Goal: Task Accomplishment & Management: Use online tool/utility

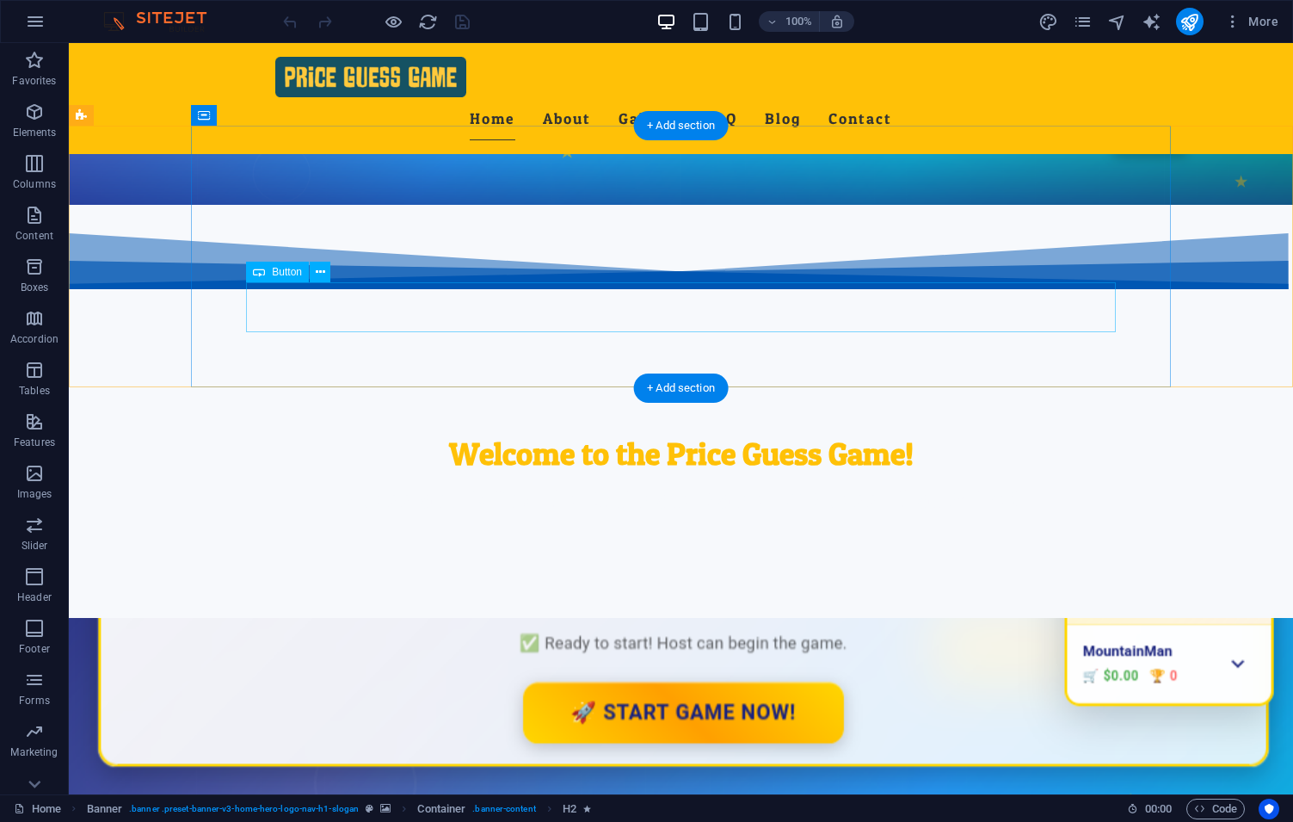
scroll to position [294, 0]
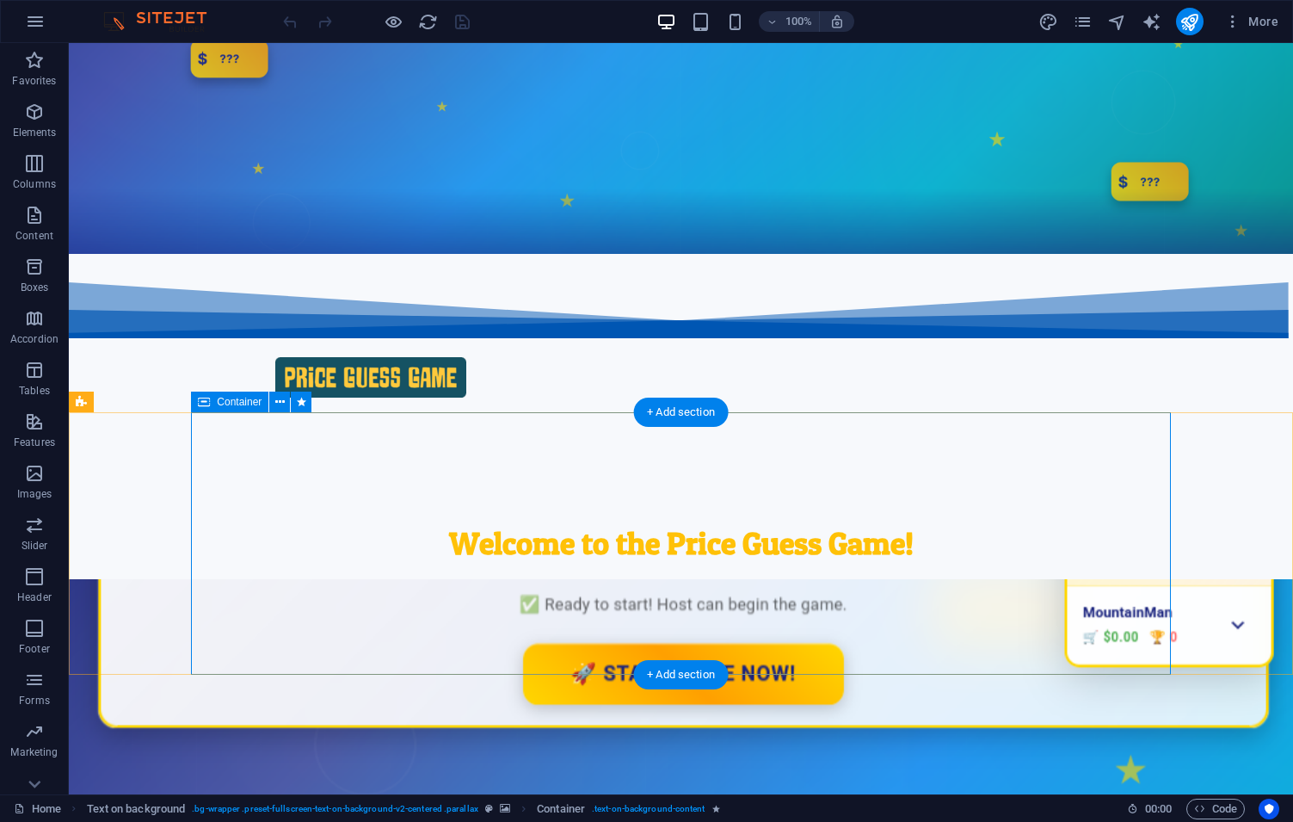
scroll to position [0, 0]
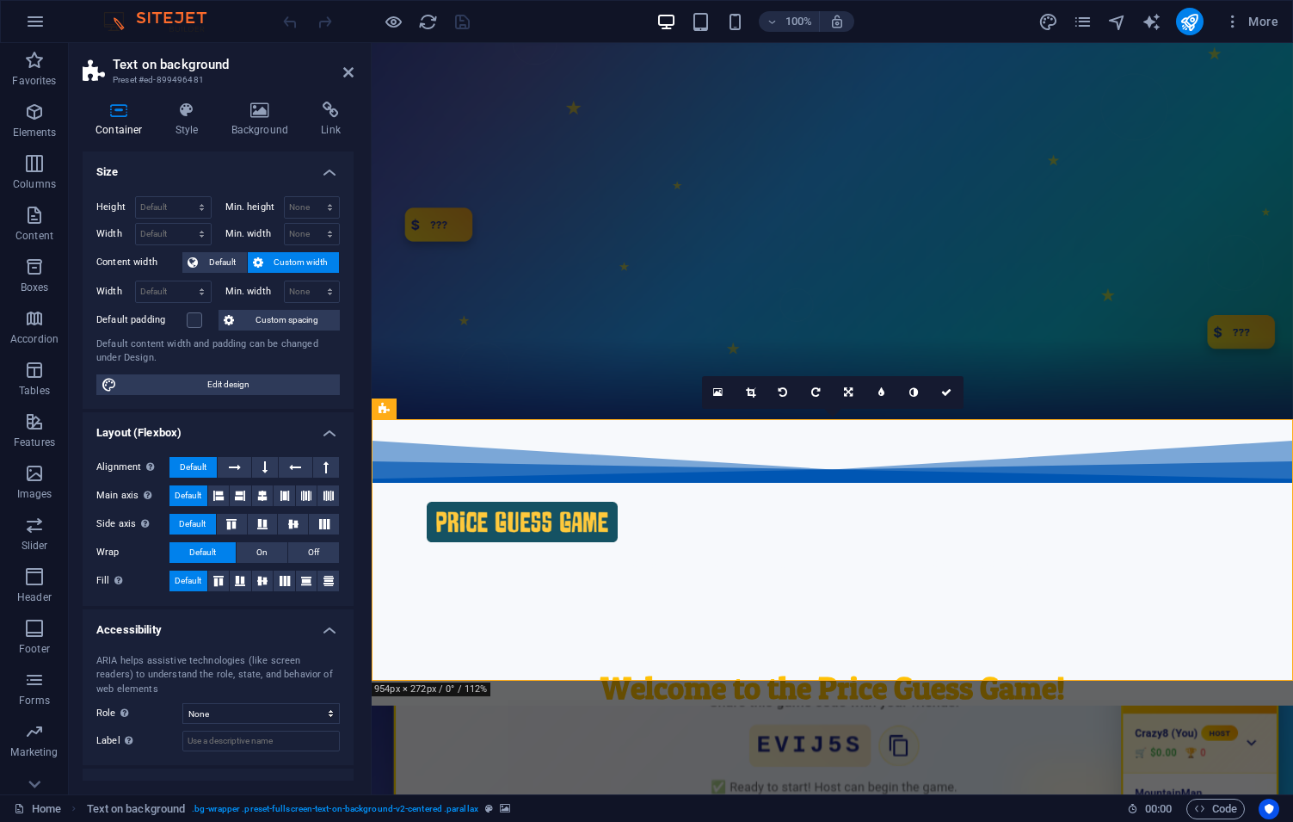
click at [353, 74] on icon at bounding box center [348, 72] width 10 height 14
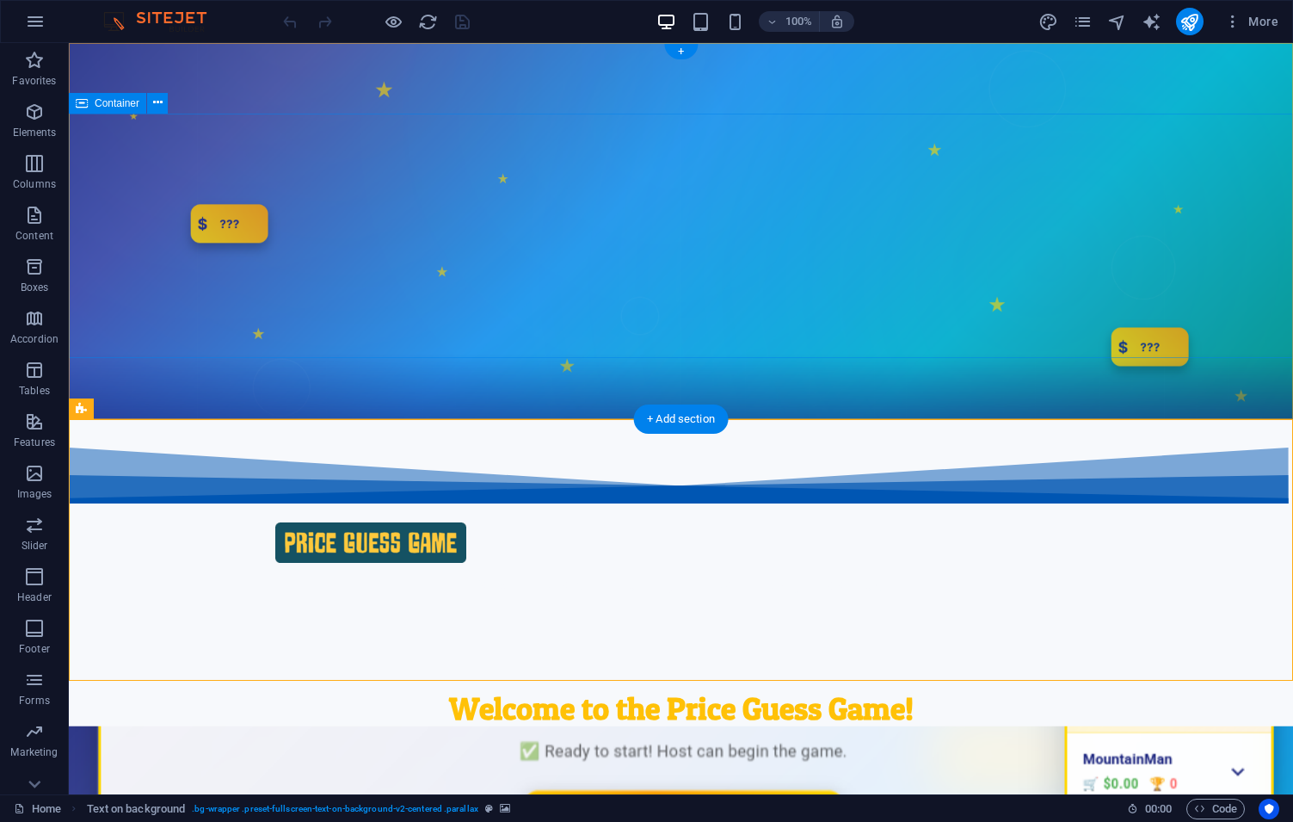
click at [318, 620] on div "Welcome to the Price Guess Game! Guess and Win: The Ultimate Game of Guess That…" at bounding box center [681, 737] width 1225 height 234
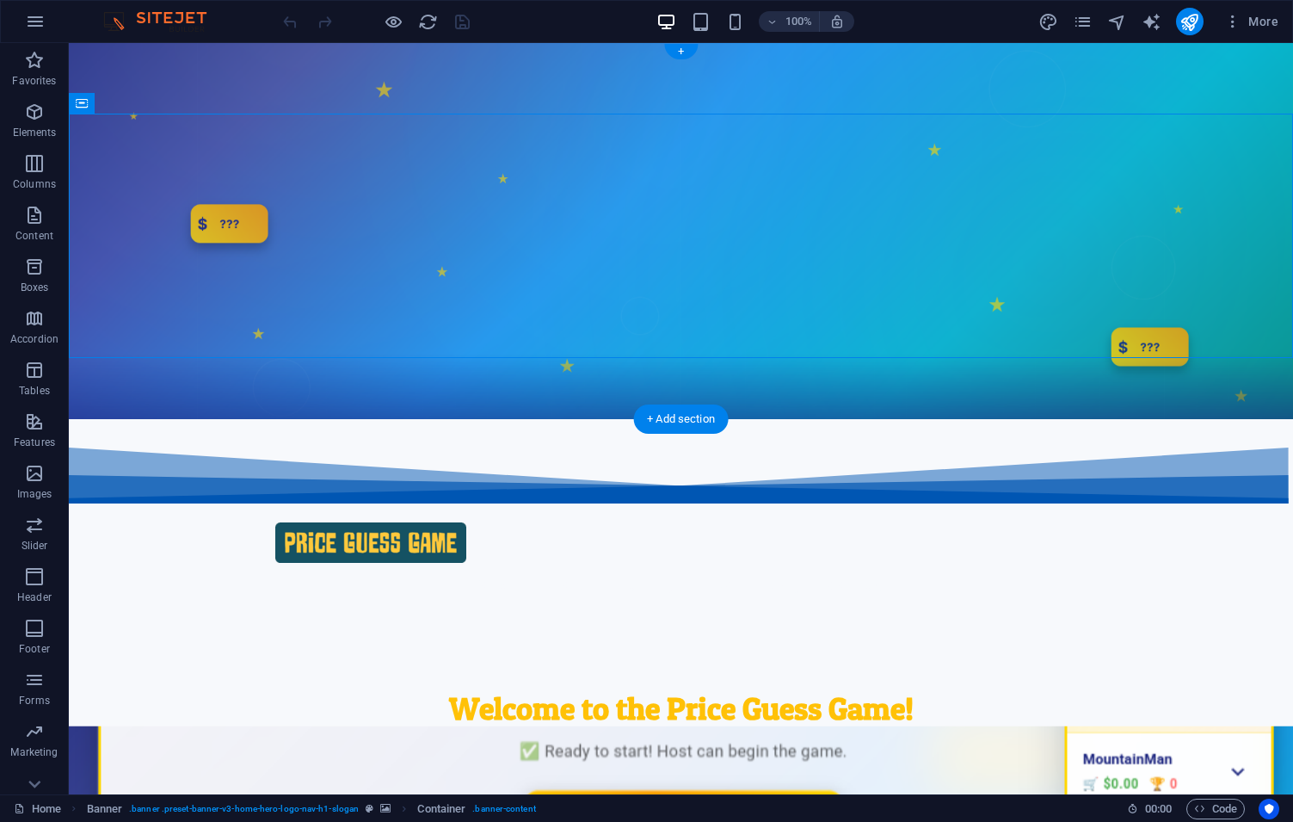
click at [281, 389] on figure at bounding box center [681, 231] width 1225 height 376
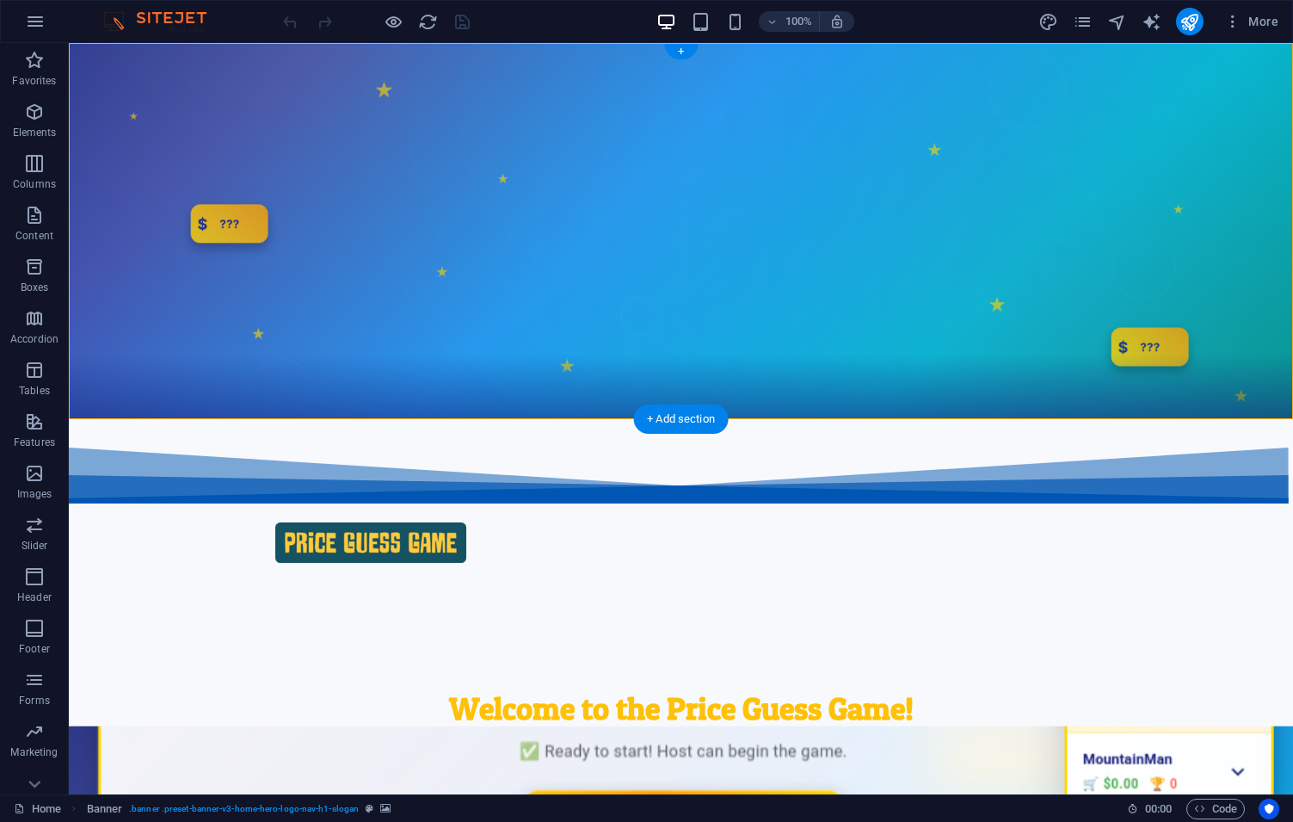
click at [281, 387] on figure at bounding box center [681, 231] width 1225 height 376
select select "vh"
select select "header"
select select "fan"
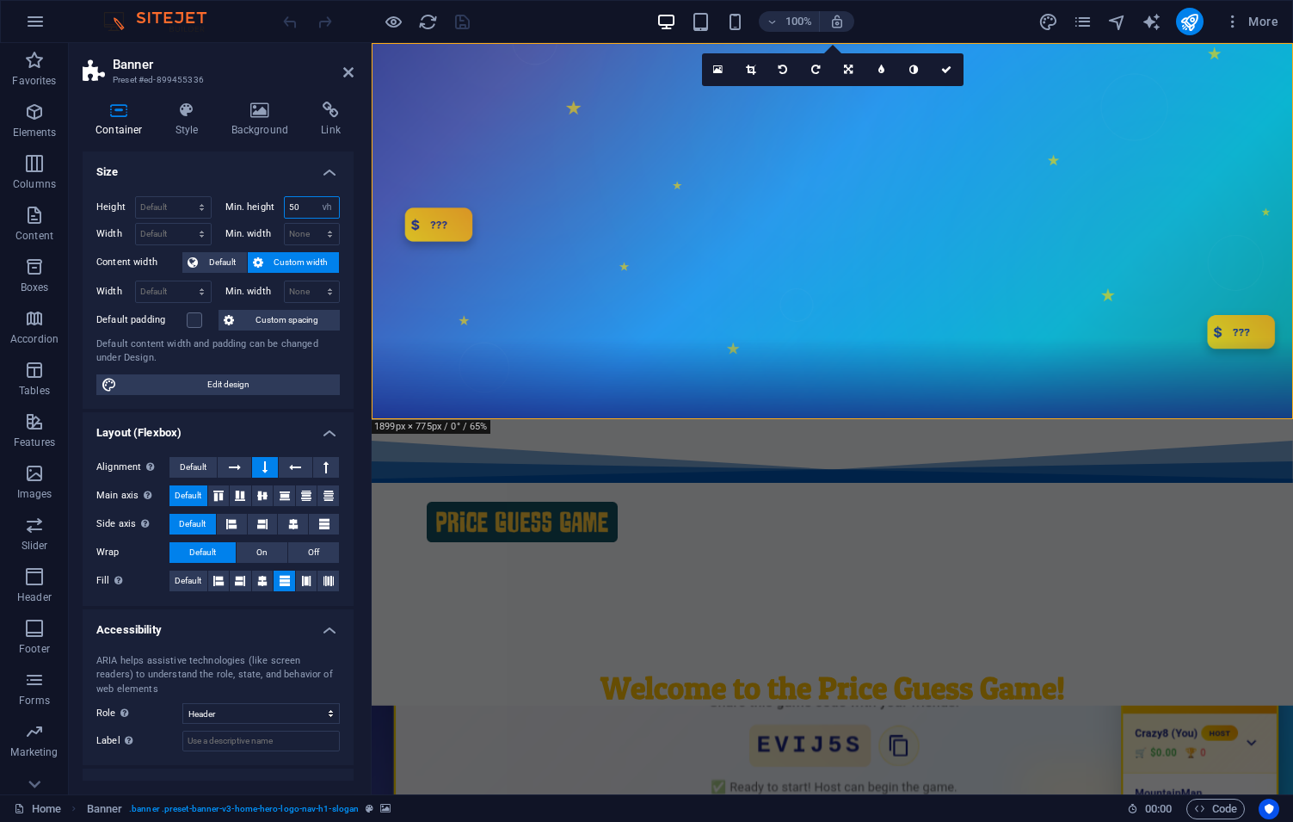
drag, startPoint x: 306, startPoint y: 204, endPoint x: 243, endPoint y: 209, distance: 63.9
click at [285, 209] on input "50" at bounding box center [312, 207] width 55 height 21
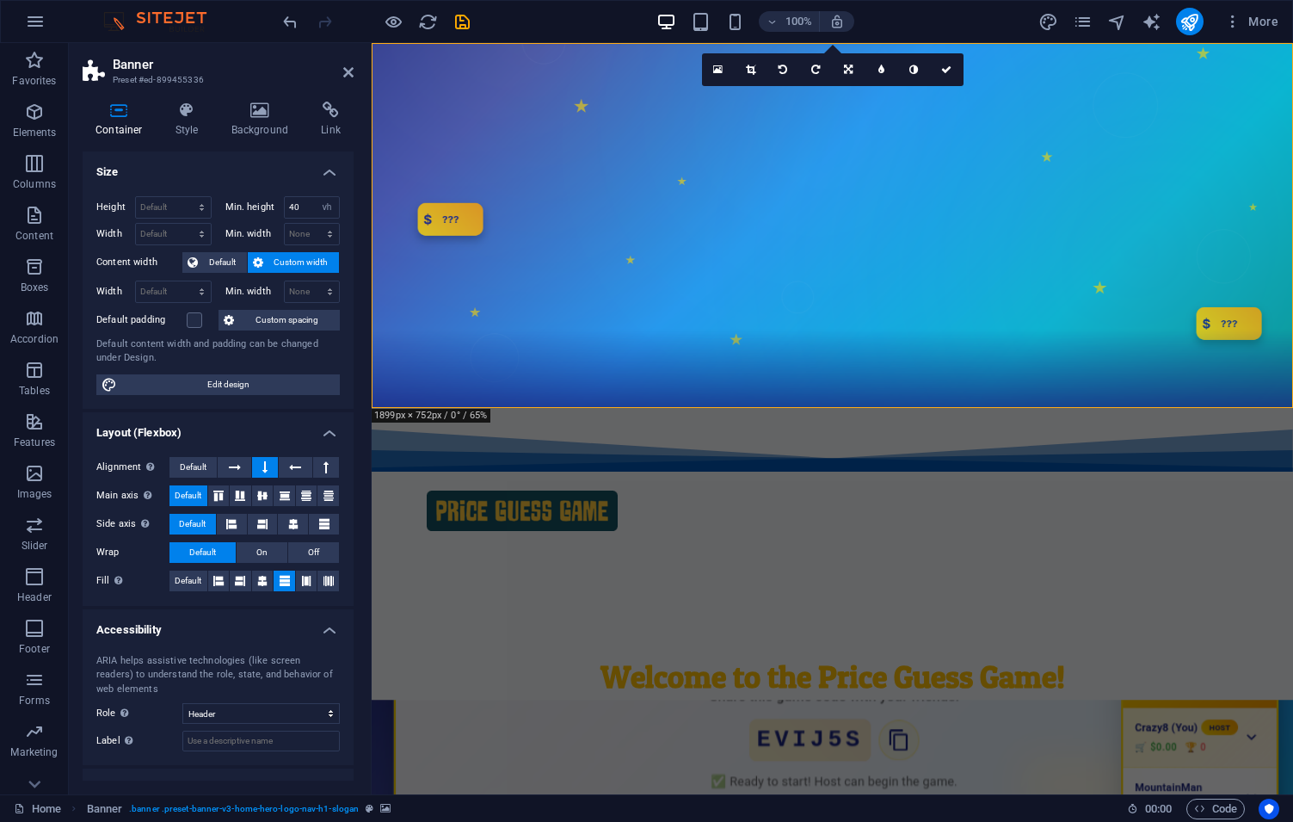
click at [472, 398] on figure at bounding box center [833, 225] width 922 height 365
drag, startPoint x: 302, startPoint y: 201, endPoint x: 198, endPoint y: 197, distance: 104.2
click at [285, 197] on input "40" at bounding box center [312, 207] width 55 height 21
click at [505, 369] on figure at bounding box center [833, 225] width 922 height 365
click at [315, 197] on select "None px rem % vh vw" at bounding box center [327, 207] width 24 height 21
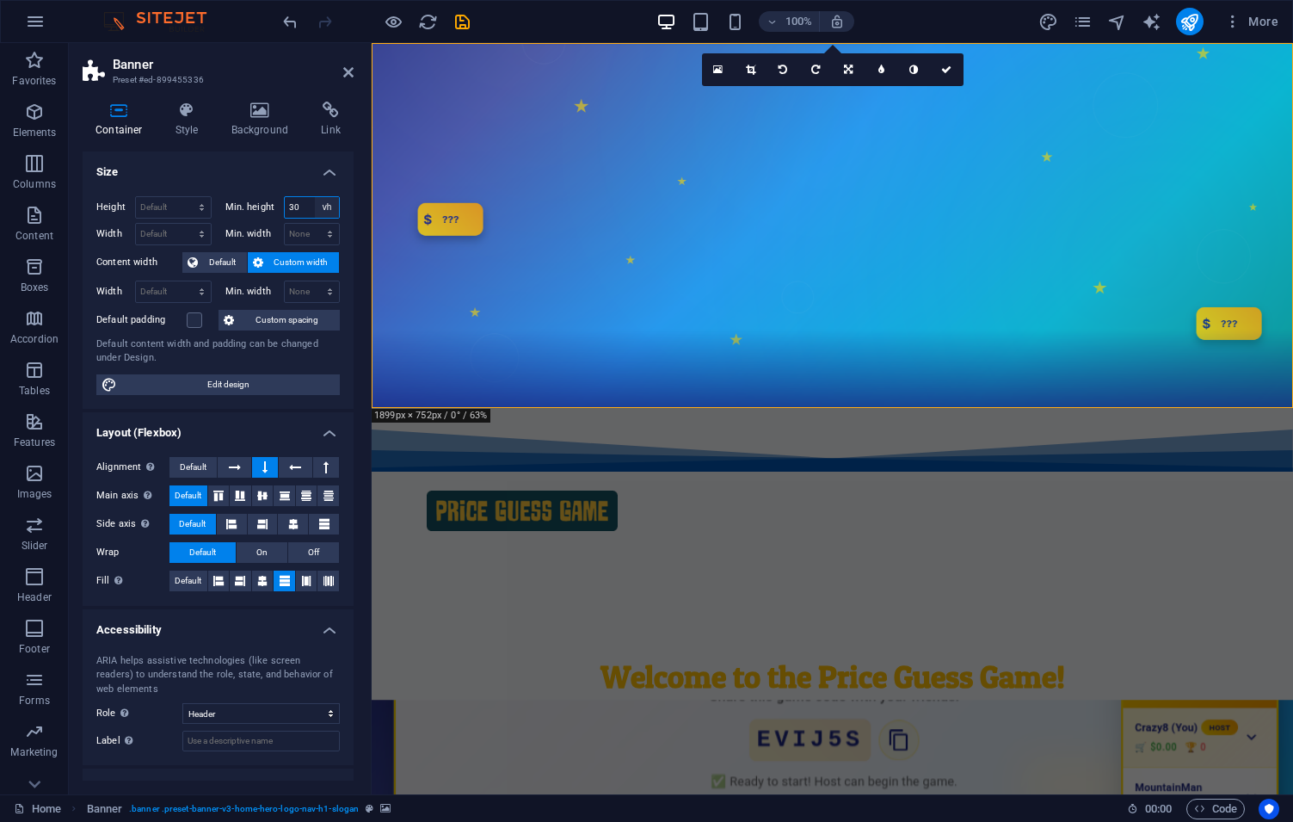
click at [304, 203] on div "30 None px rem % vh vw" at bounding box center [312, 207] width 57 height 22
drag, startPoint x: 629, startPoint y: 357, endPoint x: 621, endPoint y: 349, distance: 11.0
click at [629, 357] on figure at bounding box center [833, 225] width 922 height 365
drag, startPoint x: 307, startPoint y: 209, endPoint x: 235, endPoint y: 202, distance: 72.6
click at [285, 202] on input "30" at bounding box center [312, 207] width 55 height 21
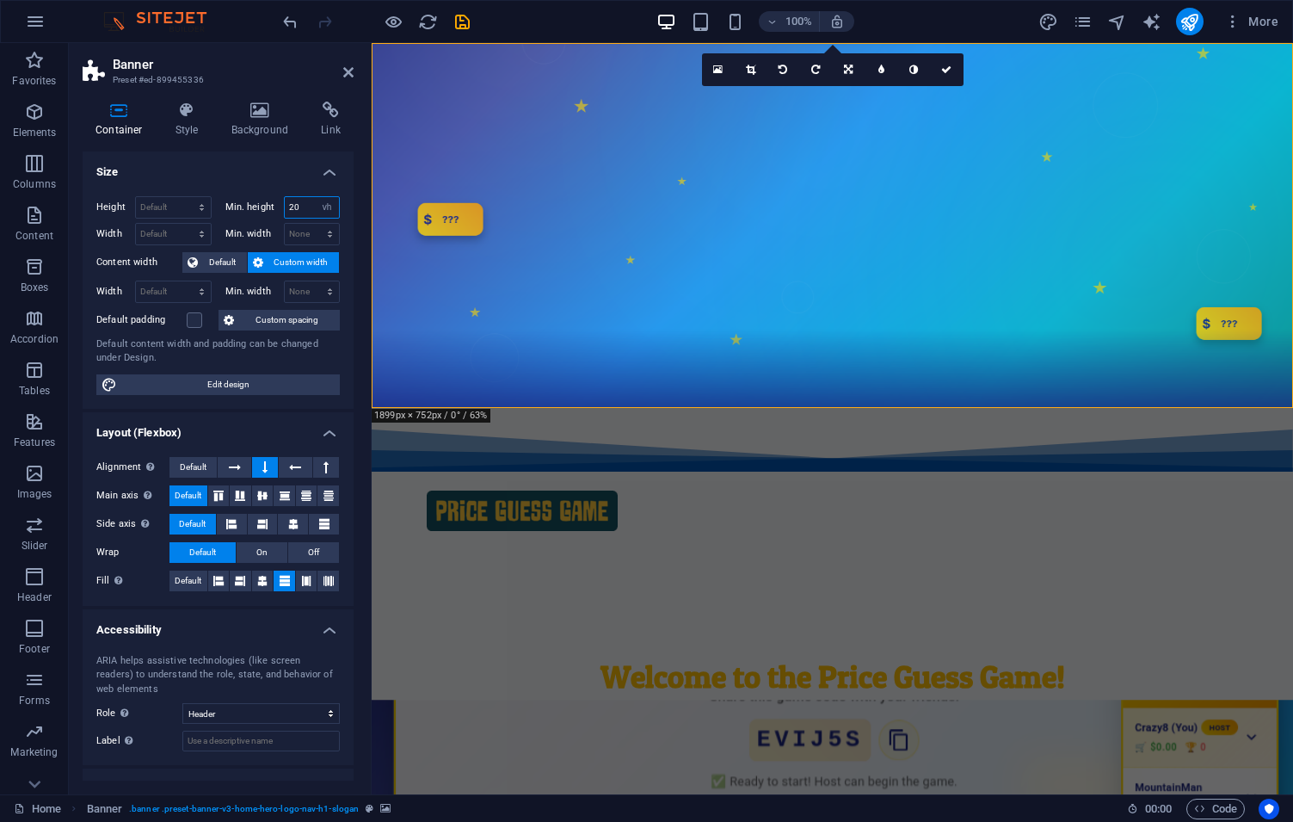
type input "20"
click at [526, 382] on figure at bounding box center [833, 225] width 922 height 365
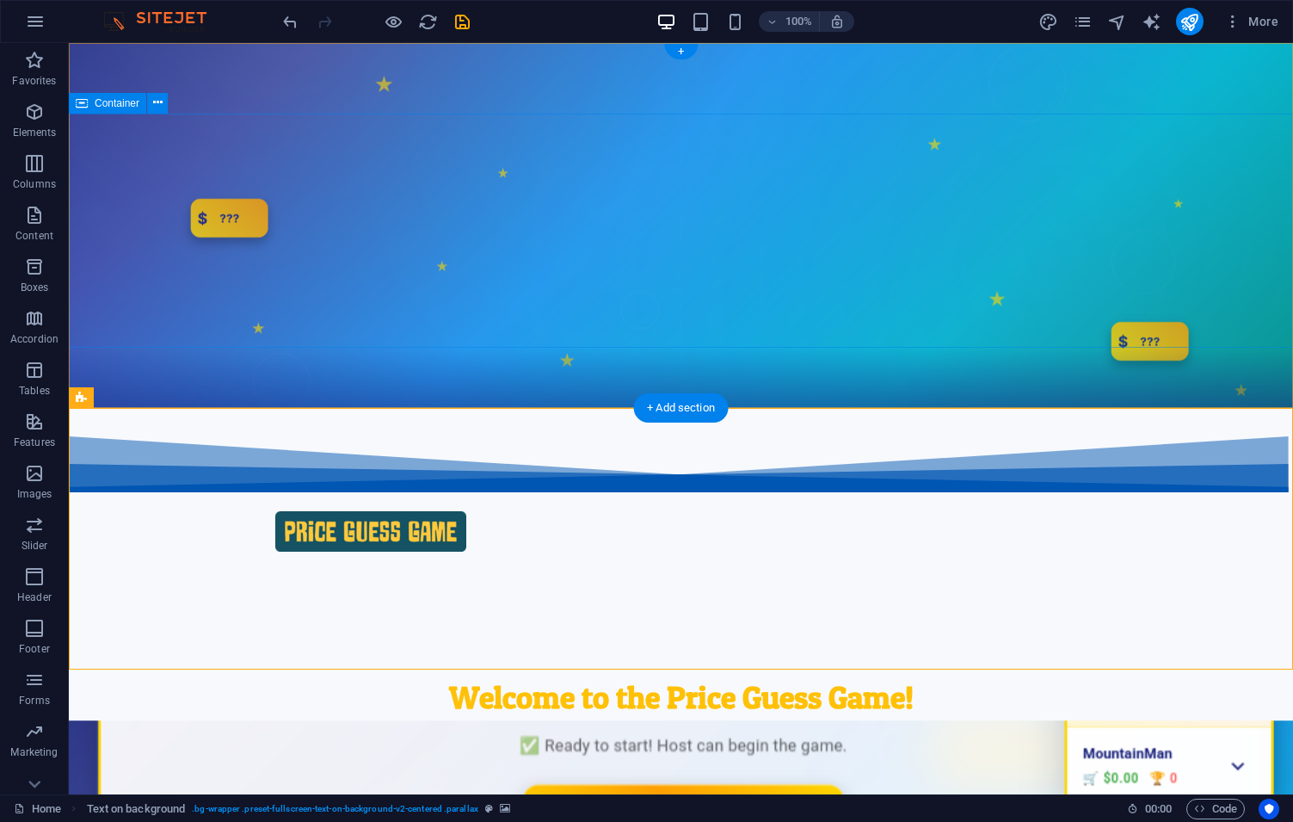
click at [128, 608] on div "Welcome to the Price Guess Game! Guess and Win: The Ultimate Game of Guess That…" at bounding box center [681, 725] width 1225 height 234
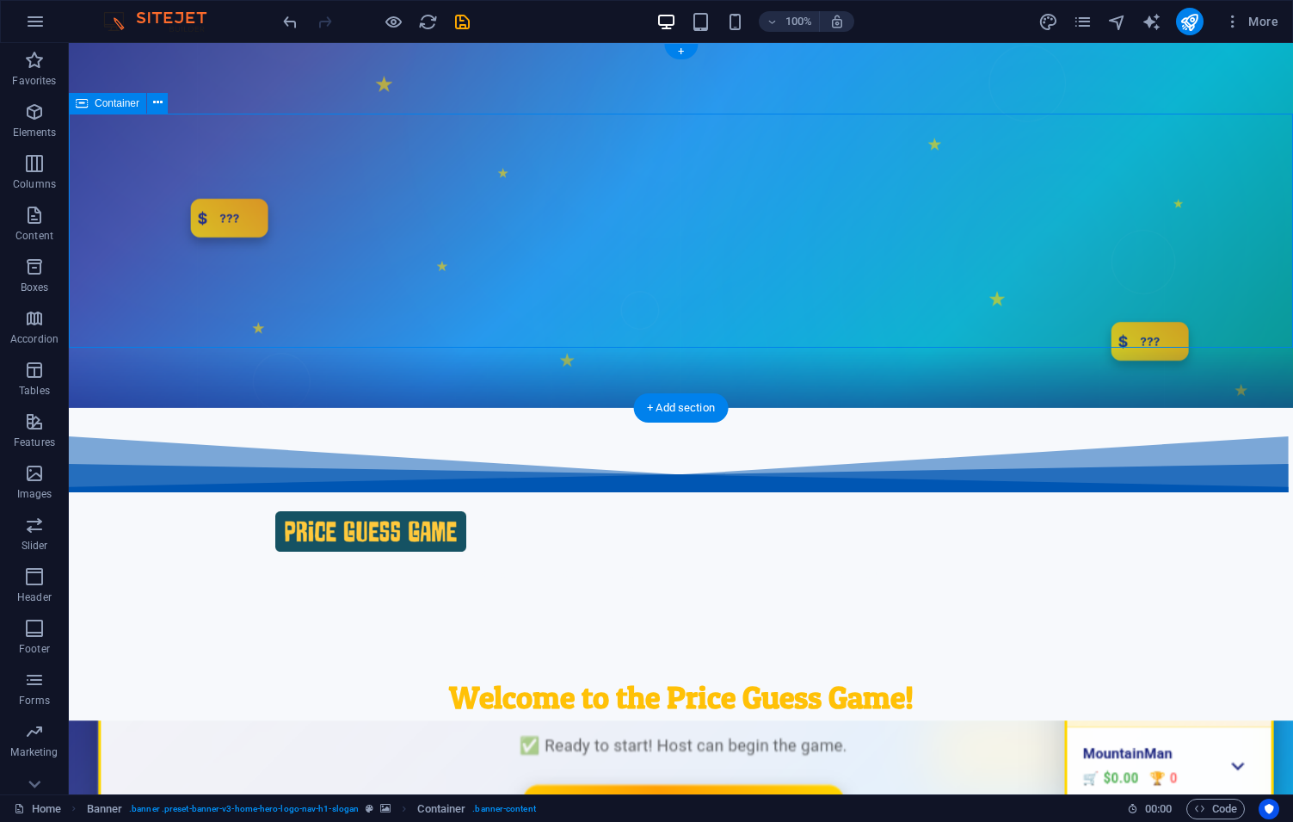
click at [128, 608] on div "Welcome to the Price Guess Game! Guess and Win: The Ultimate Game of Guess That…" at bounding box center [681, 725] width 1225 height 234
click at [135, 382] on figure at bounding box center [681, 225] width 1225 height 365
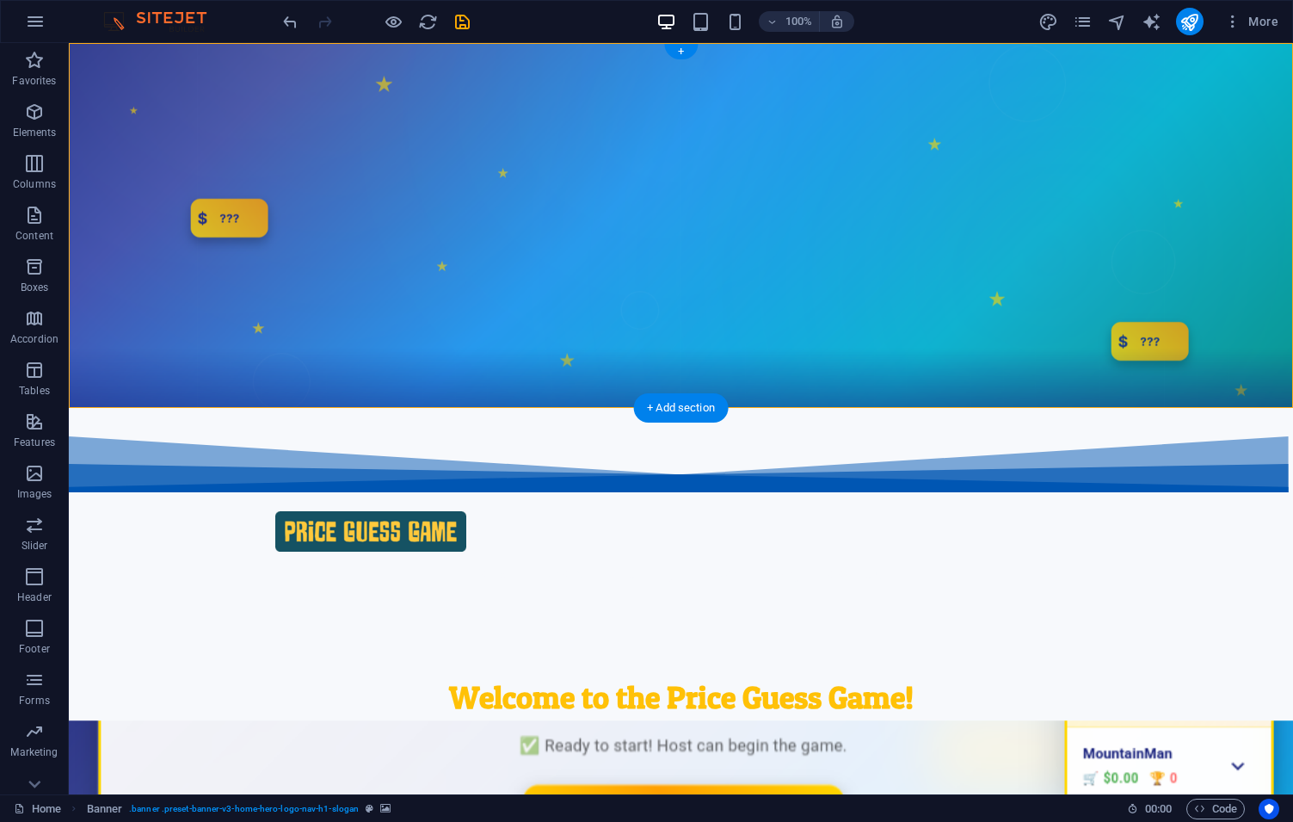
click at [135, 382] on figure at bounding box center [681, 225] width 1225 height 365
select select "vh"
select select "header"
select select "fan"
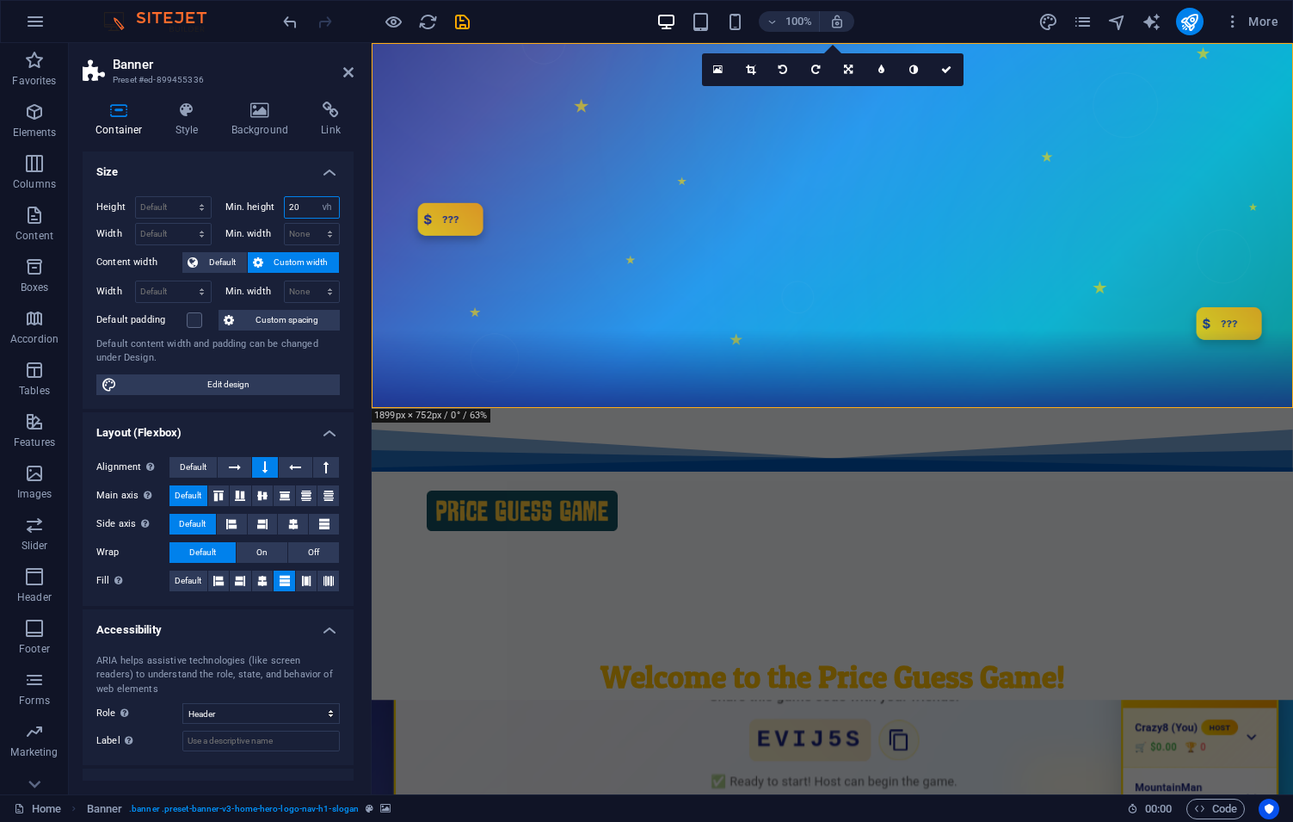
drag, startPoint x: 312, startPoint y: 204, endPoint x: 195, endPoint y: 194, distance: 117.4
click at [285, 197] on input "20" at bounding box center [312, 207] width 55 height 21
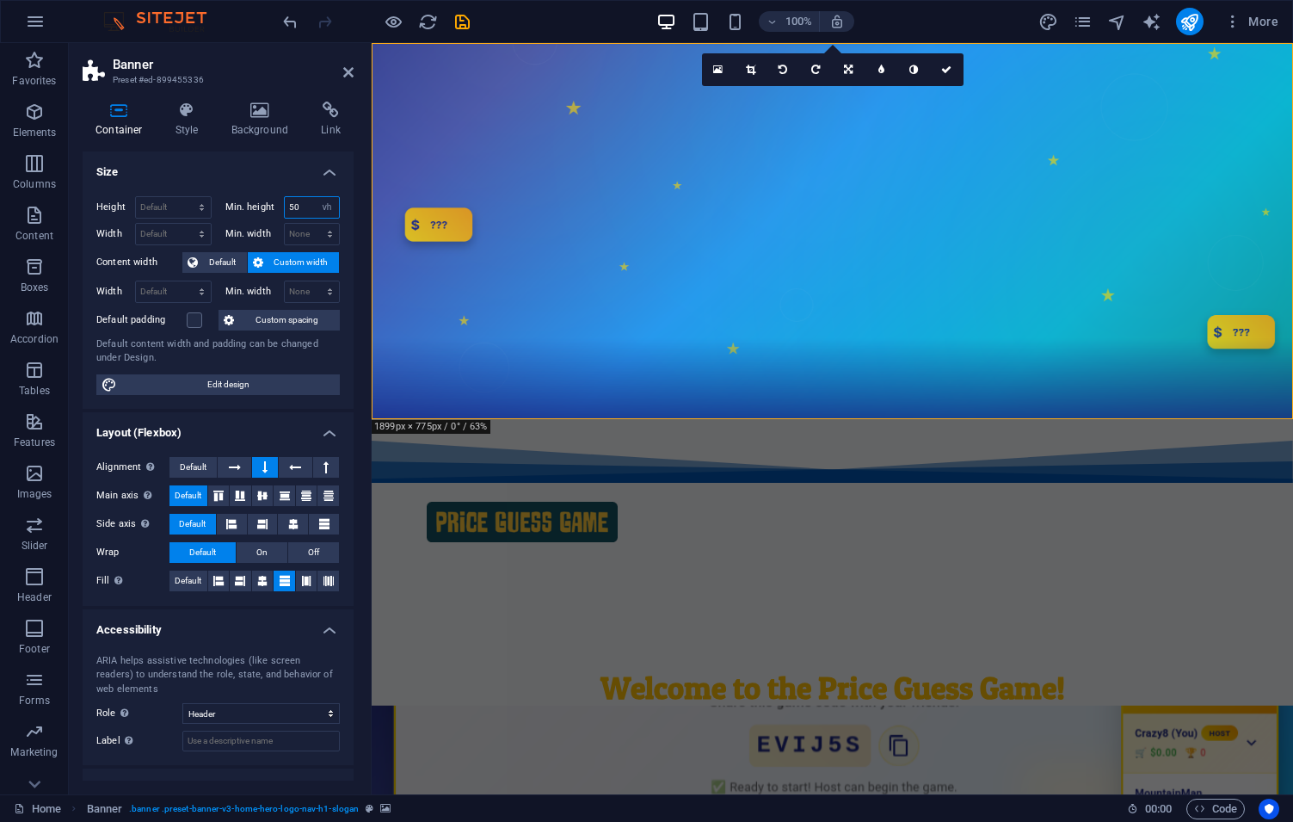
click at [304, 203] on input "50" at bounding box center [312, 207] width 55 height 21
type input "40"
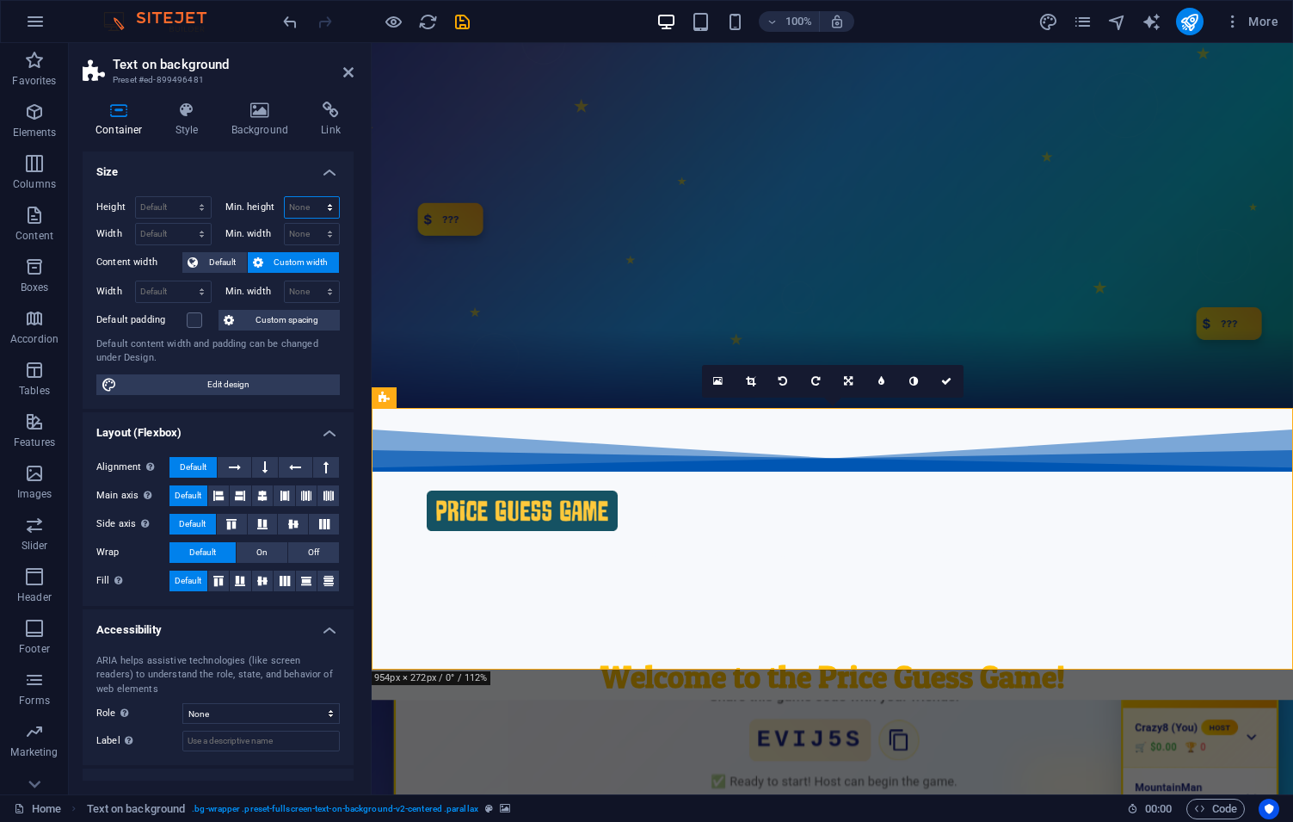
click at [285, 197] on select "None px rem % vh vw" at bounding box center [312, 207] width 55 height 21
select select "vh"
click option "vh" at bounding box center [0, 0] width 0 height 0
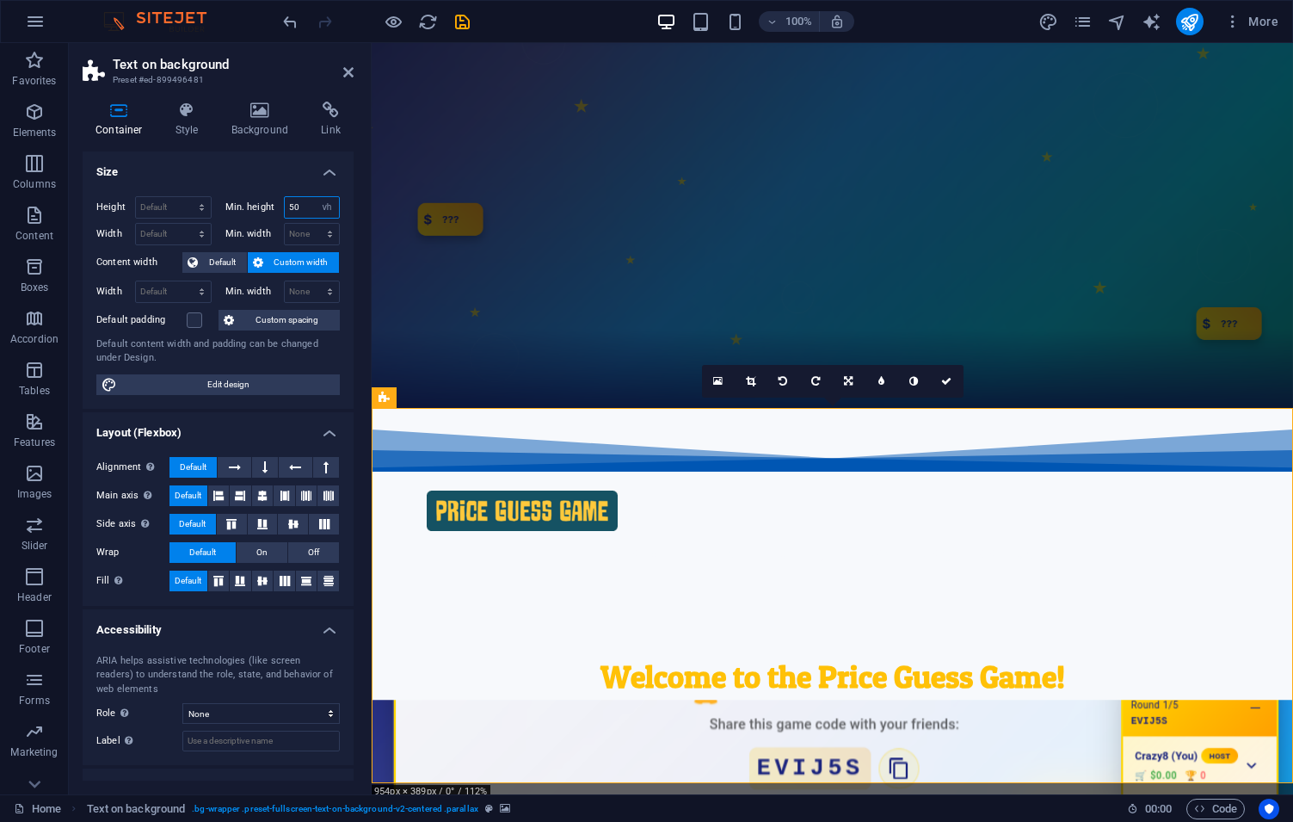
click at [301, 213] on input "50" at bounding box center [312, 207] width 55 height 21
type input "30"
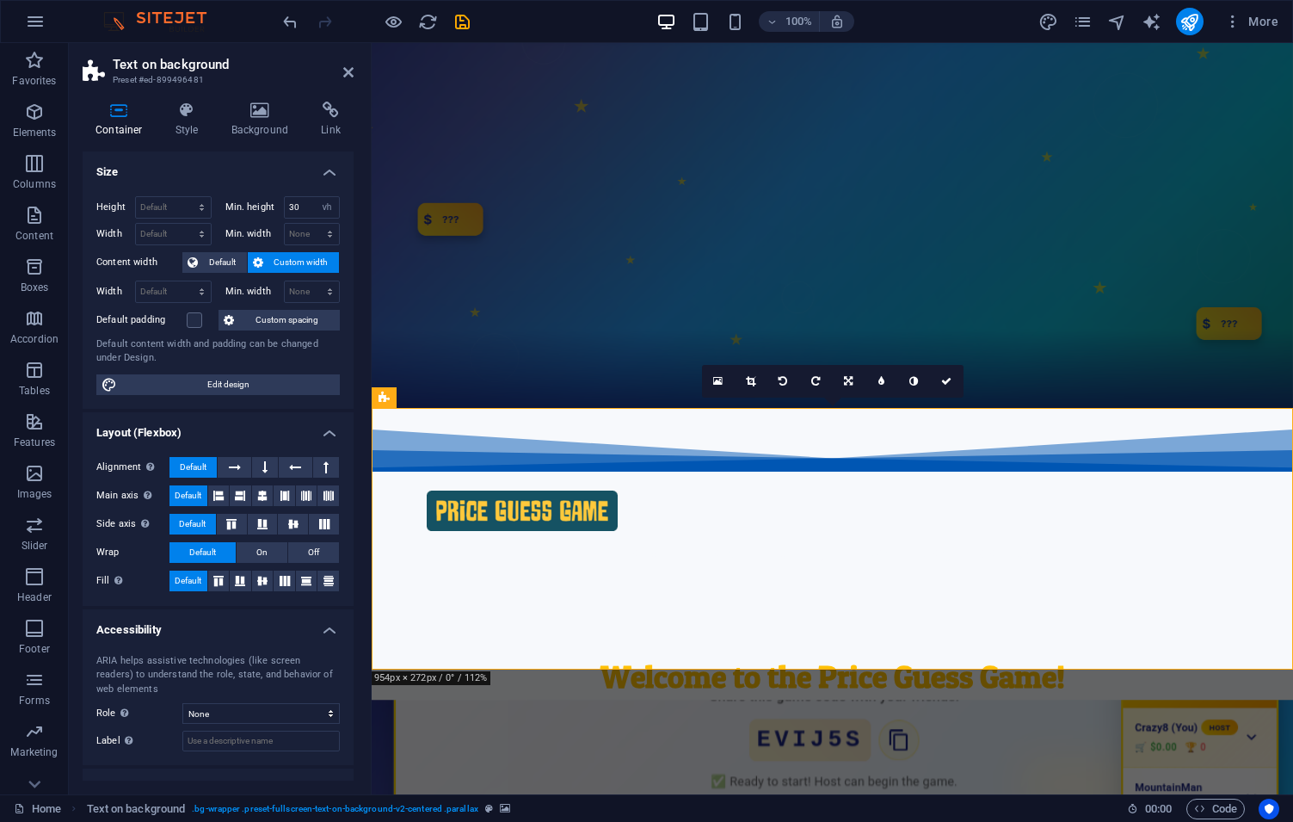
click at [437, 379] on figure at bounding box center [833, 225] width 922 height 365
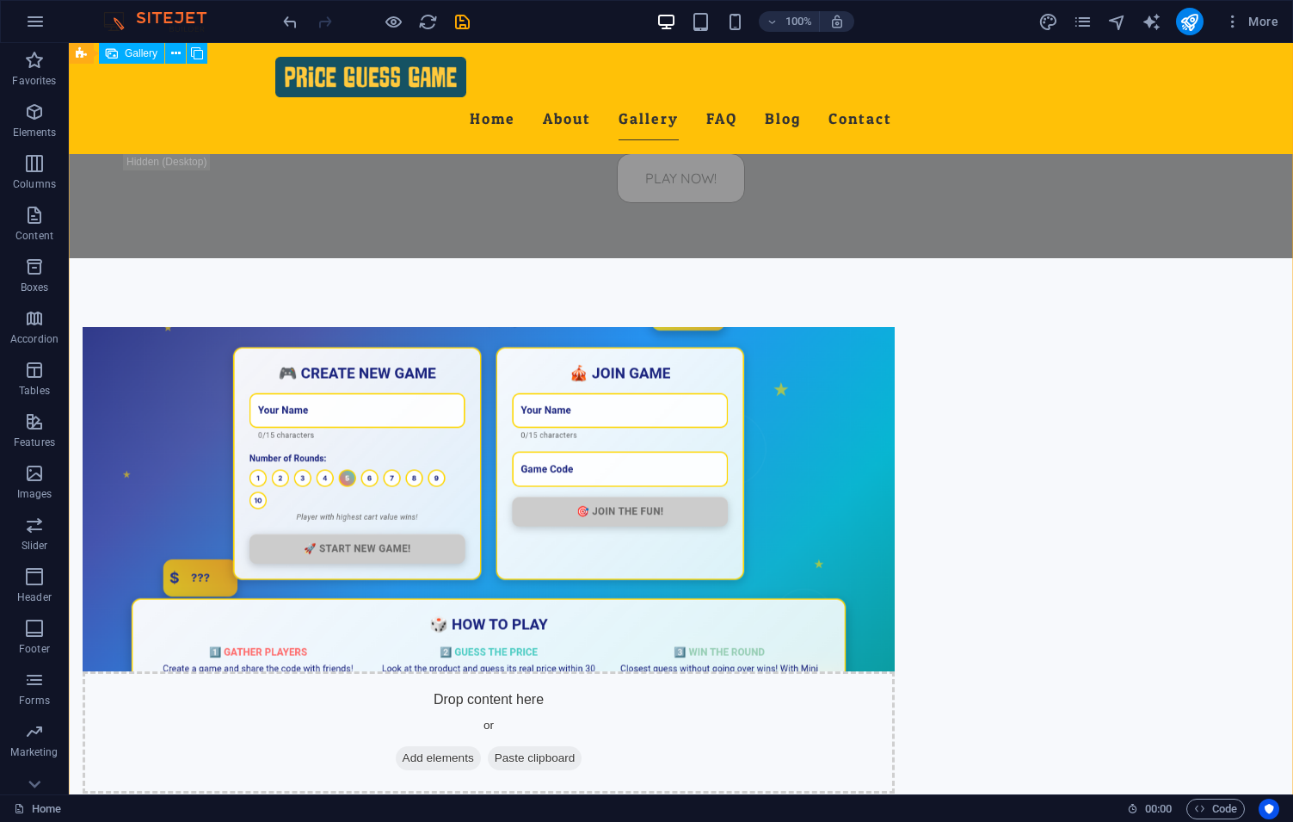
scroll to position [883, 0]
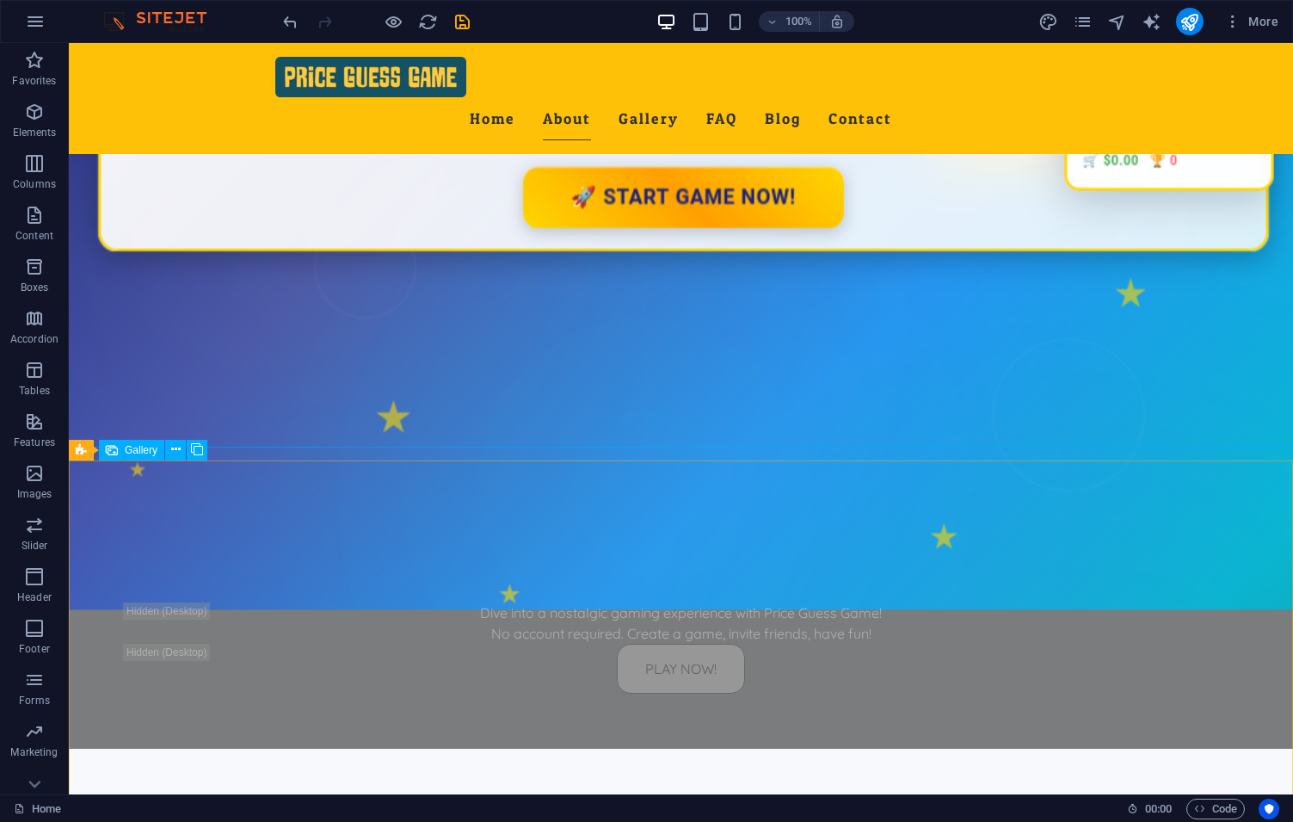
click at [133, 452] on span "Gallery" at bounding box center [141, 450] width 33 height 10
drag, startPoint x: 133, startPoint y: 452, endPoint x: 199, endPoint y: 367, distance: 107.9
click at [133, 452] on span "Gallery" at bounding box center [141, 450] width 33 height 10
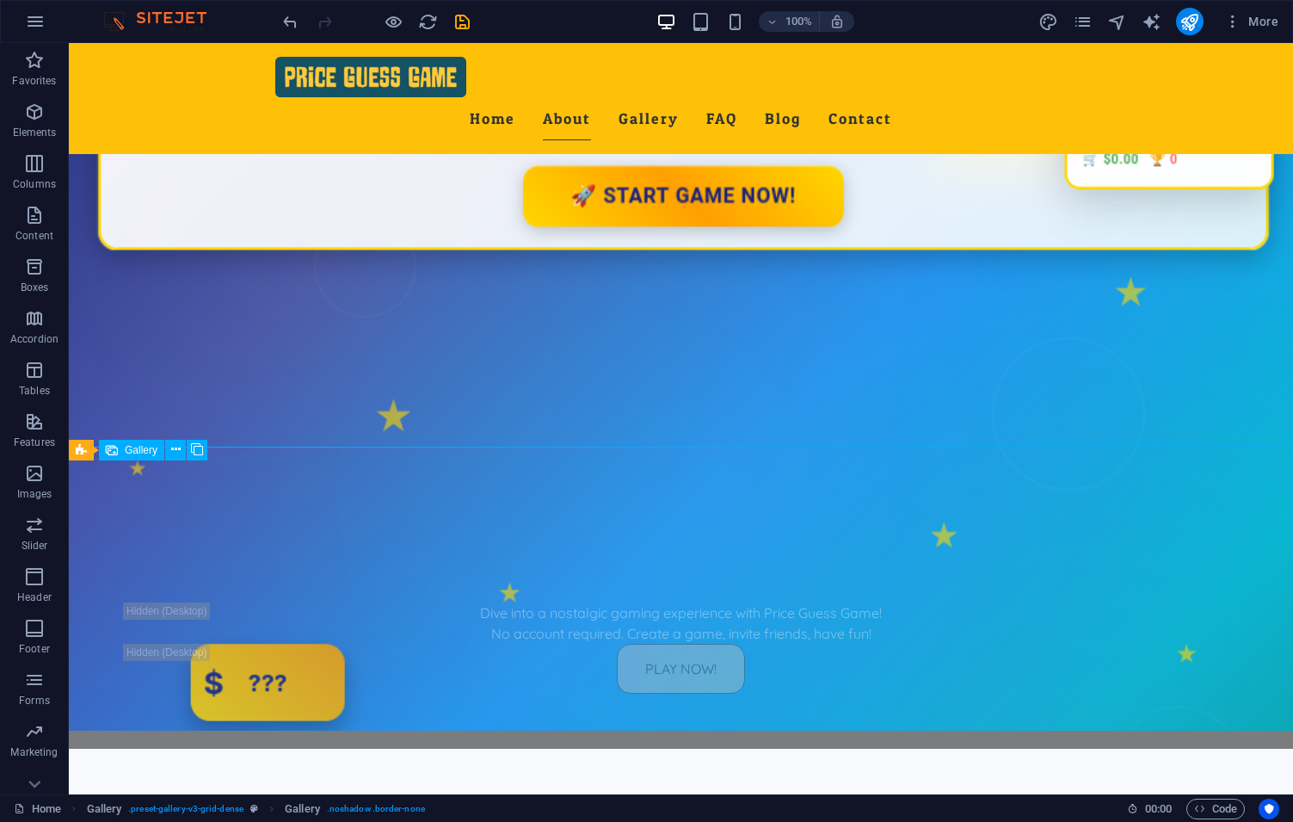
select select "px"
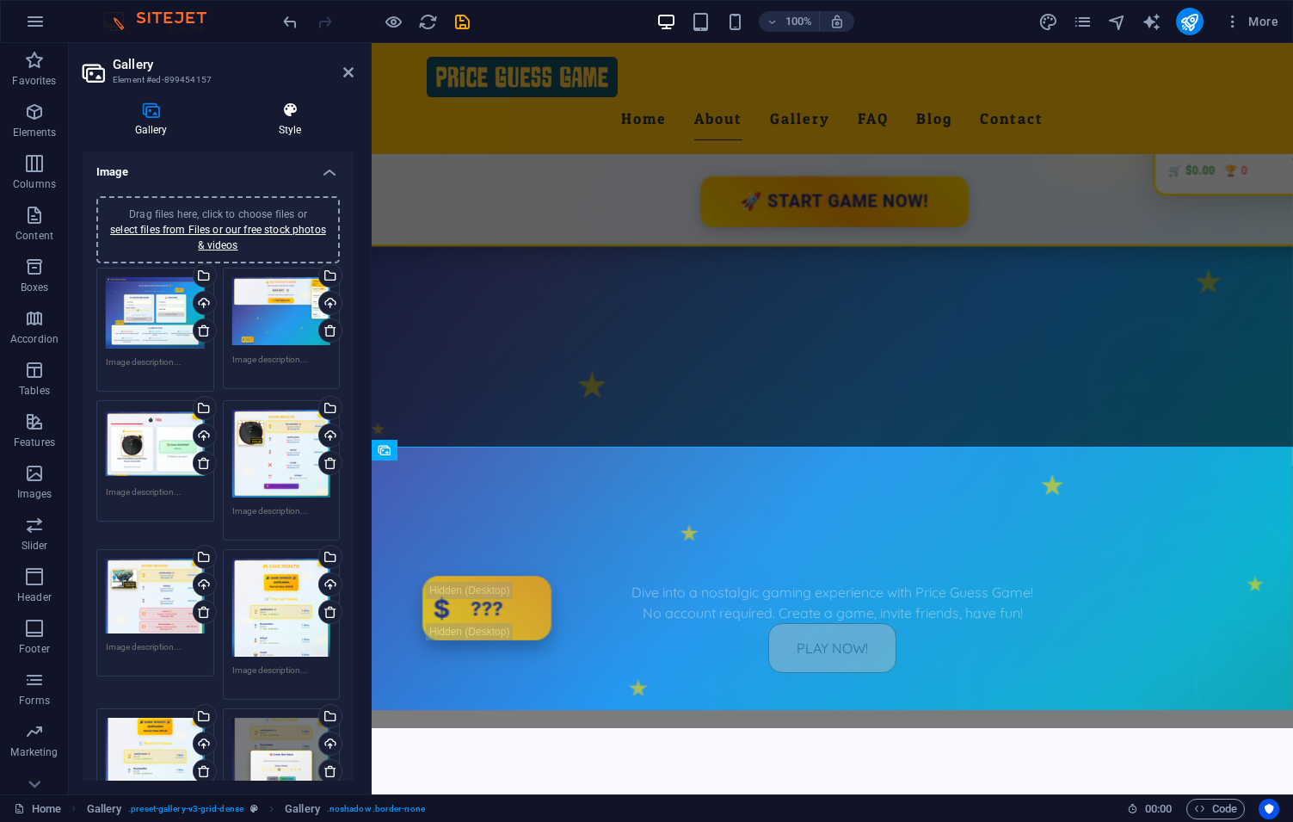
click at [294, 123] on h4 "Style" at bounding box center [289, 120] width 127 height 36
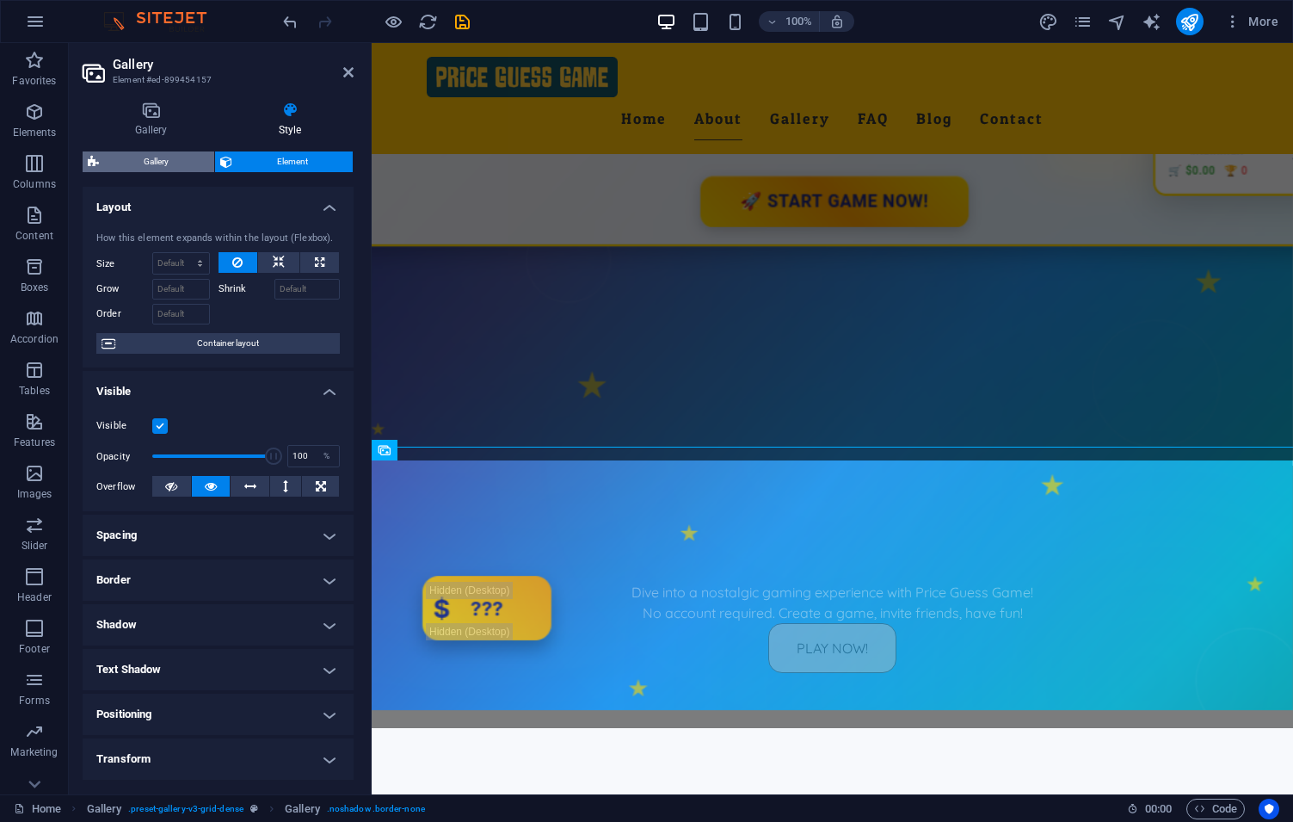
click at [159, 164] on span "Gallery" at bounding box center [156, 161] width 105 height 21
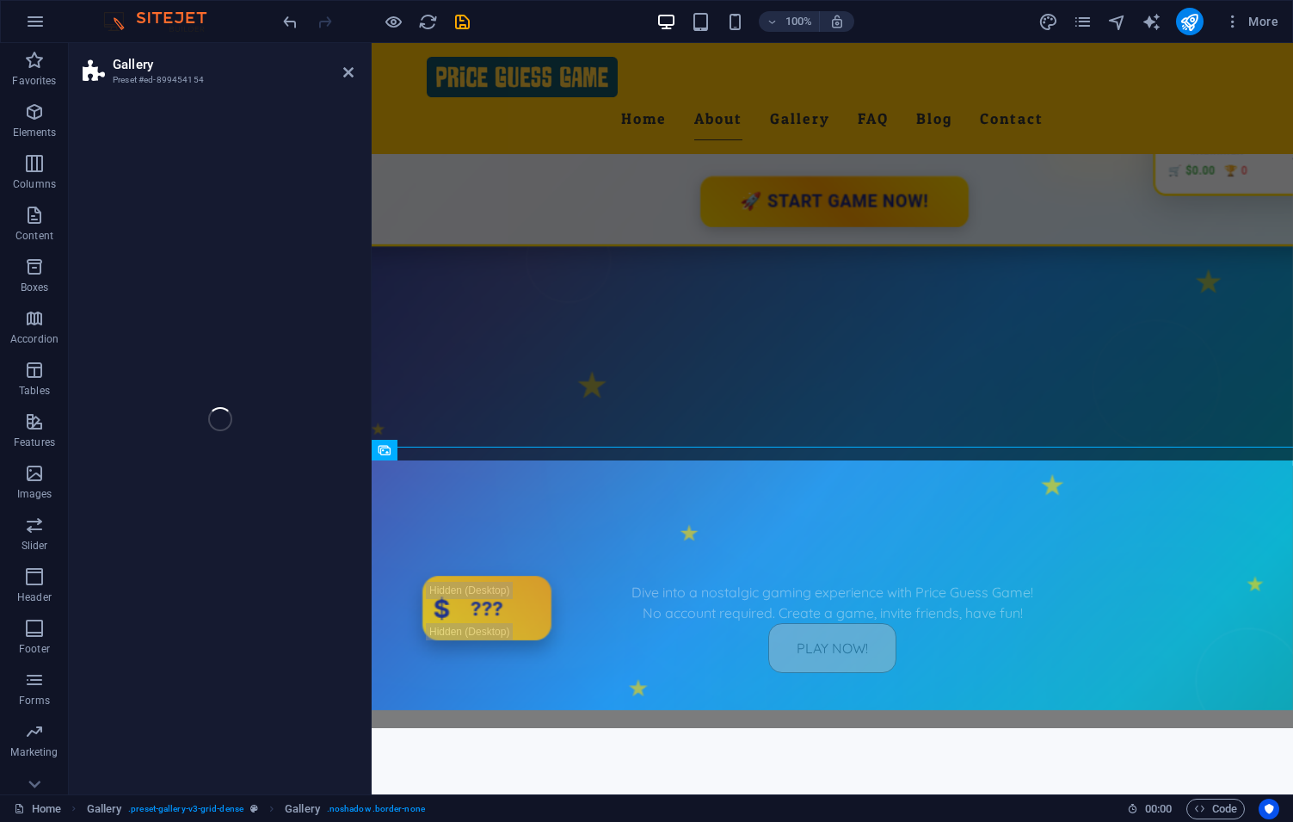
select select "rem"
select select "preset-gallery-v3-grid-dense"
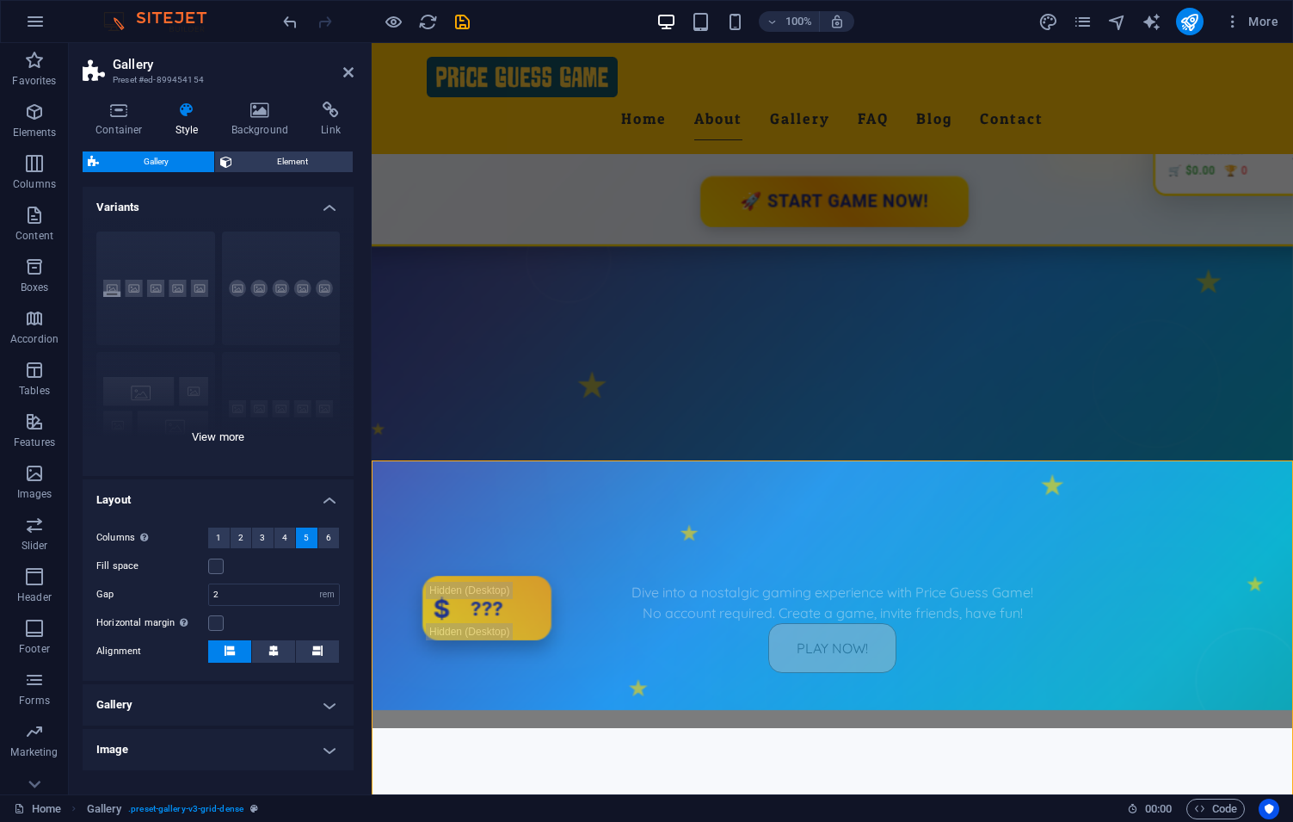
click at [231, 435] on div "Captions Circle Collage Default Grid Grid shifted" at bounding box center [218, 347] width 271 height 258
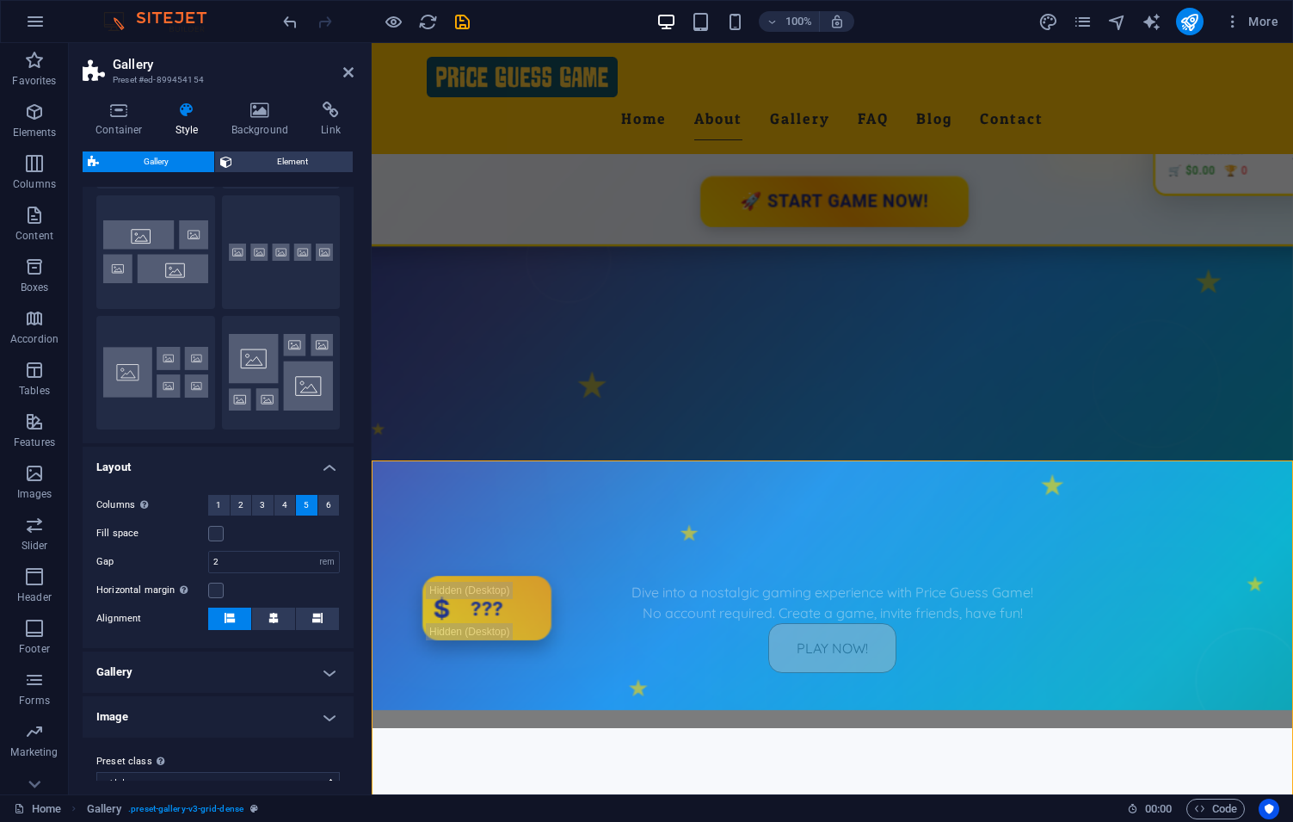
scroll to position [182, 0]
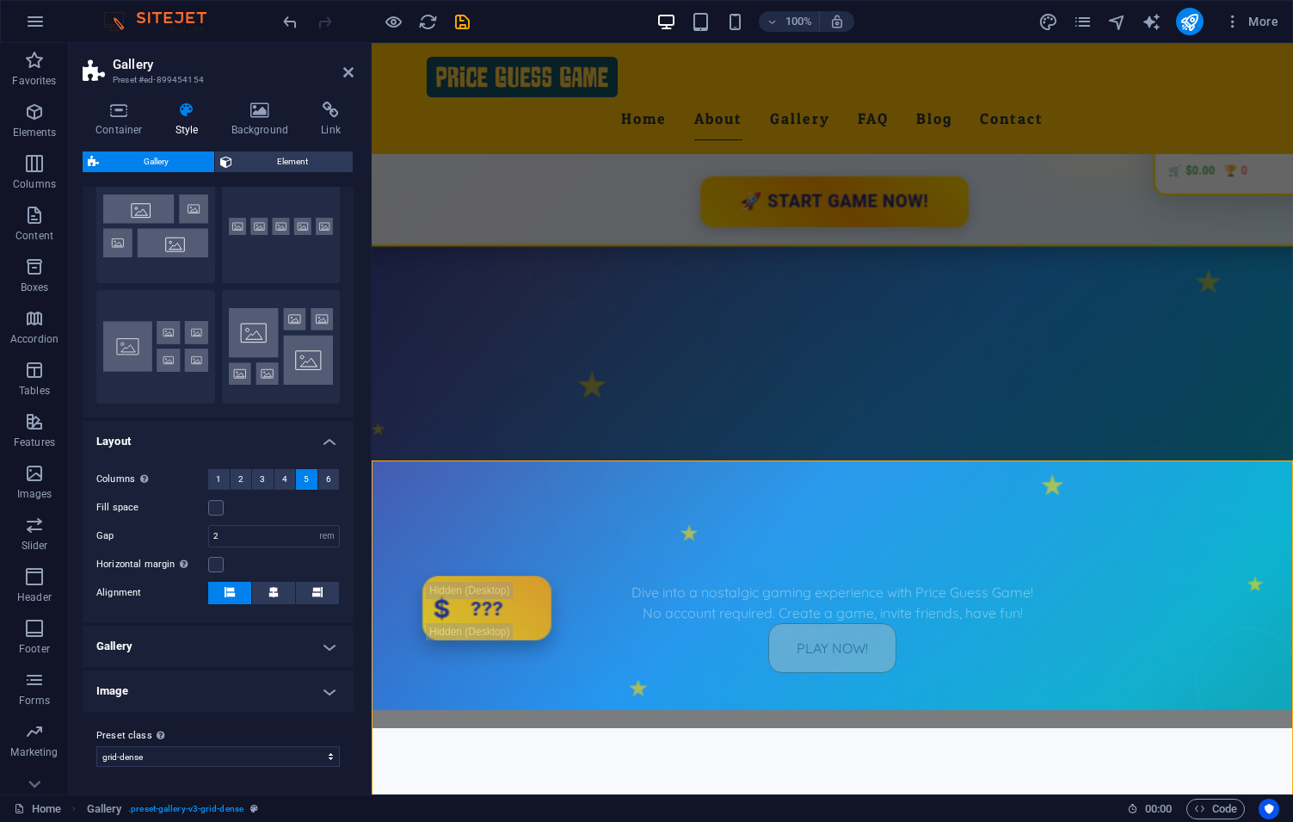
drag, startPoint x: 315, startPoint y: 645, endPoint x: 309, endPoint y: 616, distance: 29.9
click at [315, 645] on h4 "Gallery" at bounding box center [218, 646] width 271 height 41
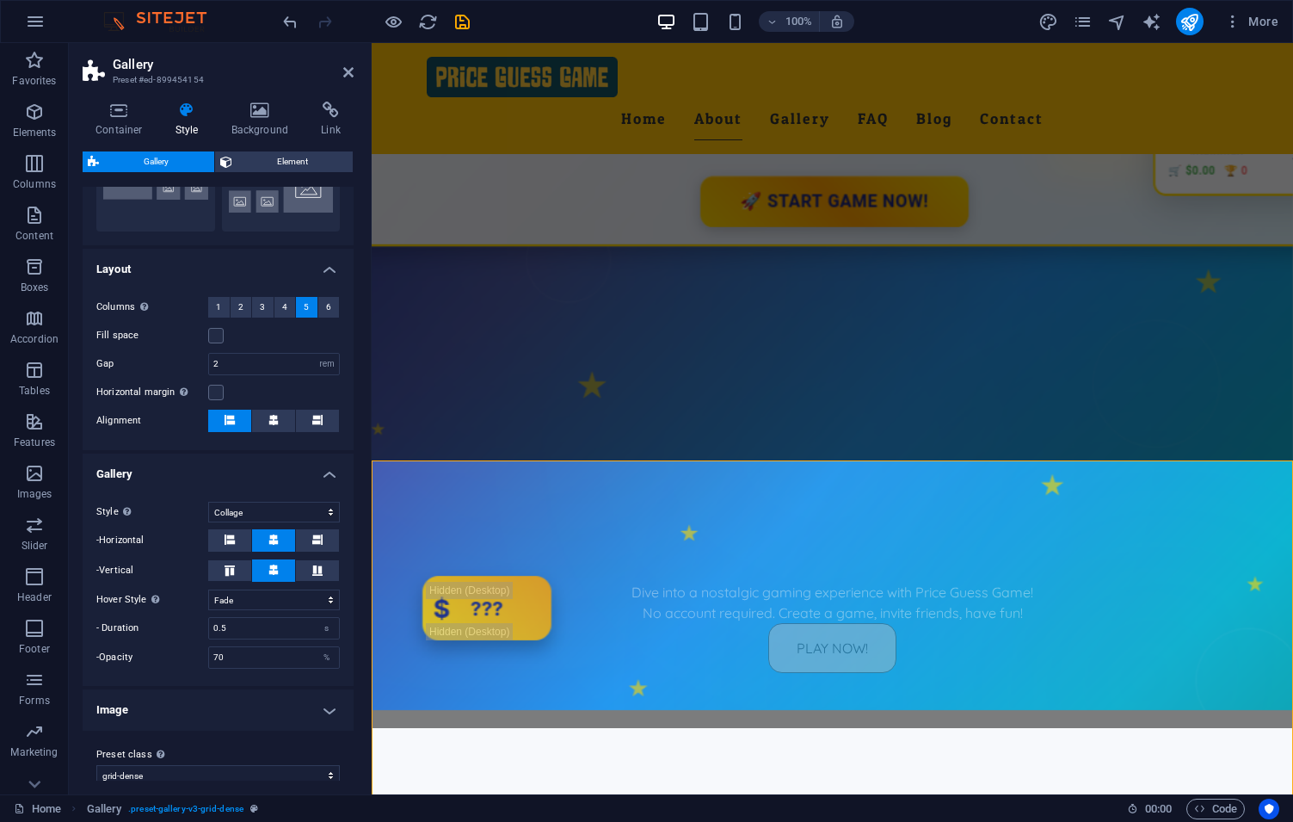
scroll to position [373, 0]
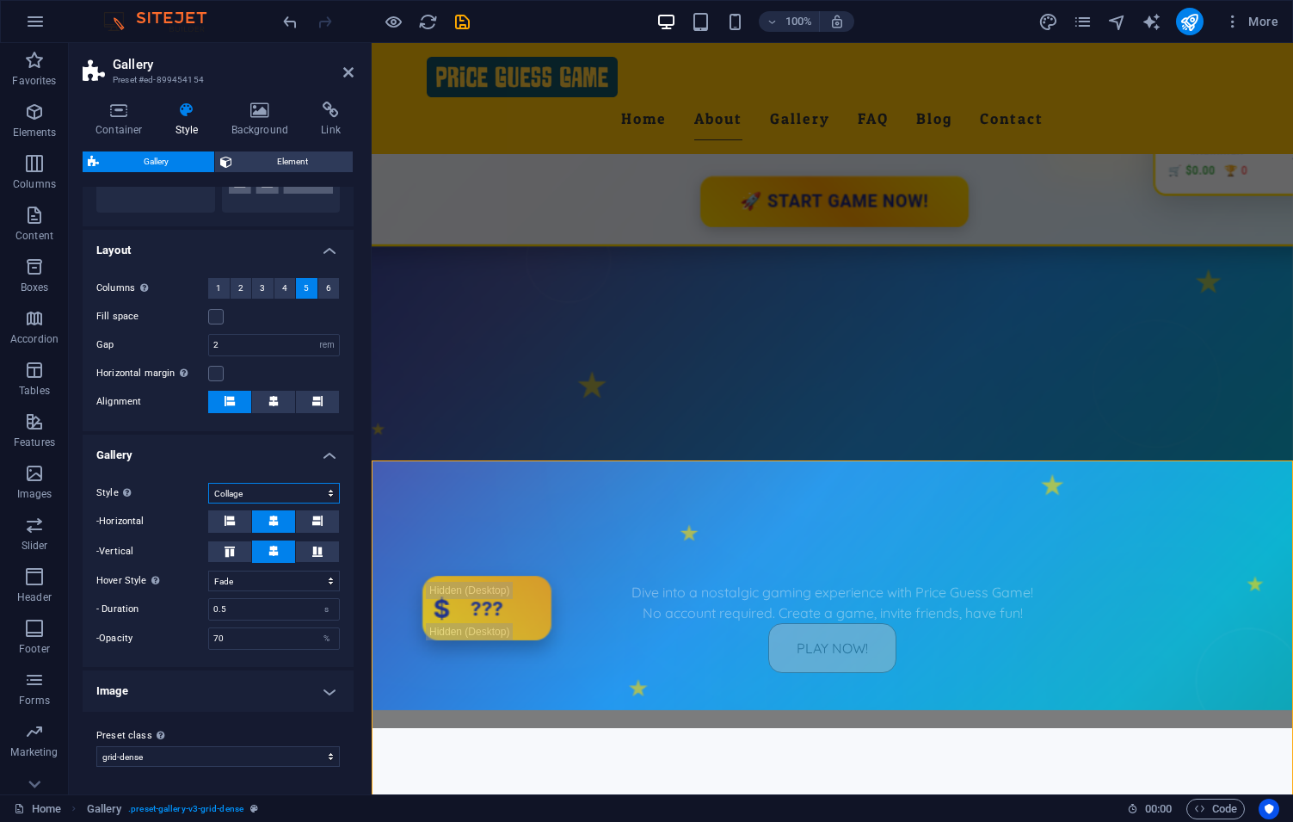
click at [208, 483] on select "Default Grid Grid reverse Grid shifted Collage" at bounding box center [274, 493] width 132 height 21
select select "grid"
click option "Grid" at bounding box center [0, 0] width 0 height 0
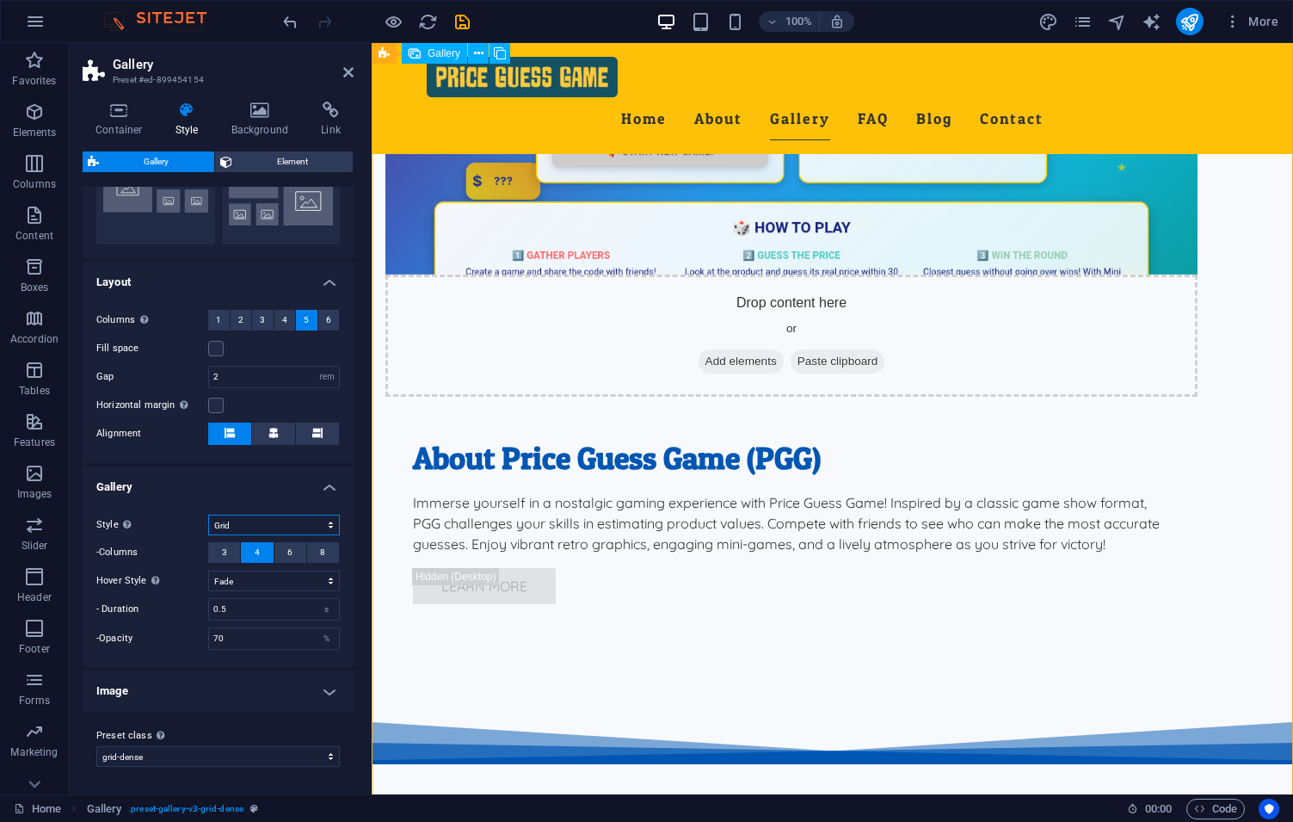
scroll to position [1668, 0]
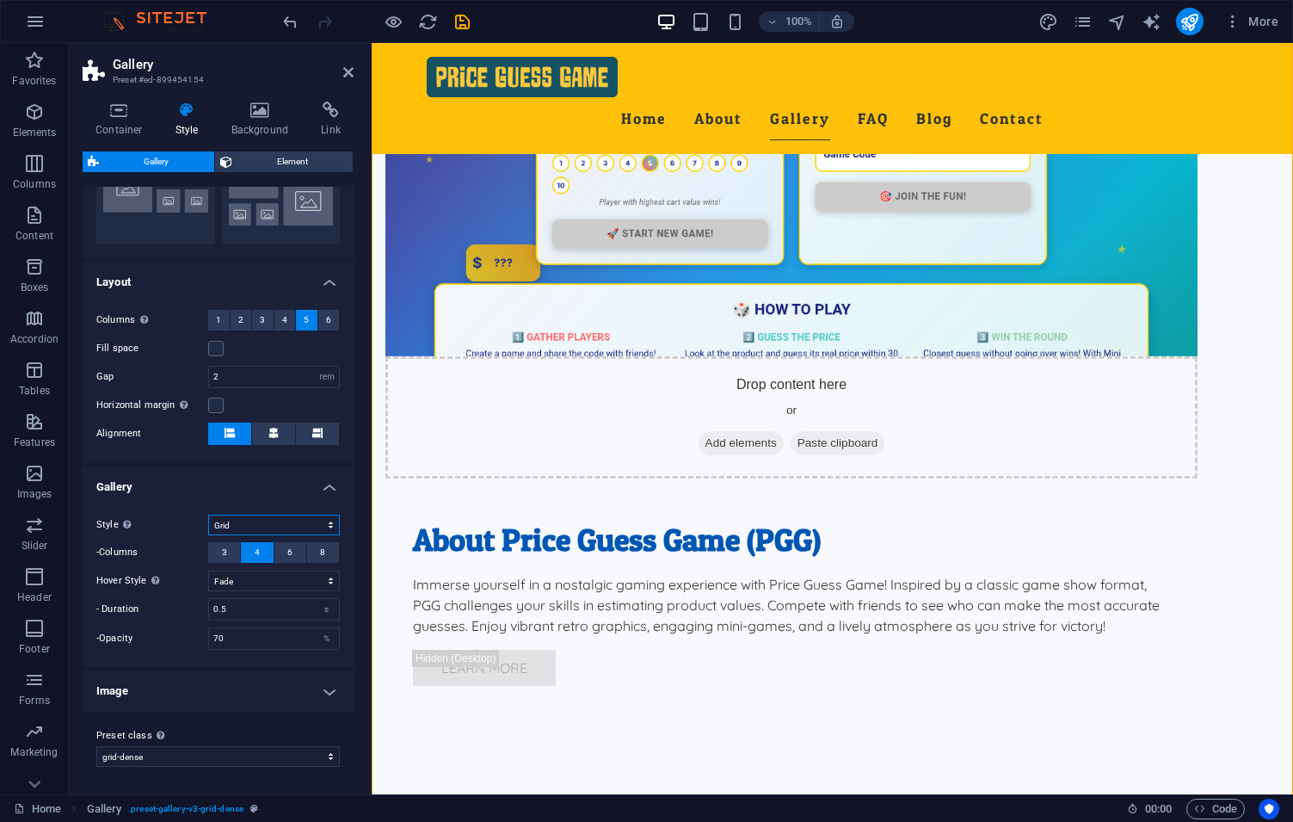
click at [208, 515] on select "Default Grid Grid reverse Grid shifted Collage" at bounding box center [274, 525] width 132 height 21
click at [268, 524] on select "Default Grid Grid reverse Grid shifted Collage" at bounding box center [274, 525] width 132 height 21
click at [318, 685] on h4 "Image" at bounding box center [218, 690] width 271 height 41
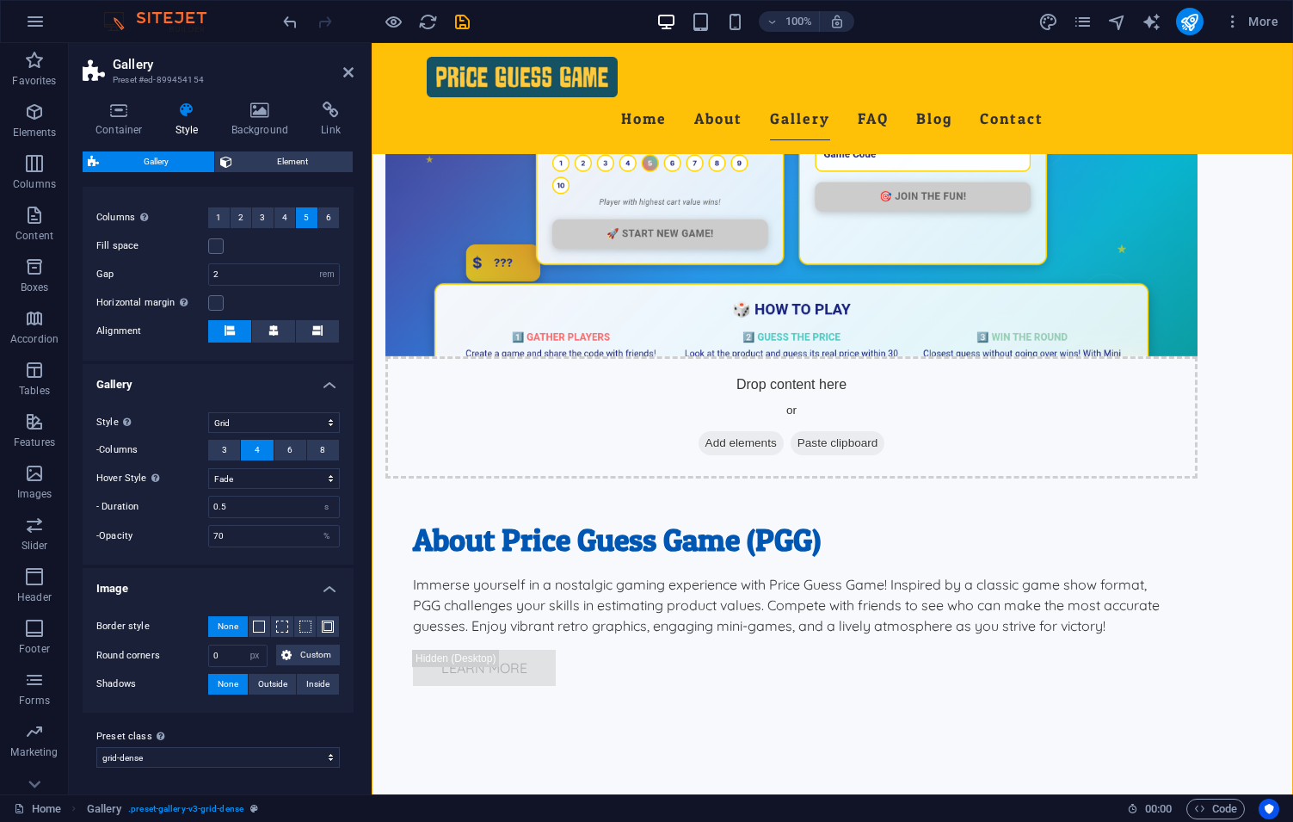
scroll to position [445, 0]
drag, startPoint x: 231, startPoint y: 661, endPoint x: 160, endPoint y: 646, distance: 72.1
click at [209, 646] on input "0" at bounding box center [238, 655] width 58 height 21
type input "5"
click at [176, 655] on label "Round corners" at bounding box center [152, 655] width 112 height 21
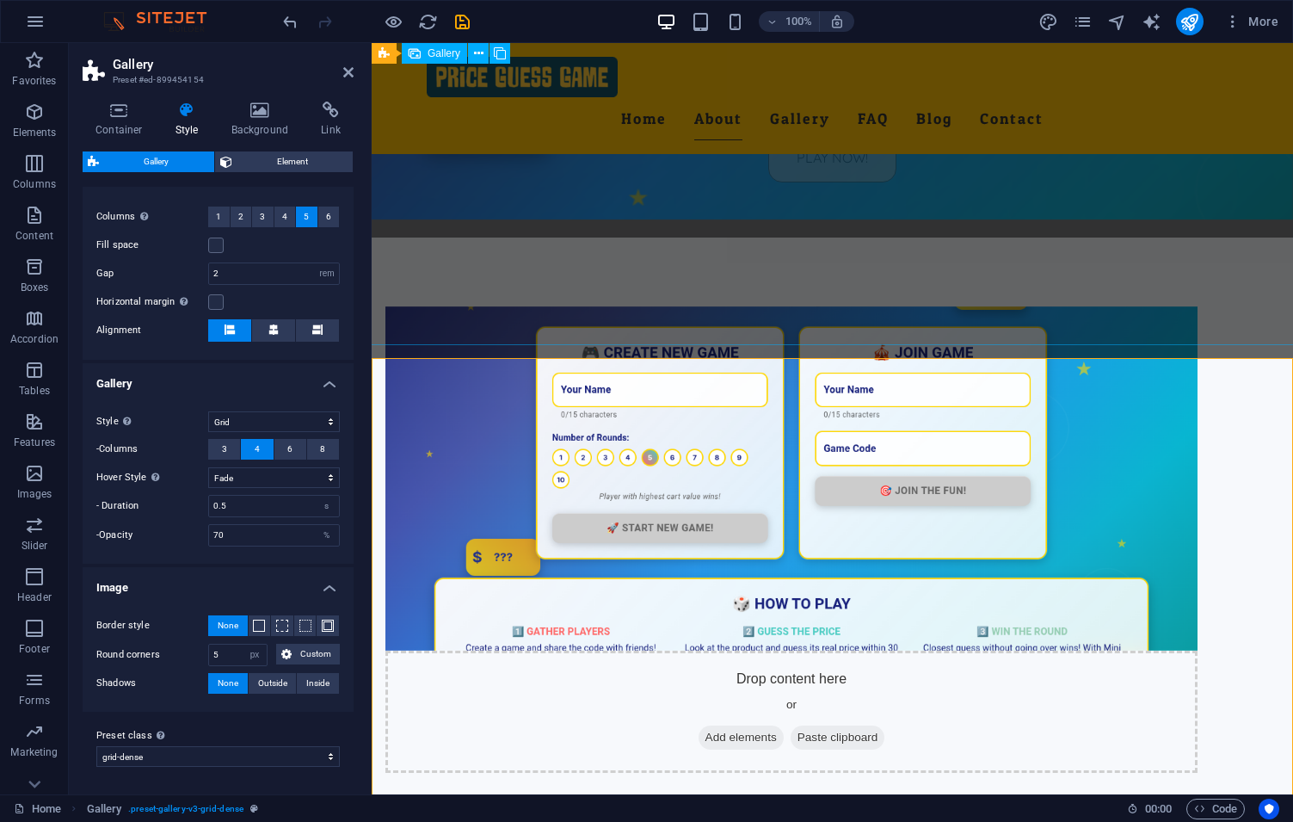
scroll to position [981, 0]
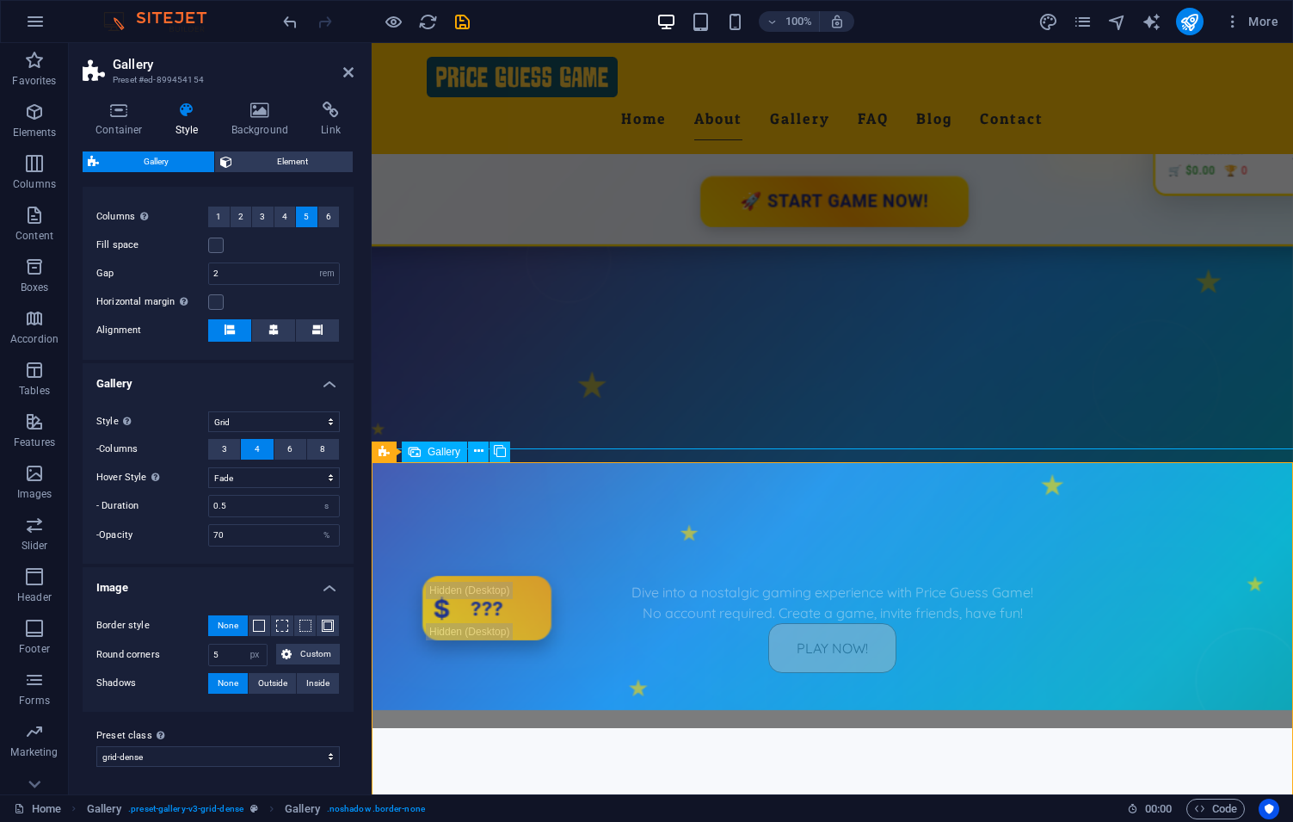
scroll to position [392, 0]
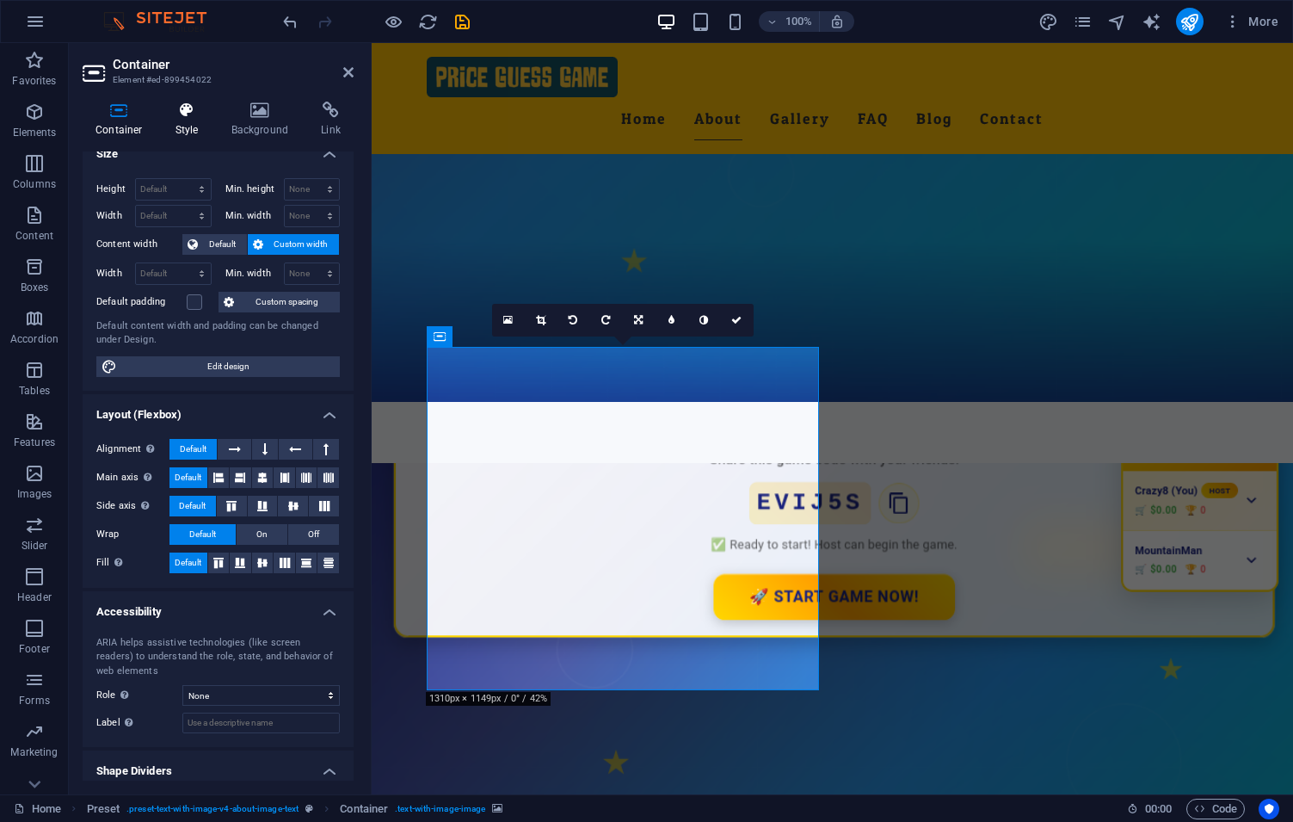
scroll to position [0, 0]
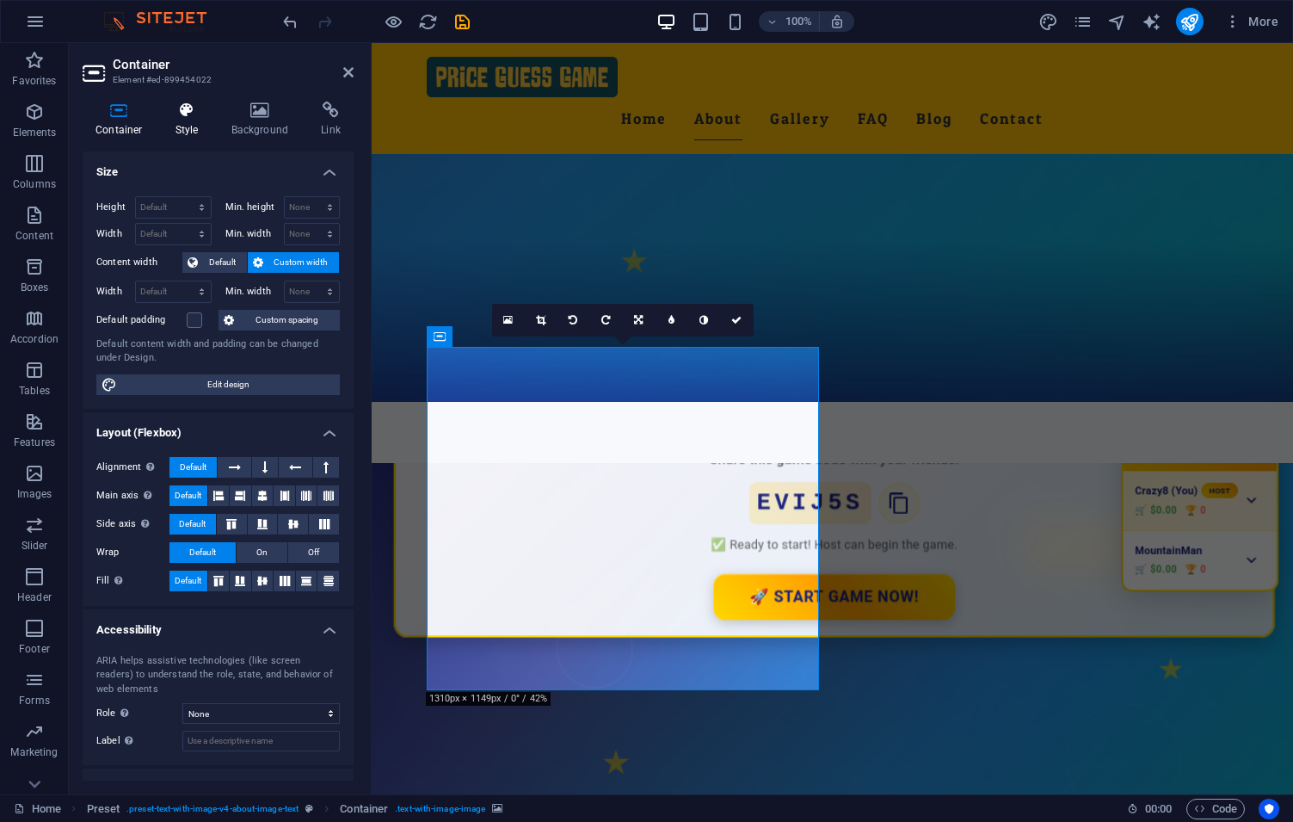
click at [194, 123] on h4 "Style" at bounding box center [191, 120] width 56 height 36
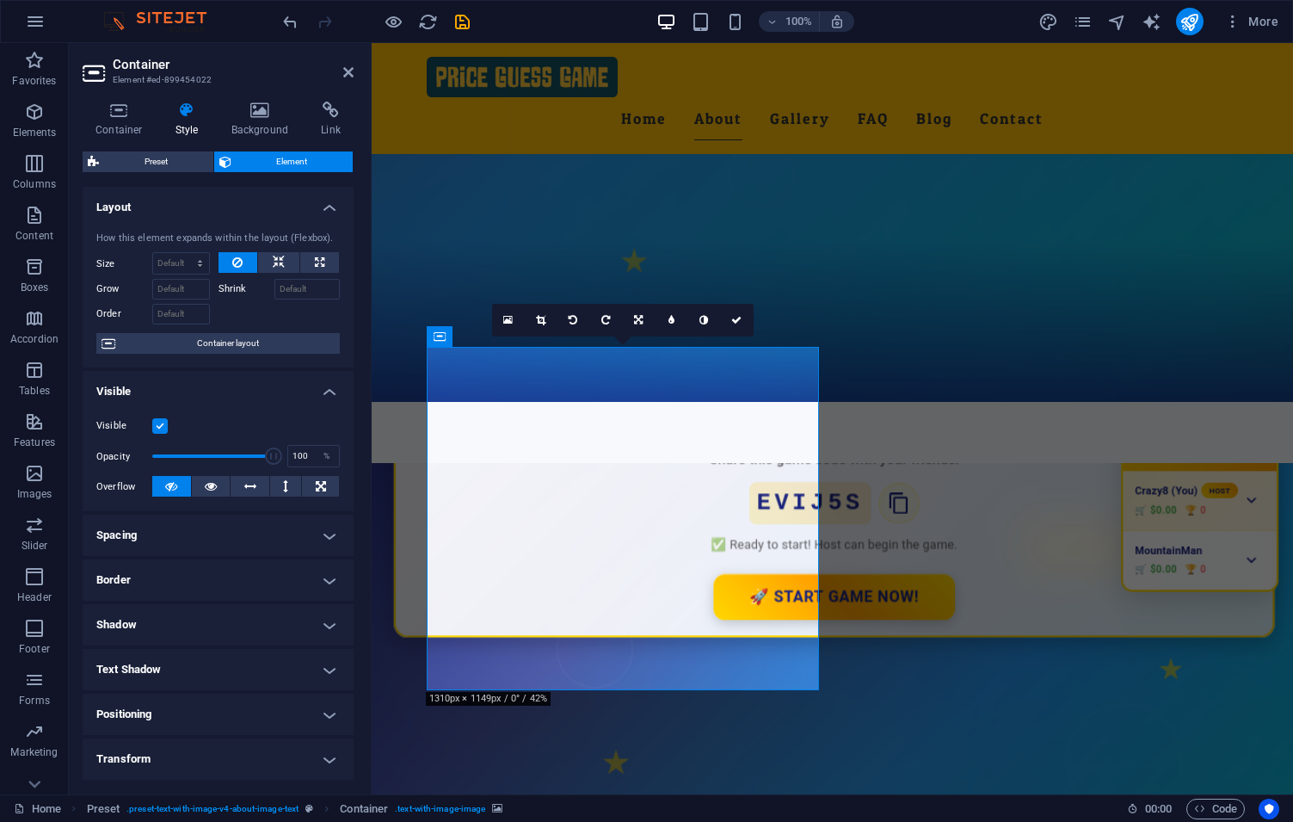
scroll to position [133, 0]
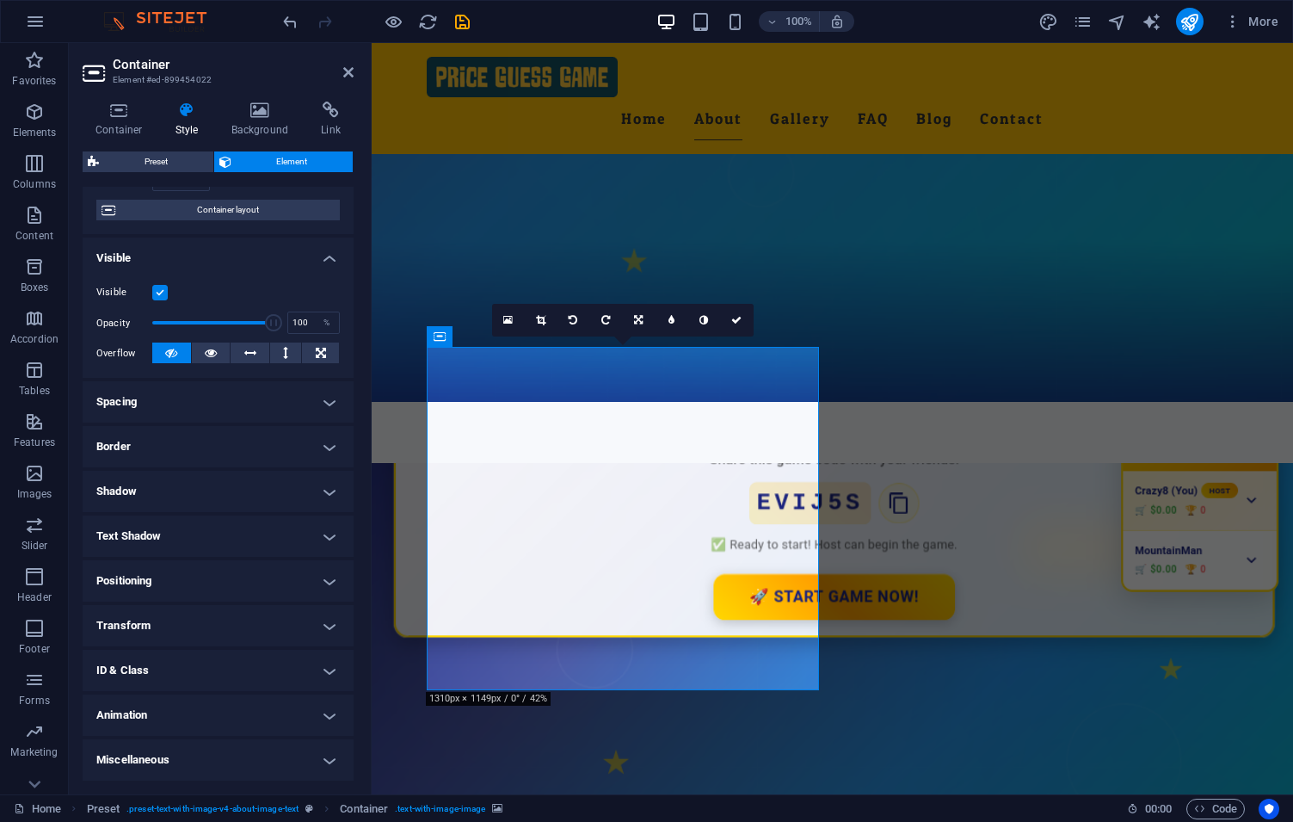
click at [203, 450] on h4 "Border" at bounding box center [218, 446] width 271 height 41
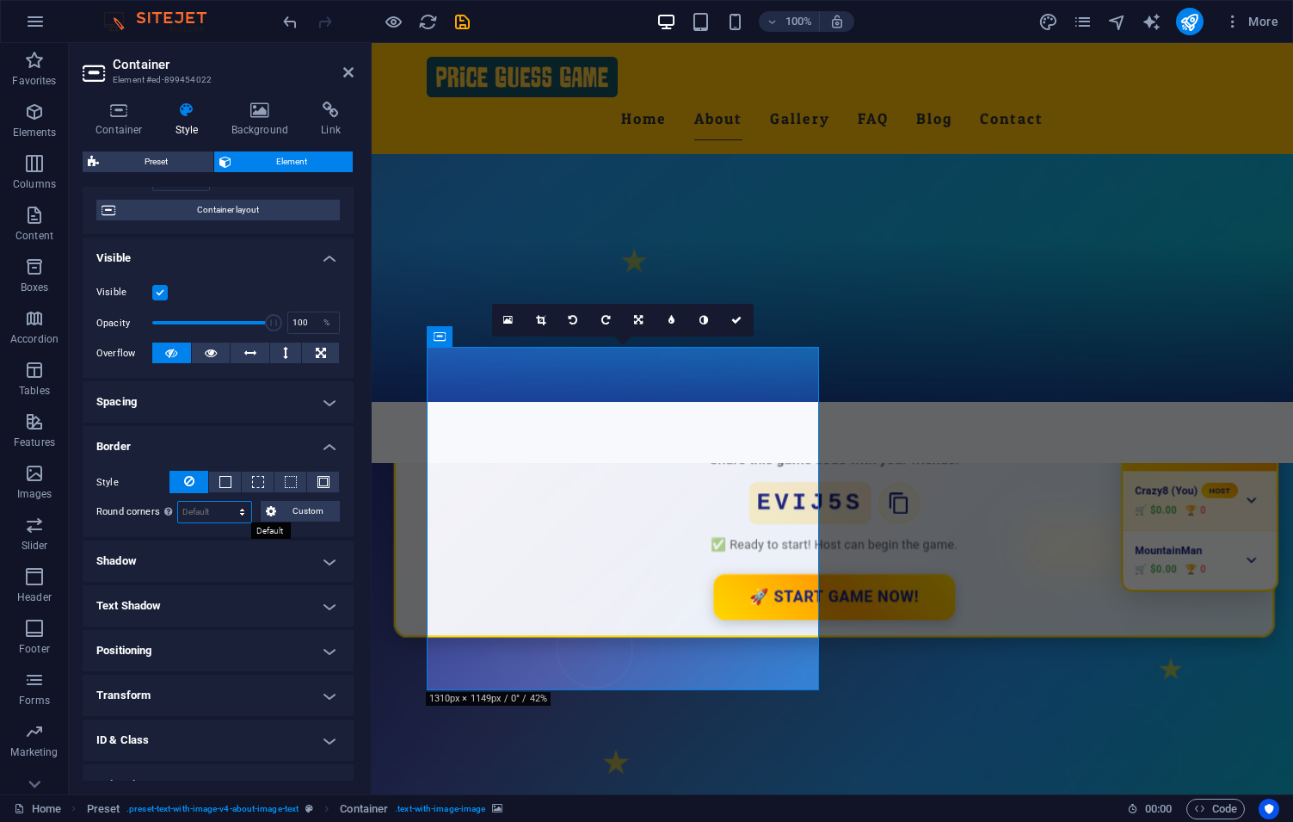
click at [178, 502] on select "Default px rem % vh vw Custom" at bounding box center [214, 512] width 73 height 21
select select "rem"
click option "rem" at bounding box center [0, 0] width 0 height 0
click at [185, 434] on h4 "Border" at bounding box center [218, 441] width 271 height 31
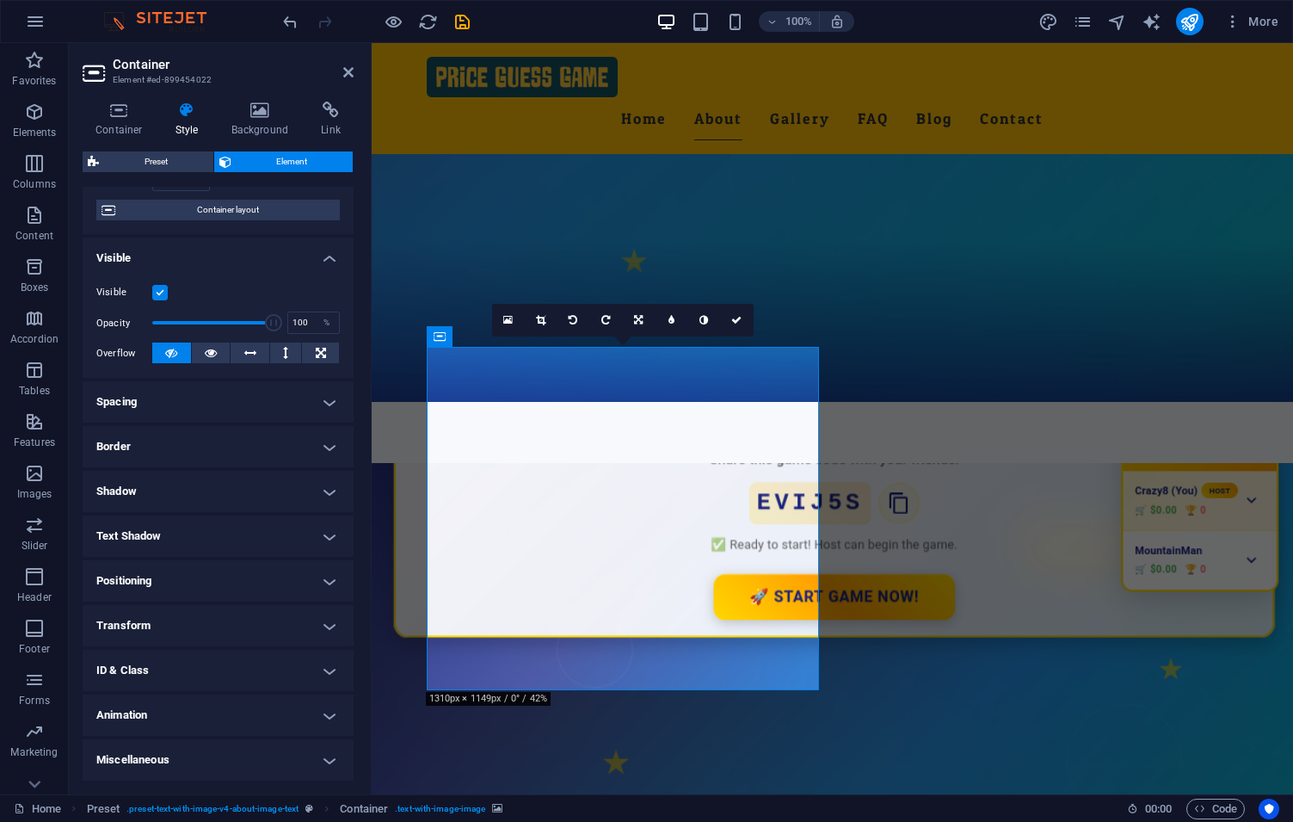
click at [170, 454] on h4 "Border" at bounding box center [218, 446] width 271 height 41
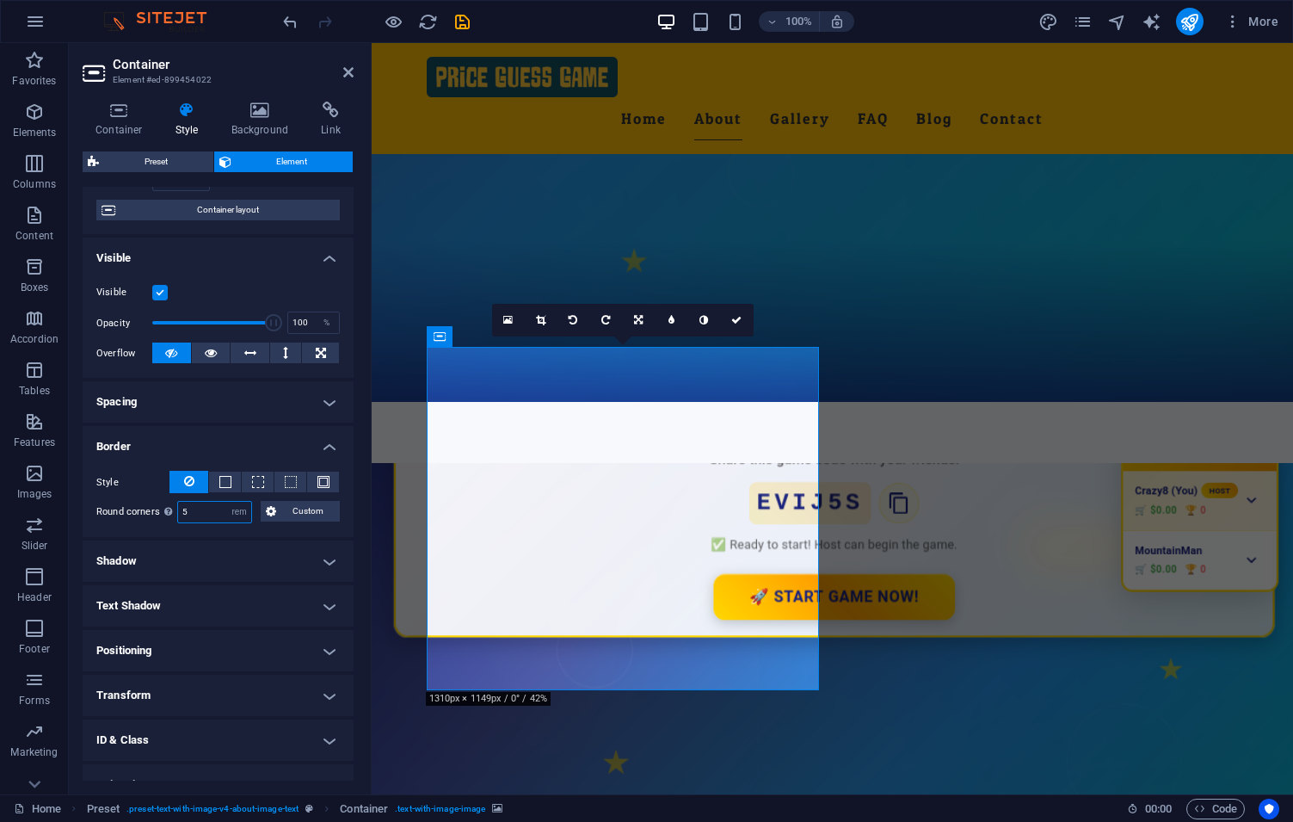
click at [193, 506] on input "5" at bounding box center [214, 512] width 73 height 21
type input "1"
click at [216, 423] on ul "Layout How this element expands within the layout (Flexbox). Size Default auto …" at bounding box center [218, 452] width 271 height 798
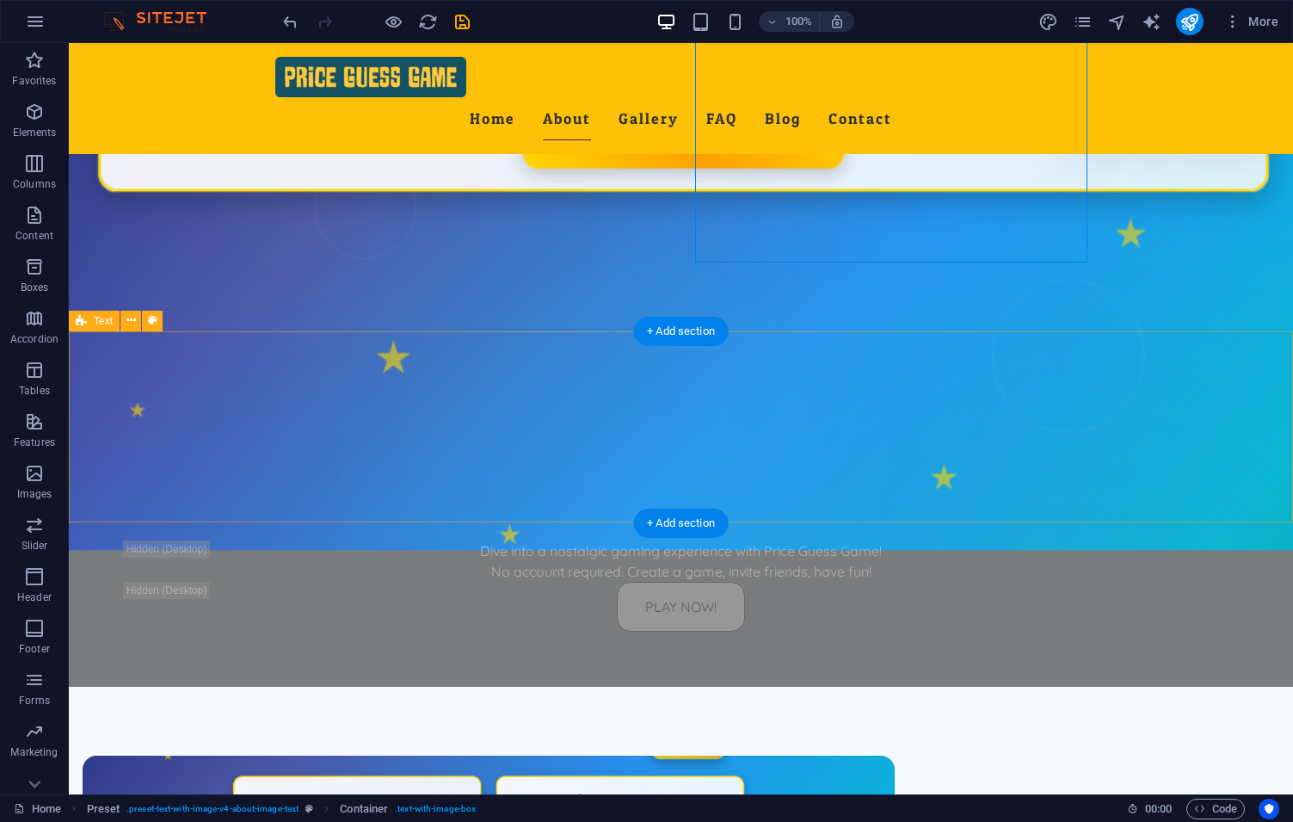
scroll to position [981, 0]
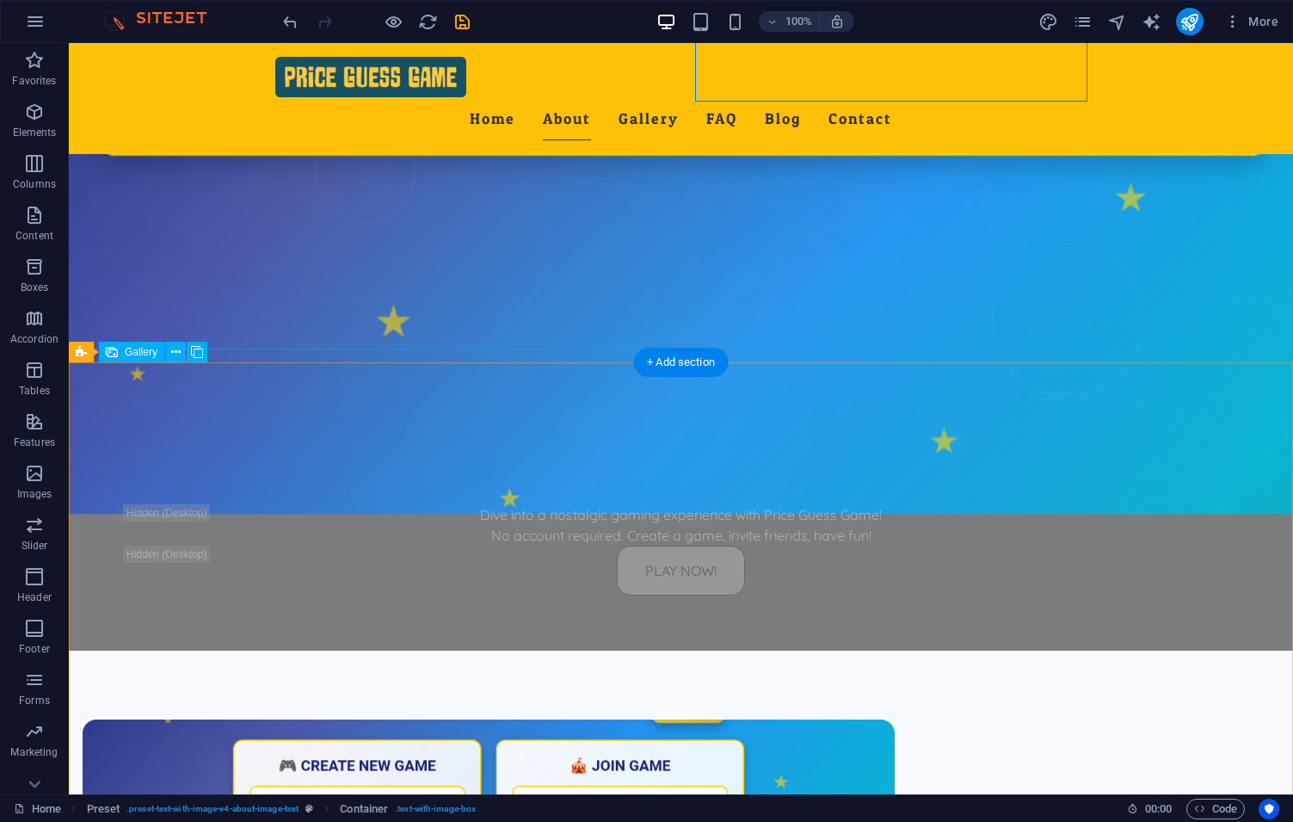
click at [141, 352] on span "Gallery" at bounding box center [141, 352] width 33 height 10
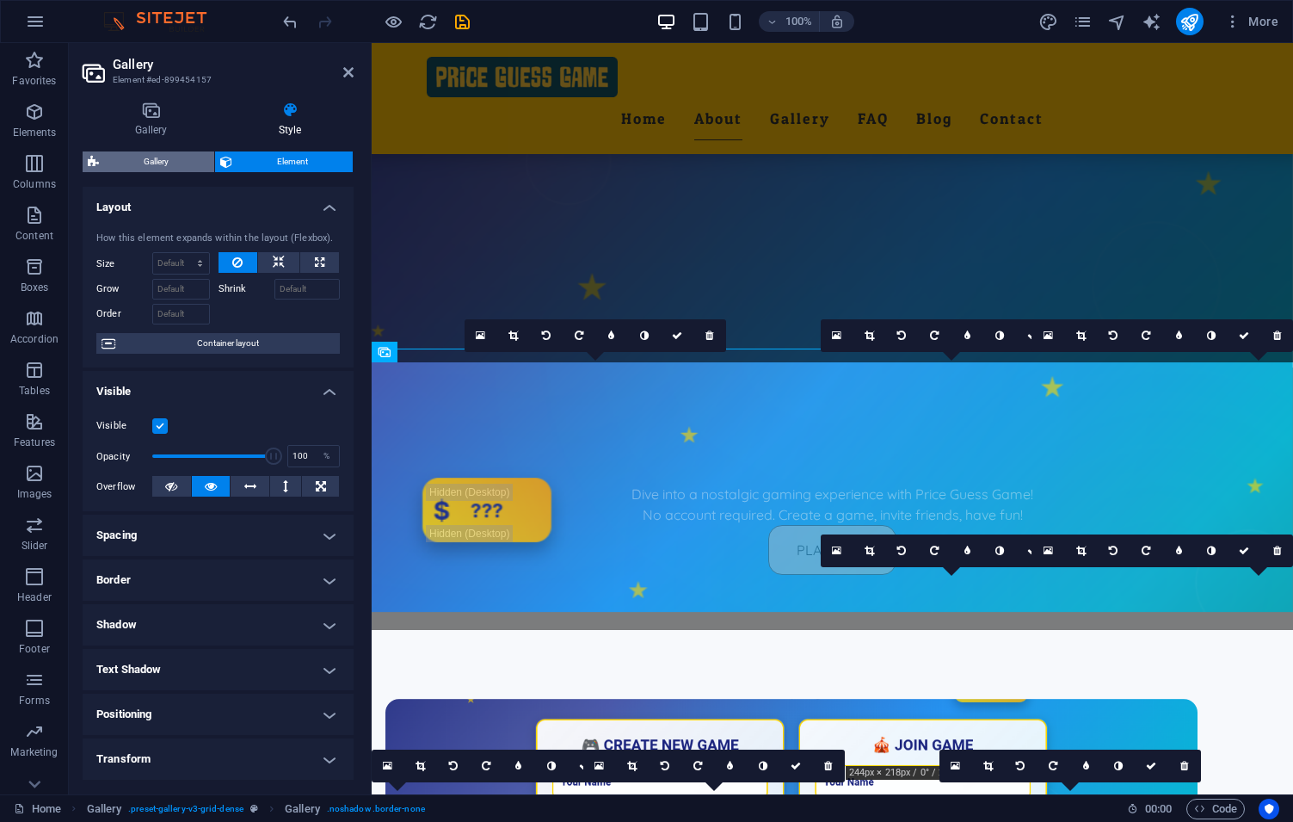
click at [147, 155] on span "Gallery" at bounding box center [156, 161] width 105 height 21
select select "rem"
select select "grid"
select select "fade"
select select "px"
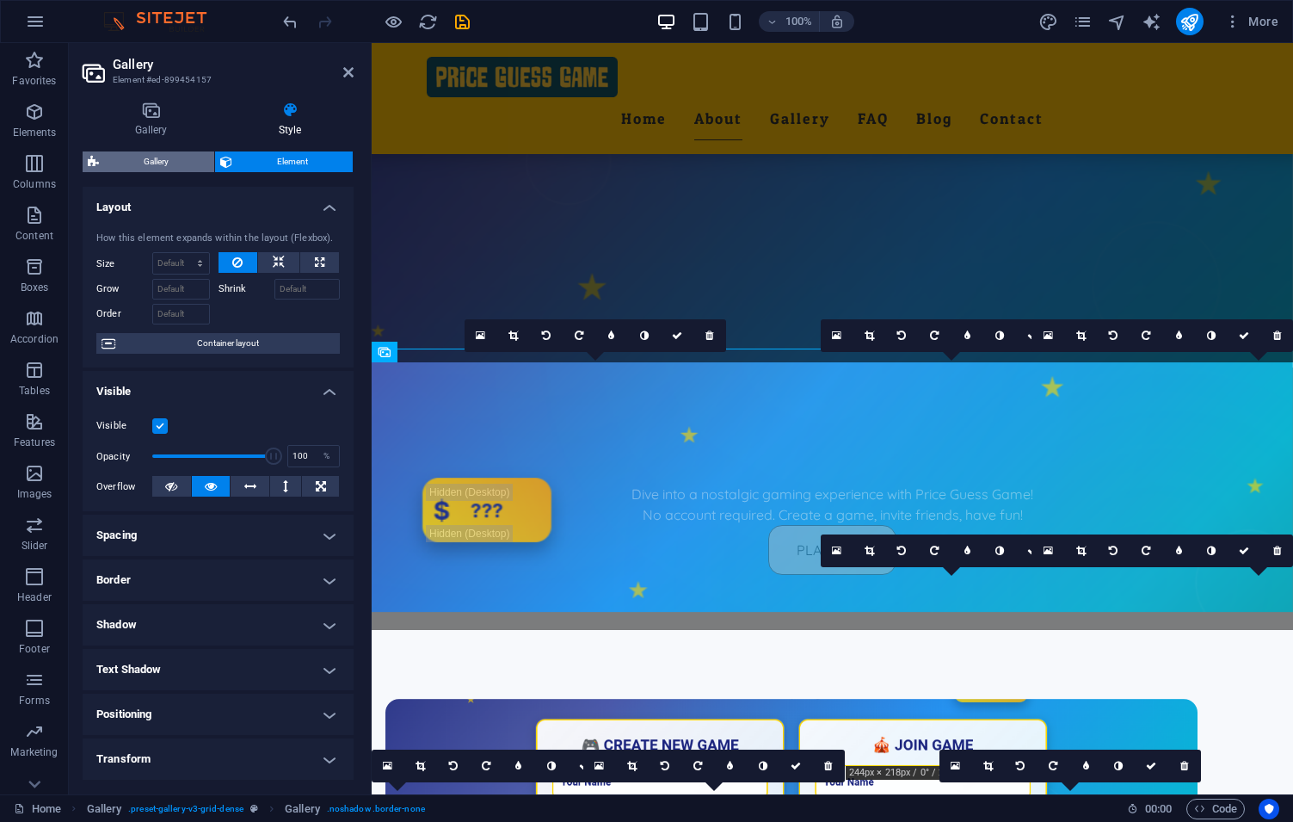
select select "preset-gallery-v3-grid-dense"
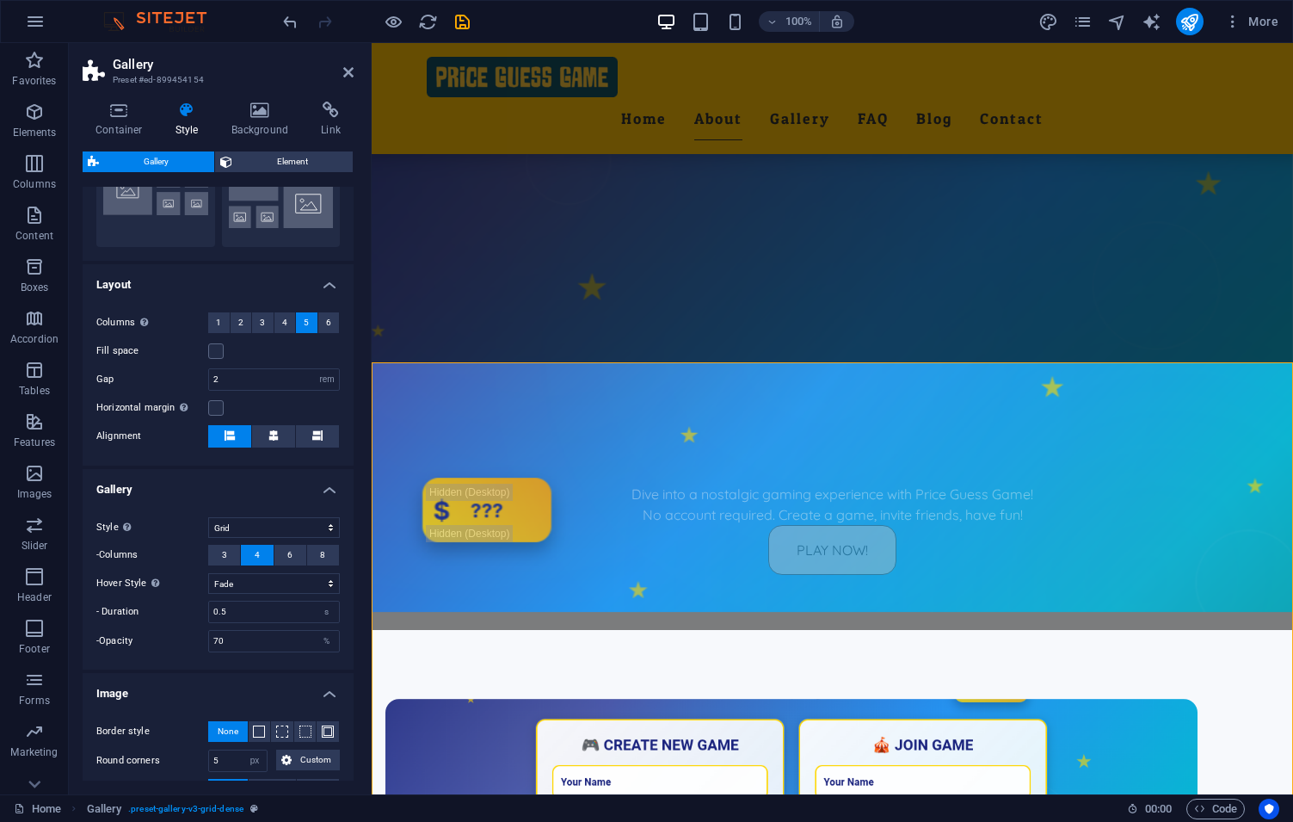
scroll to position [445, 0]
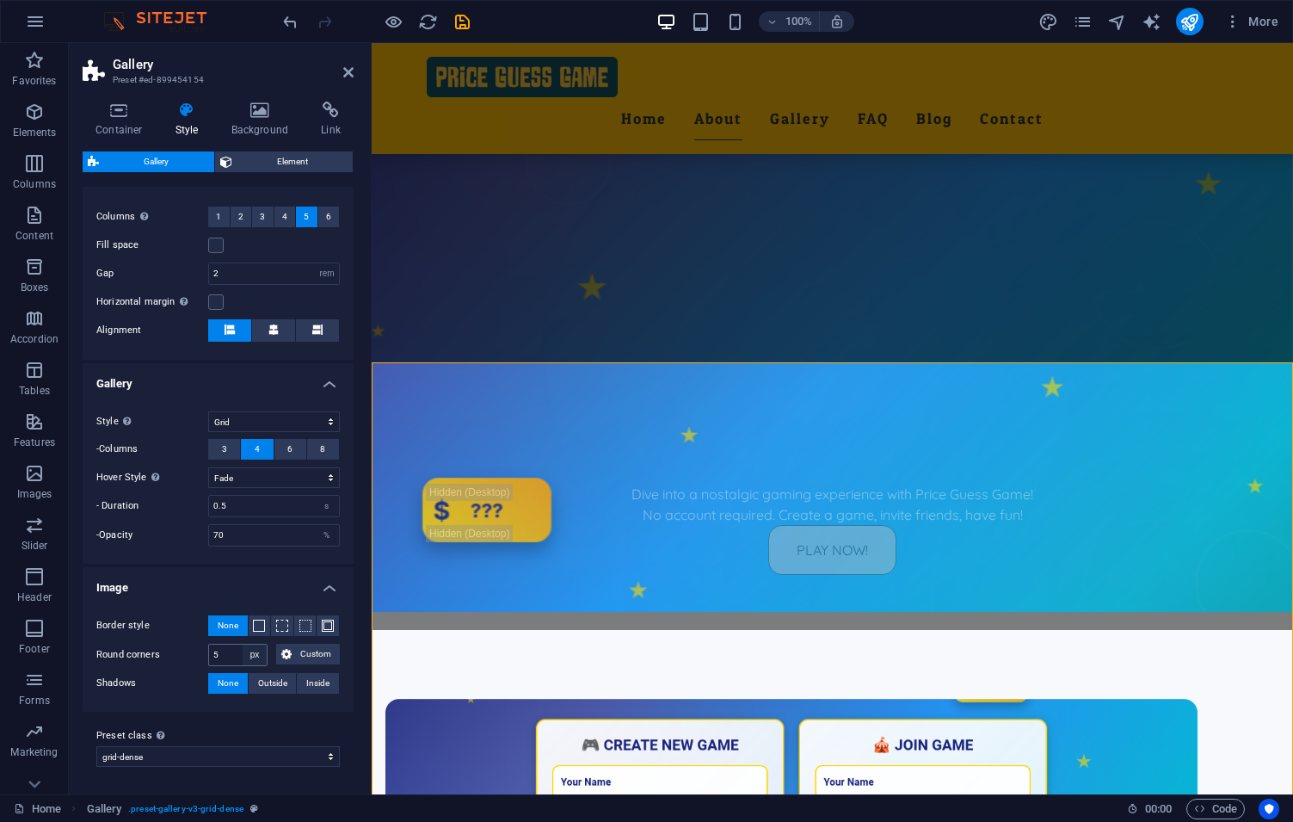
click at [243, 645] on select "px rem % vh vw Custom" at bounding box center [255, 655] width 24 height 21
select select "rem"
click option "rem" at bounding box center [0, 0] width 0 height 0
type input "1"
click at [237, 580] on h4 "Image" at bounding box center [218, 582] width 271 height 31
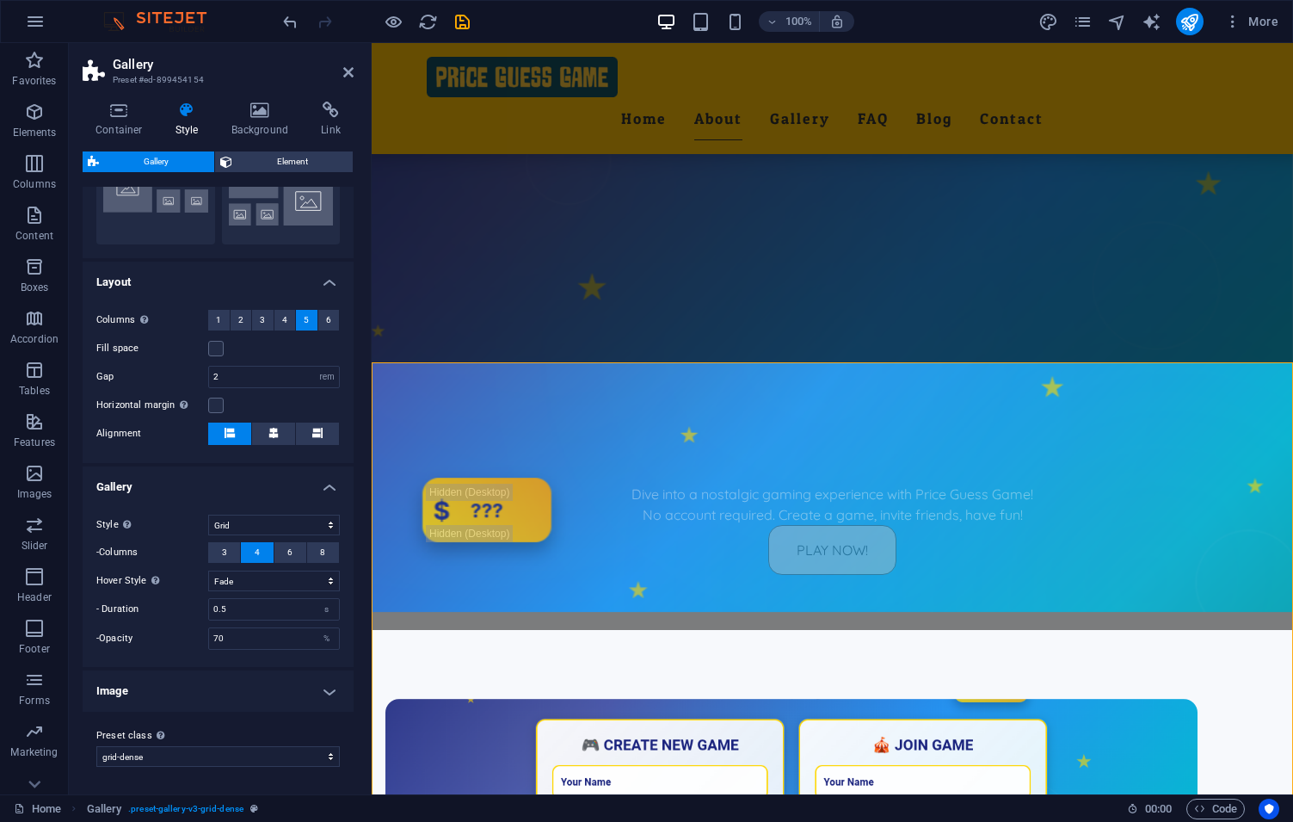
scroll to position [342, 0]
click at [256, 694] on h4 "Image" at bounding box center [218, 690] width 271 height 41
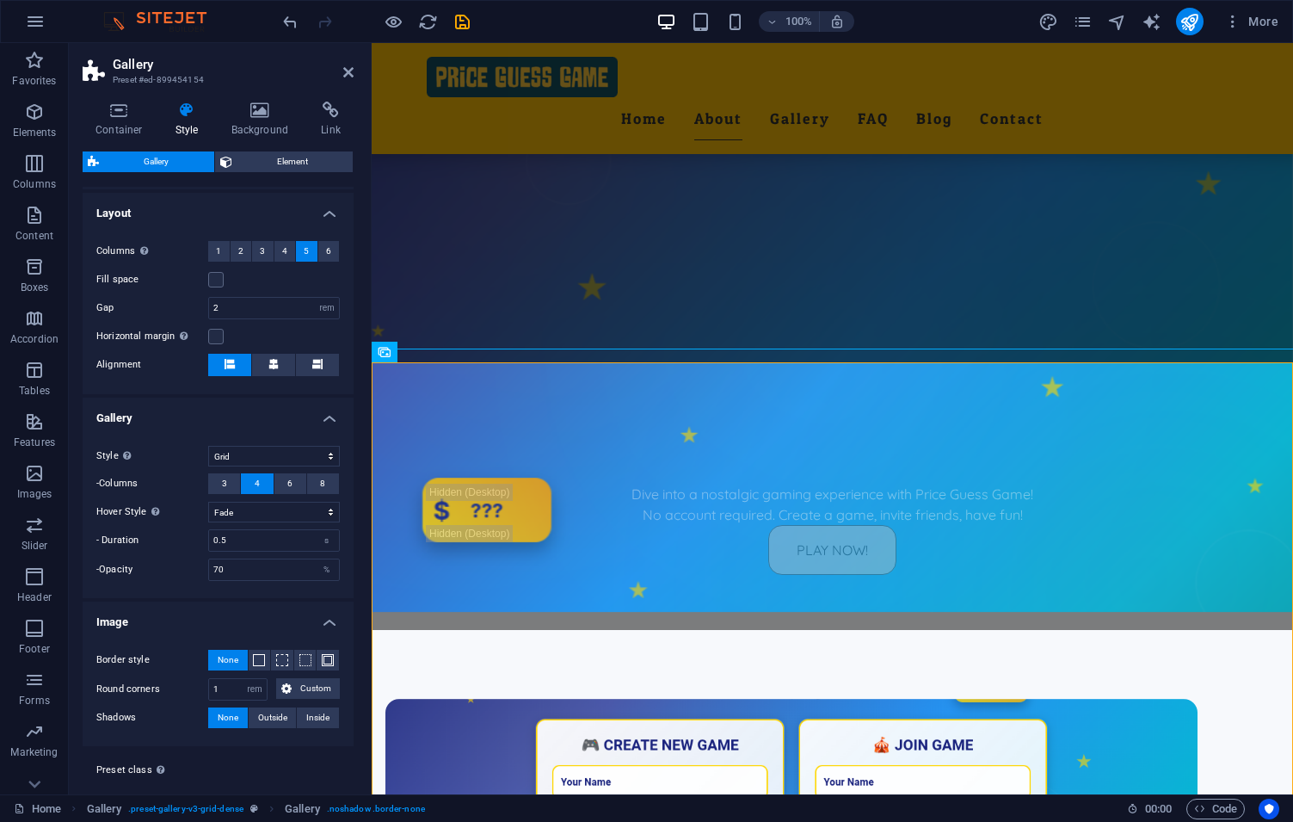
scroll to position [445, 0]
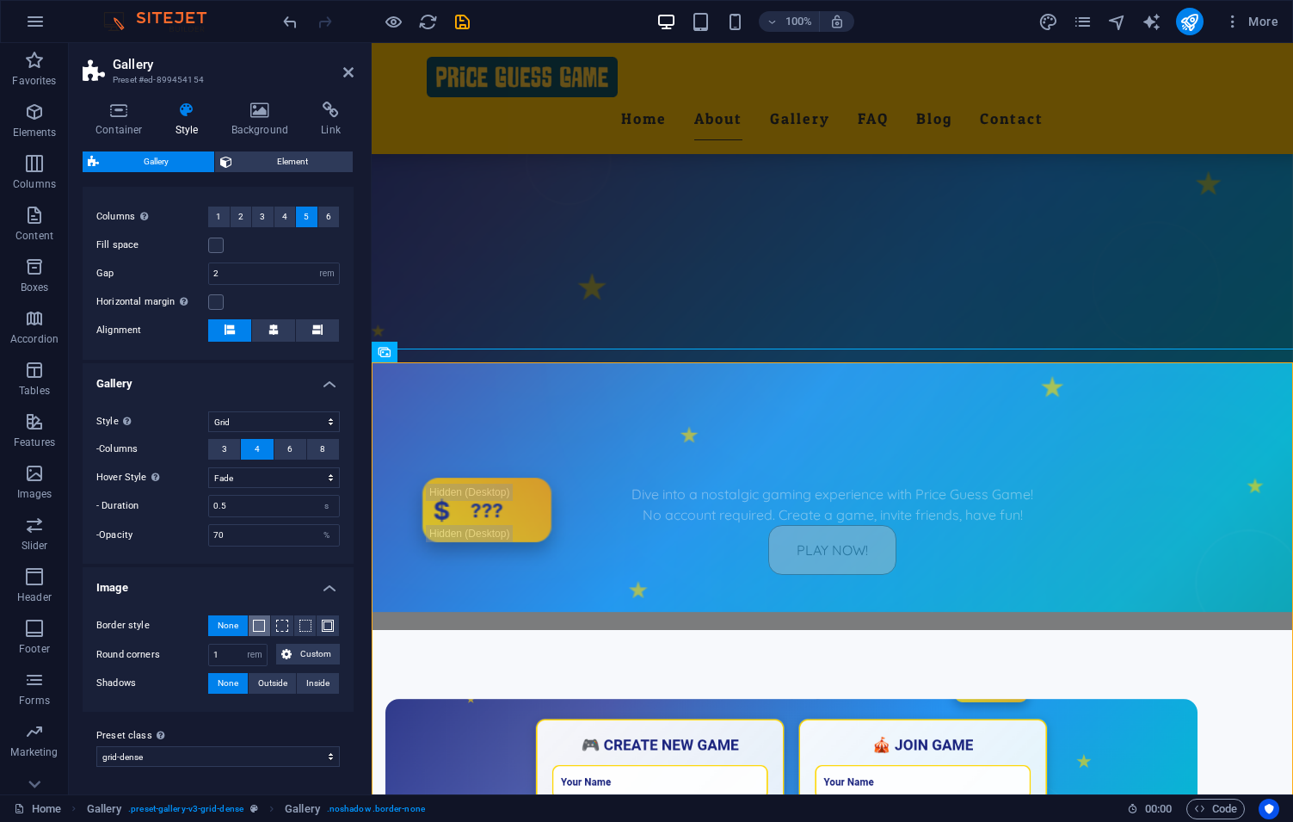
click at [250, 627] on button at bounding box center [260, 625] width 22 height 21
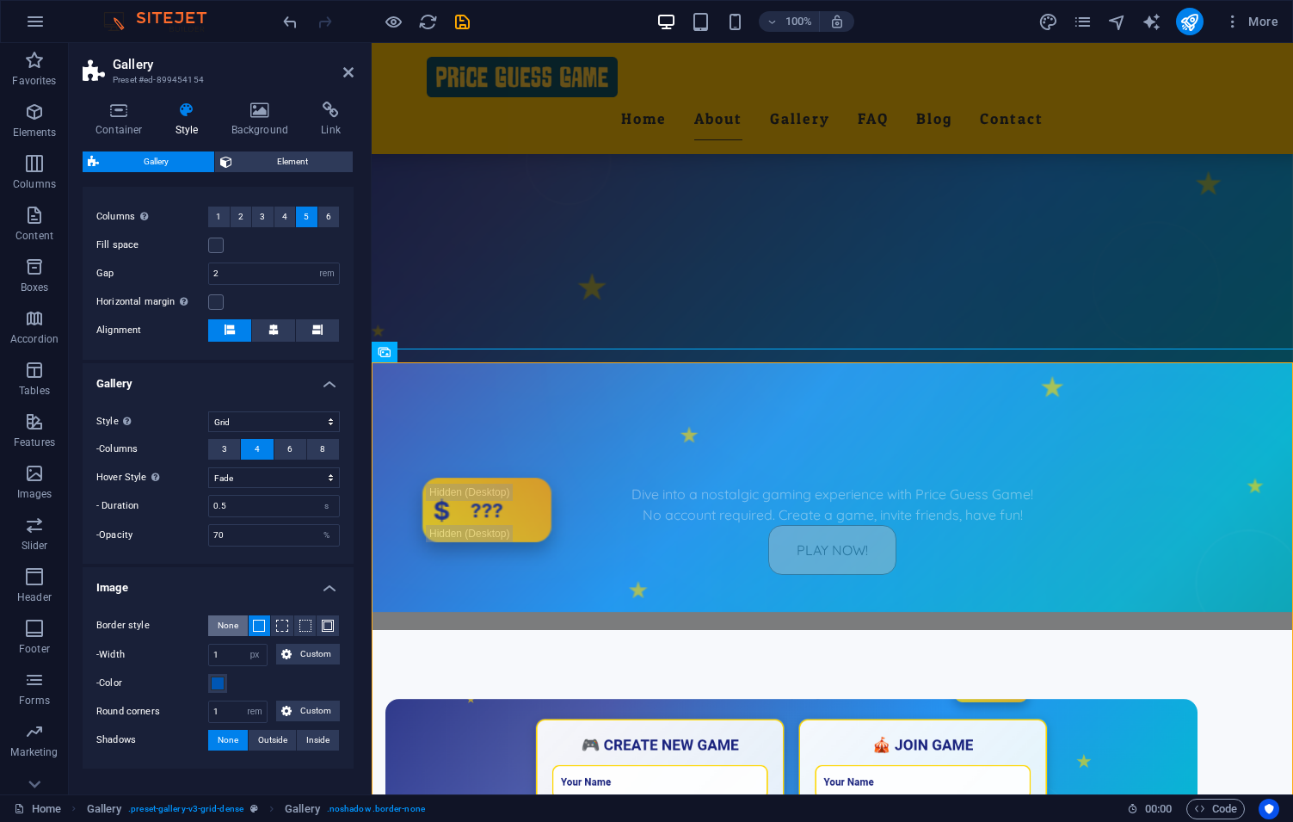
click at [230, 627] on span "None" at bounding box center [228, 625] width 21 height 21
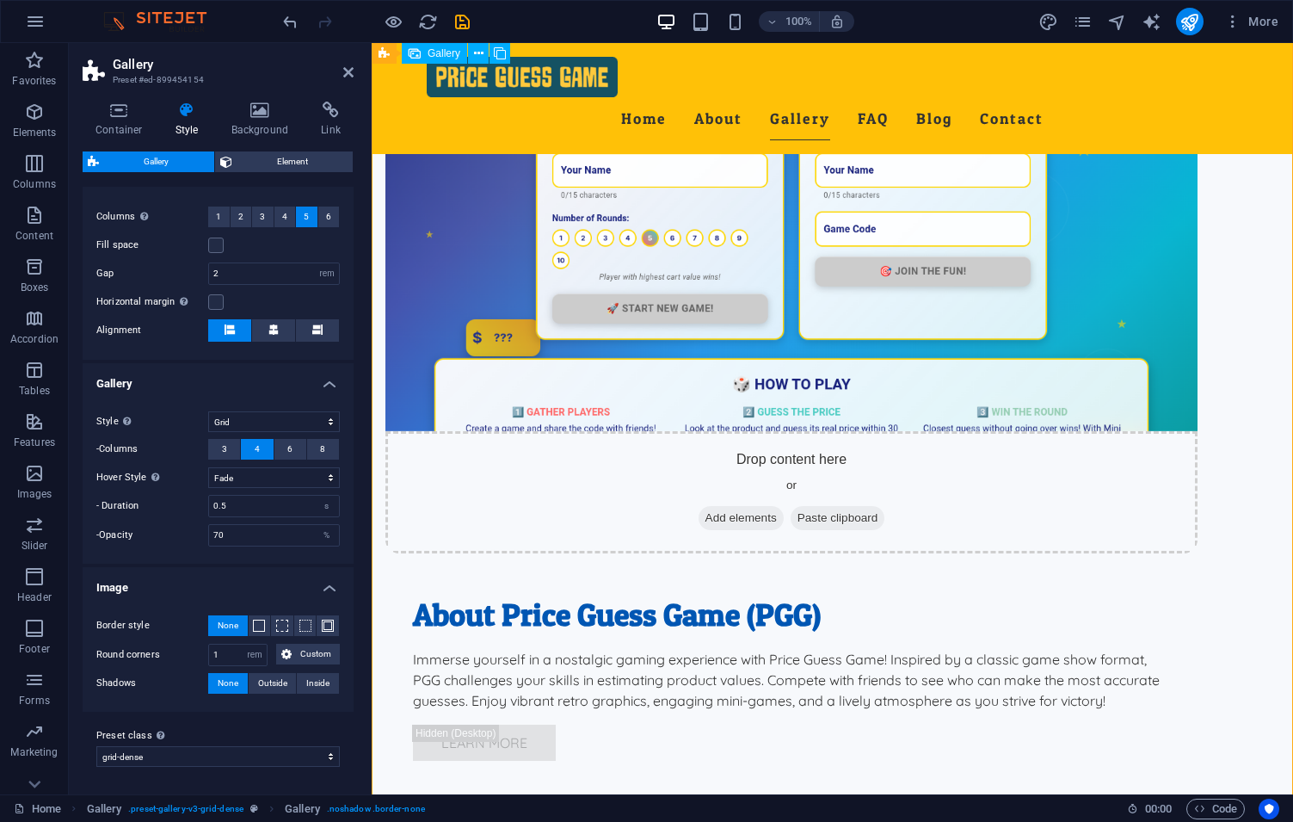
scroll to position [1570, 0]
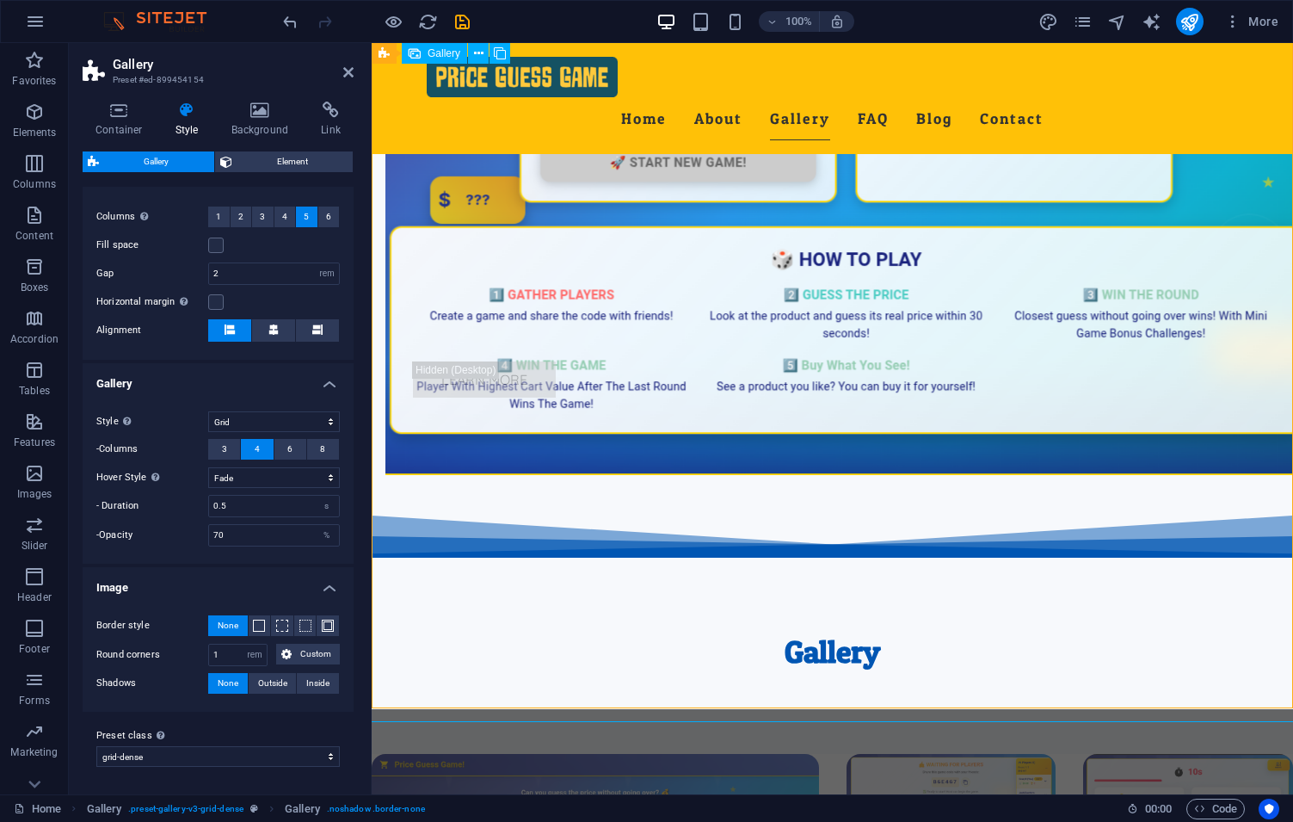
scroll to position [1962, 0]
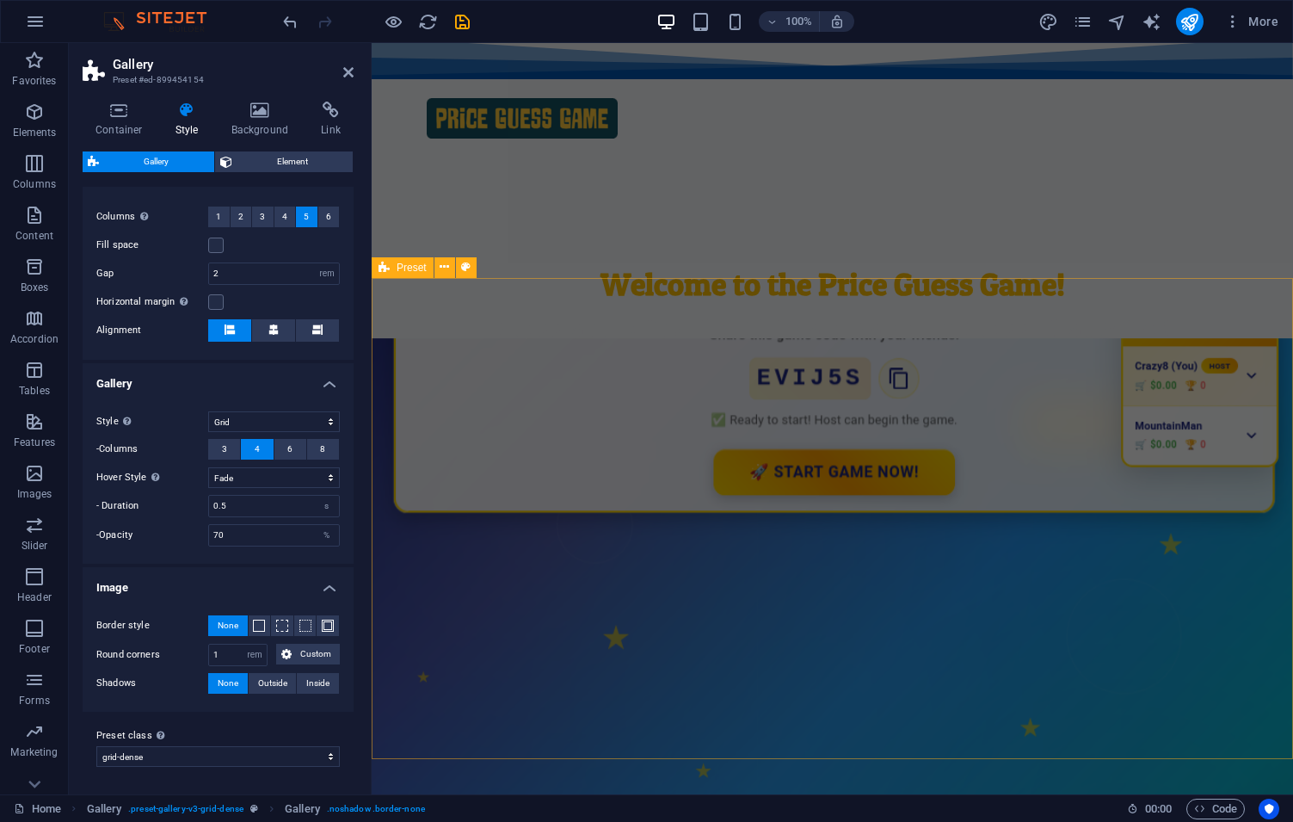
scroll to position [0, 0]
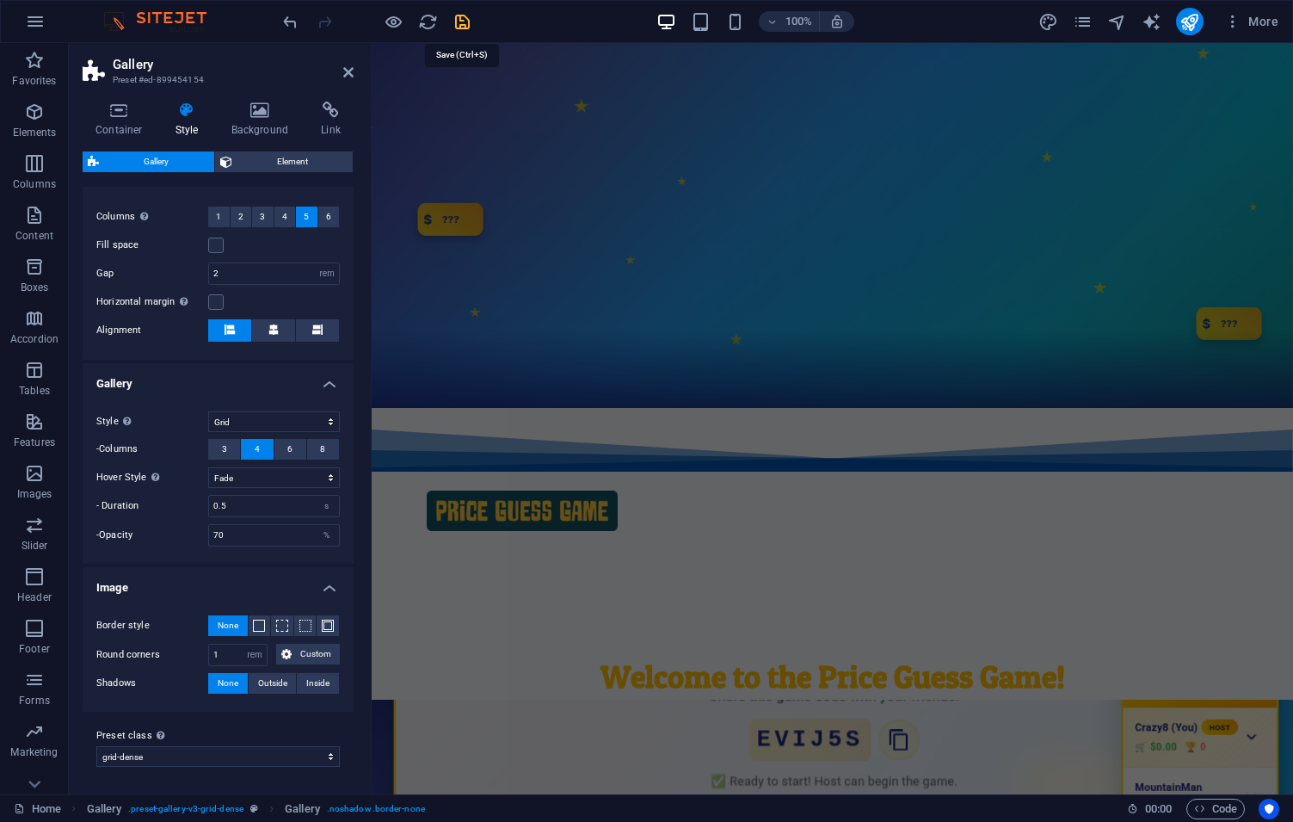
click at [0, 0] on icon "save" at bounding box center [0, 0] width 0 height 0
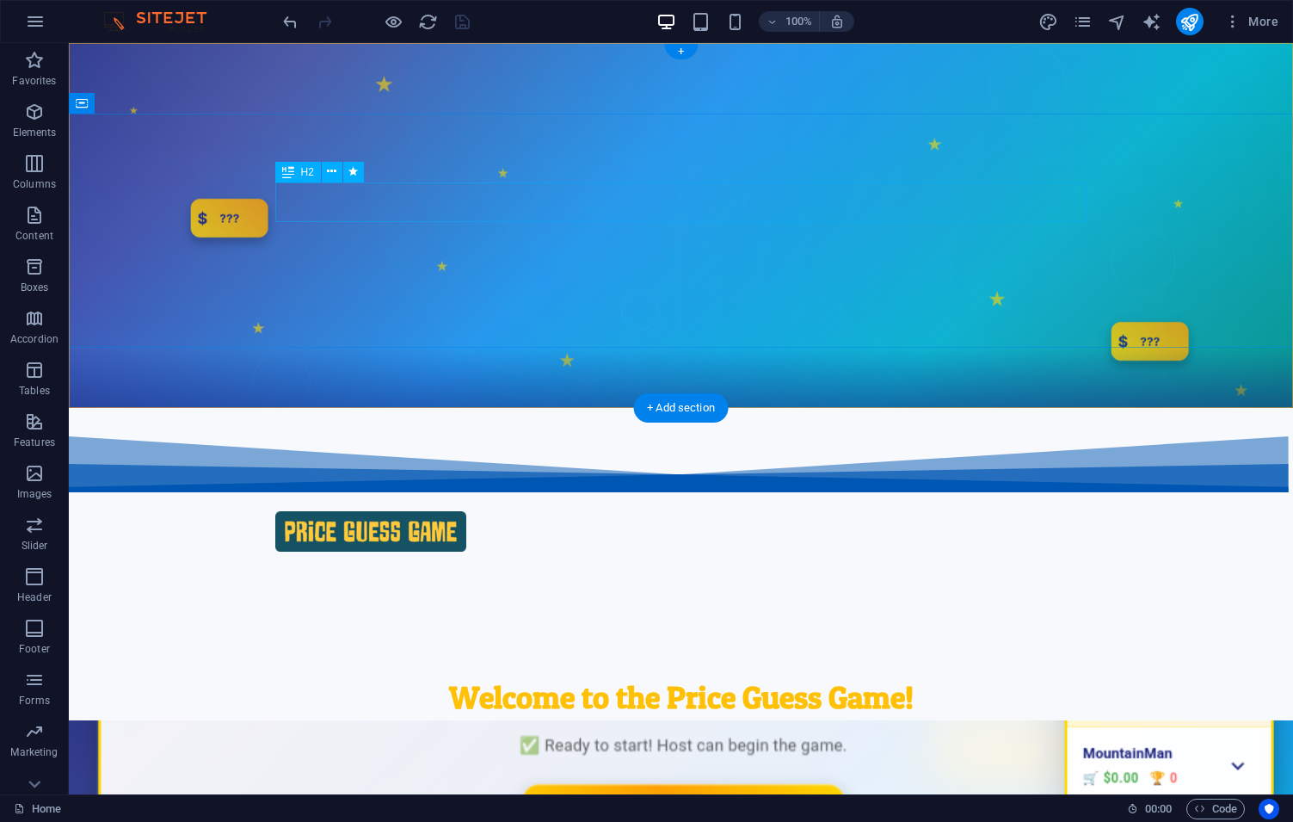
click at [805, 677] on div "Welcome to the Price Guess Game!" at bounding box center [681, 697] width 812 height 40
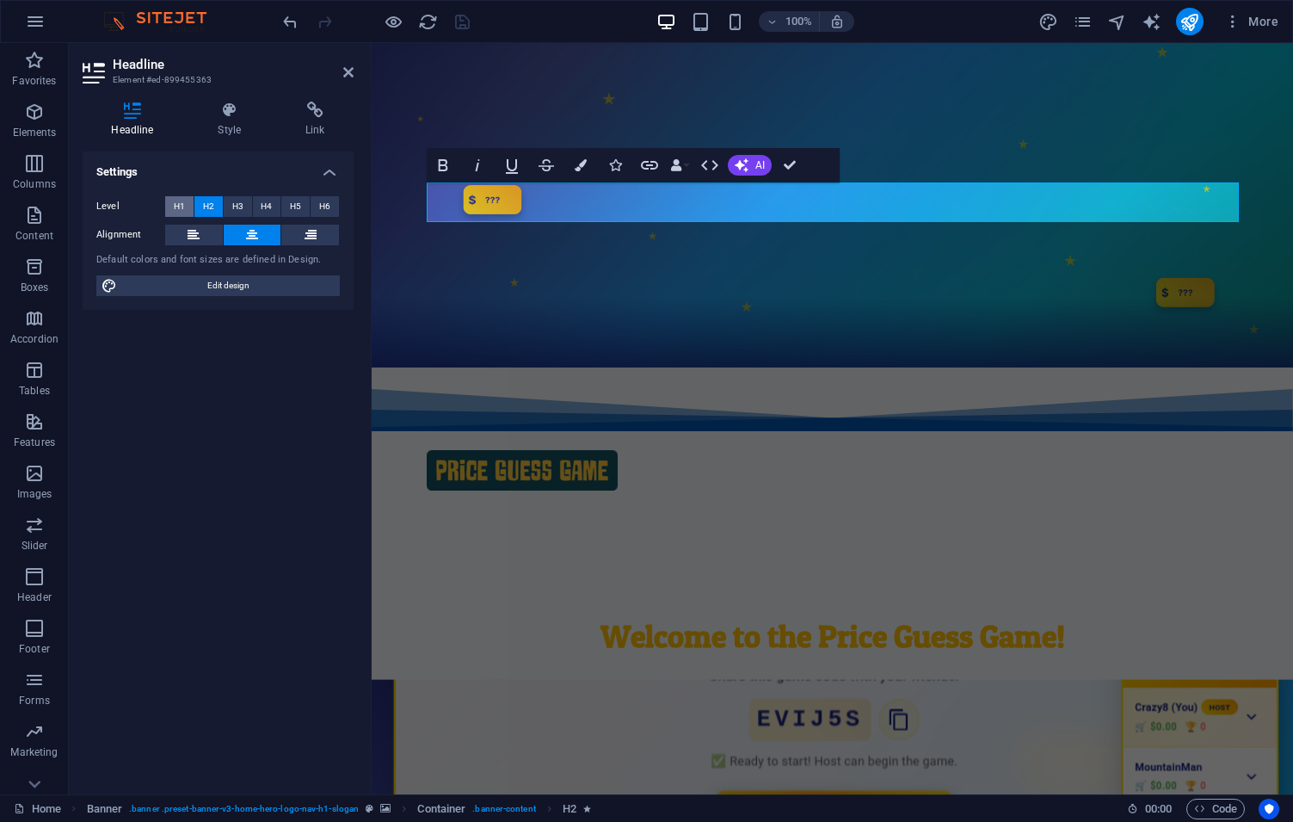
click at [177, 207] on span "H1" at bounding box center [179, 206] width 11 height 21
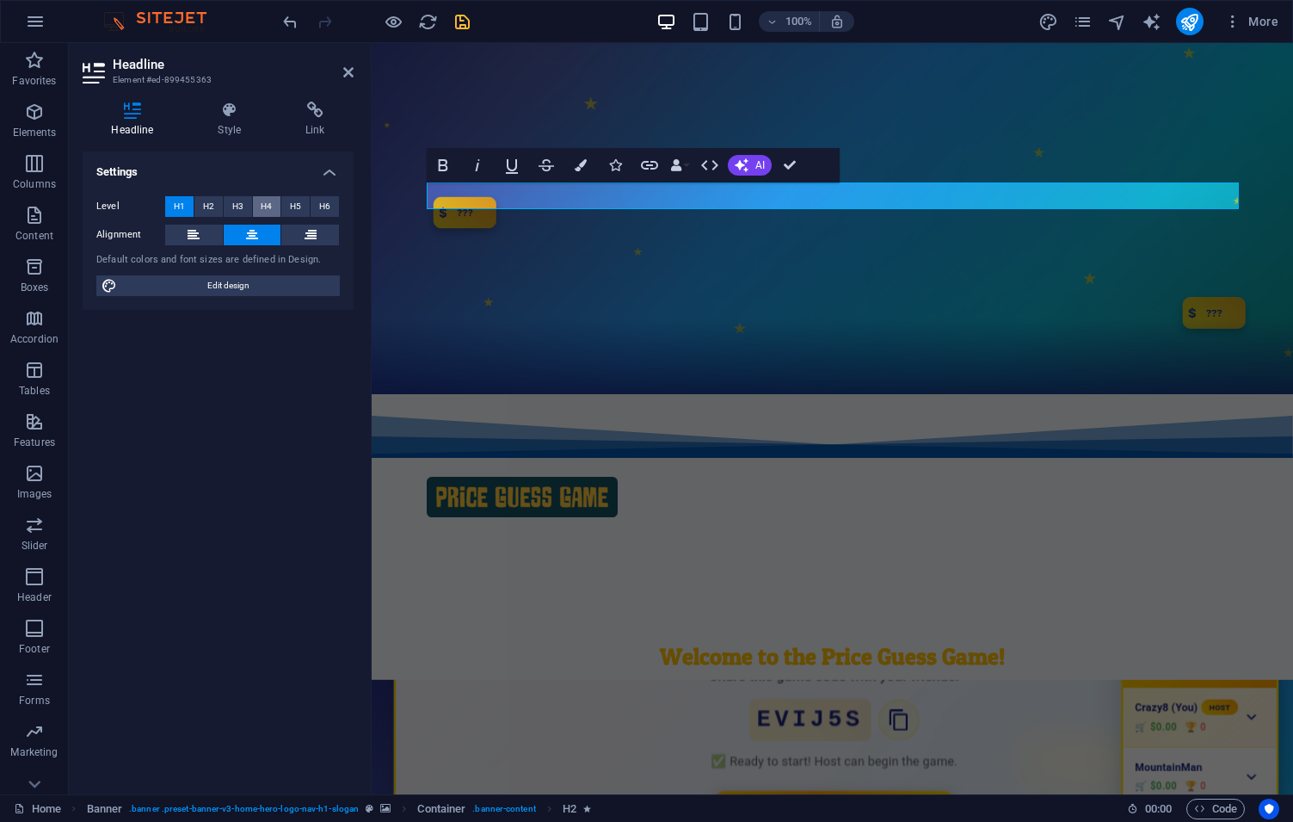
click at [274, 207] on button "H4" at bounding box center [267, 206] width 28 height 21
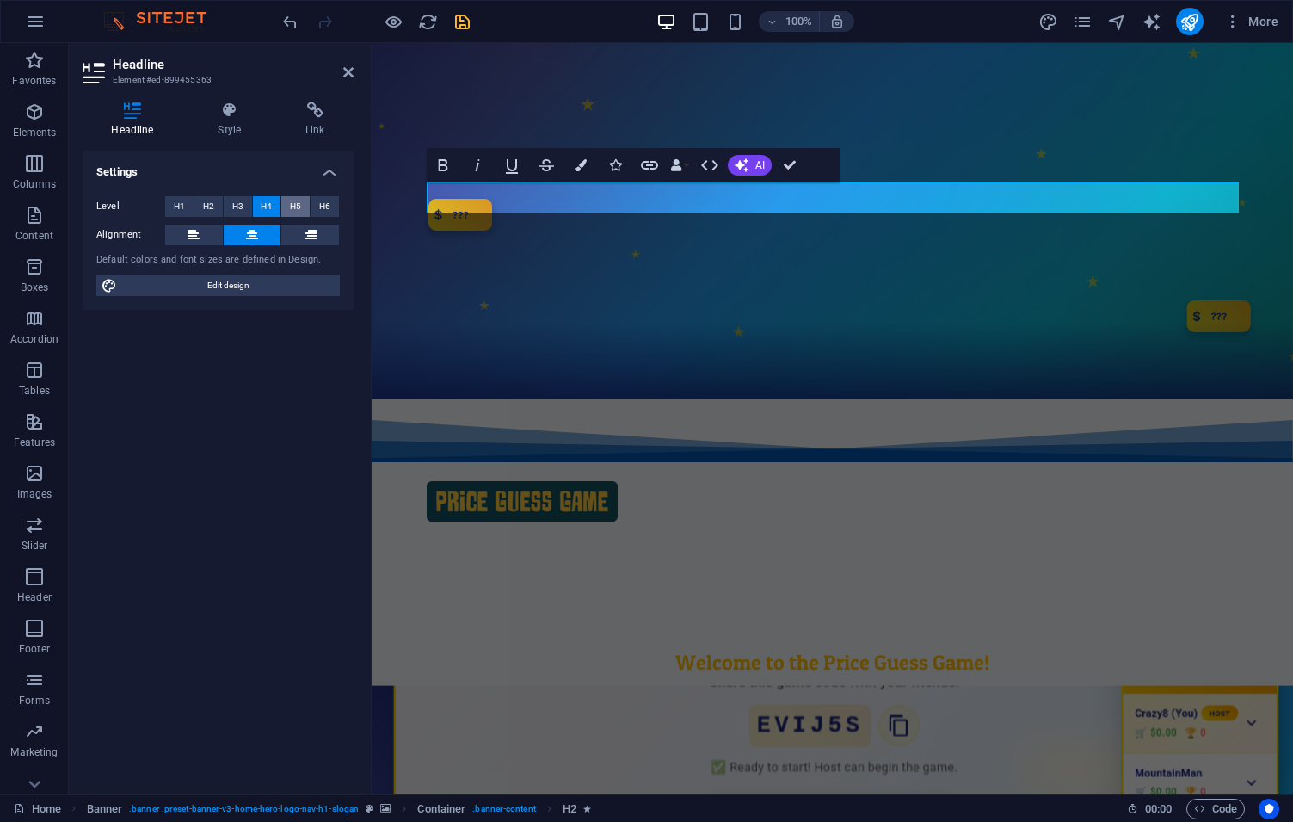
click at [296, 209] on span "H5" at bounding box center [295, 206] width 11 height 21
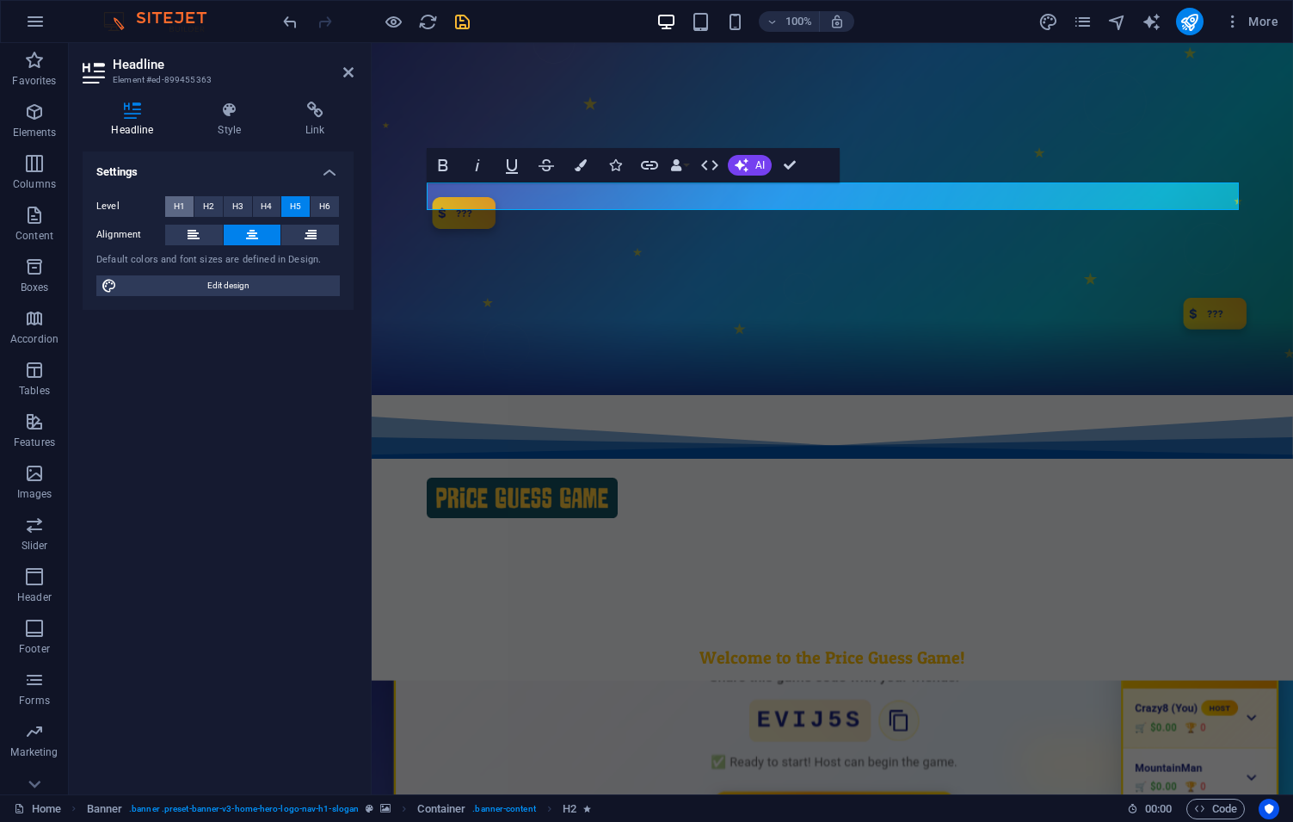
click at [179, 204] on span "H1" at bounding box center [179, 206] width 11 height 21
click at [287, 24] on icon "undo" at bounding box center [291, 22] width 20 height 20
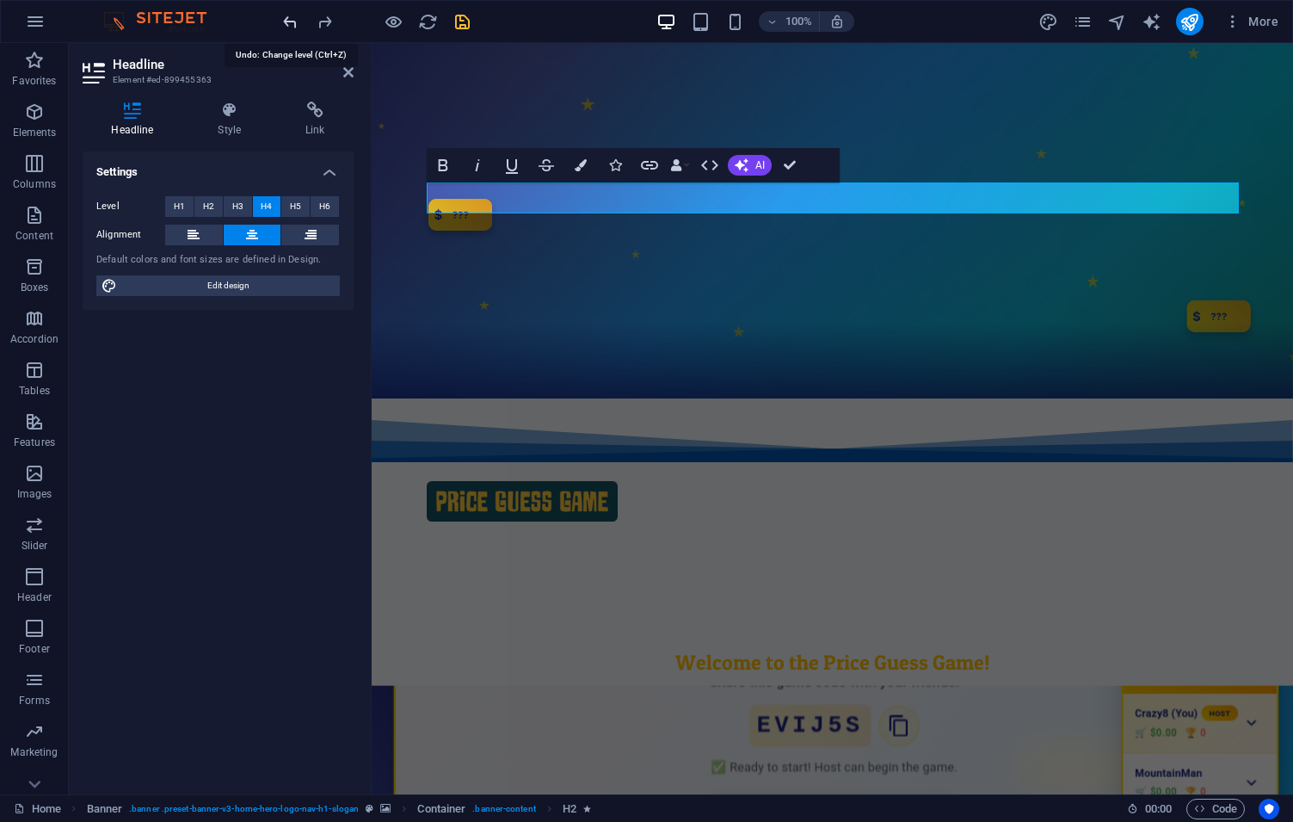
click at [287, 24] on icon "undo" at bounding box center [291, 22] width 20 height 20
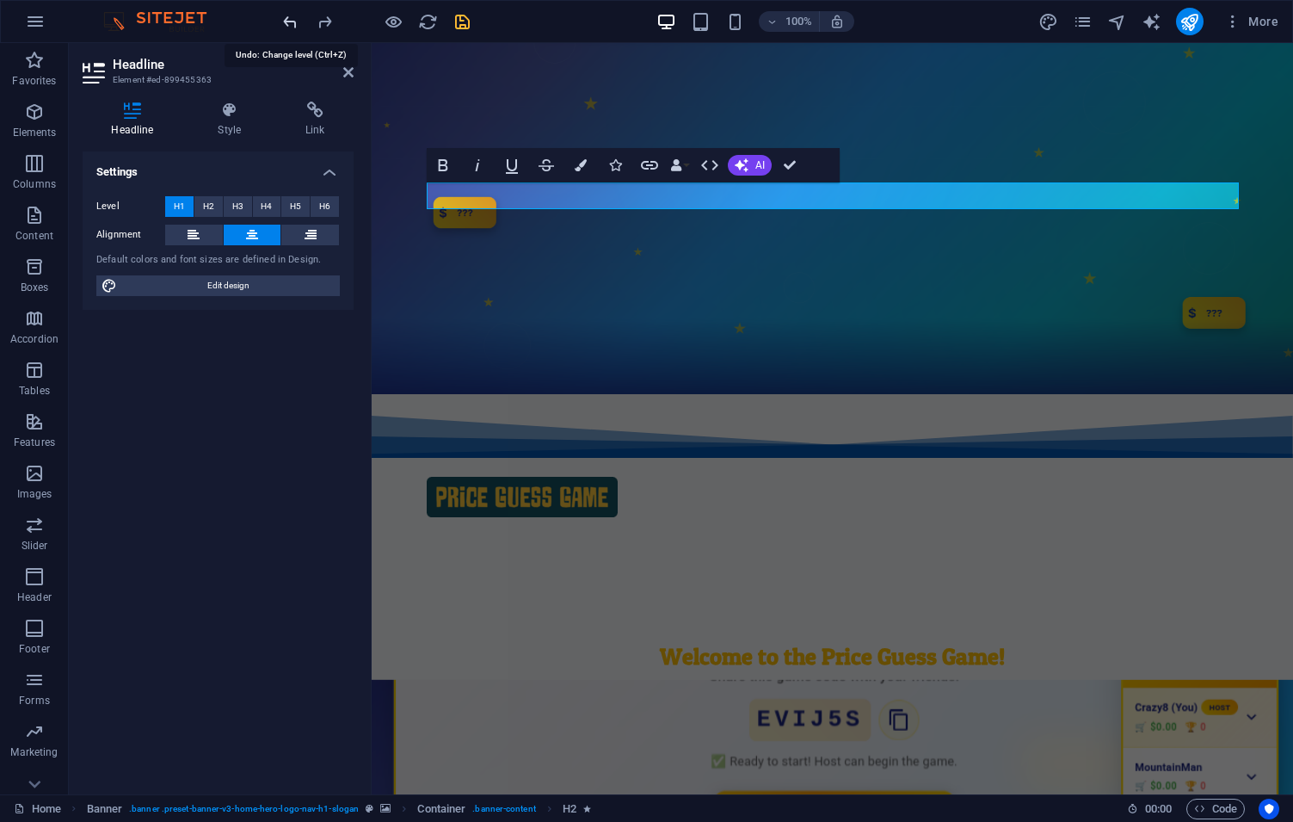
click at [287, 24] on icon "undo" at bounding box center [291, 22] width 20 height 20
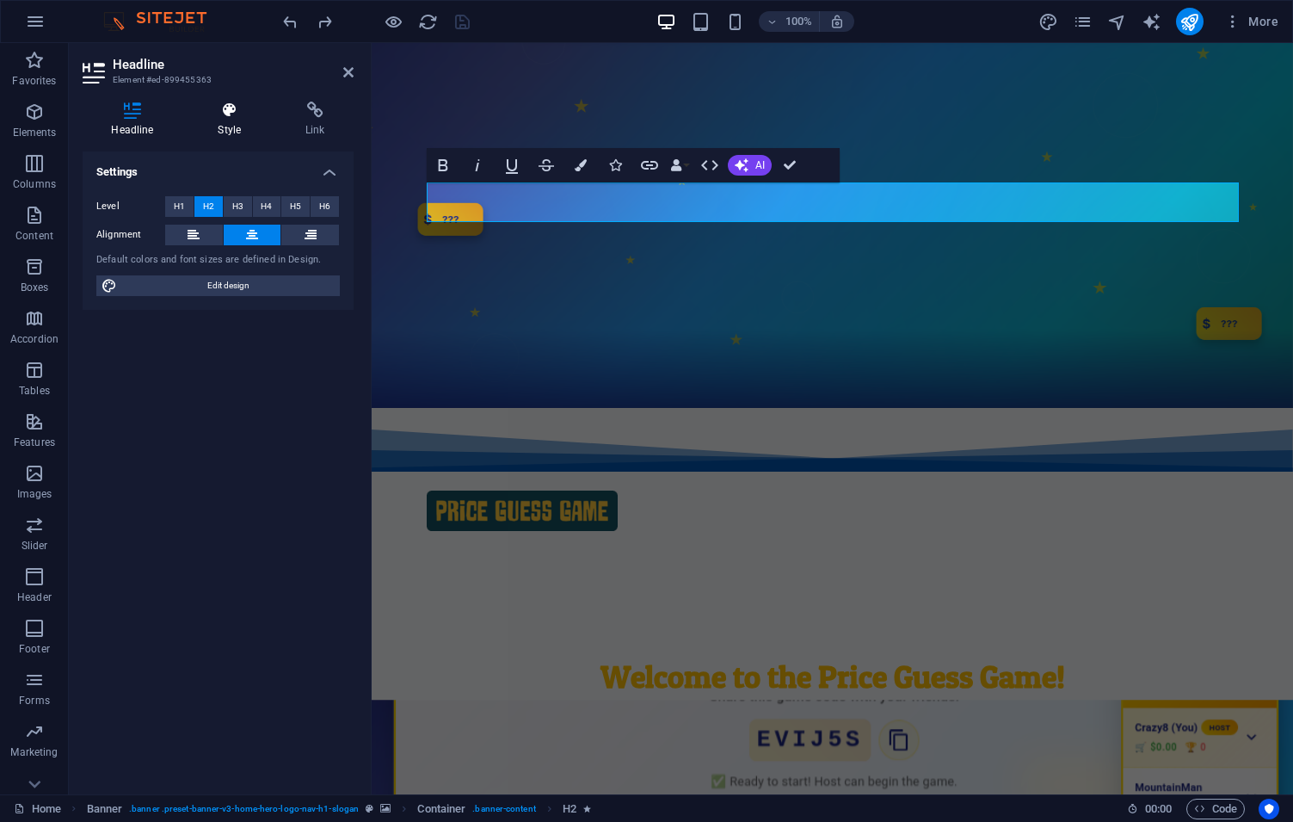
drag, startPoint x: 235, startPoint y: 110, endPoint x: 250, endPoint y: 116, distance: 15.8
click at [234, 110] on icon at bounding box center [229, 110] width 81 height 17
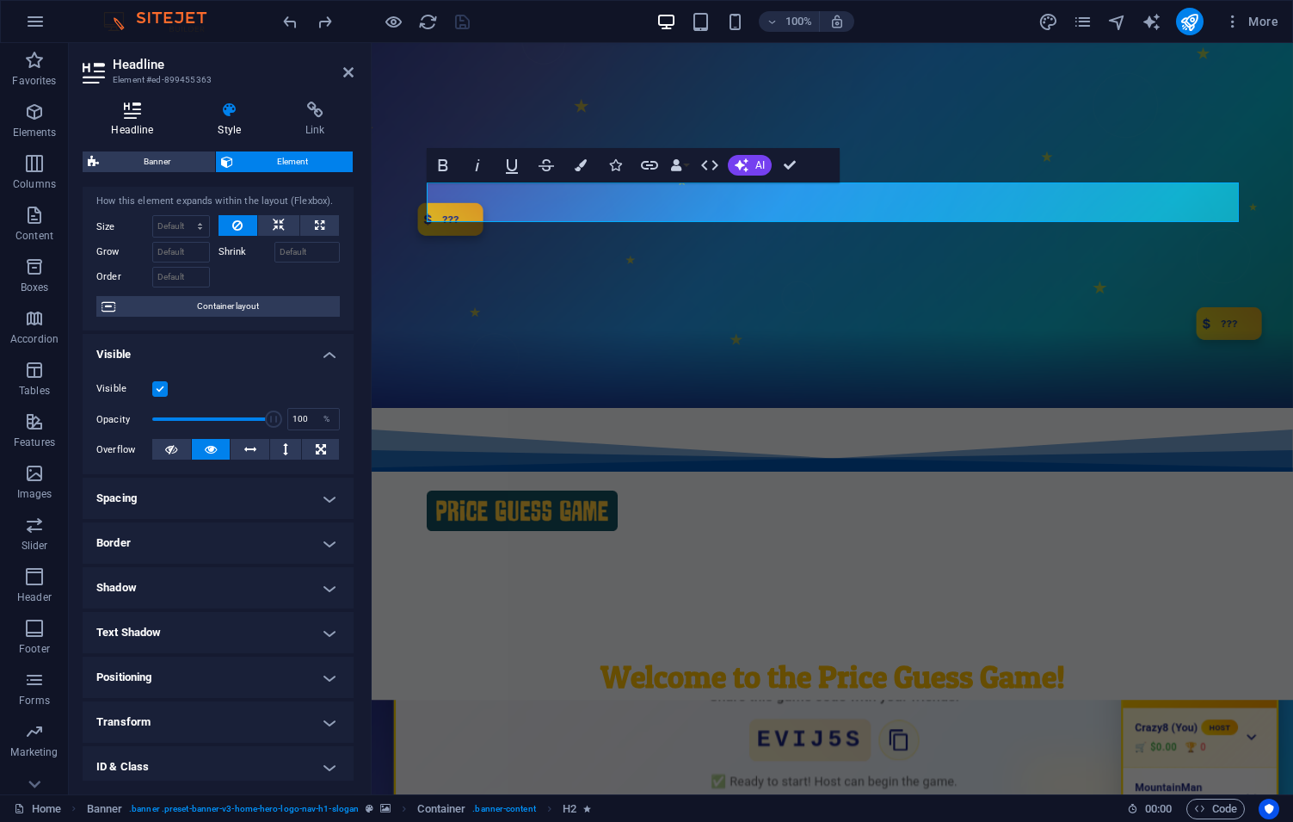
scroll to position [88, 0]
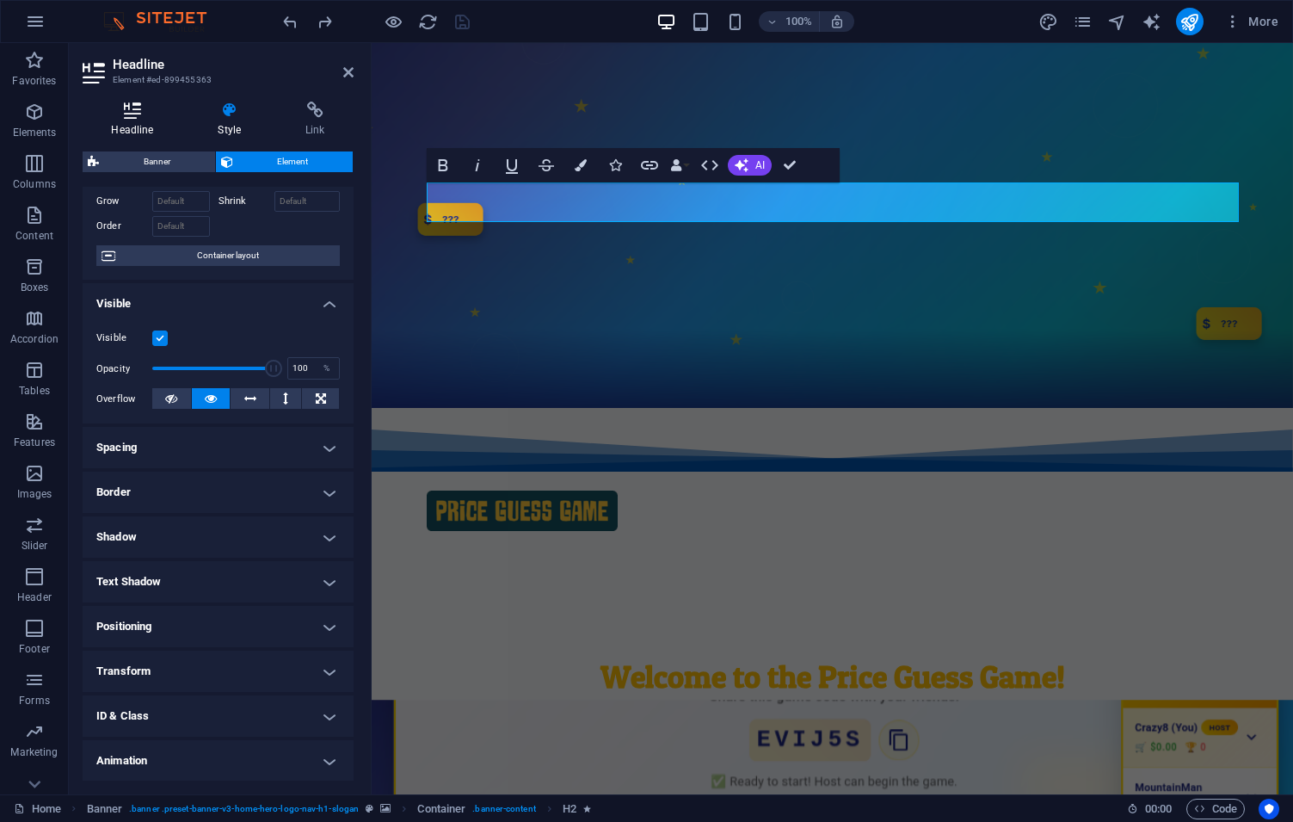
click at [122, 106] on icon at bounding box center [133, 110] width 100 height 17
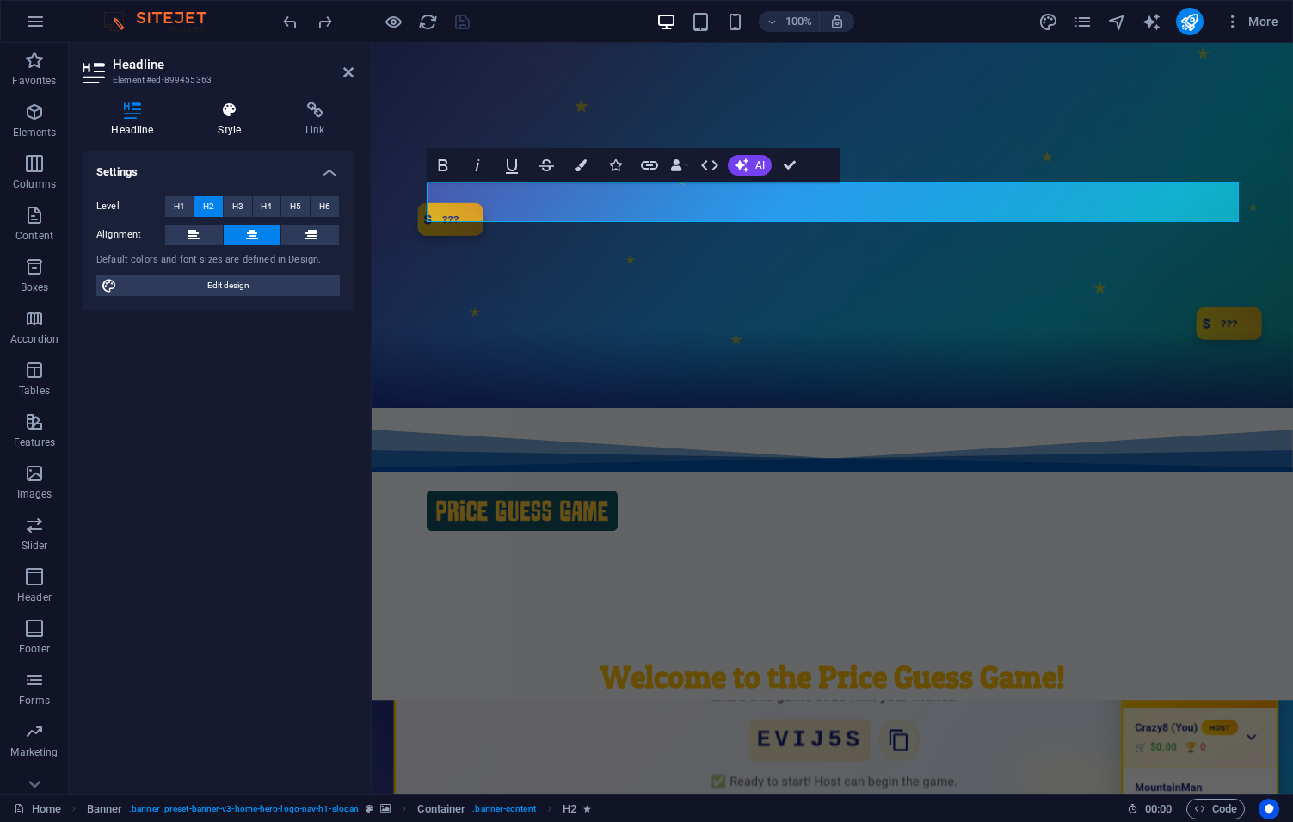
click at [234, 109] on icon at bounding box center [229, 110] width 81 height 17
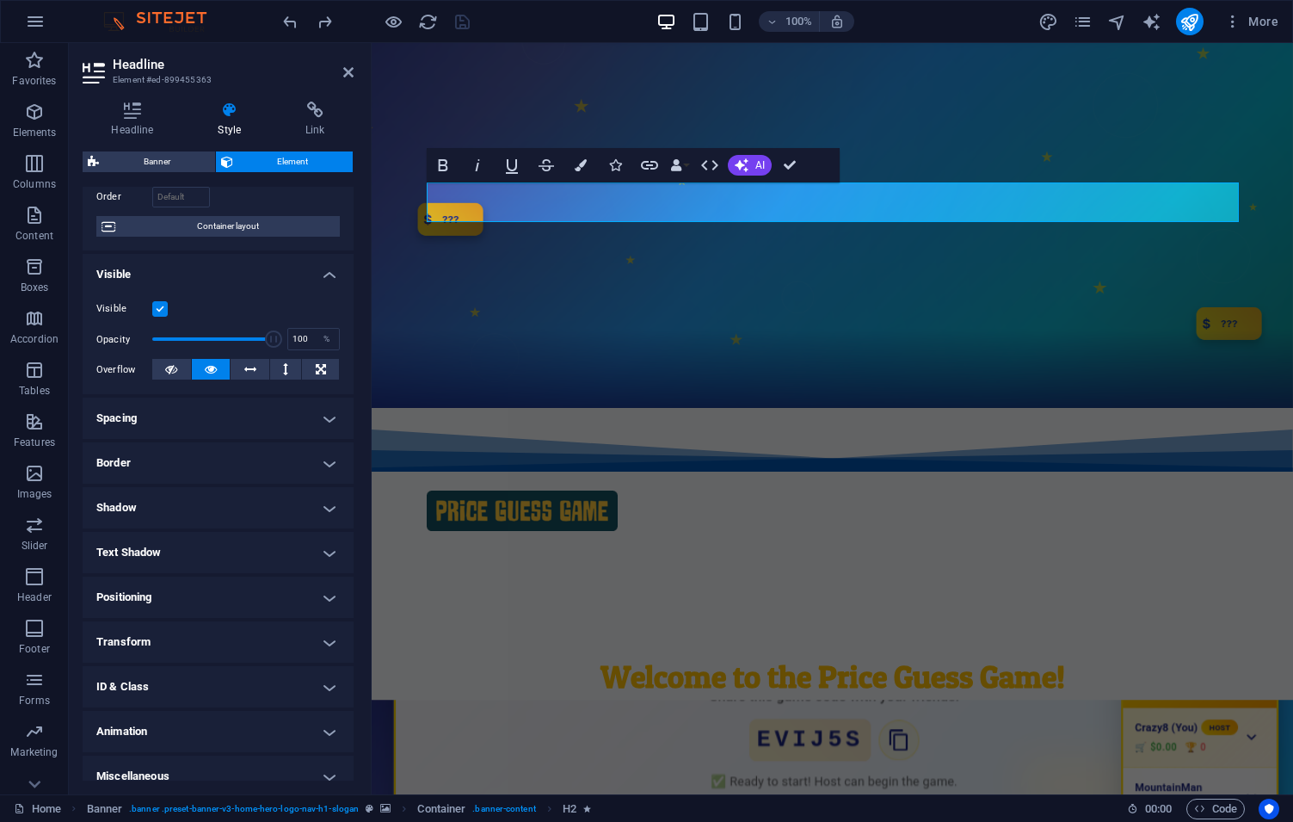
scroll to position [133, 0]
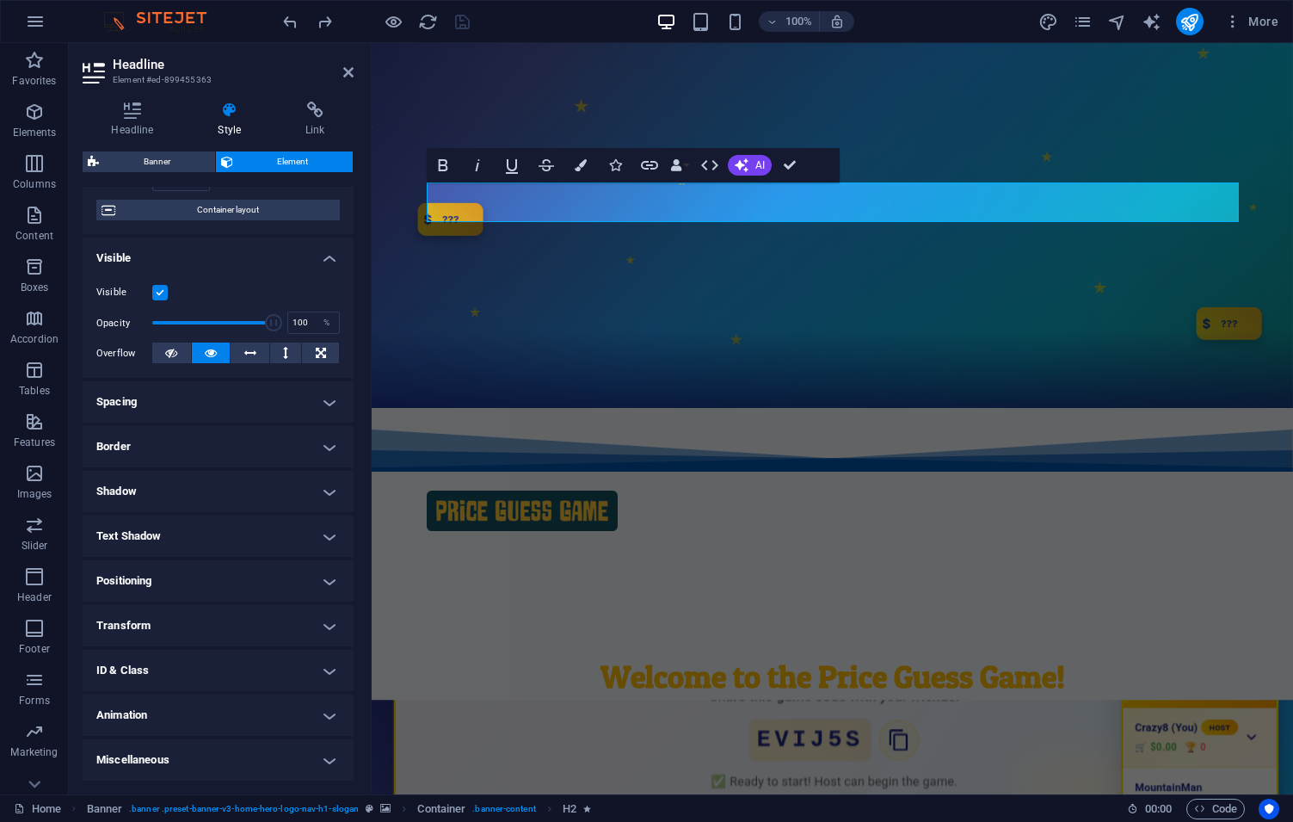
click at [669, 370] on figure at bounding box center [833, 225] width 922 height 365
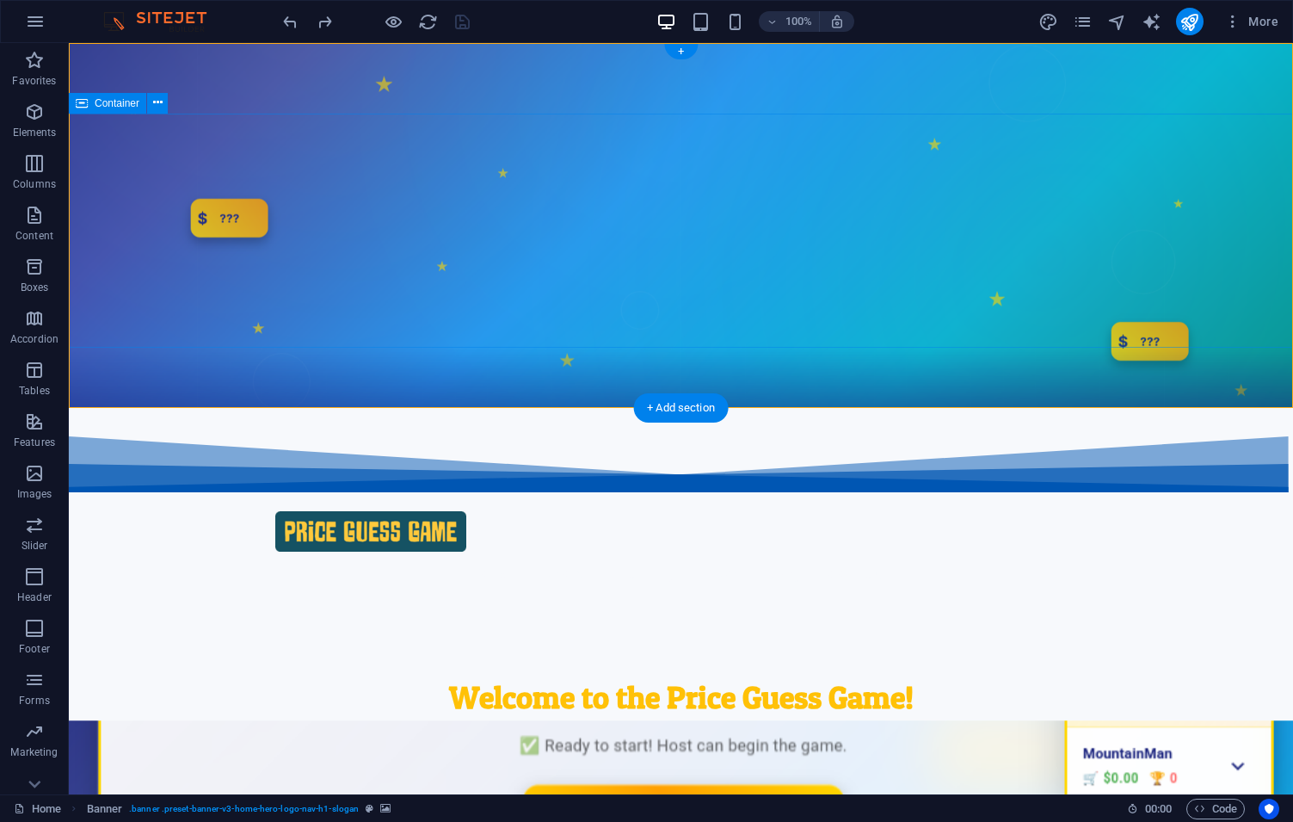
click at [661, 608] on div "Welcome to the Price Guess Game! Guess and Win: The Ultimate Game of Guess That…" at bounding box center [681, 725] width 1225 height 234
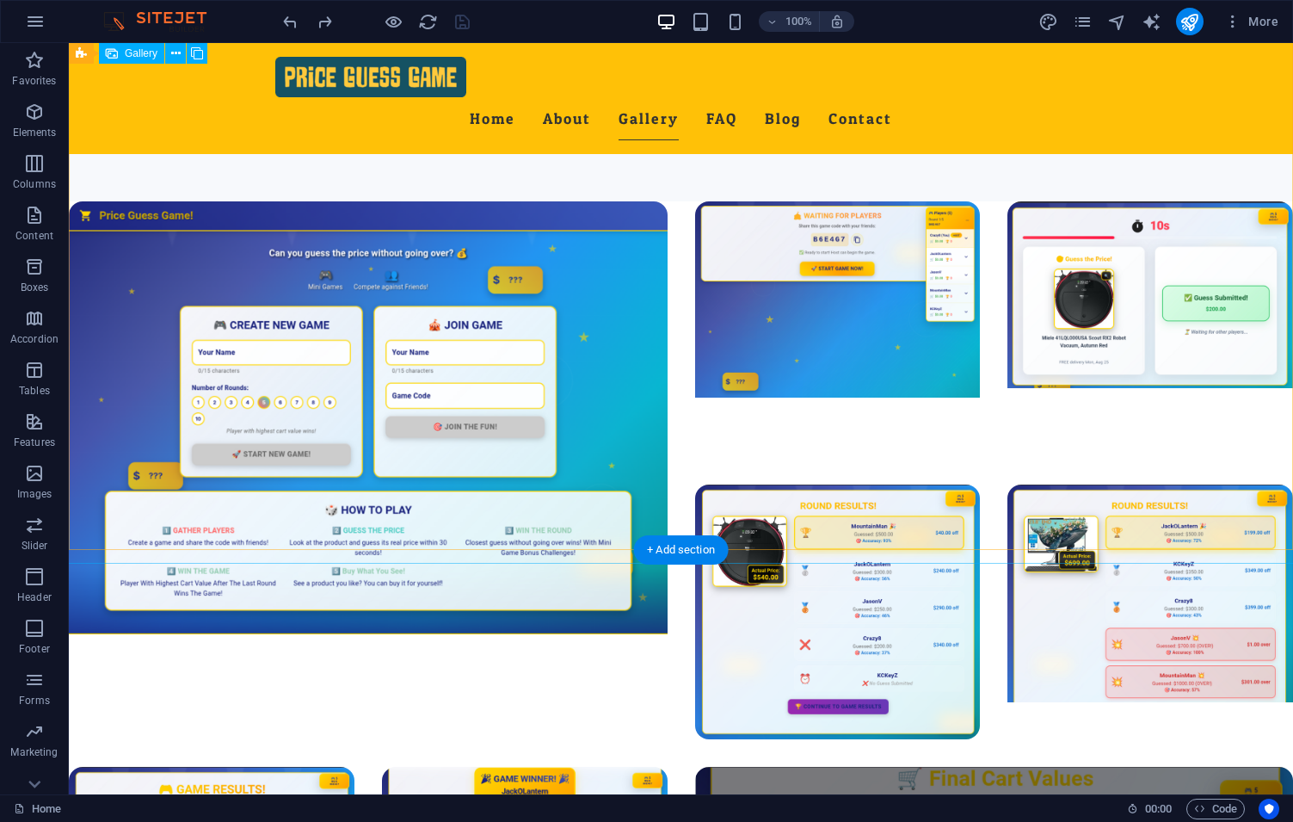
scroll to position [3041, 0]
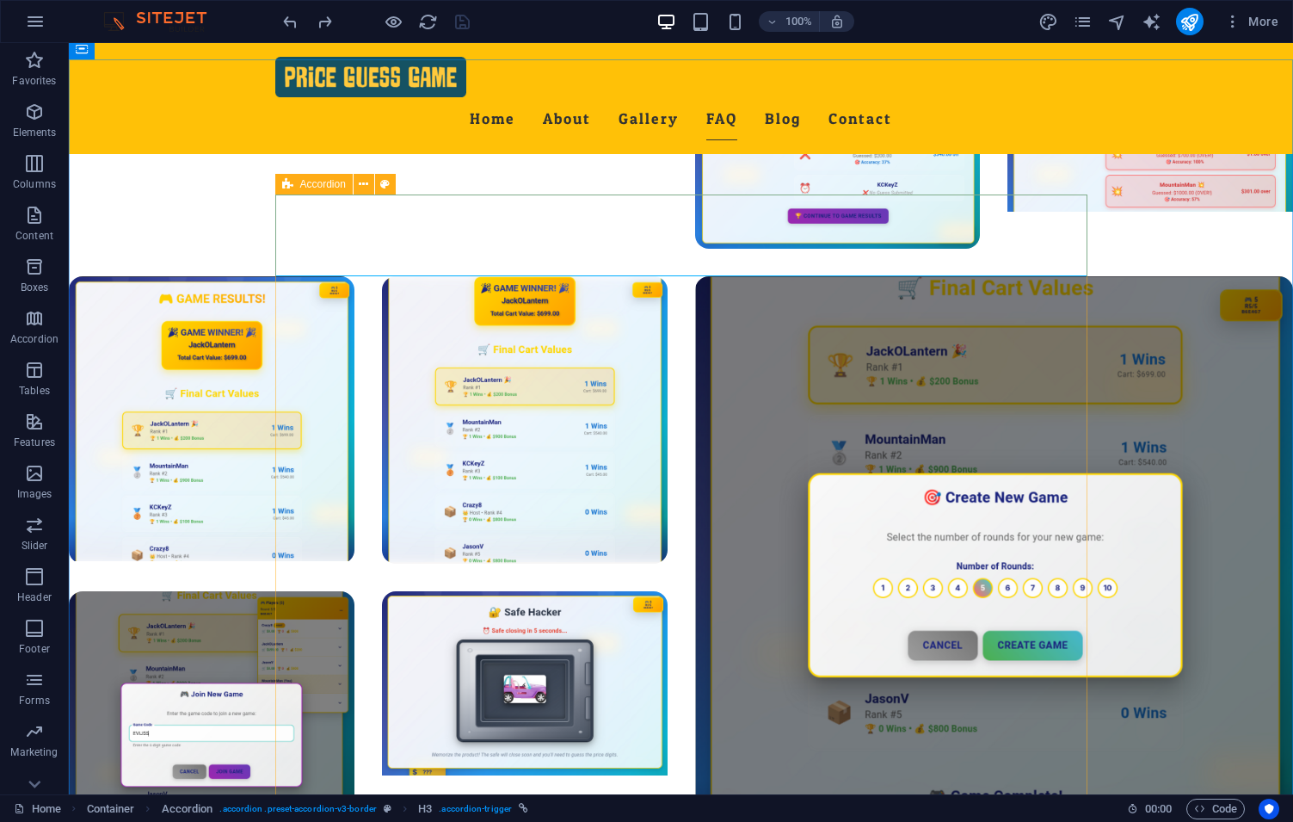
click at [287, 185] on icon at bounding box center [287, 184] width 11 height 21
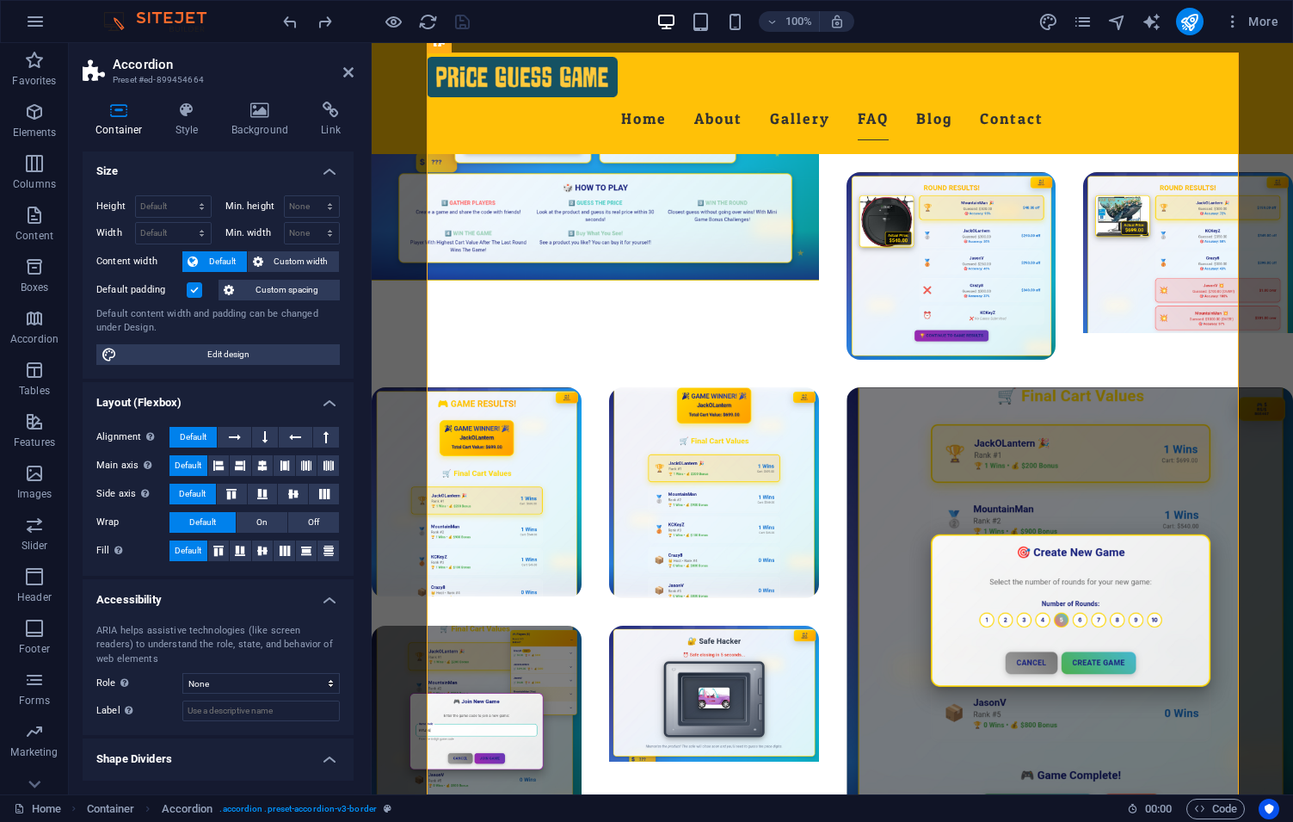
scroll to position [0, 0]
click at [188, 115] on icon at bounding box center [187, 110] width 49 height 17
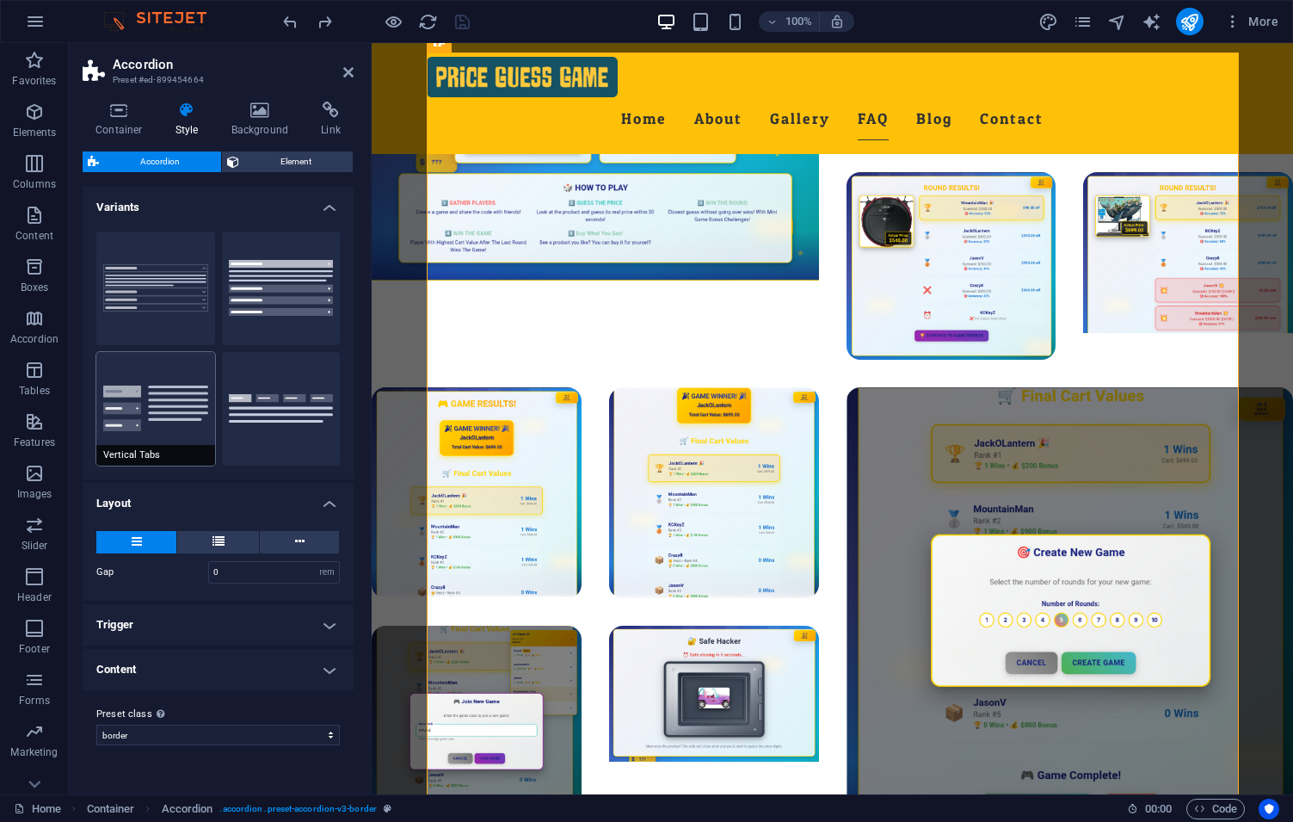
click at [162, 413] on button "Vertical Tabs" at bounding box center [155, 409] width 119 height 114
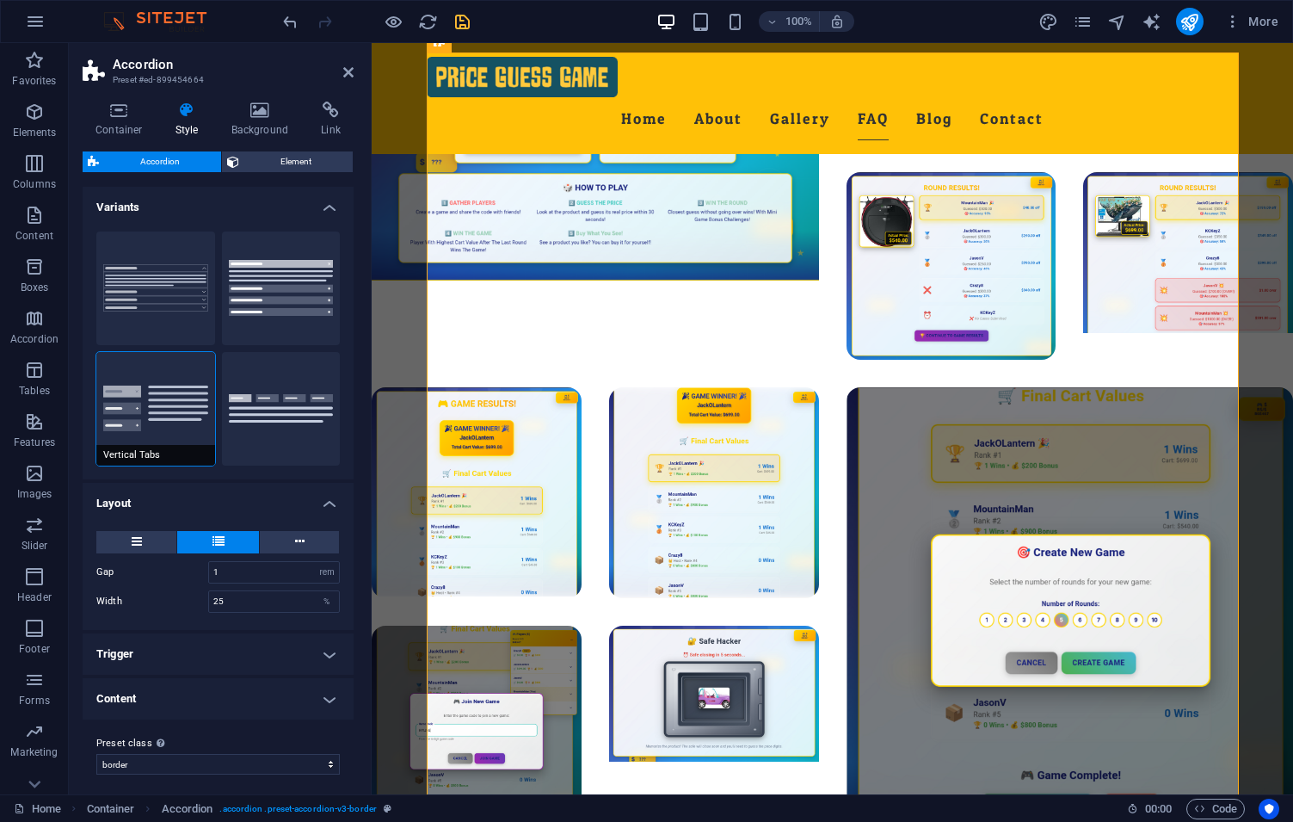
type input "0"
click at [158, 546] on button at bounding box center [136, 542] width 80 height 22
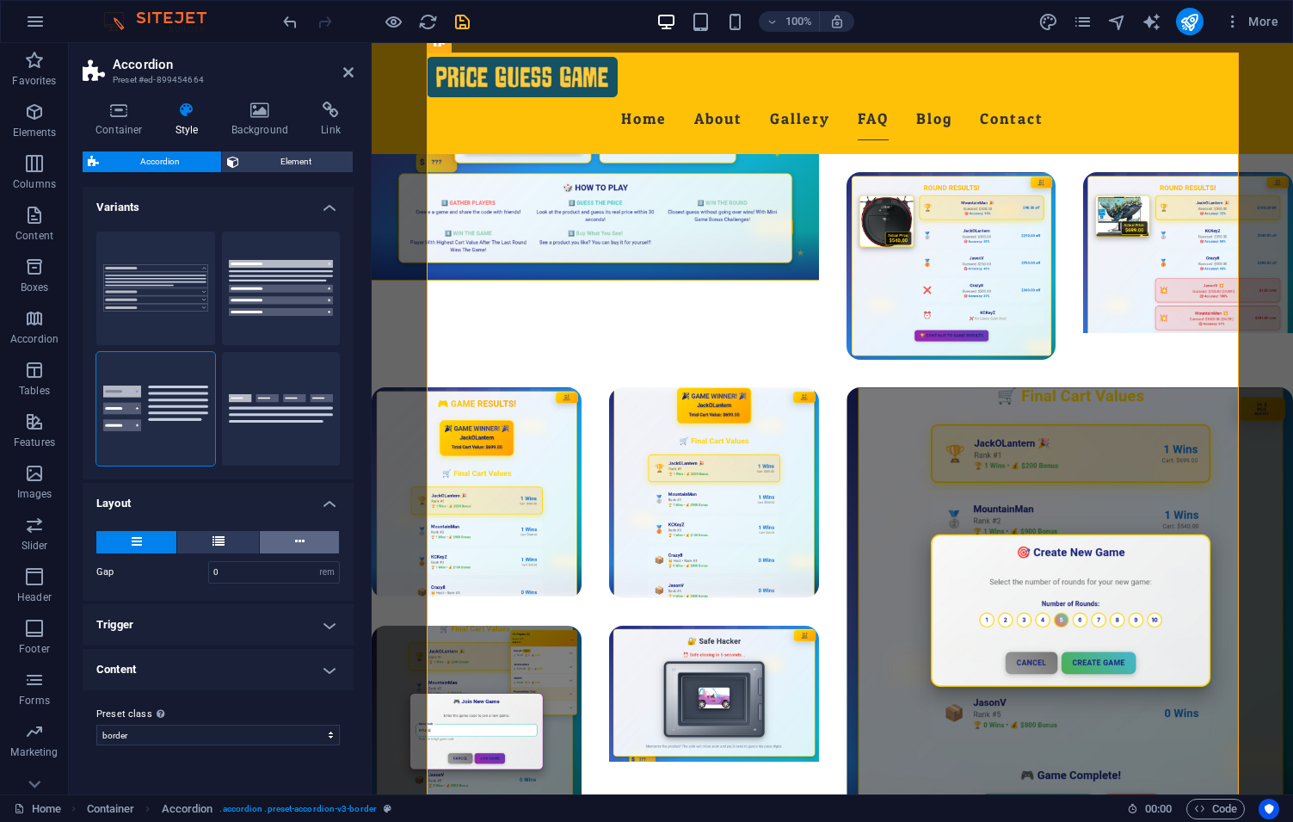
click at [292, 548] on button at bounding box center [299, 542] width 79 height 22
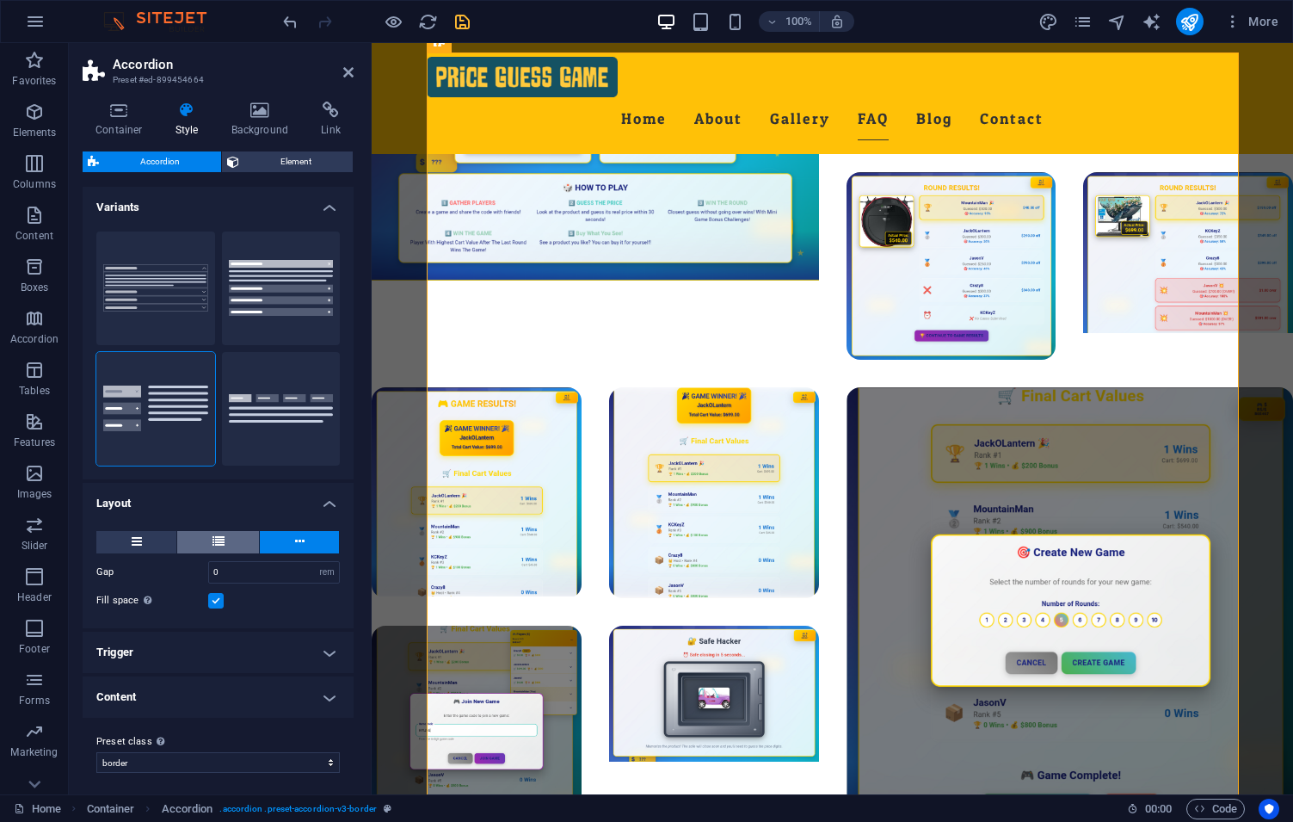
click at [213, 539] on icon at bounding box center [219, 541] width 12 height 21
click at [308, 550] on button at bounding box center [299, 542] width 79 height 22
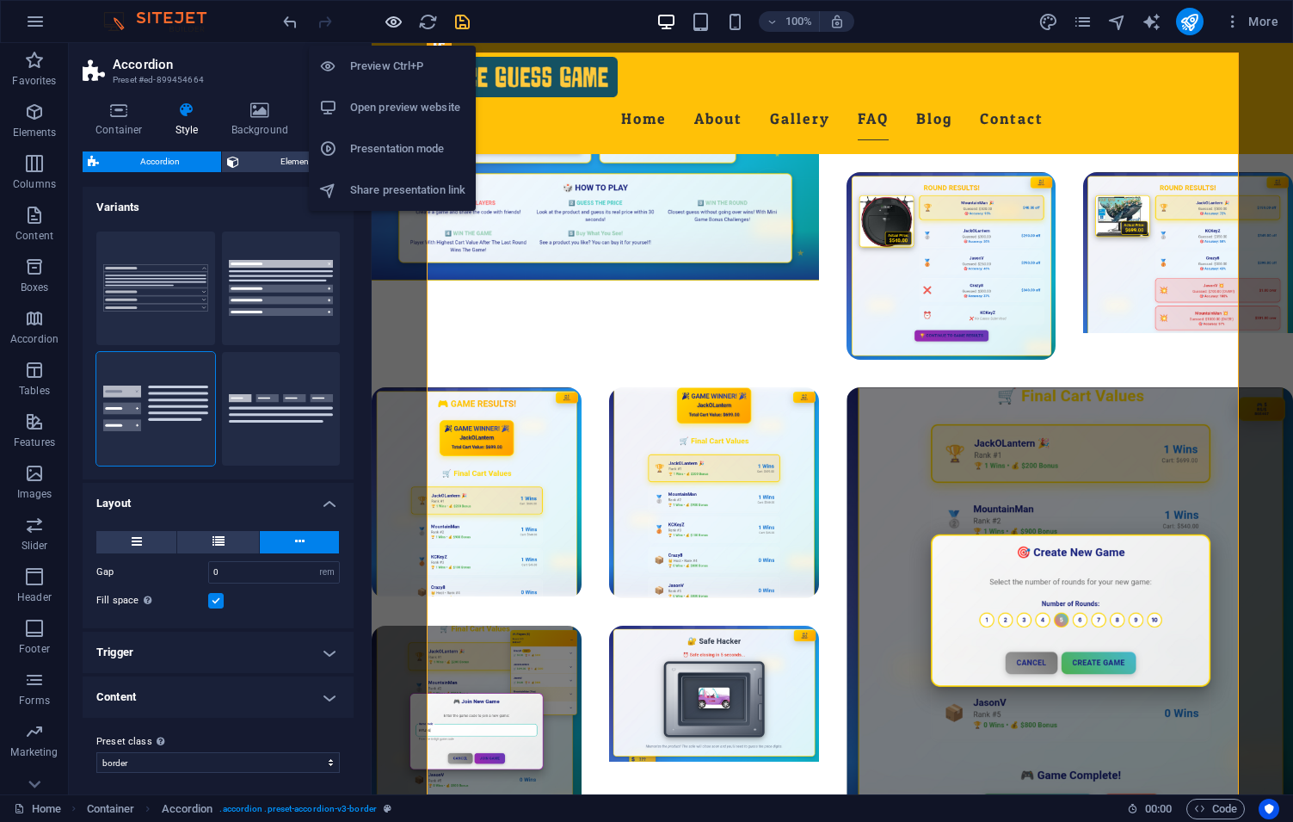
click at [396, 22] on icon "button" at bounding box center [394, 22] width 20 height 20
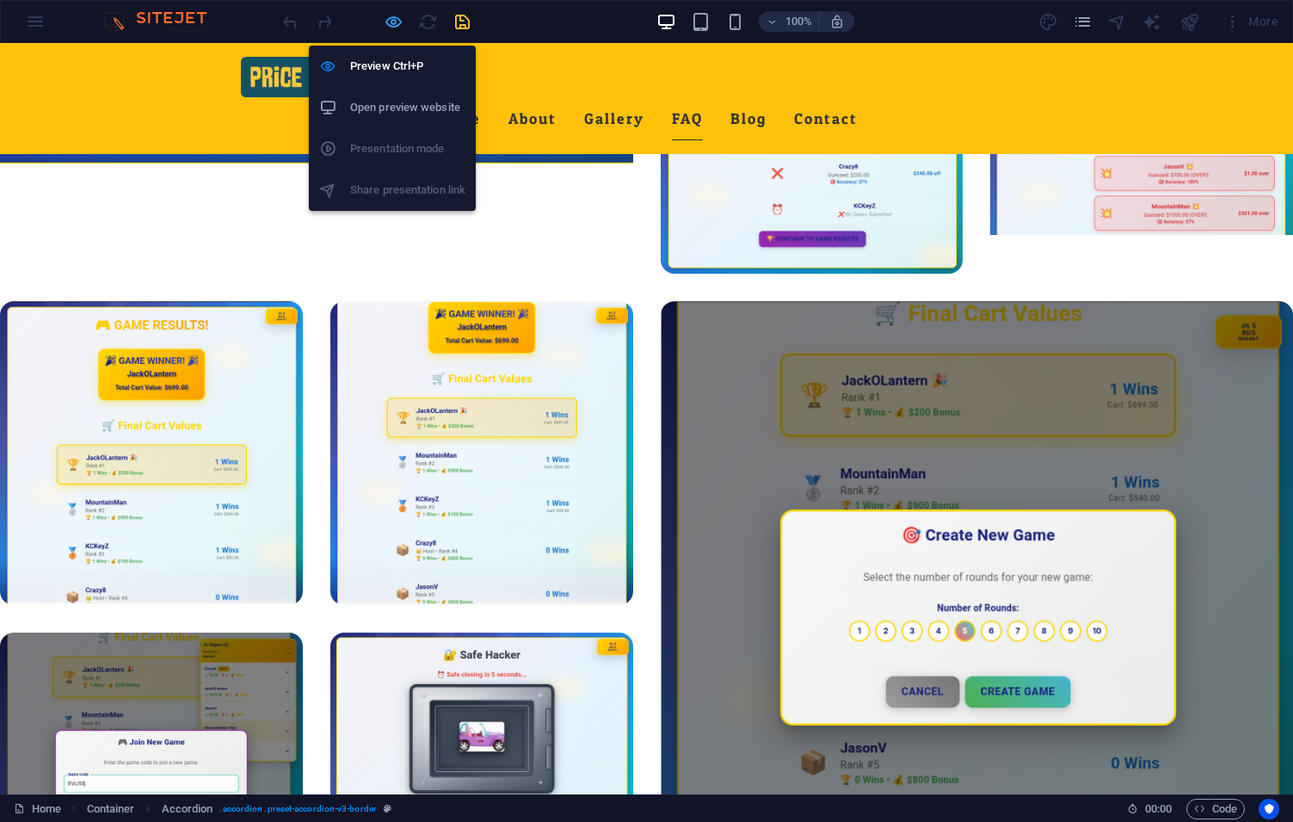
scroll to position [3033, 0]
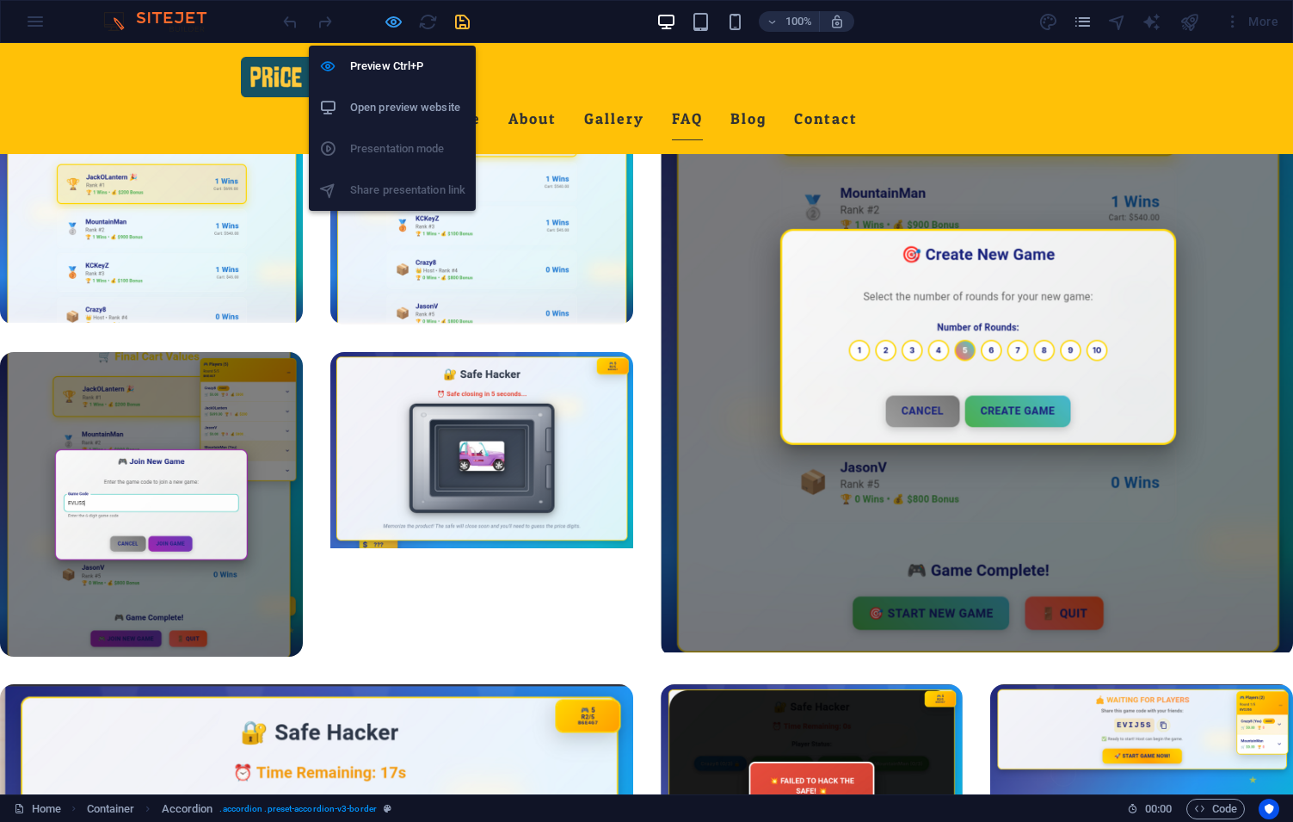
click at [385, 26] on icon "button" at bounding box center [394, 22] width 20 height 20
select select "rem"
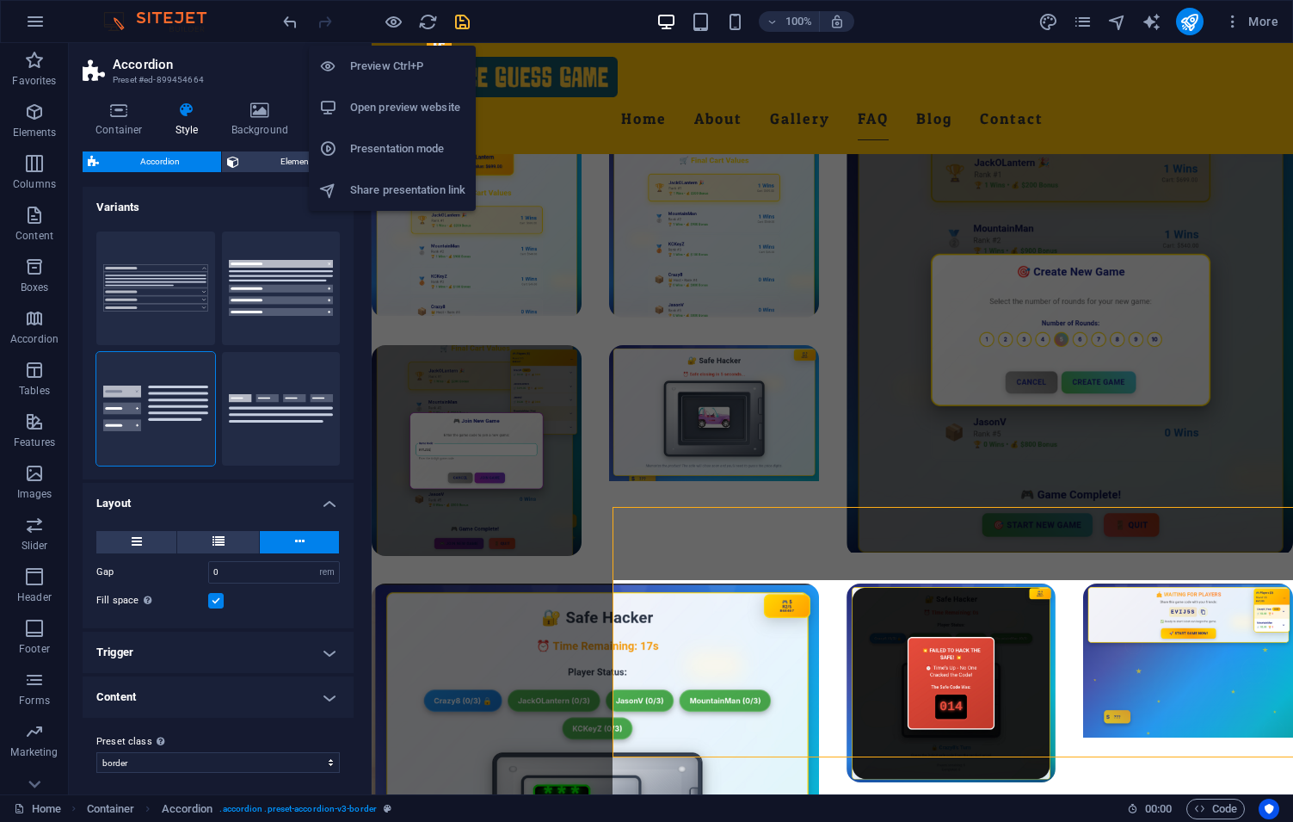
scroll to position [2753, 0]
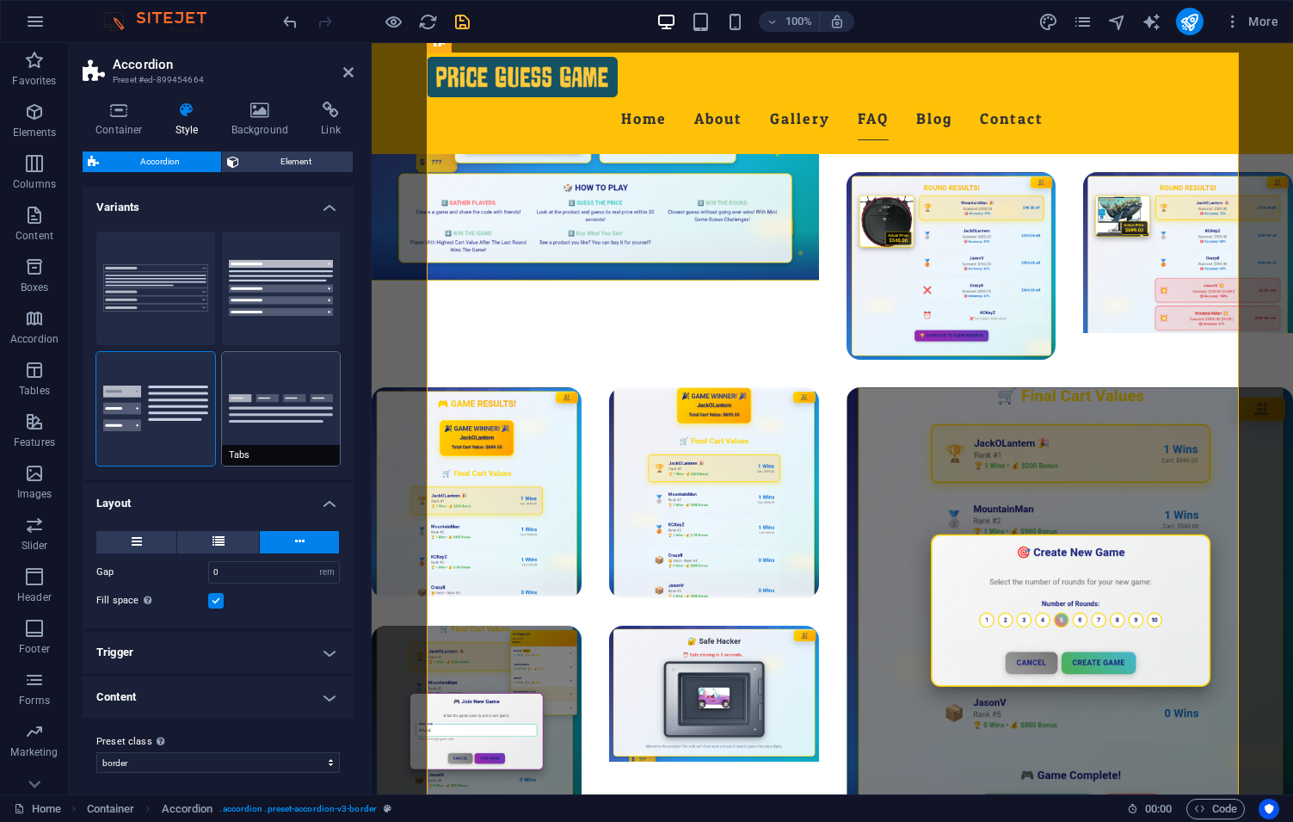
click at [281, 408] on button "Tabs" at bounding box center [281, 409] width 119 height 114
click at [201, 543] on button at bounding box center [218, 542] width 82 height 22
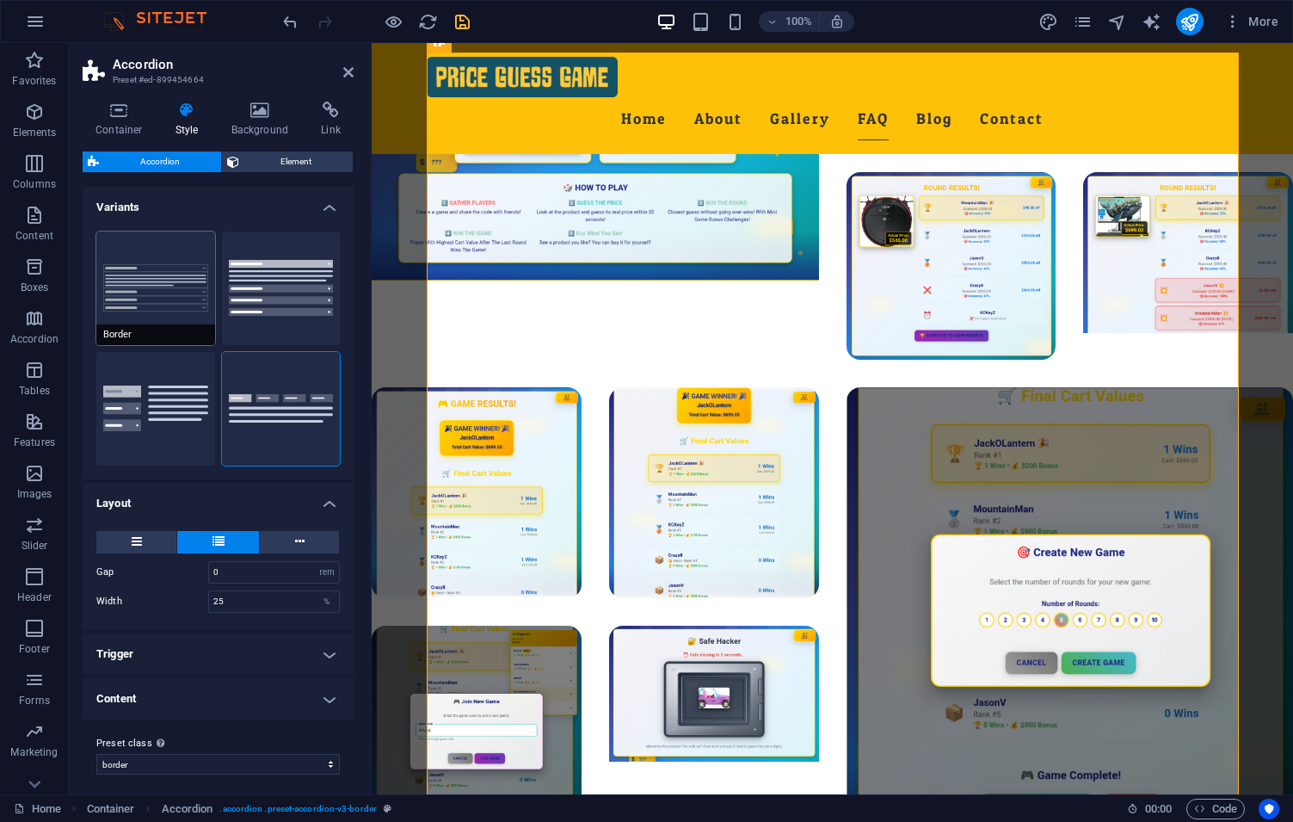
click at [179, 300] on button "Border" at bounding box center [155, 288] width 119 height 114
type input "0"
click at [148, 537] on button at bounding box center [136, 542] width 80 height 22
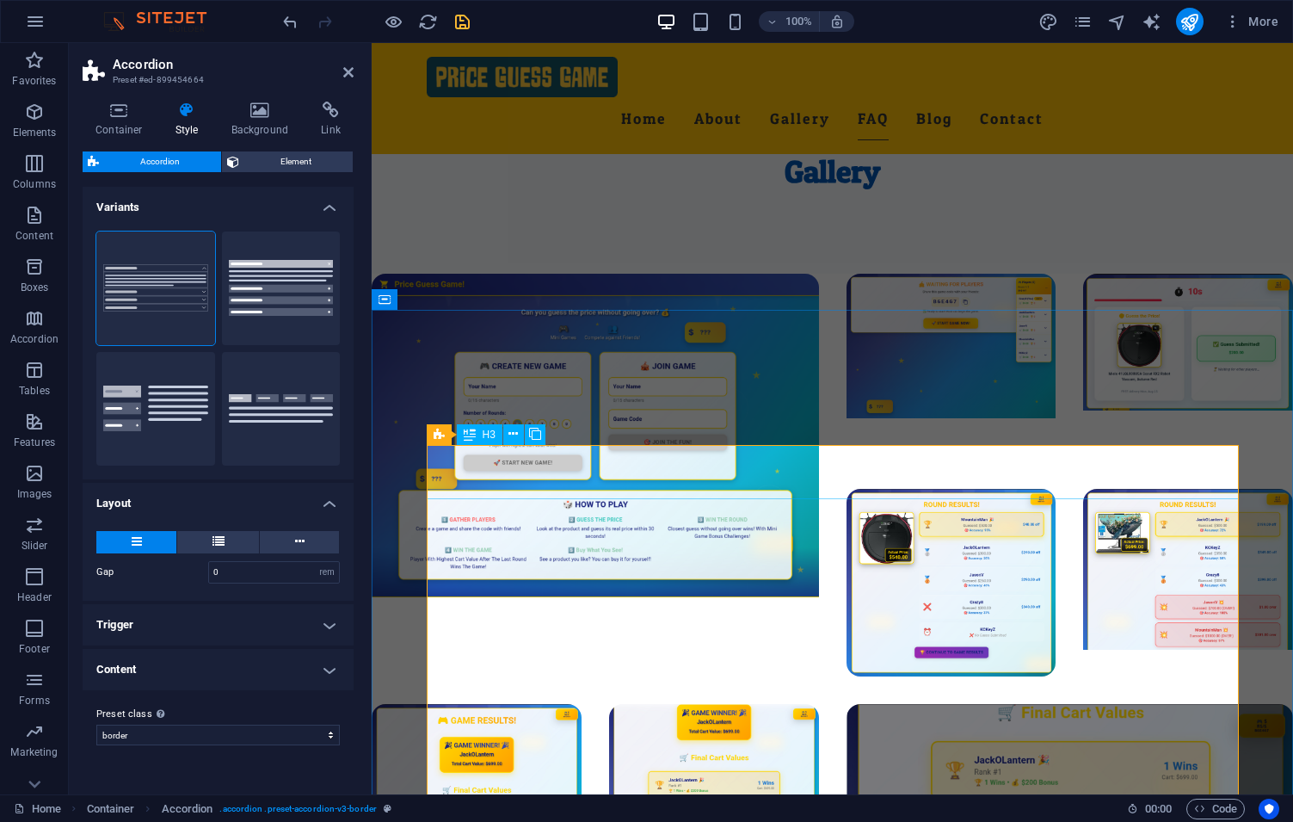
scroll to position [2459, 0]
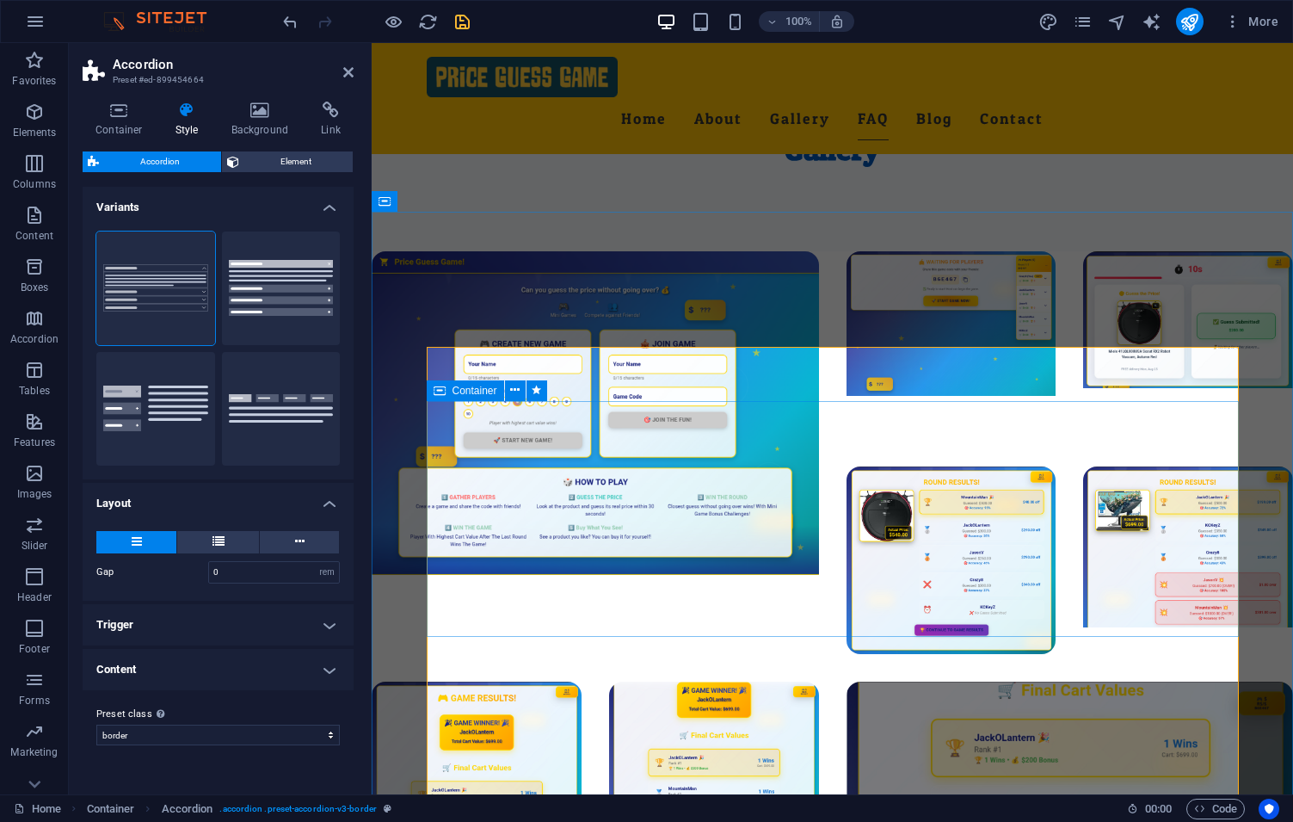
click at [456, 391] on span "Container" at bounding box center [475, 391] width 45 height 10
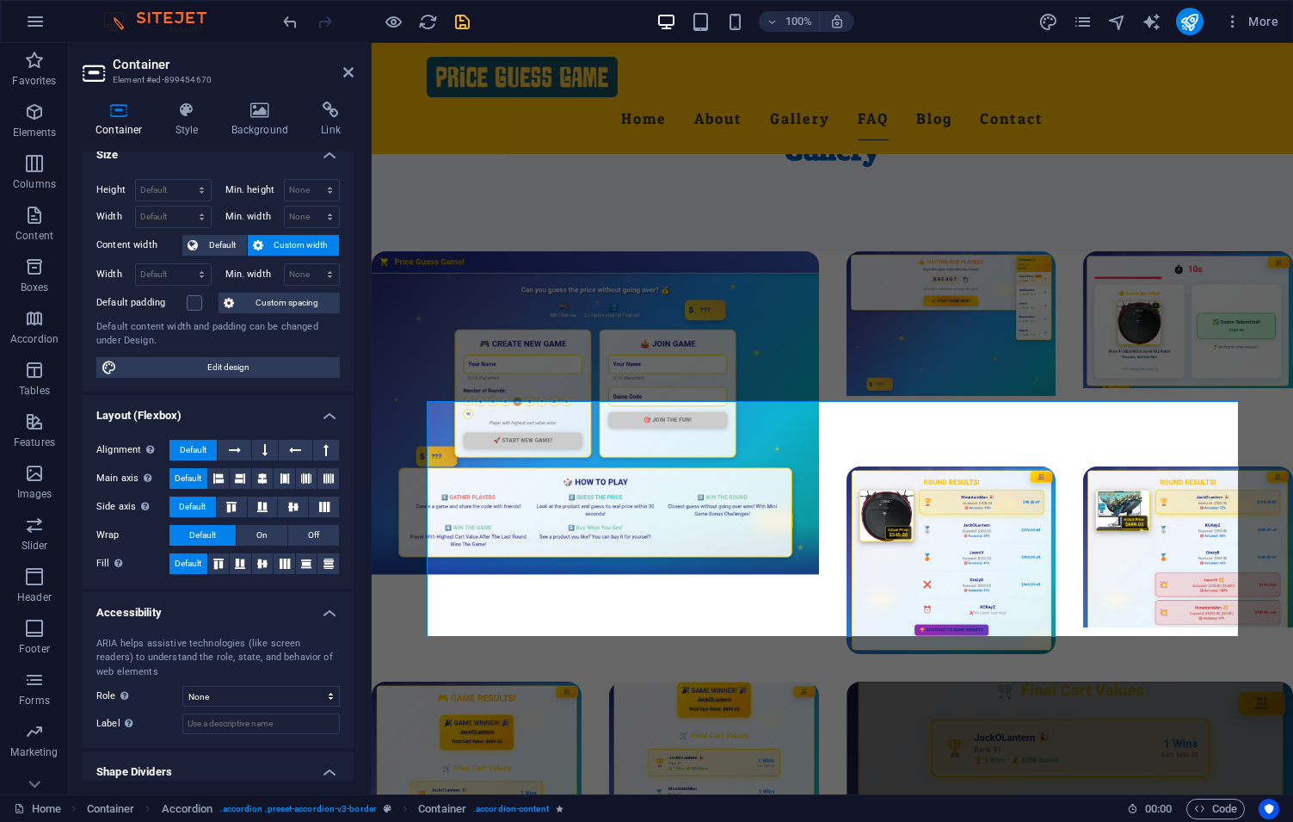
scroll to position [0, 0]
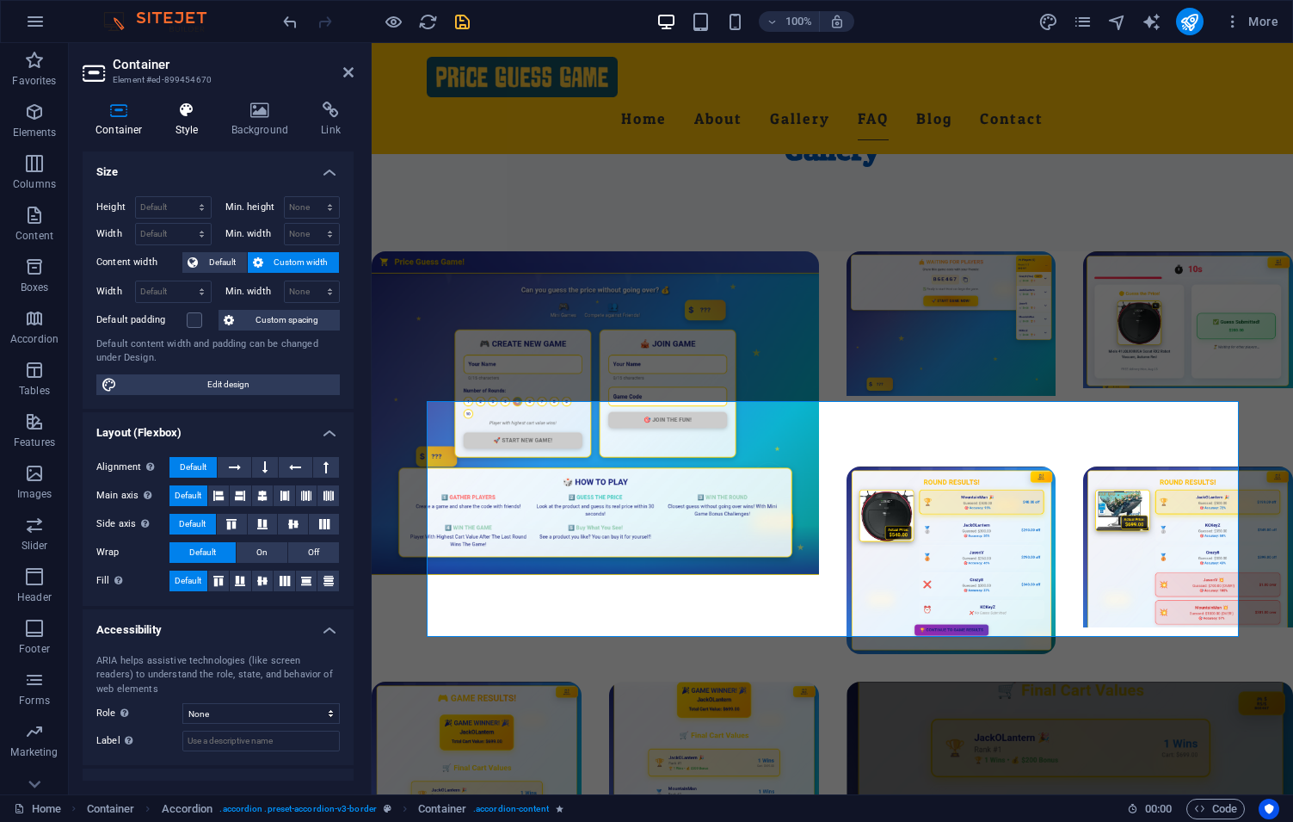
click at [187, 131] on h4 "Style" at bounding box center [191, 120] width 56 height 36
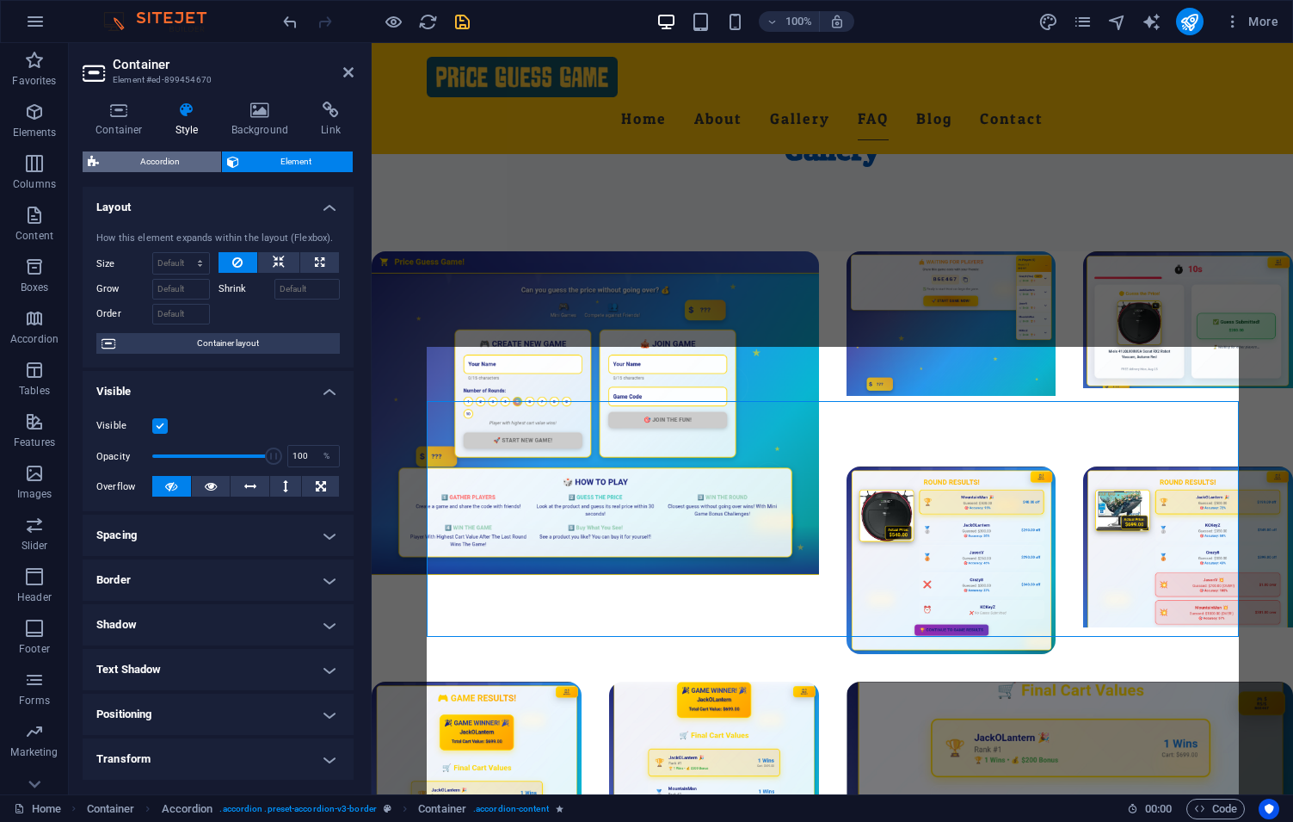
click at [166, 164] on span "Accordion" at bounding box center [160, 161] width 112 height 21
select select "rem"
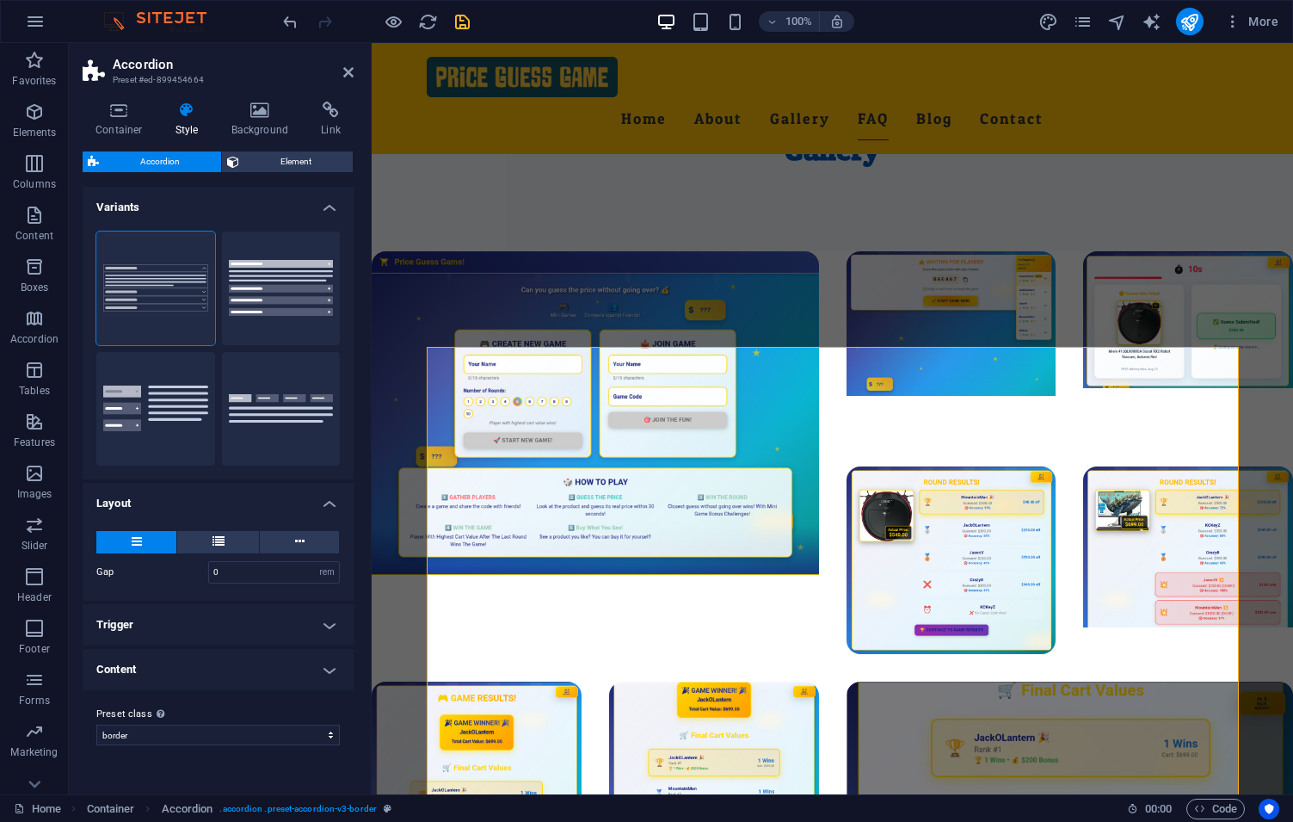
click at [306, 602] on ul "Layout Gap 0 px rem % vh vw Width 25 % Fill space Only for Desktop- and Tabletm…" at bounding box center [218, 586] width 271 height 207
click at [305, 617] on h4 "Trigger" at bounding box center [218, 624] width 271 height 41
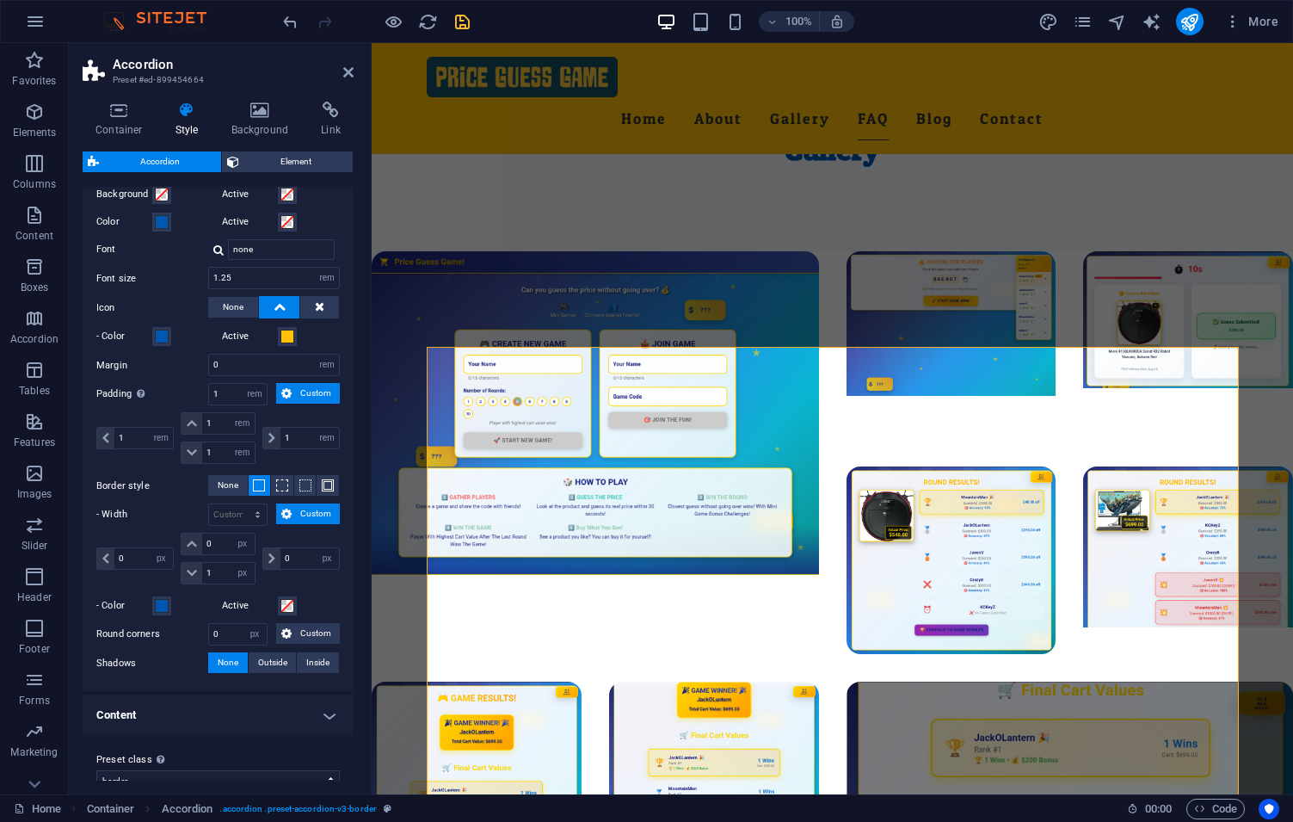
scroll to position [512, 0]
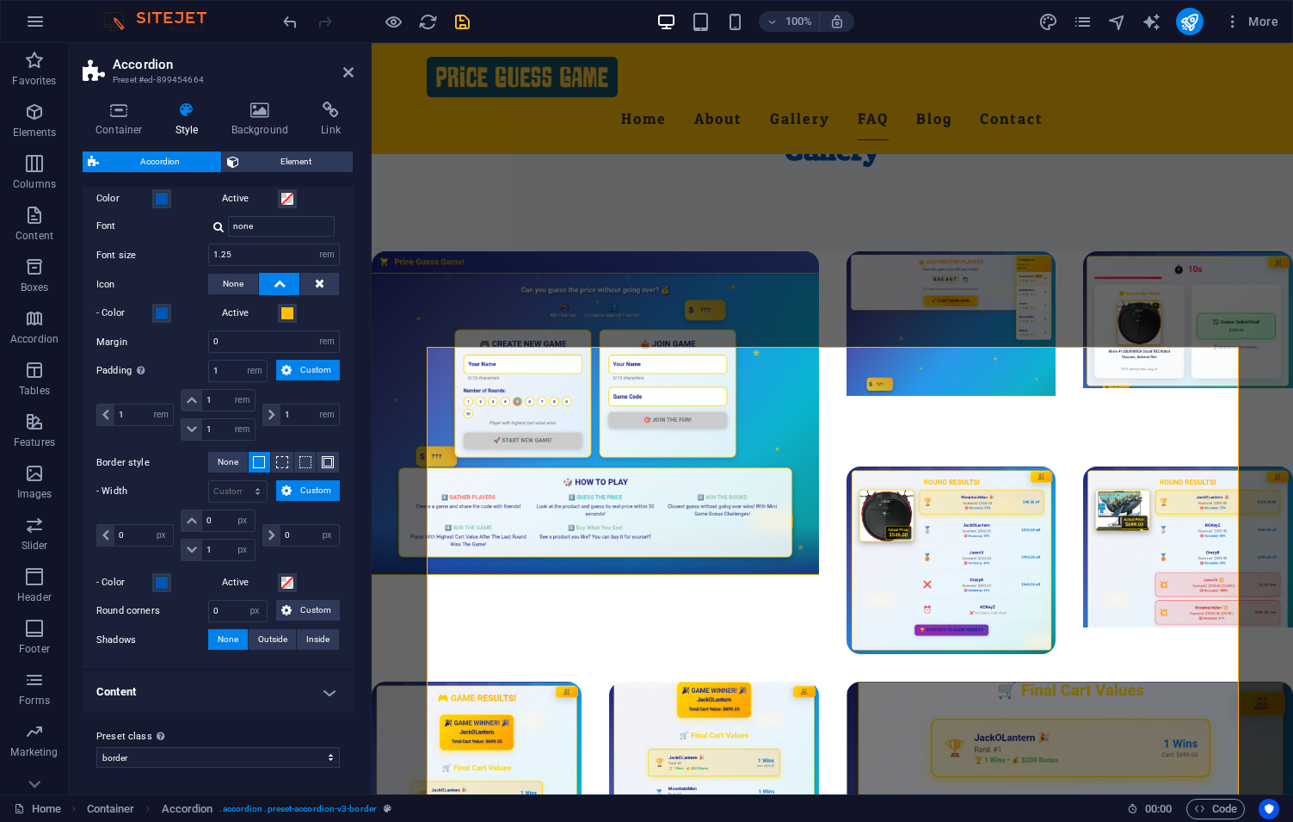
click at [280, 700] on h4 "Content" at bounding box center [218, 691] width 271 height 41
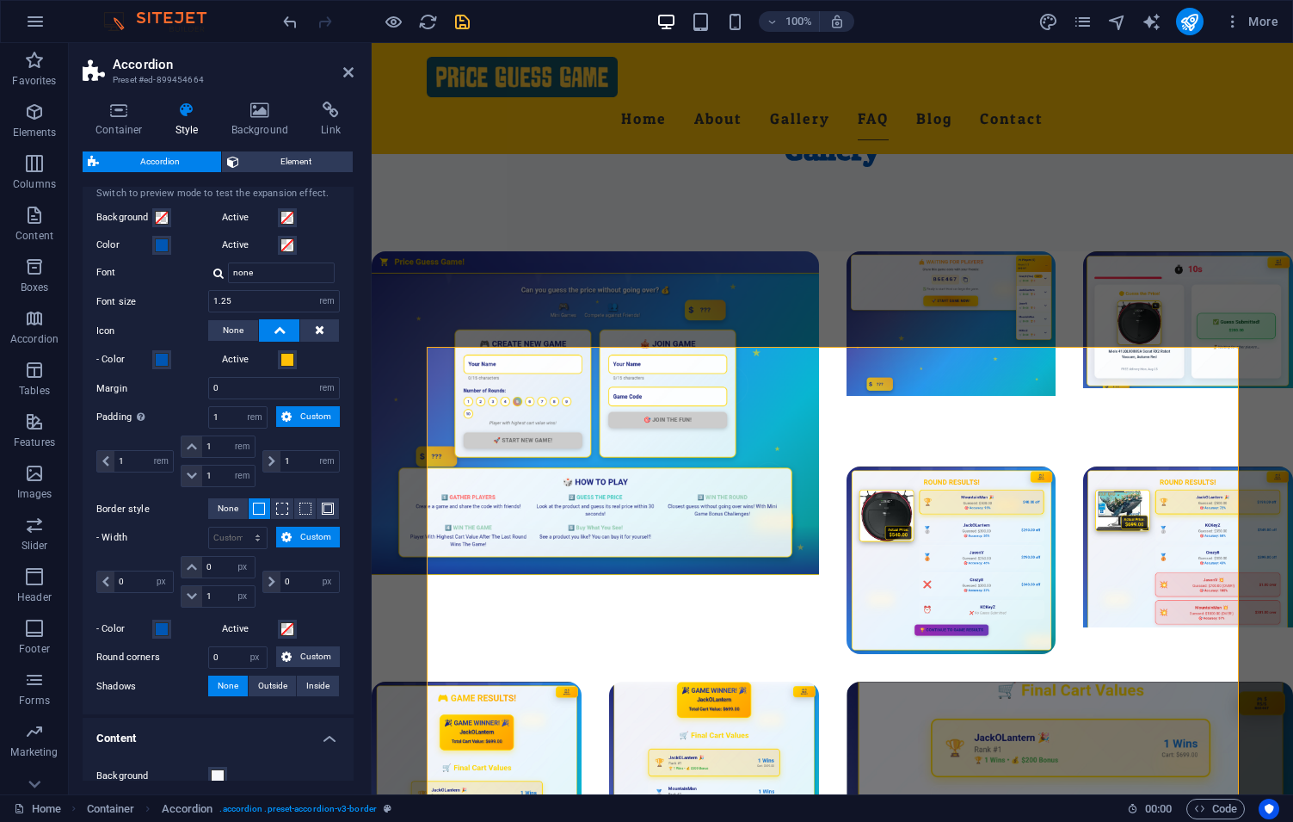
scroll to position [290, 0]
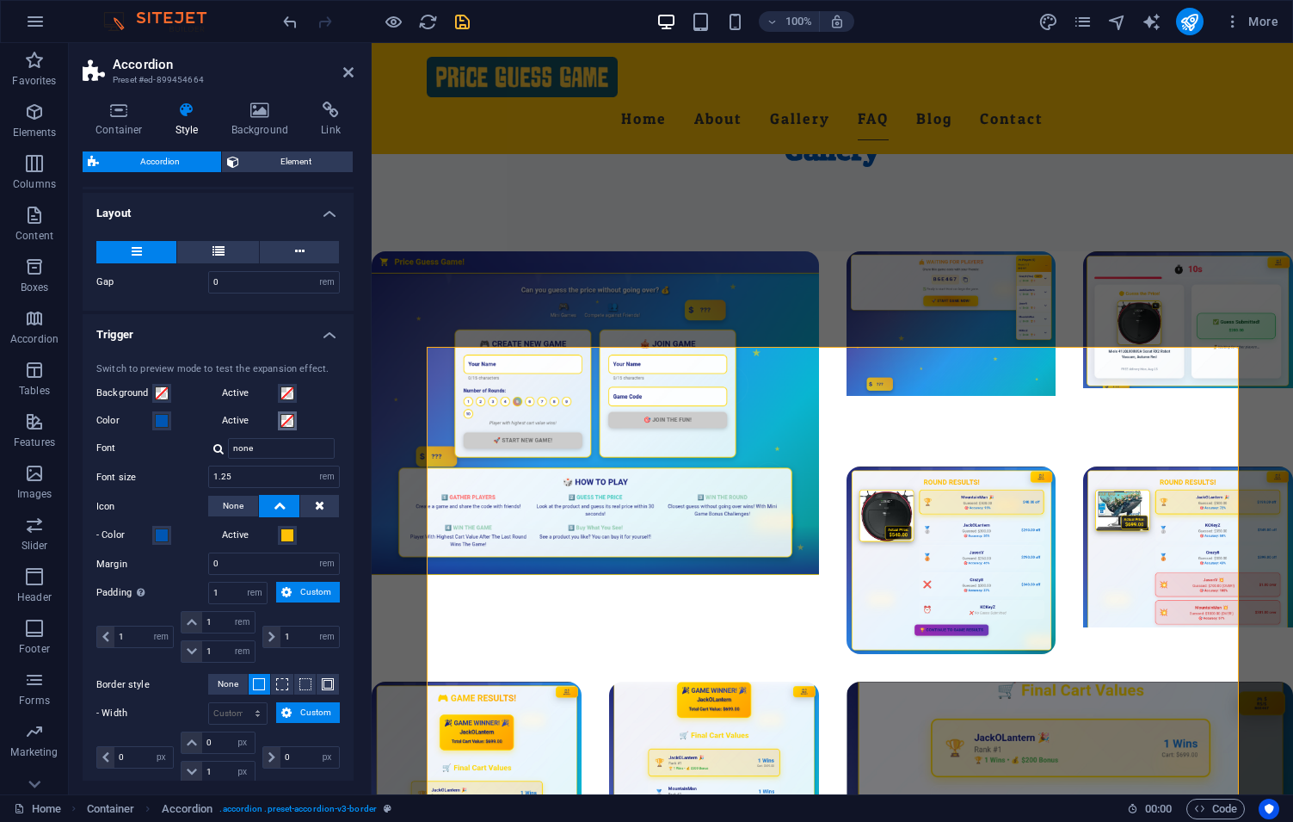
click at [289, 419] on span at bounding box center [288, 421] width 14 height 14
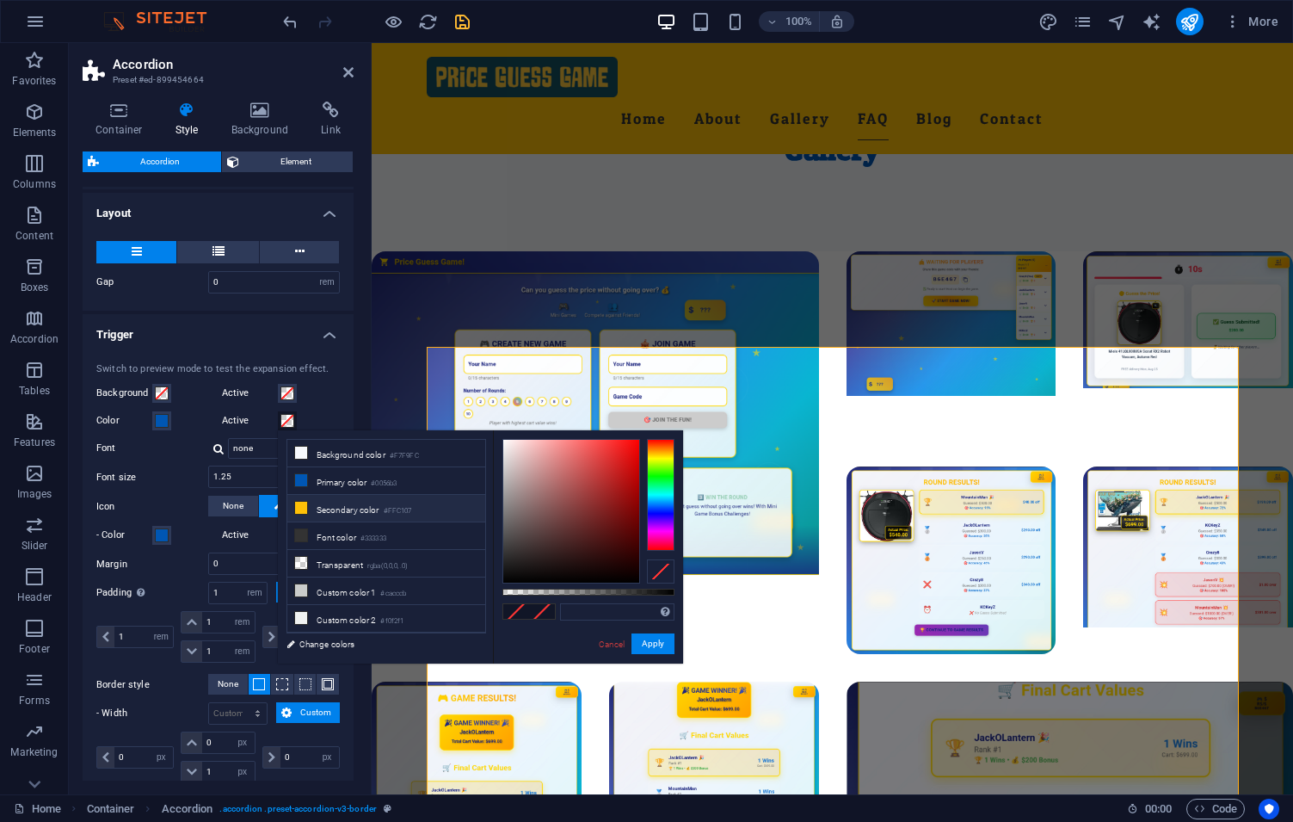
click at [329, 510] on li "Secondary color #FFC107" at bounding box center [386, 509] width 198 height 28
type input "#ffc107"
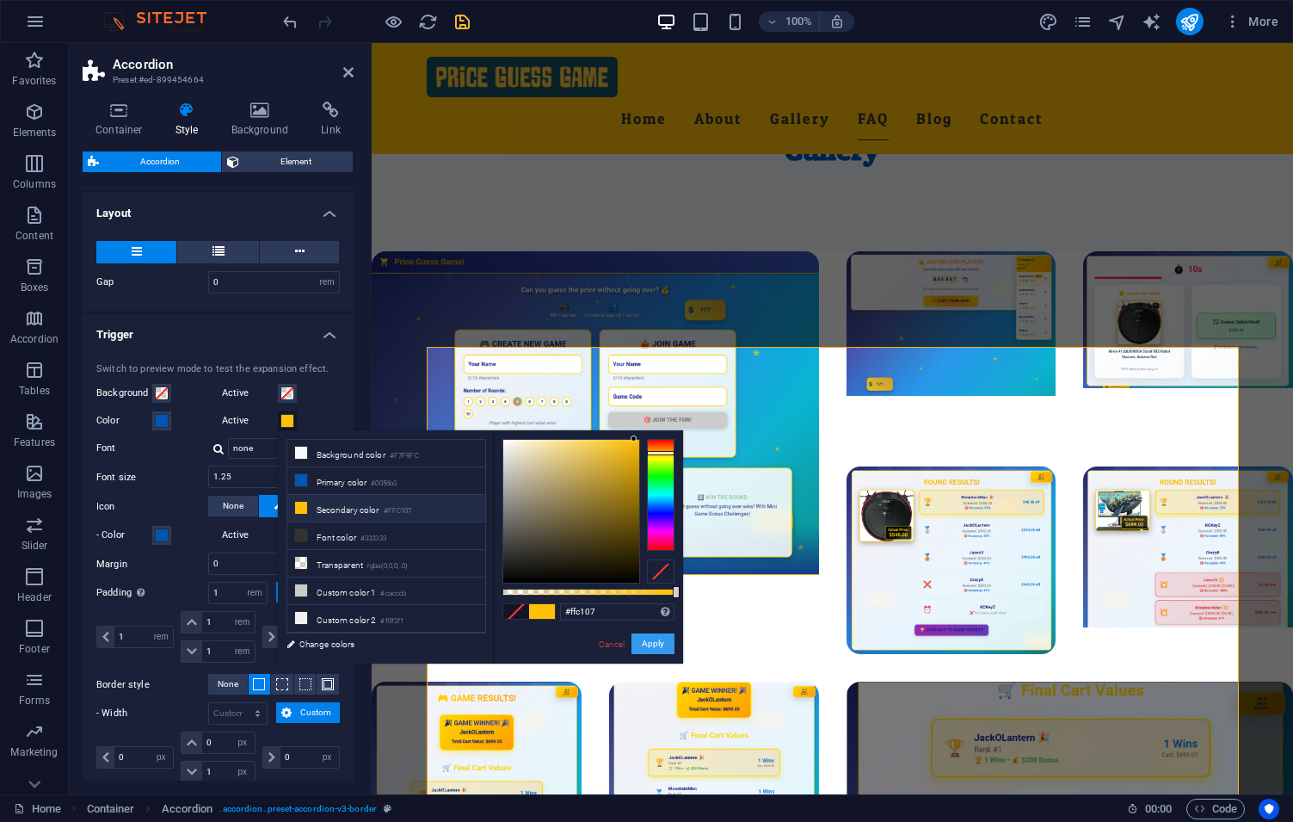
click at [651, 648] on button "Apply" at bounding box center [653, 643] width 43 height 21
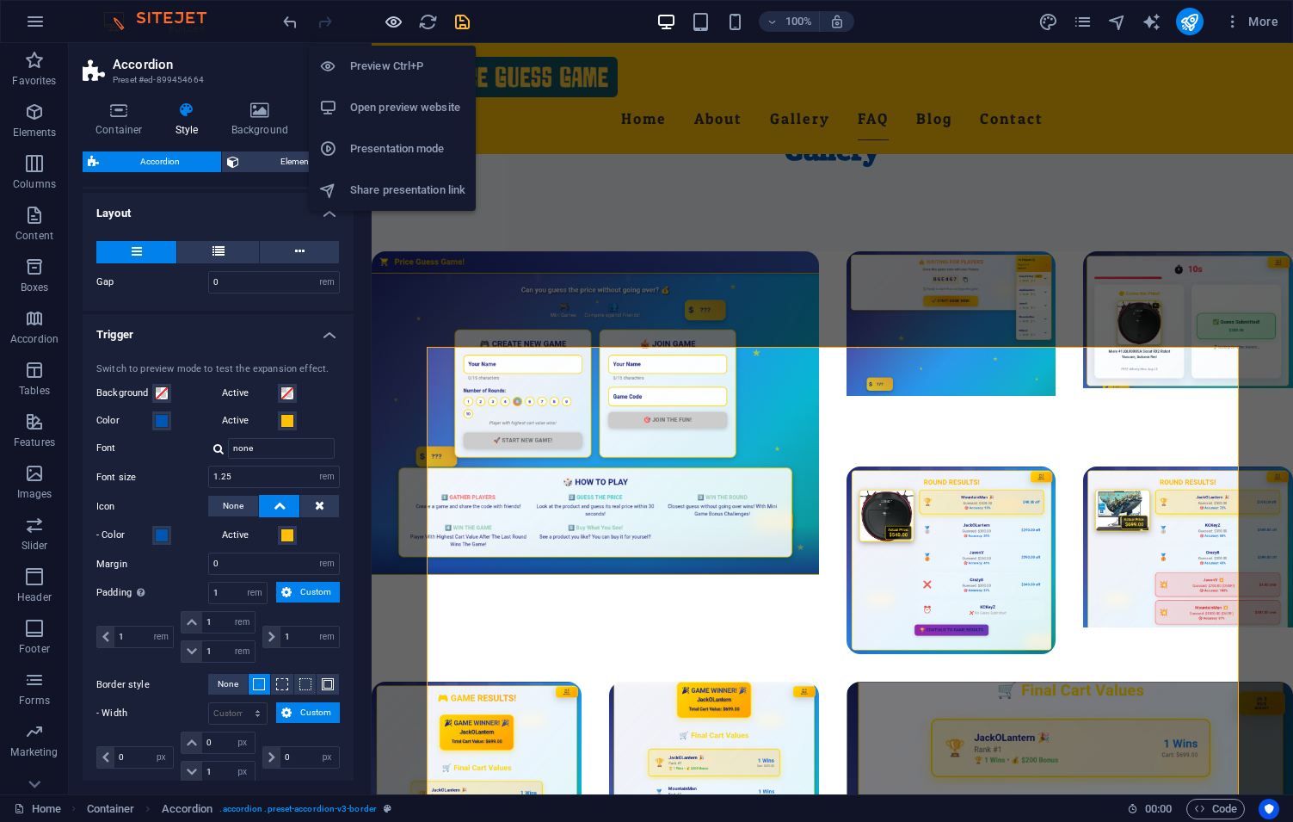
click at [387, 15] on icon "button" at bounding box center [394, 22] width 20 height 20
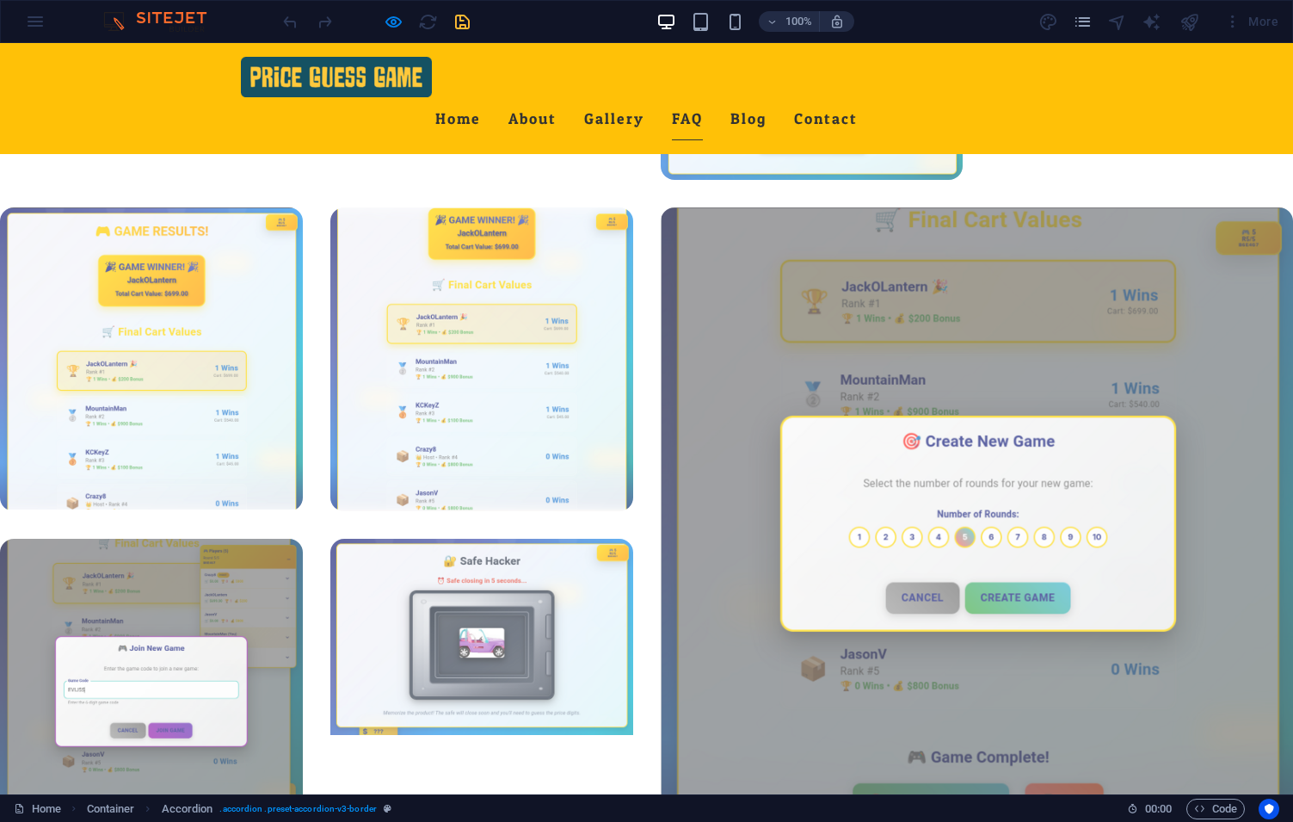
scroll to position [3033, 0]
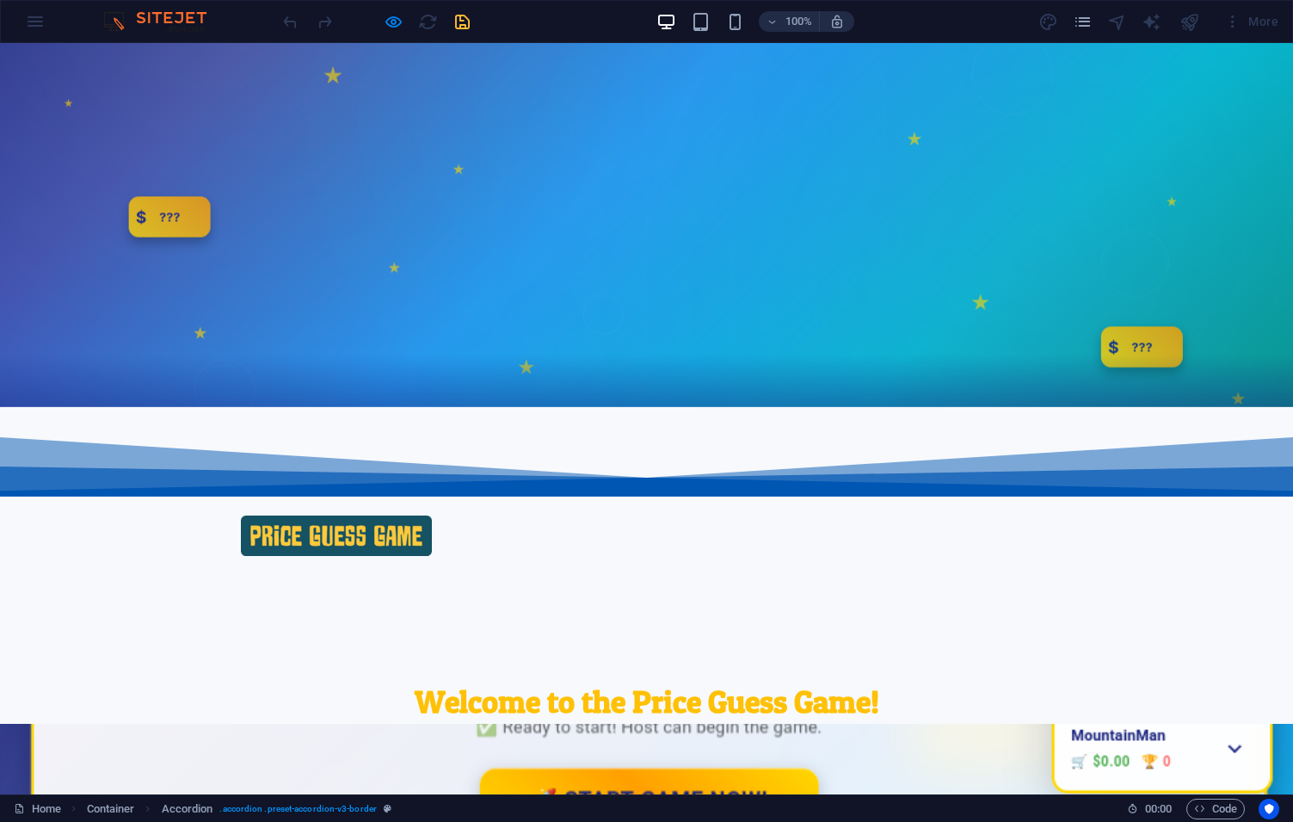
scroll to position [0, 0]
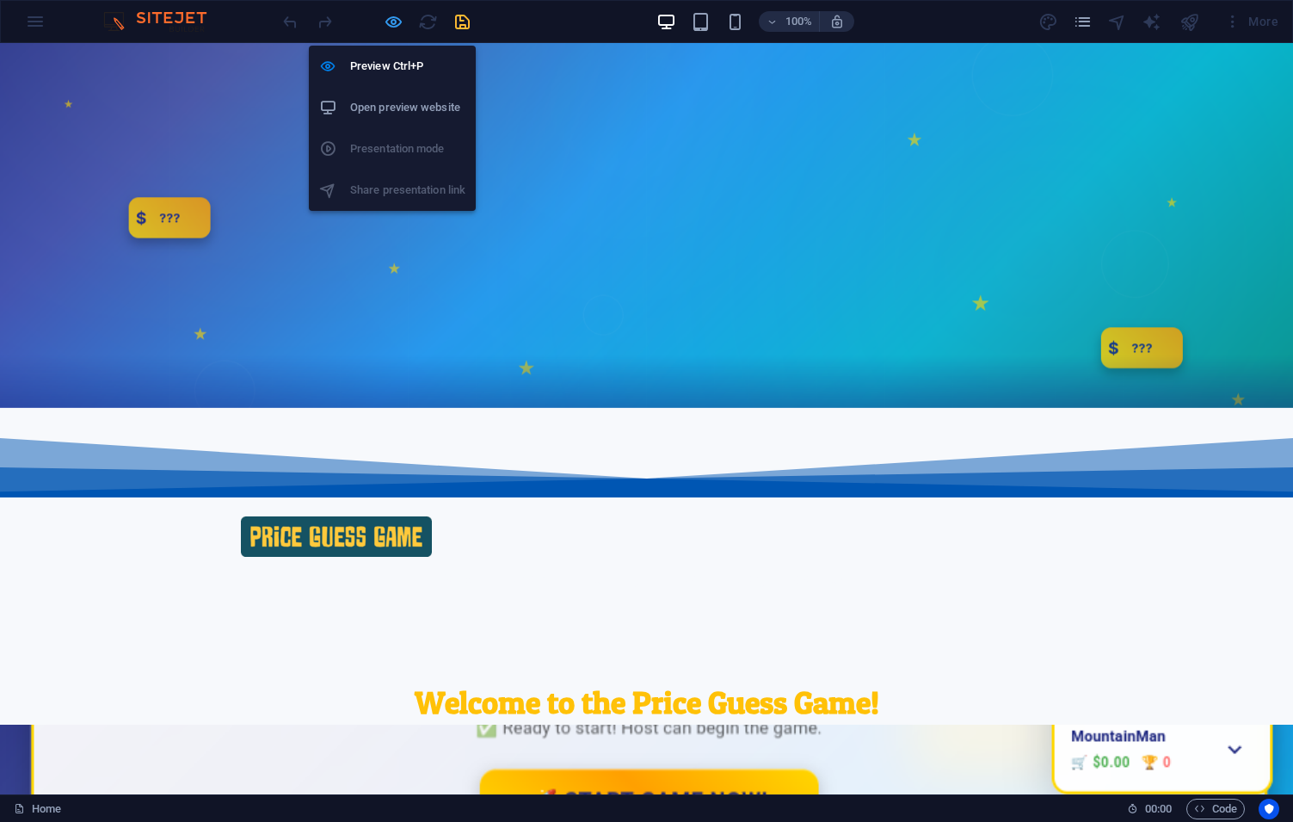
click at [391, 15] on icon "button" at bounding box center [394, 22] width 20 height 20
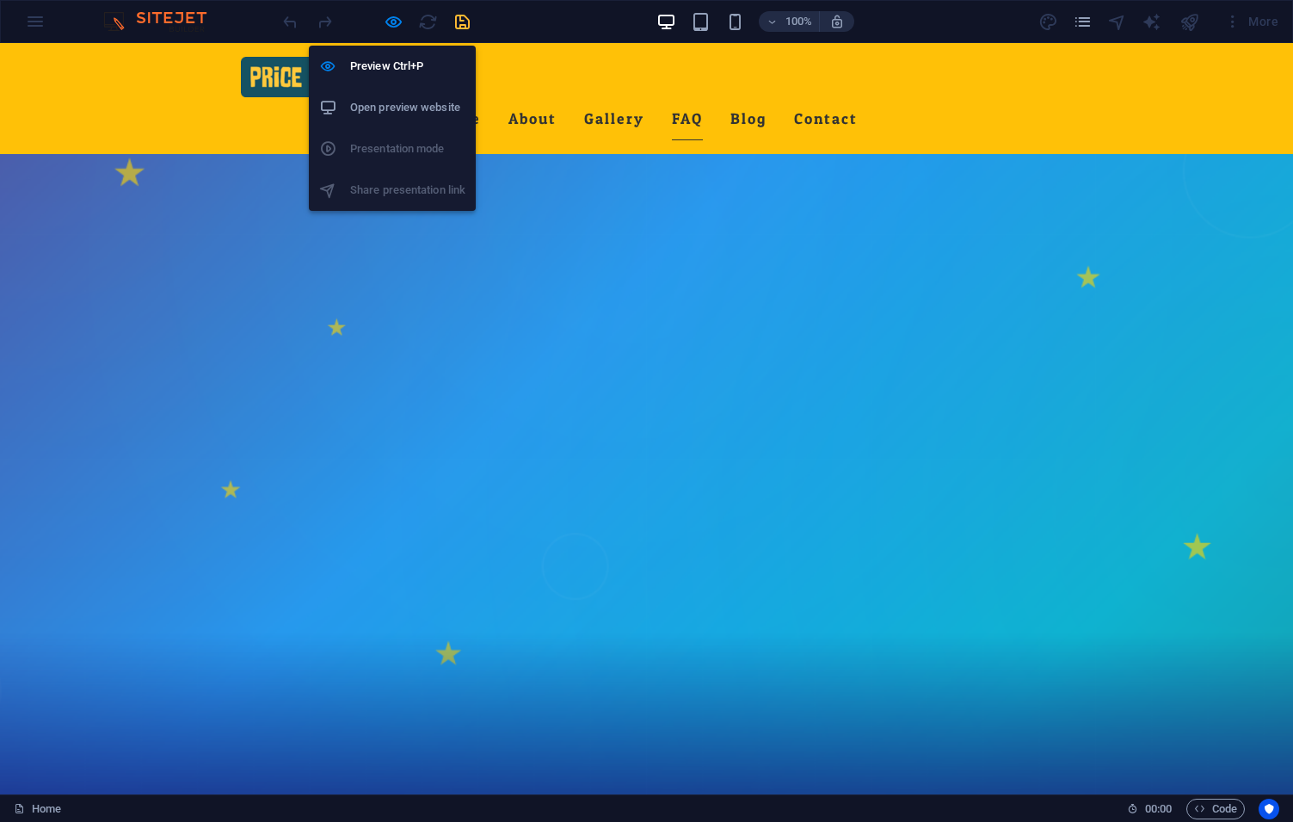
select select "rem"
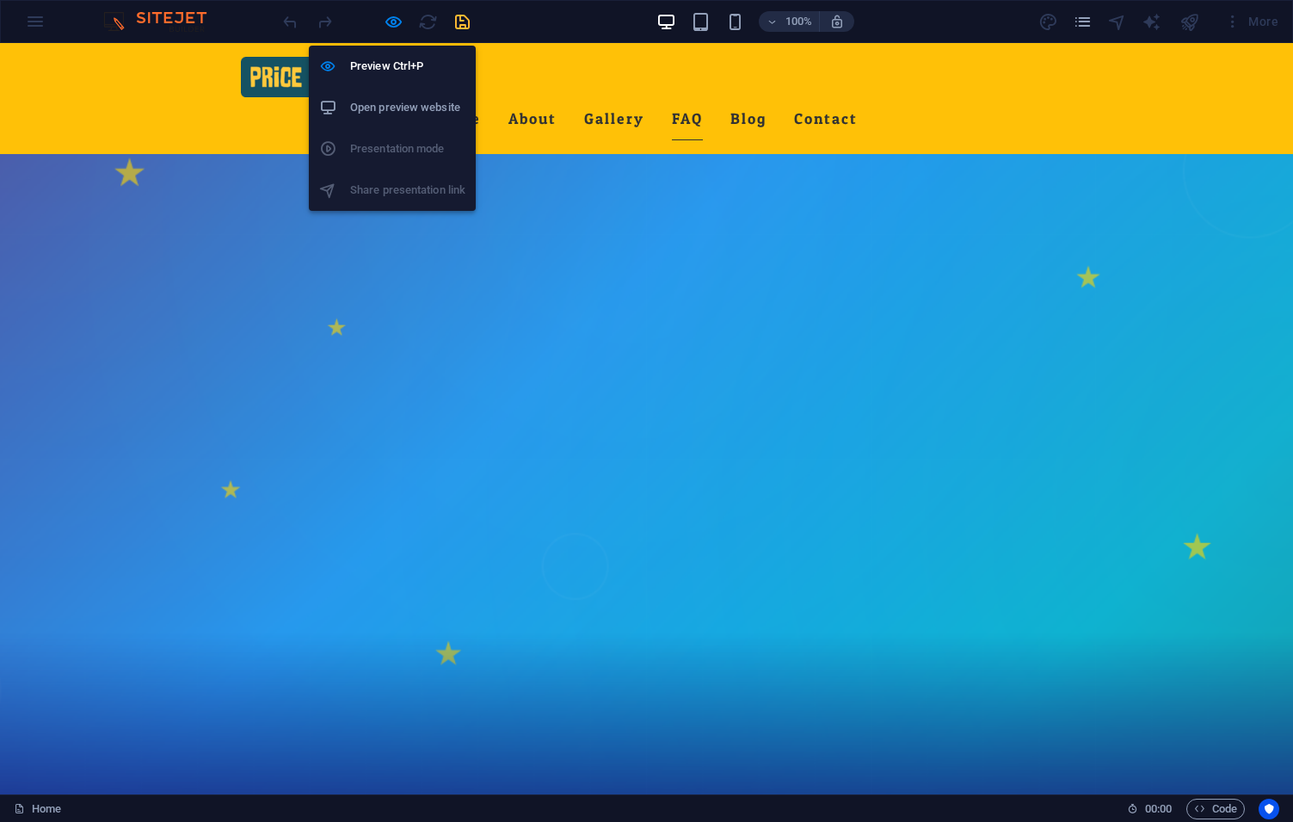
select select "rem"
select select "px"
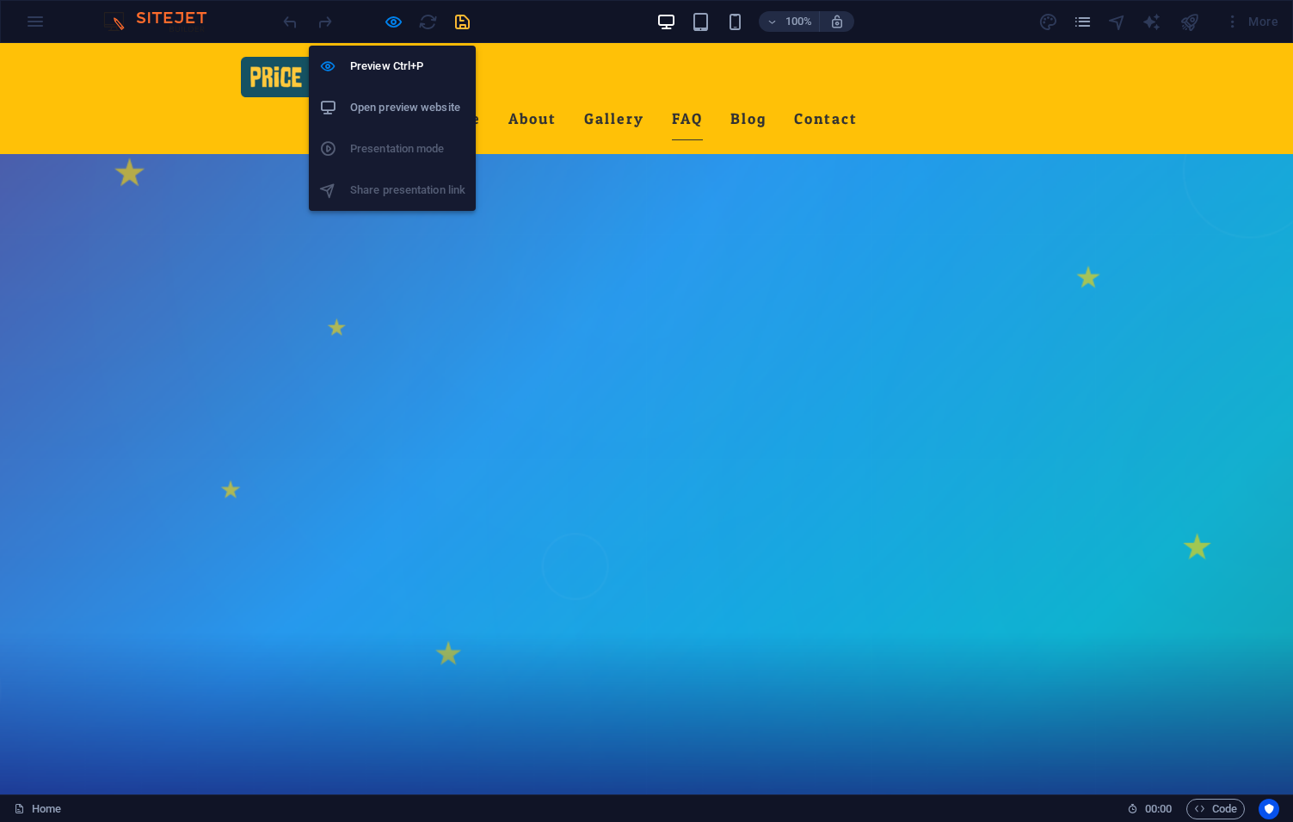
select select "px"
select select "rem"
select select "px"
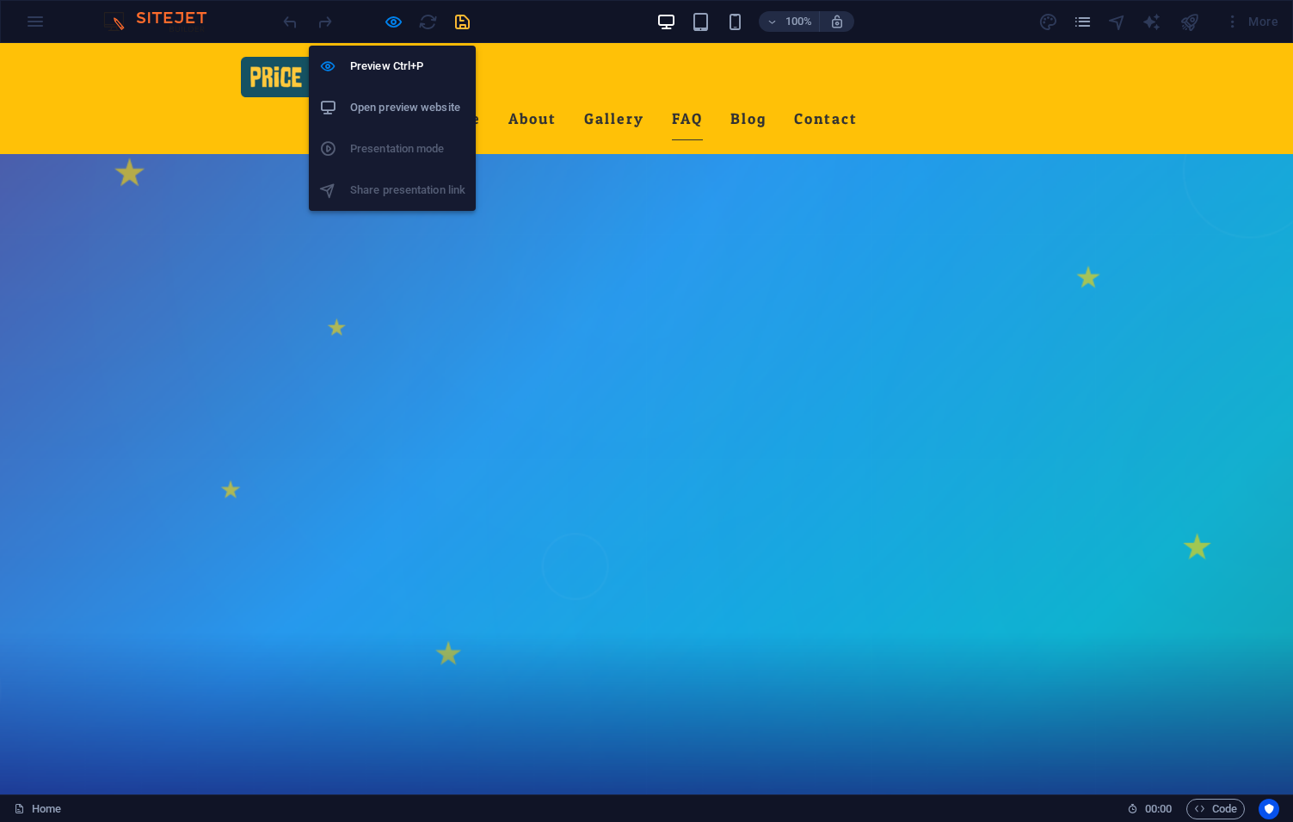
select select "px"
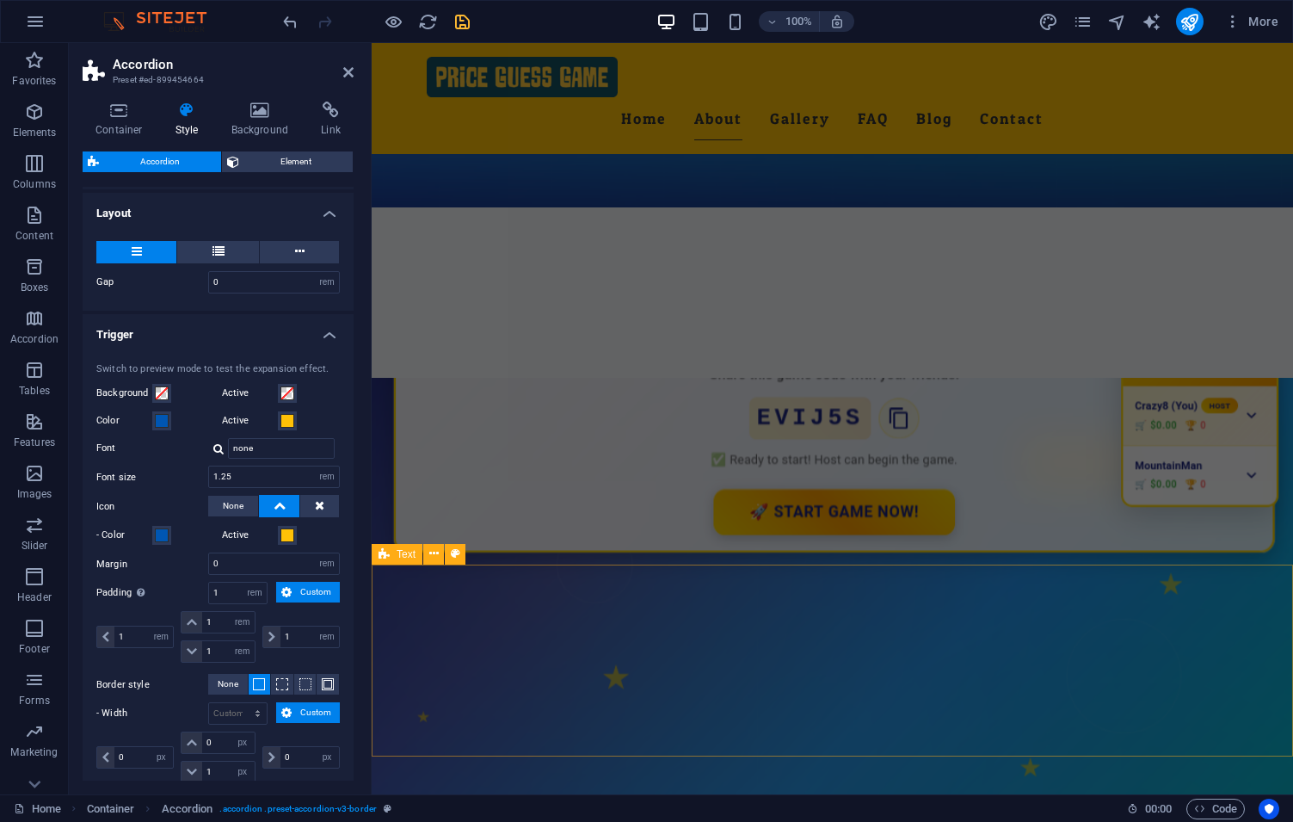
scroll to position [881, 0]
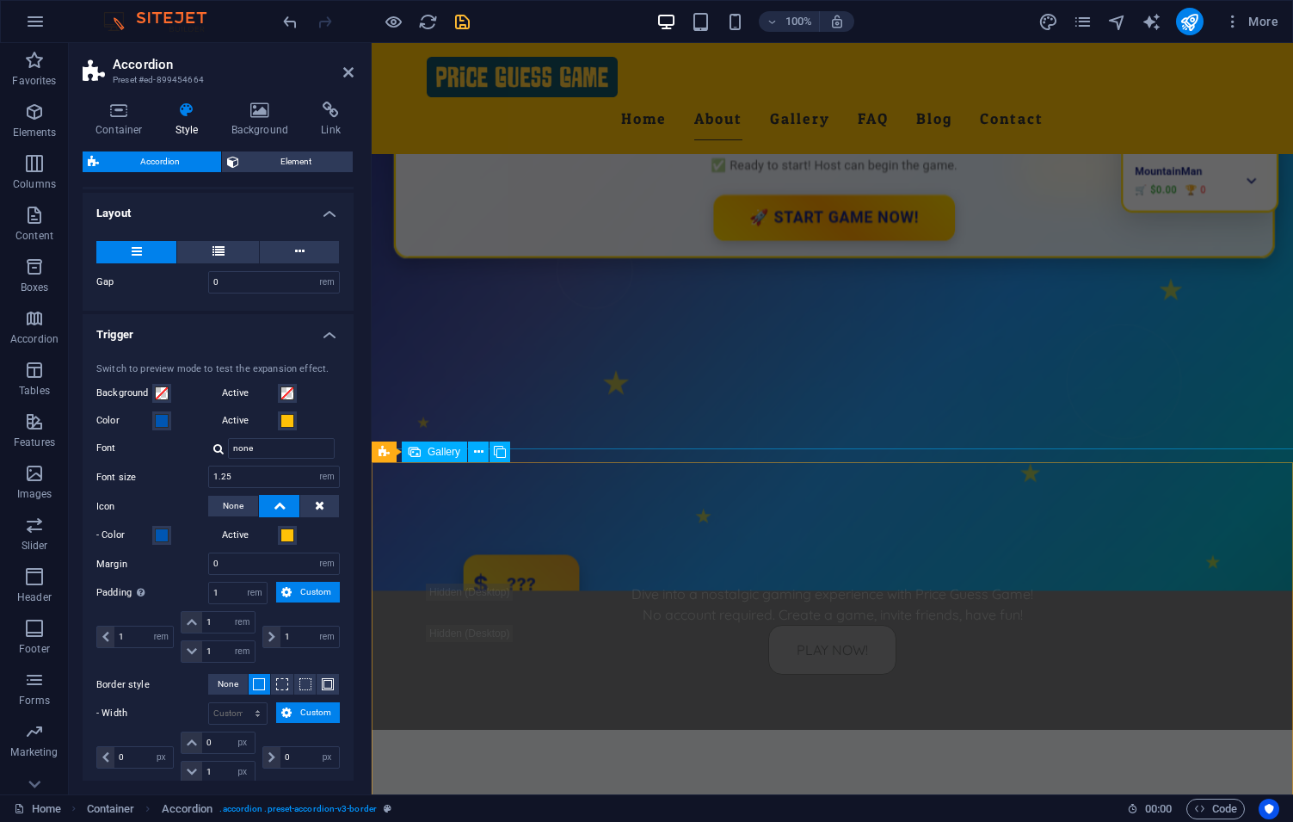
click at [432, 453] on span "Gallery" at bounding box center [444, 452] width 33 height 10
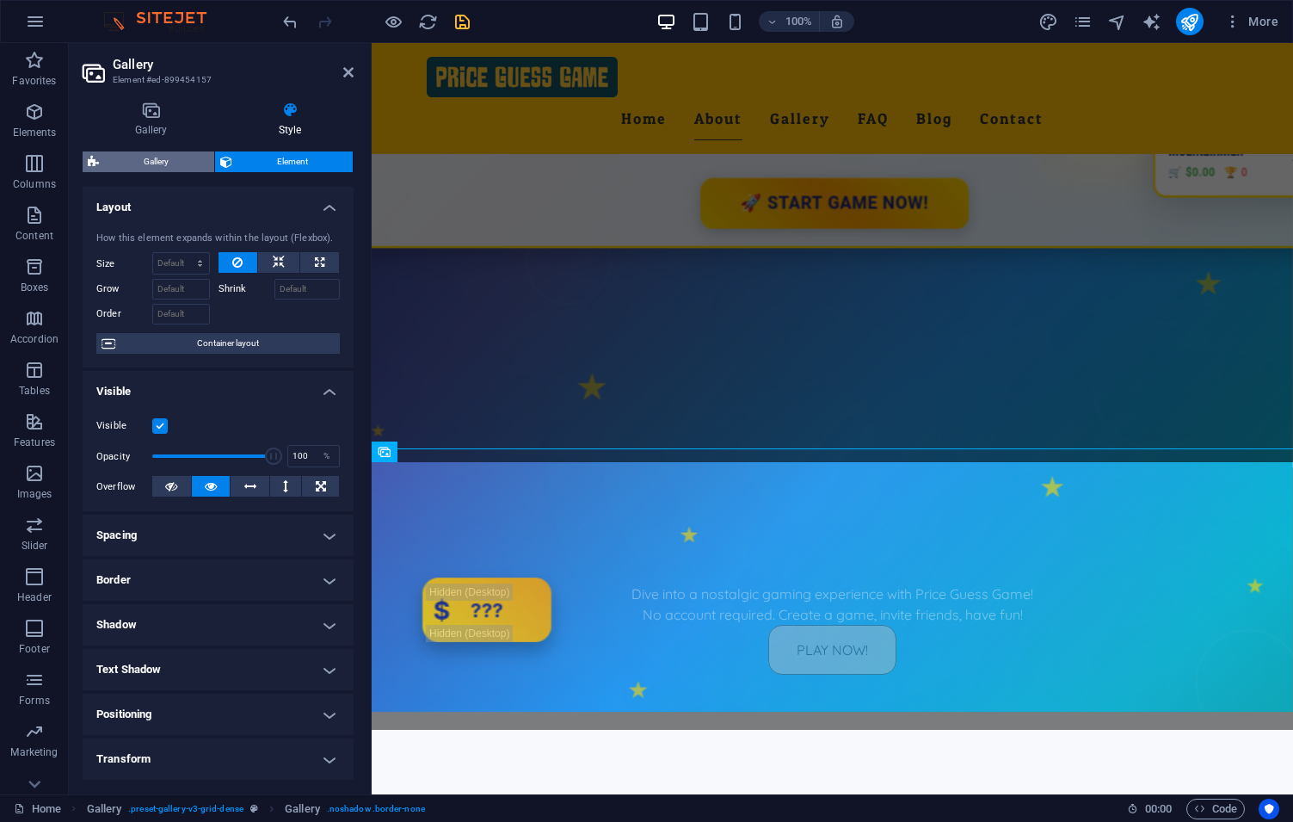
click at [141, 163] on span "Gallery" at bounding box center [156, 161] width 105 height 21
select select "rem"
select select "grid"
select select "fade"
select select "rem"
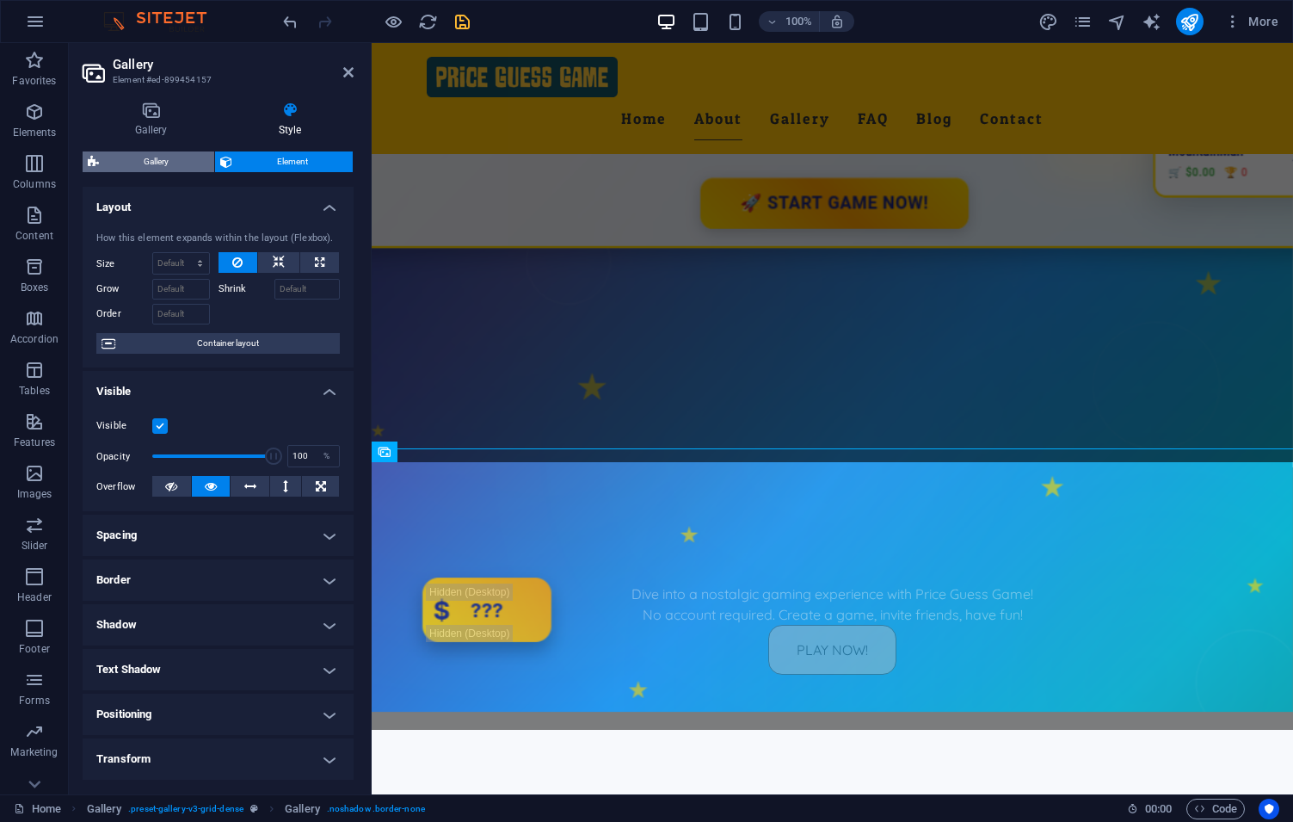
select select "preset-gallery-v3-grid-dense"
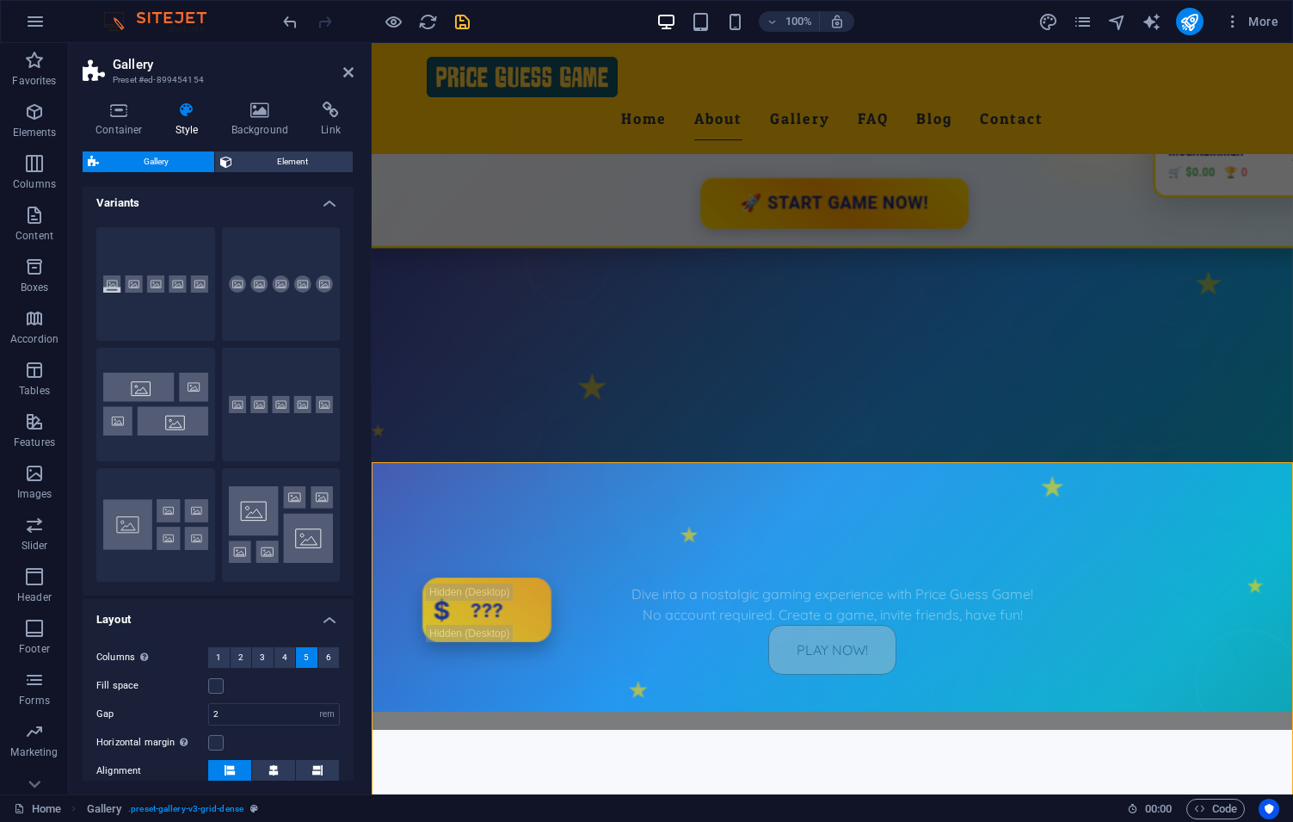
scroll to position [0, 0]
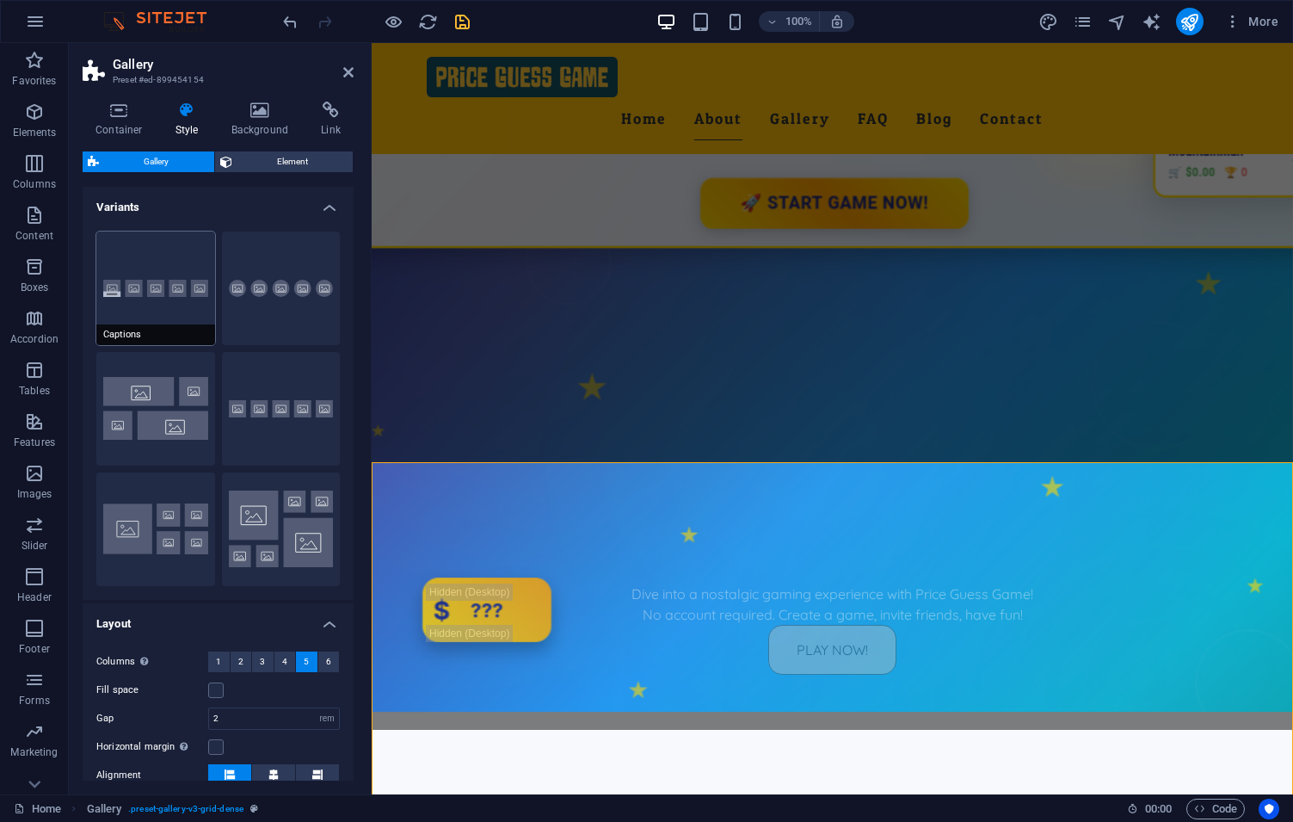
click at [171, 279] on button "Captions" at bounding box center [155, 288] width 119 height 114
select select "default"
select select "captions"
type input "0"
select select "px"
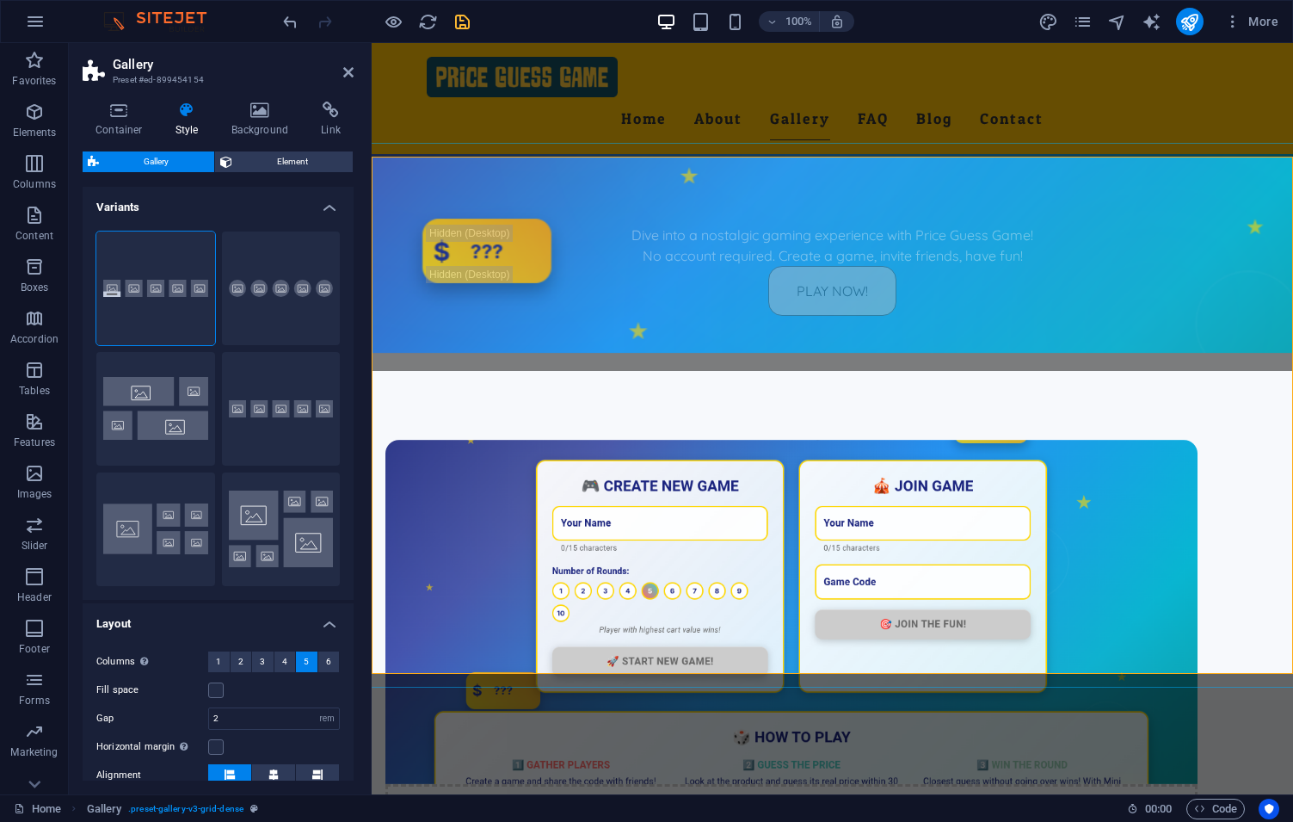
scroll to position [1175, 0]
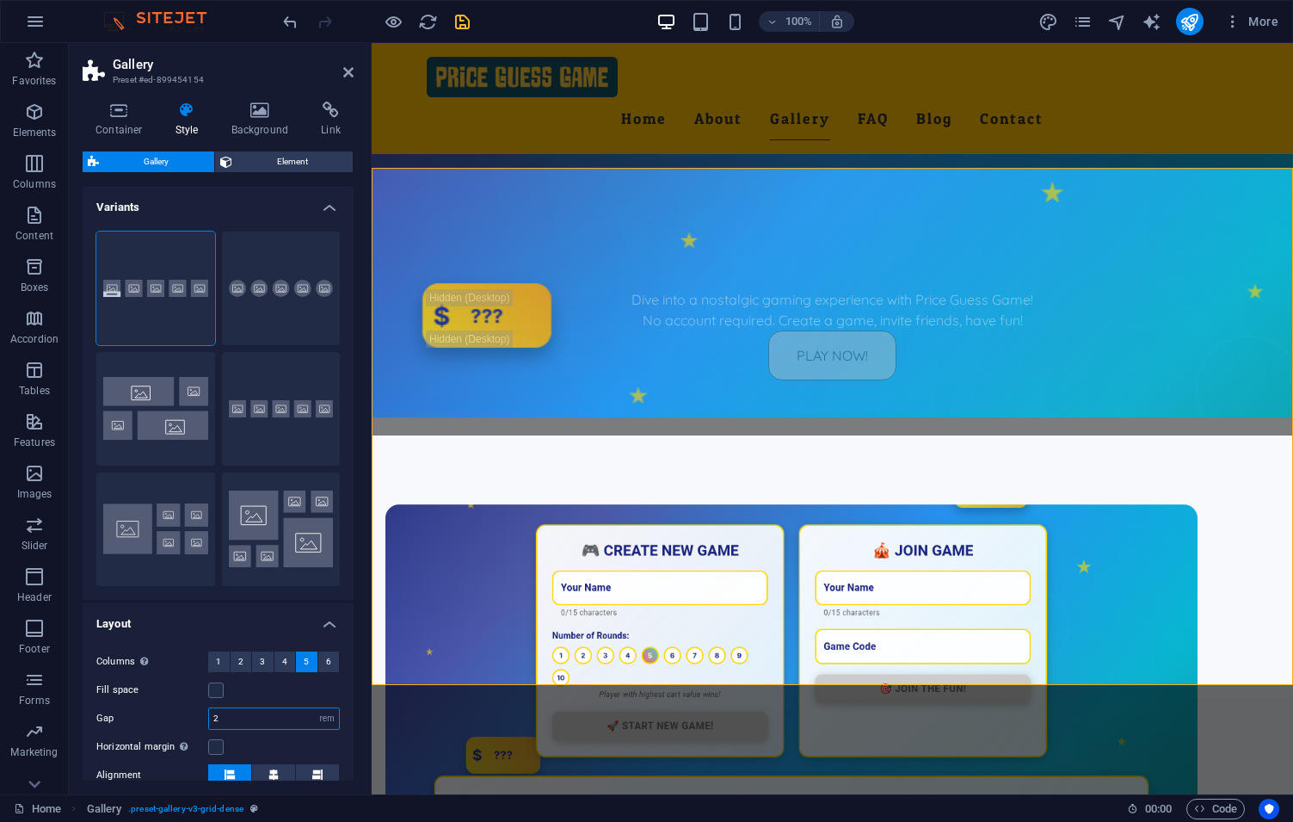
click at [254, 725] on input "2" at bounding box center [274, 718] width 130 height 21
type input "1"
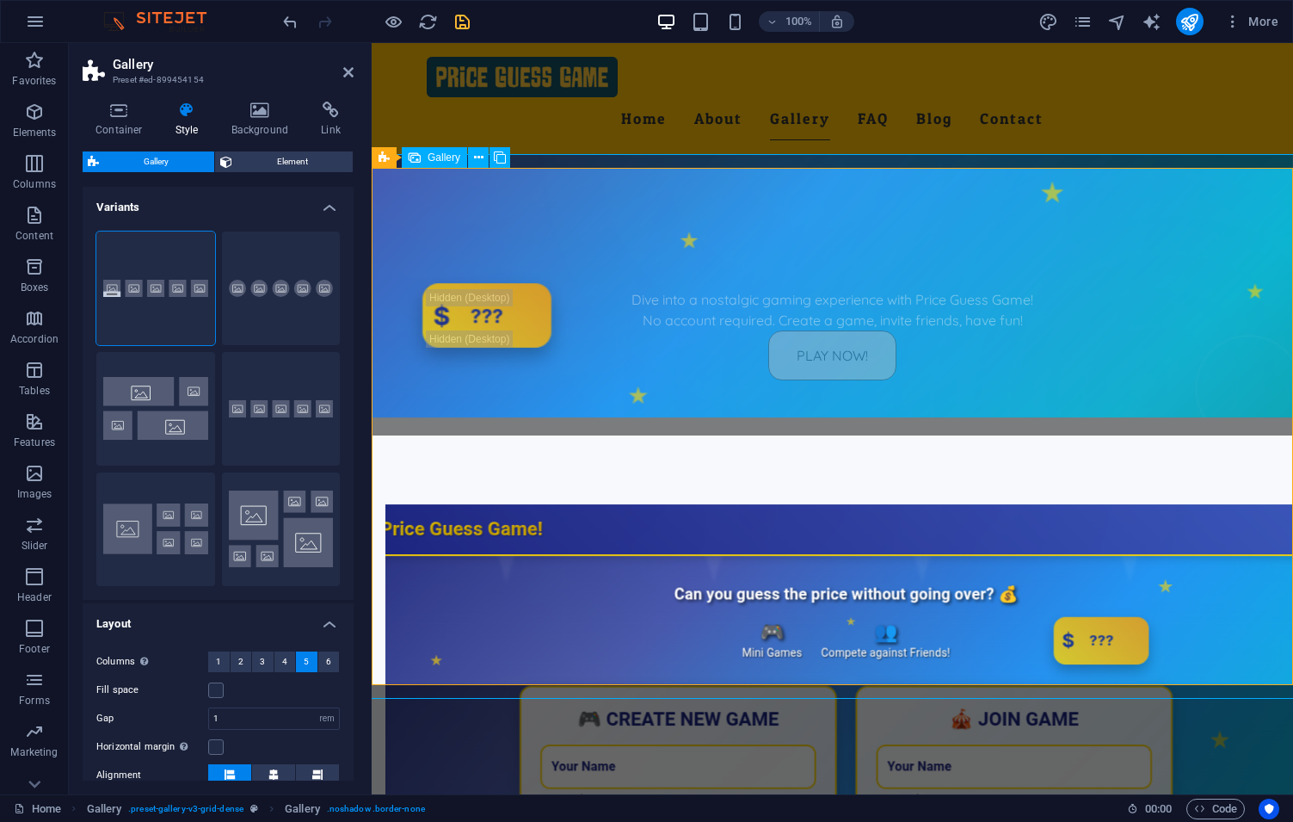
scroll to position [979, 0]
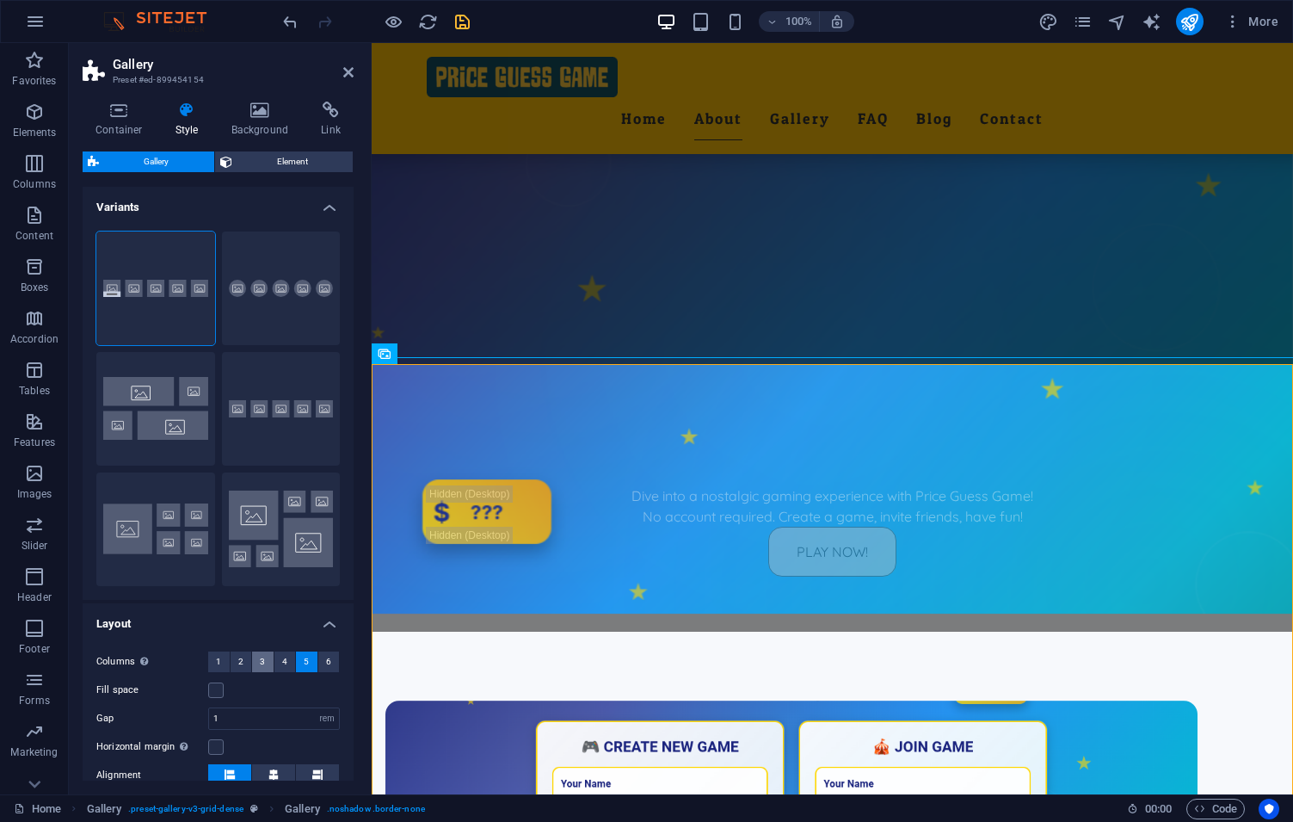
click at [266, 663] on button "3" at bounding box center [263, 661] width 22 height 21
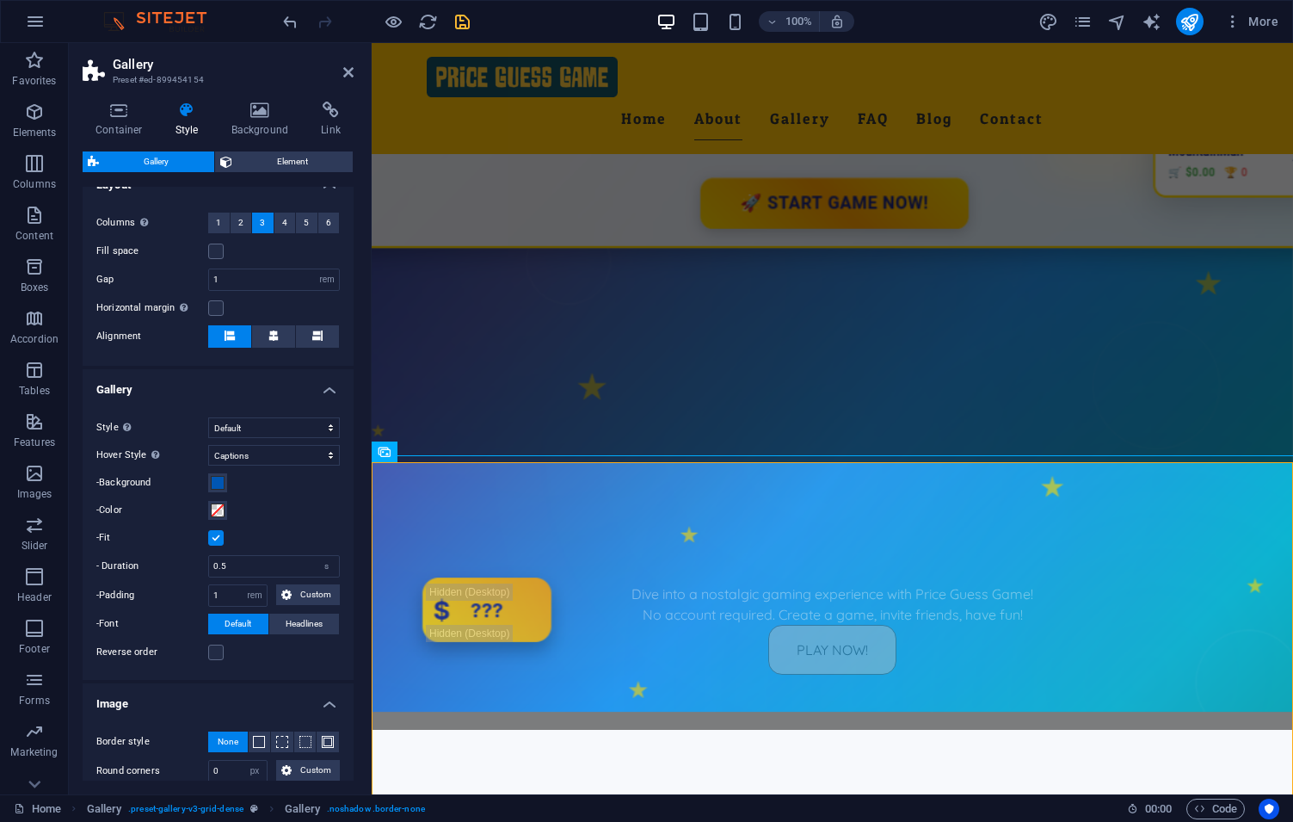
scroll to position [527, 0]
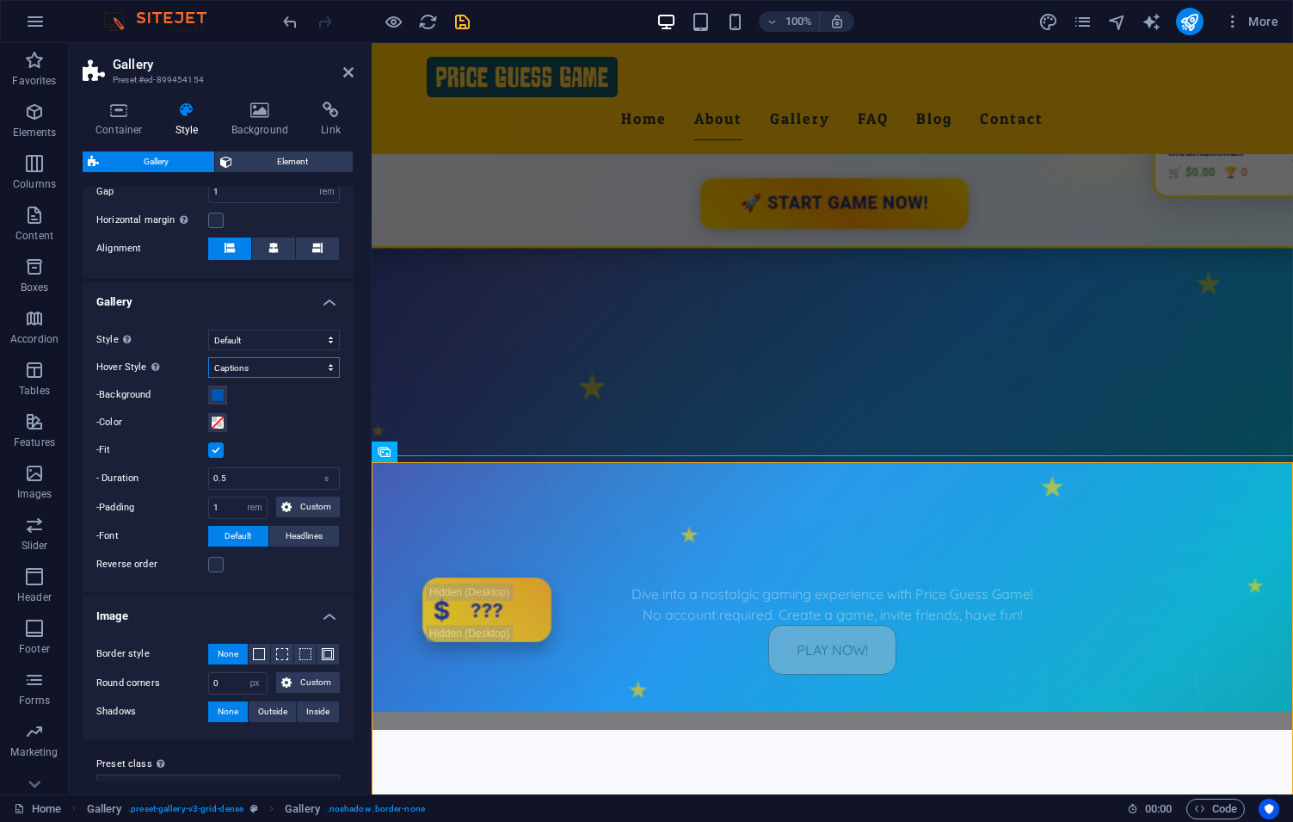
click at [208, 357] on select "Off Rotate Zoom Fade Captions" at bounding box center [274, 367] width 132 height 21
click at [275, 363] on select "Off Rotate Zoom Fade Captions" at bounding box center [274, 367] width 132 height 21
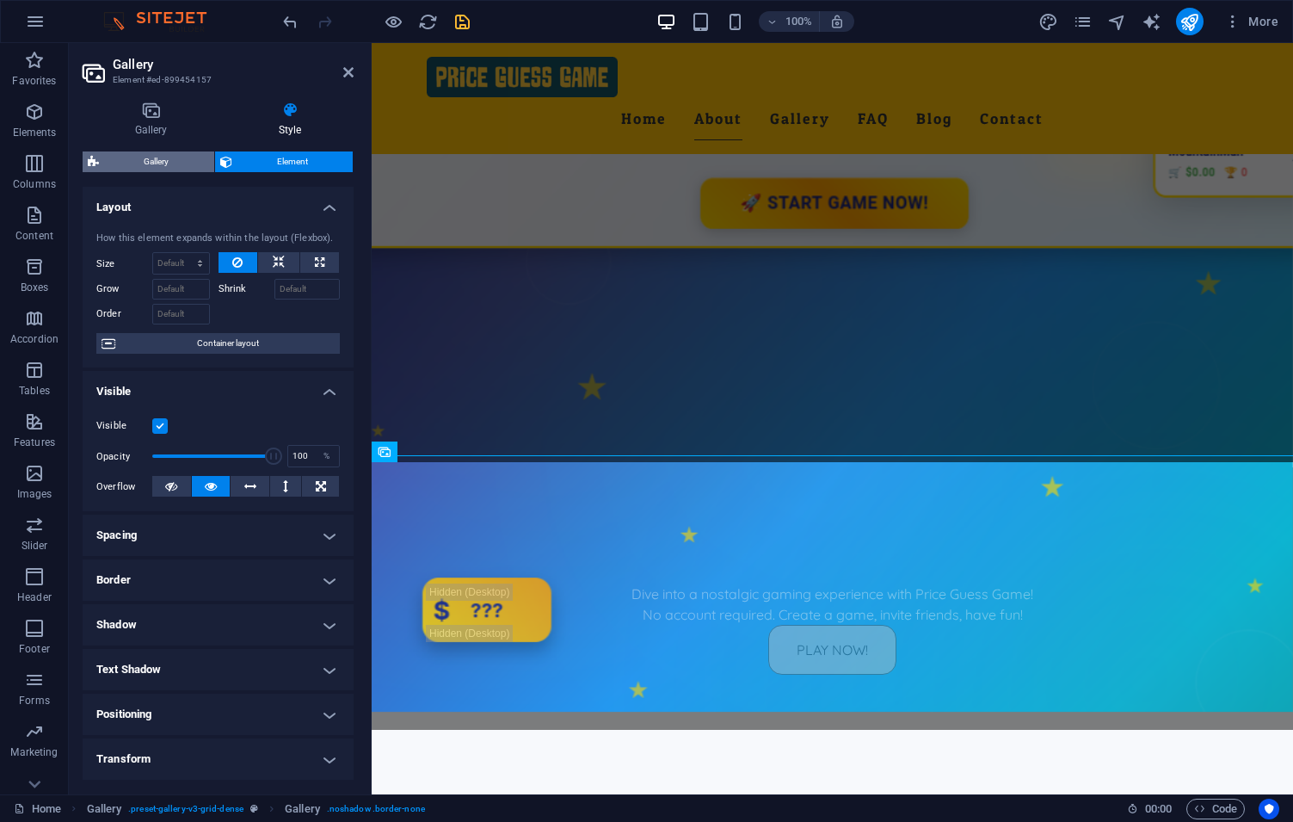
click at [167, 165] on span "Gallery" at bounding box center [156, 161] width 105 height 21
select select "rem"
select select "captions"
select select "rem"
select select "px"
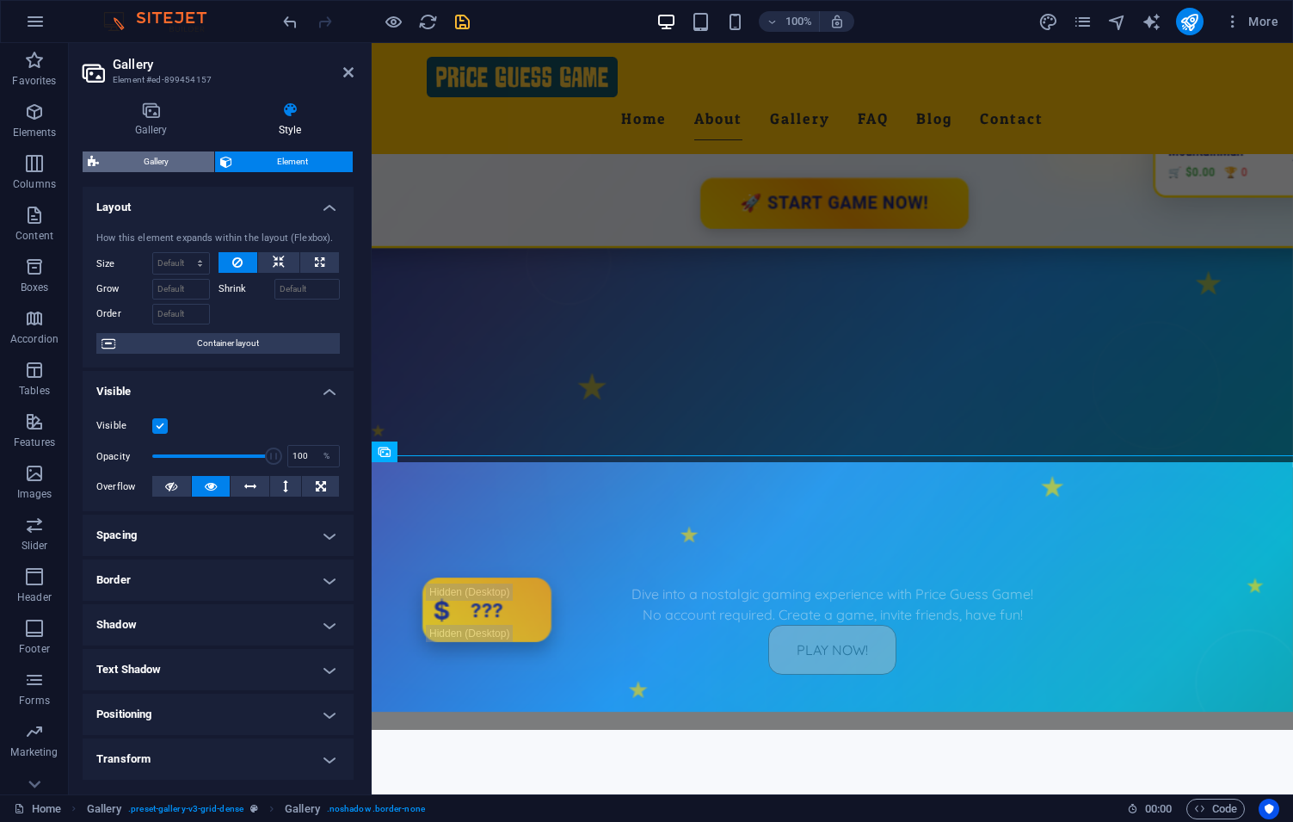
select select "preset-gallery-v3-grid-dense"
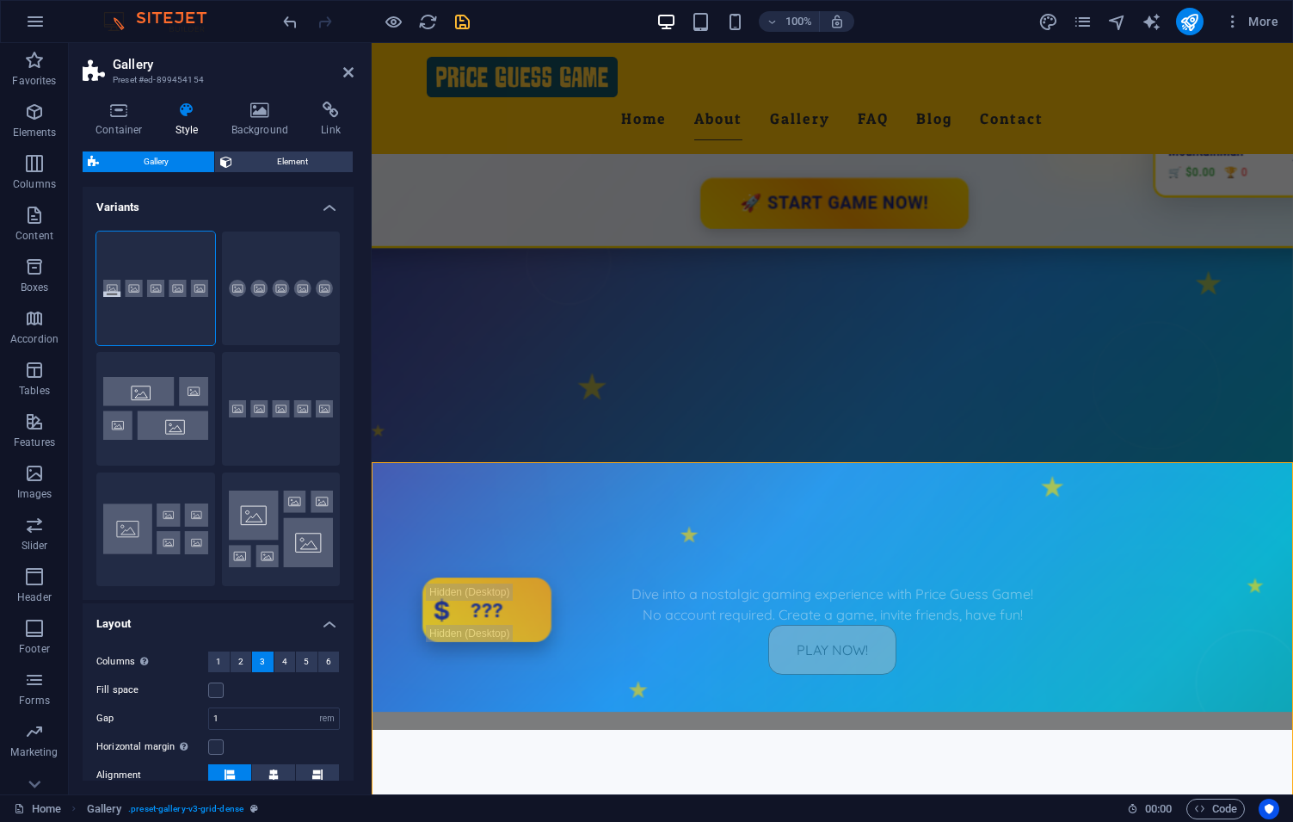
click at [284, 182] on div "Gallery Element Layout How this element expands within the layout (Flexbox). Si…" at bounding box center [218, 465] width 271 height 629
click at [275, 174] on div "Gallery Element Layout How this element expands within the layout (Flexbox). Si…" at bounding box center [218, 465] width 271 height 629
click at [277, 162] on span "Element" at bounding box center [293, 161] width 111 height 21
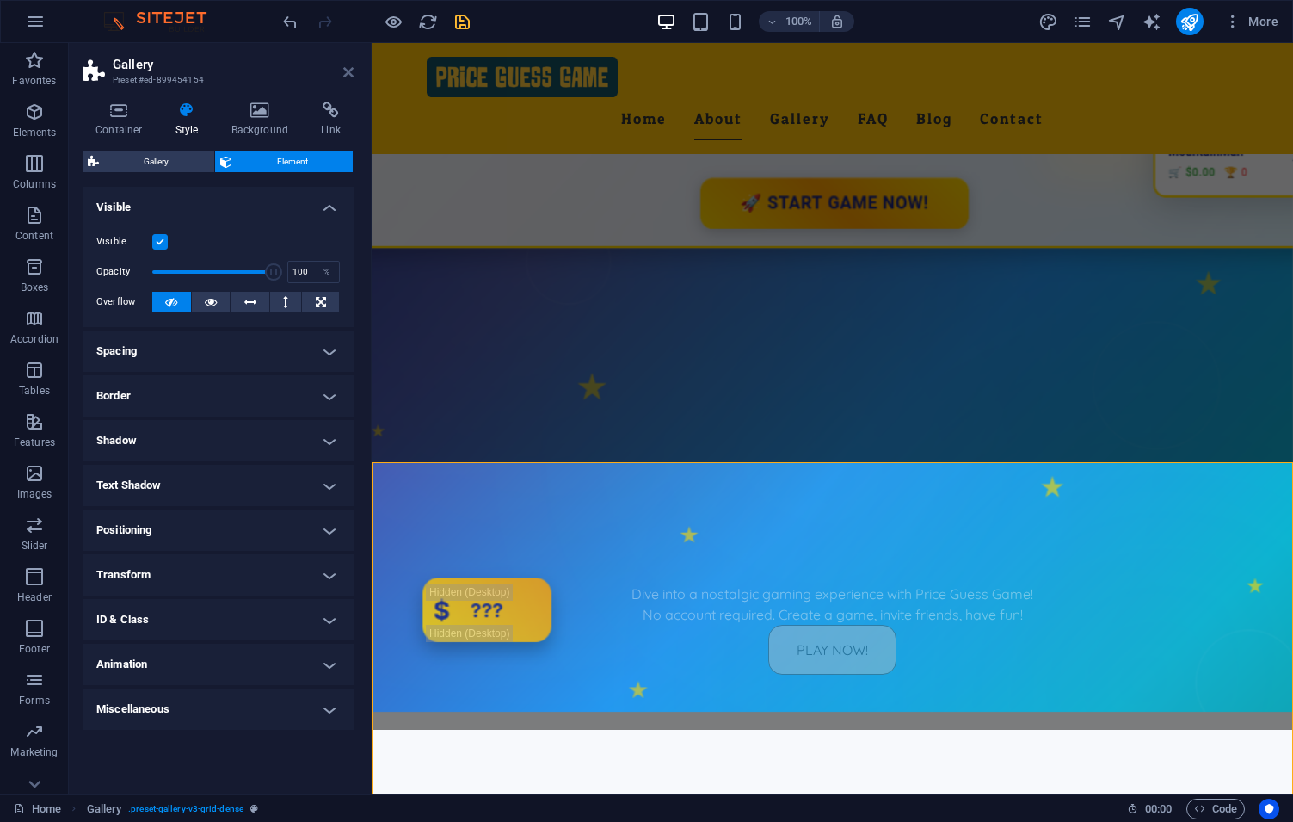
click at [352, 75] on icon at bounding box center [348, 72] width 10 height 14
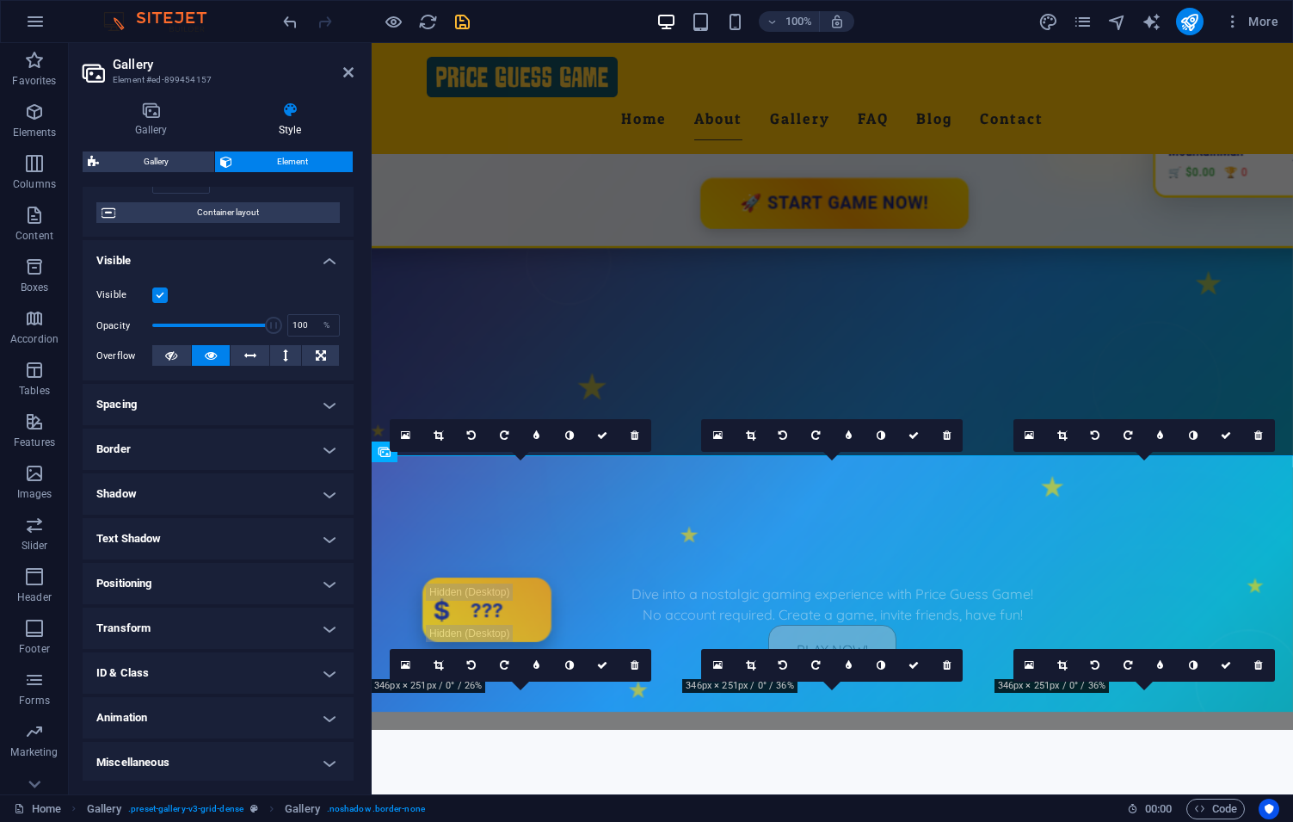
scroll to position [133, 0]
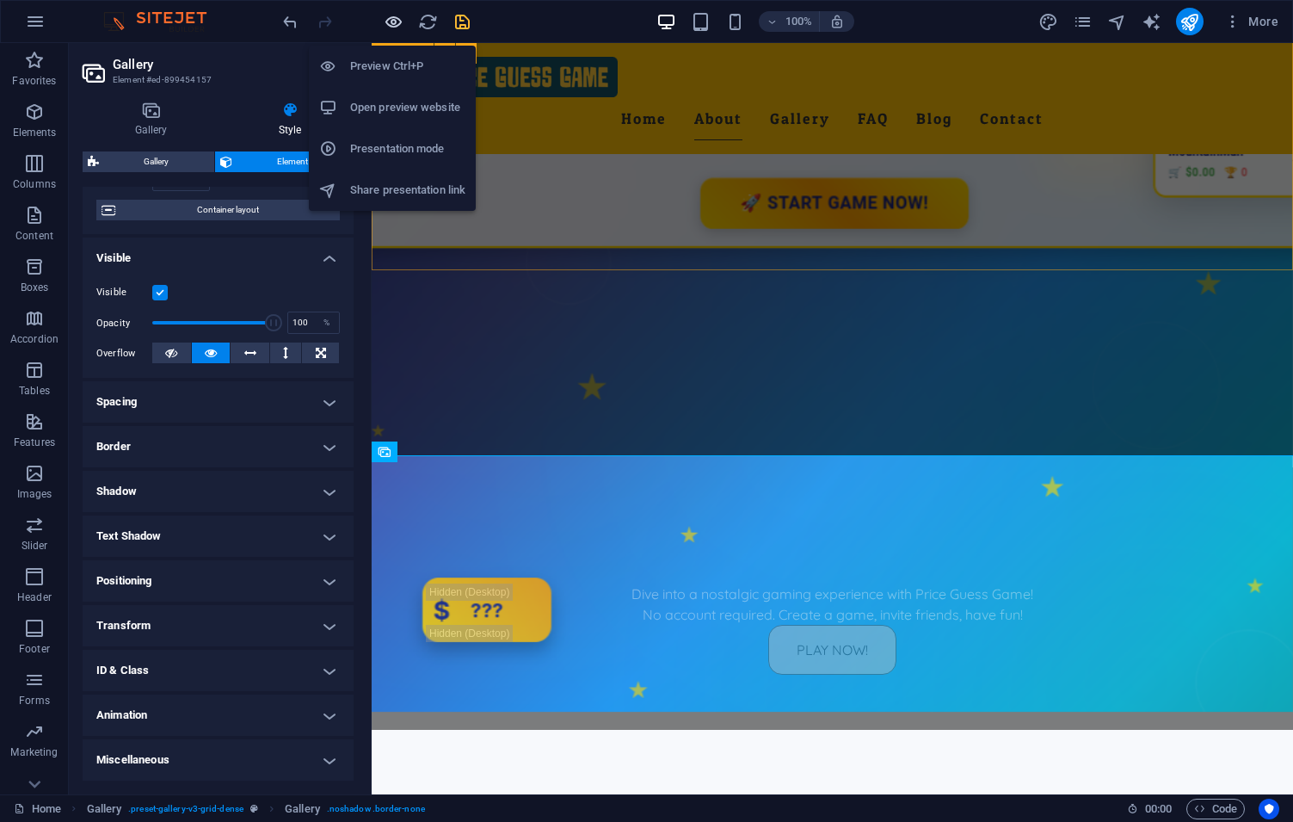
click at [393, 28] on icon "button" at bounding box center [394, 22] width 20 height 20
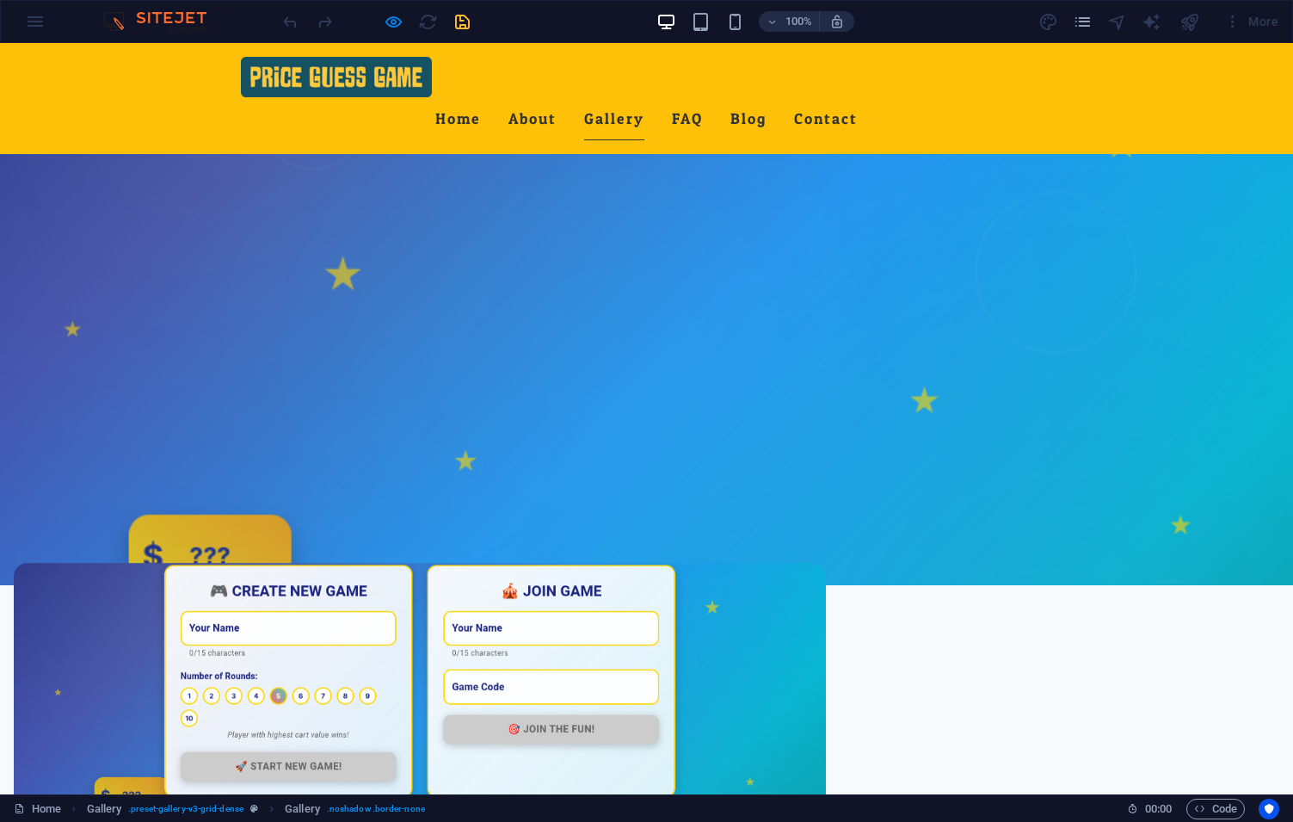
scroll to position [1040, 0]
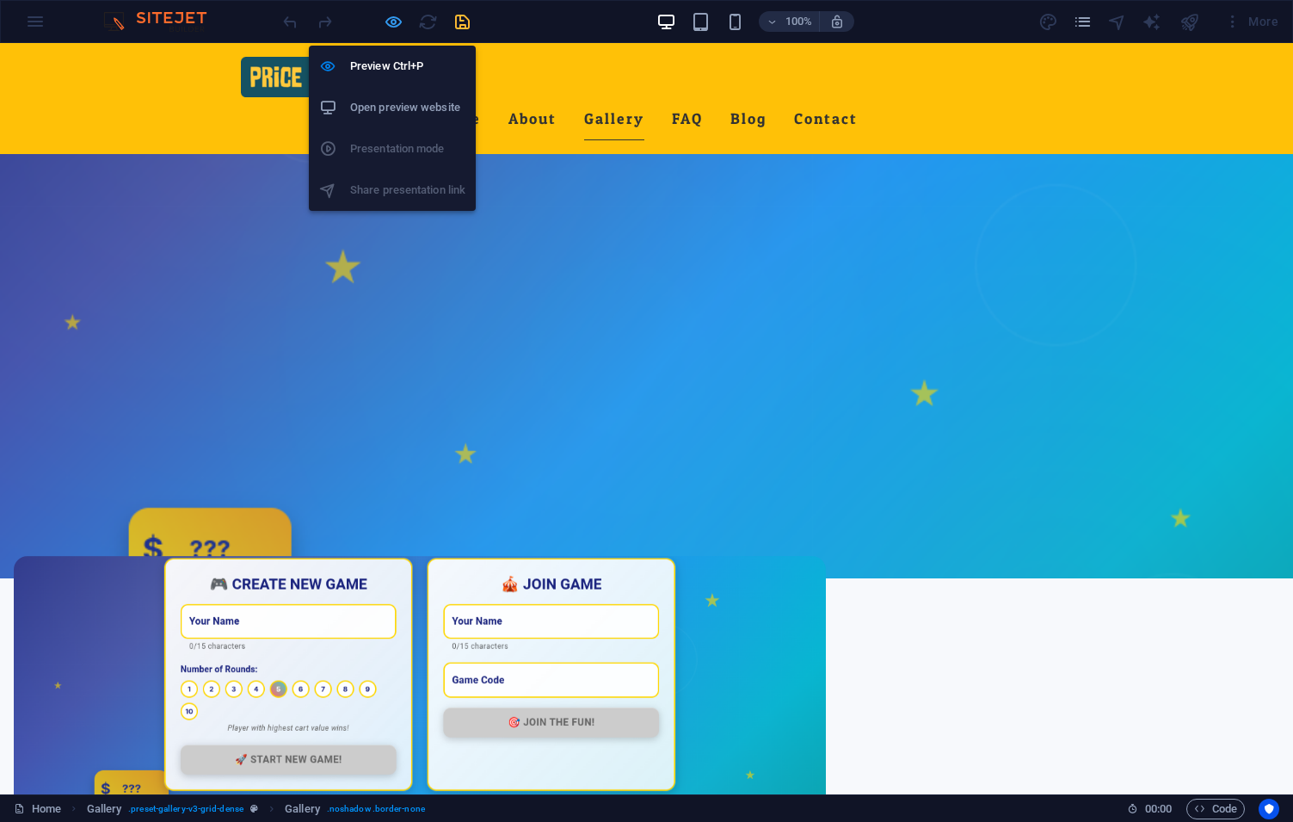
click at [392, 14] on icon "button" at bounding box center [394, 22] width 20 height 20
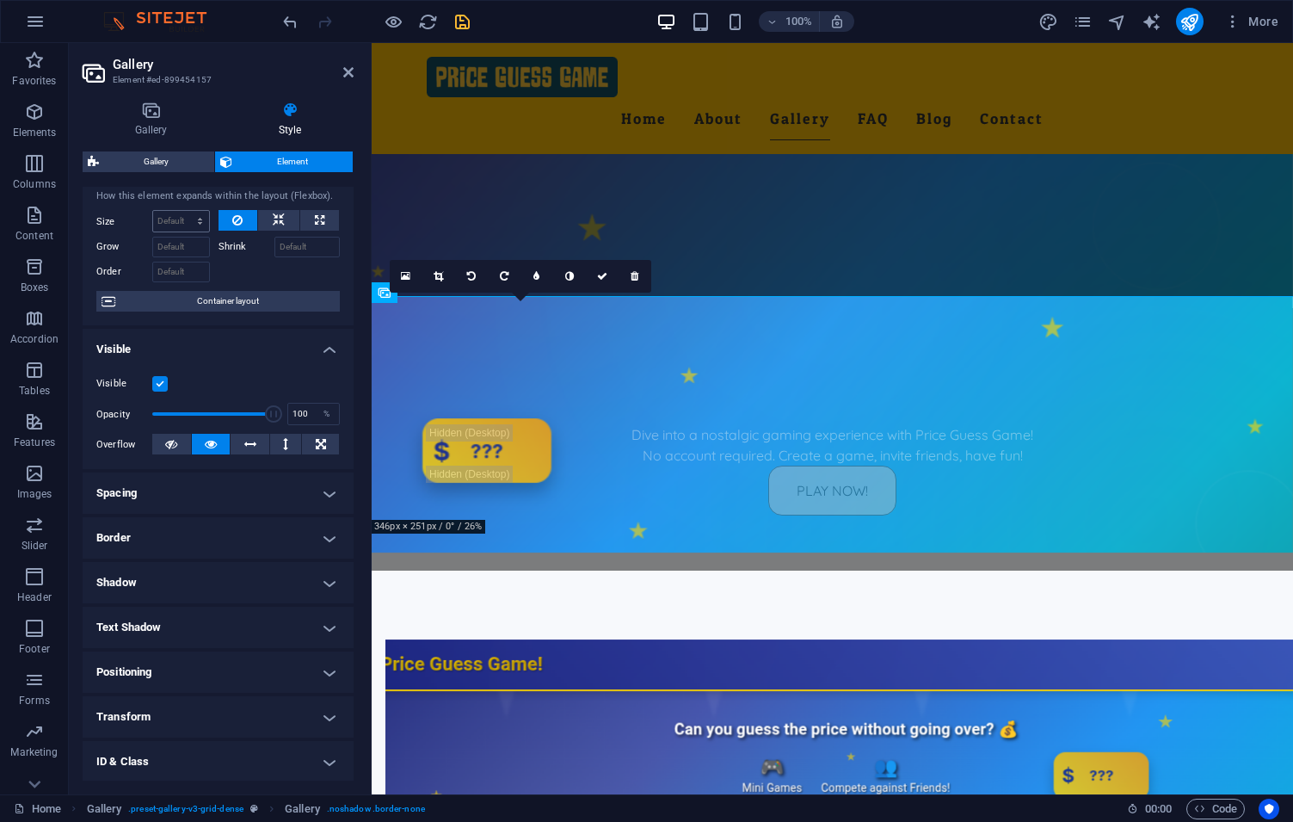
scroll to position [0, 0]
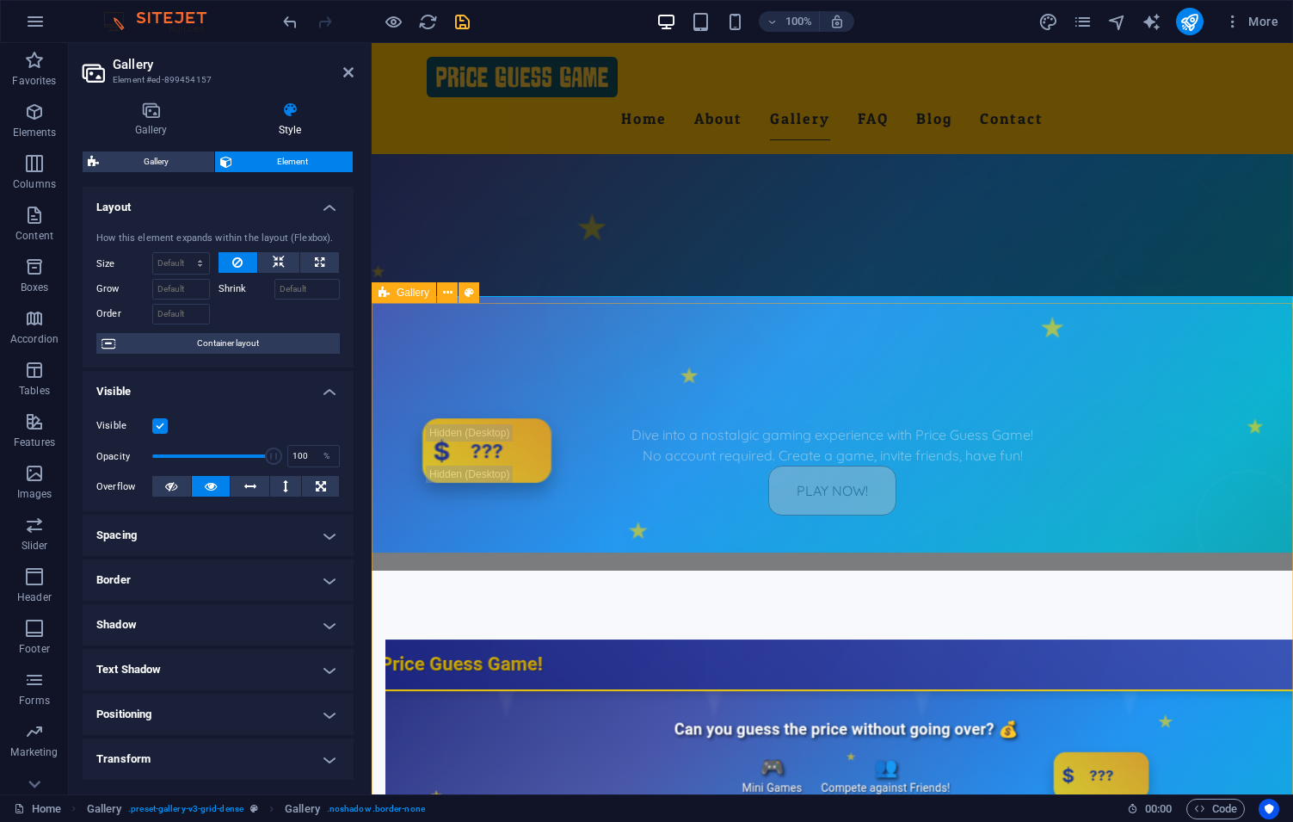
click at [401, 292] on span "Gallery" at bounding box center [413, 292] width 33 height 10
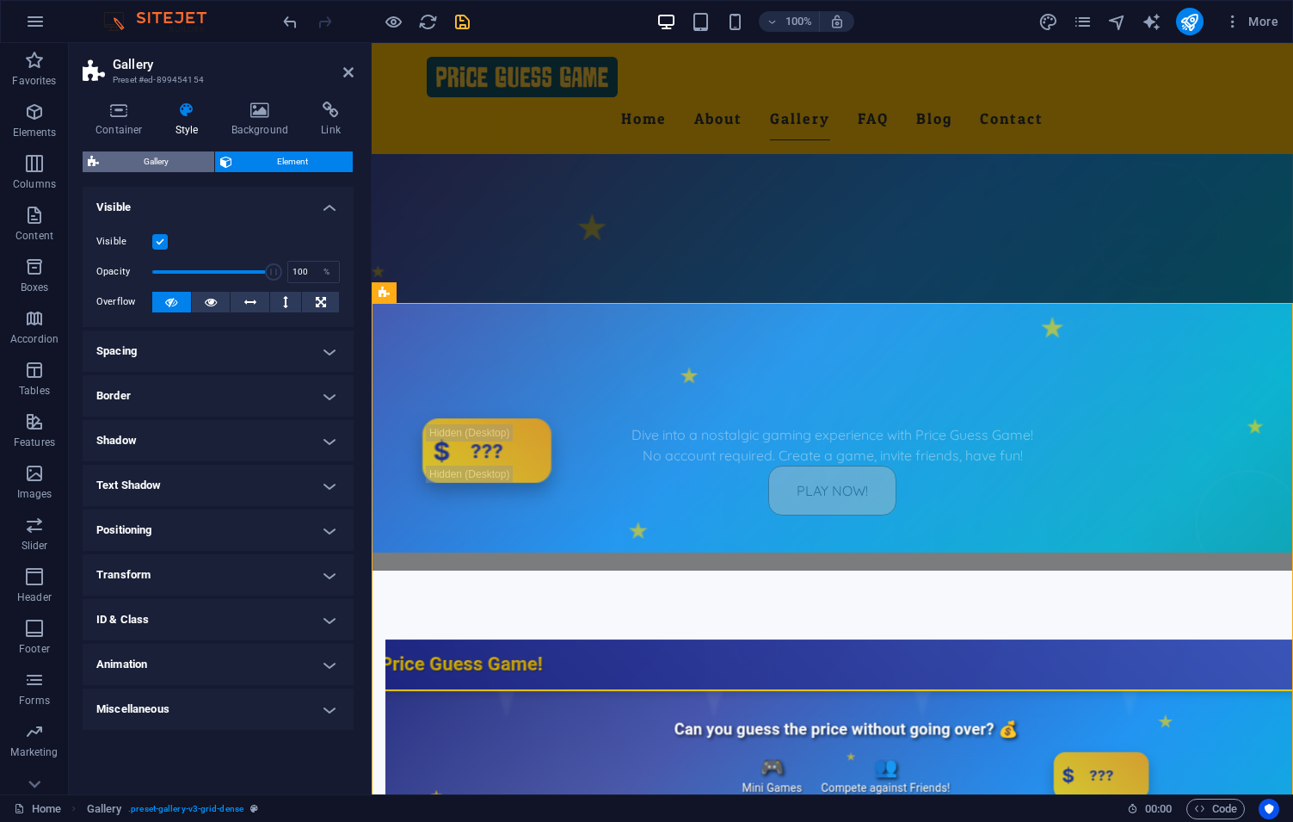
click at [177, 170] on span "Gallery" at bounding box center [156, 161] width 105 height 21
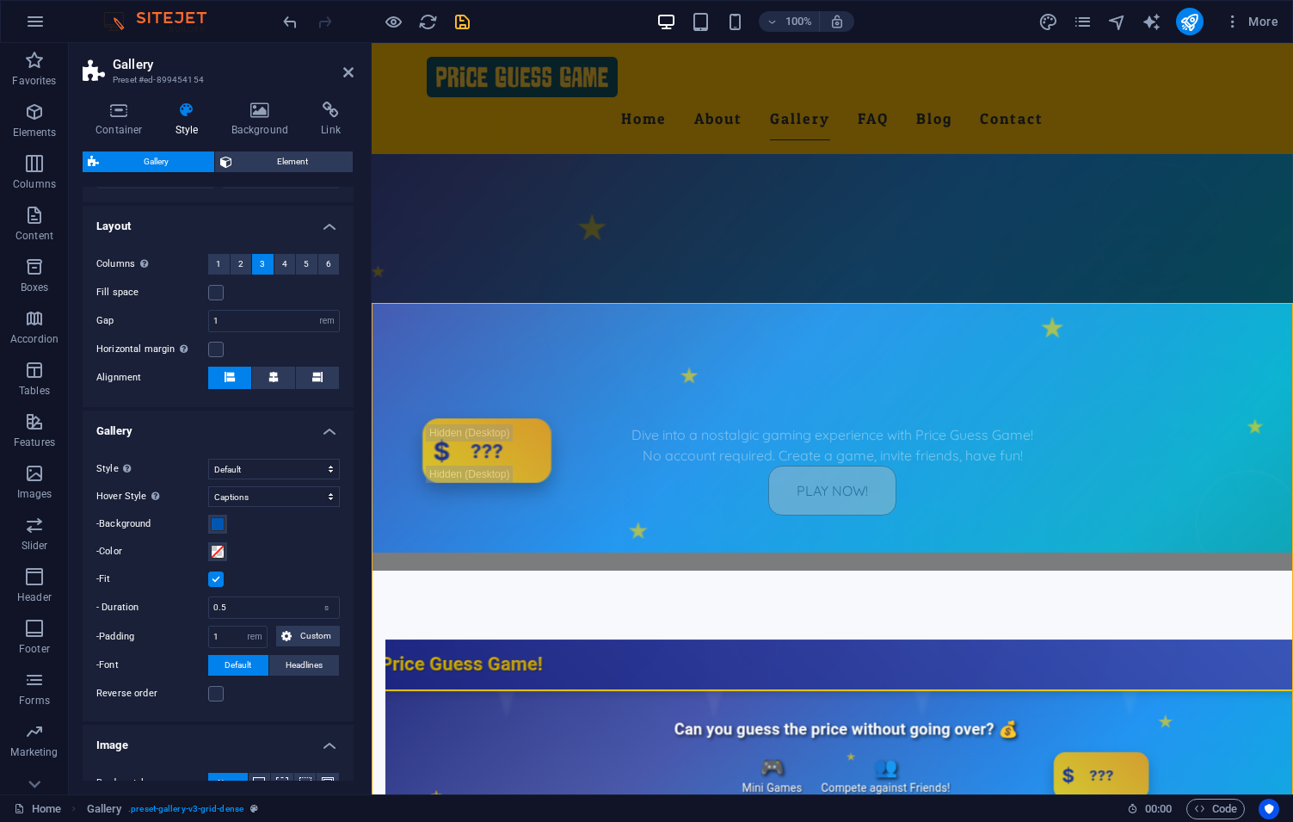
scroll to position [555, 0]
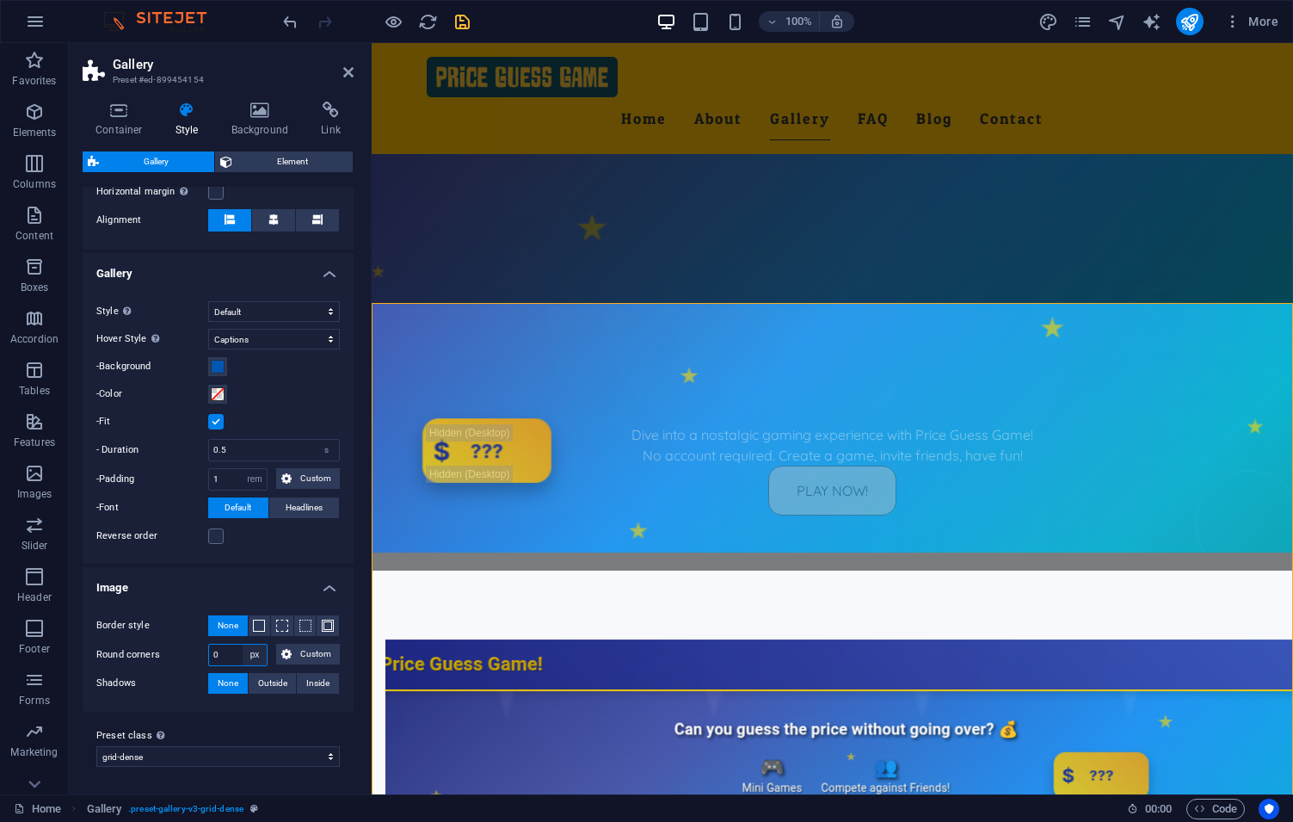
click at [243, 645] on select "px rem % vh vw Custom" at bounding box center [255, 655] width 24 height 21
select select "rem"
click option "rem" at bounding box center [0, 0] width 0 height 0
type input "1"
click at [256, 588] on h4 "Image" at bounding box center [218, 582] width 271 height 31
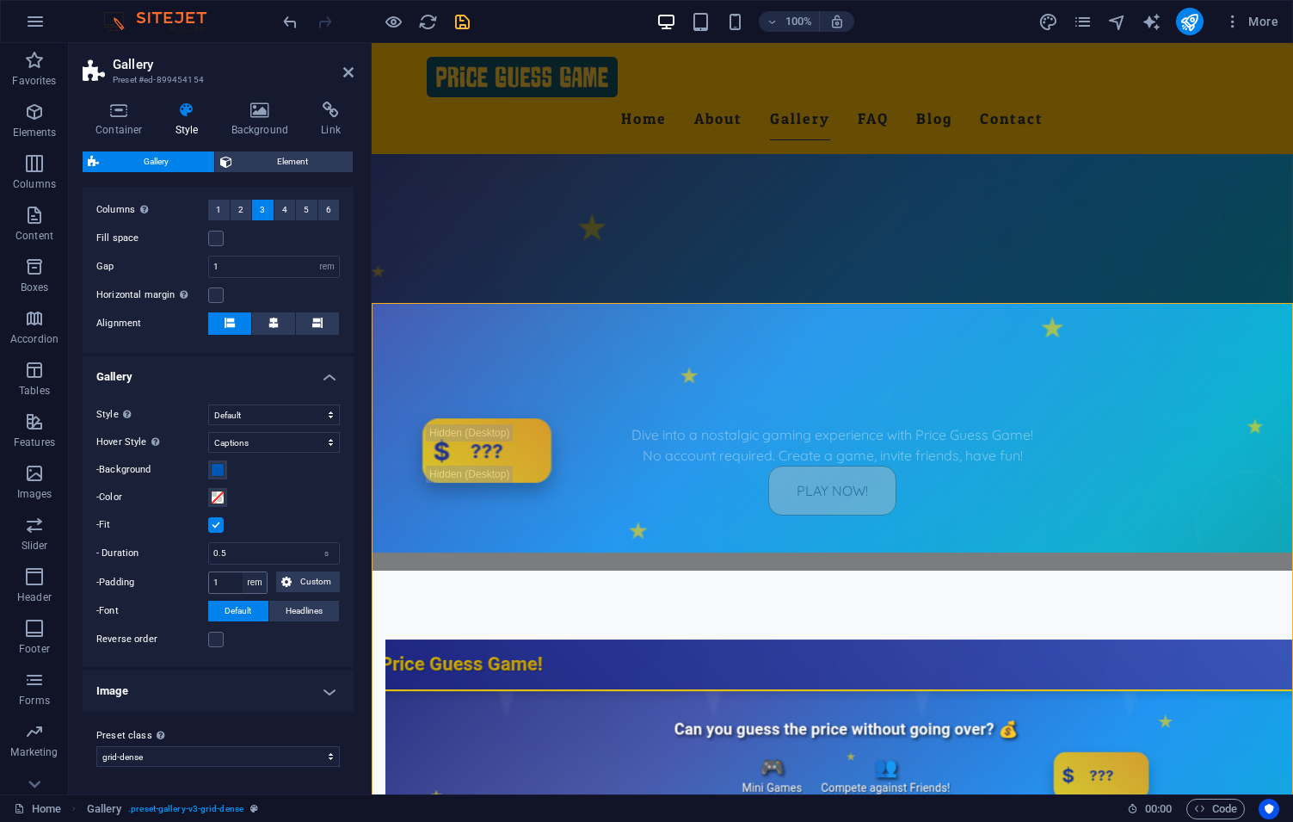
scroll to position [452, 0]
click at [215, 463] on span at bounding box center [218, 470] width 14 height 14
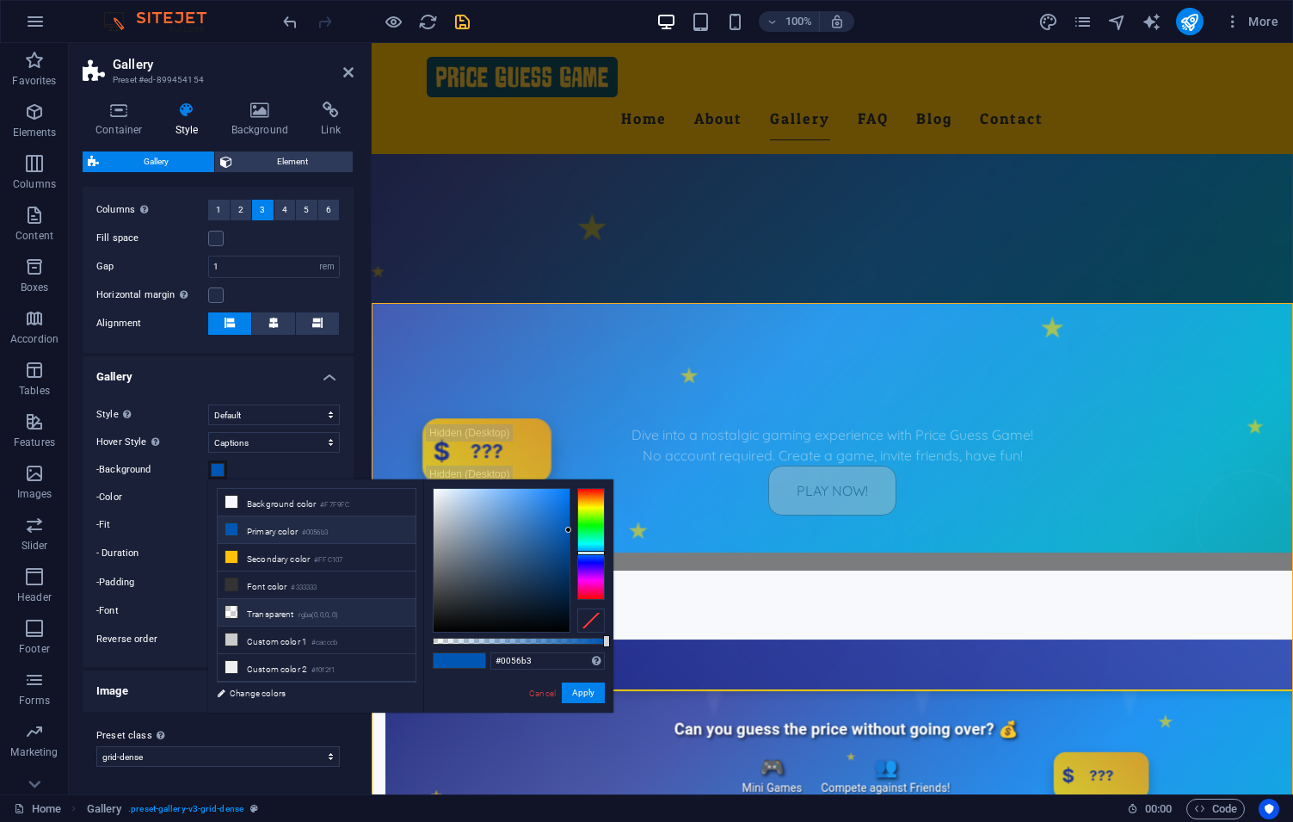
click at [290, 614] on li "Transparent rgba(0,0,0,.0)" at bounding box center [317, 613] width 198 height 28
type input "rgba(0, 0, 0, 0)"
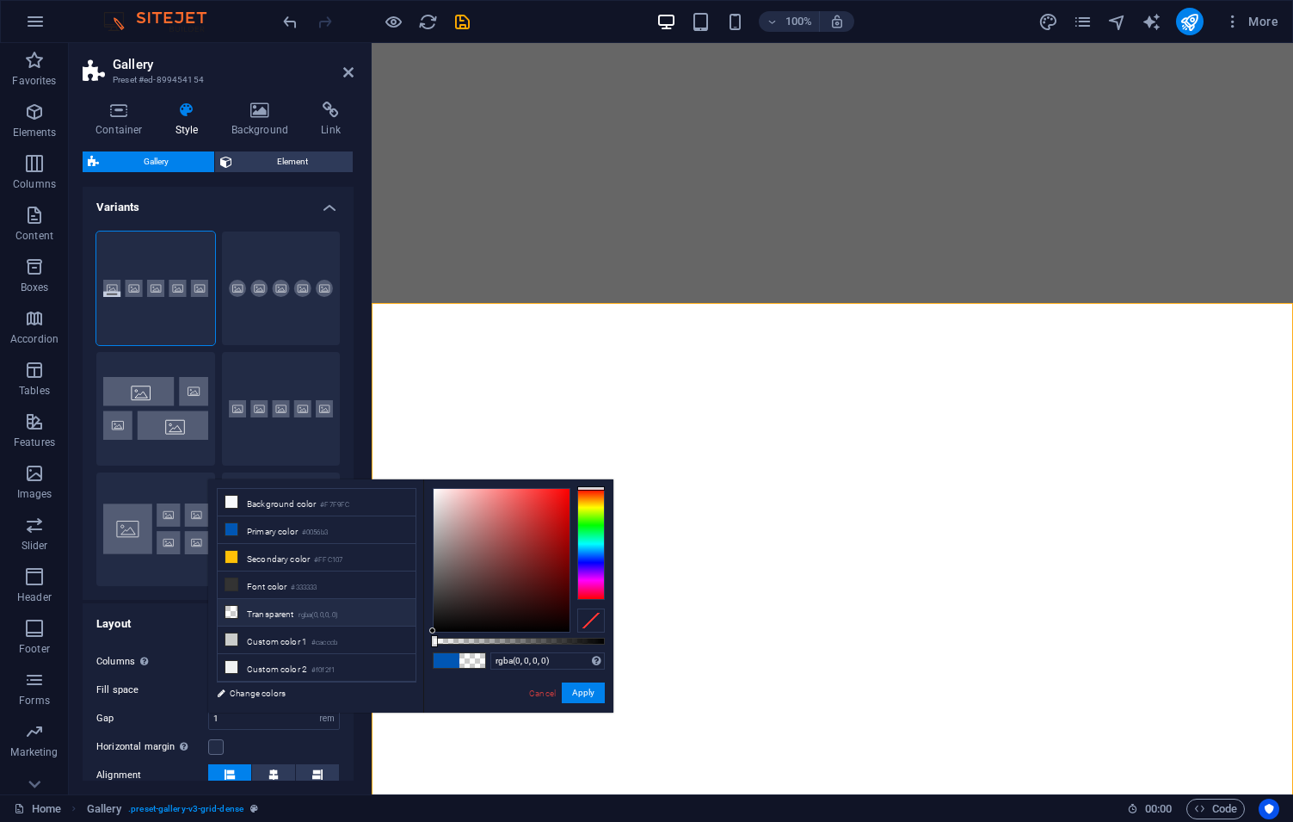
select select "rem"
select select "captions"
select select "rem"
select select "preset-gallery-v3-grid-dense"
click at [584, 694] on button "Apply" at bounding box center [583, 692] width 43 height 21
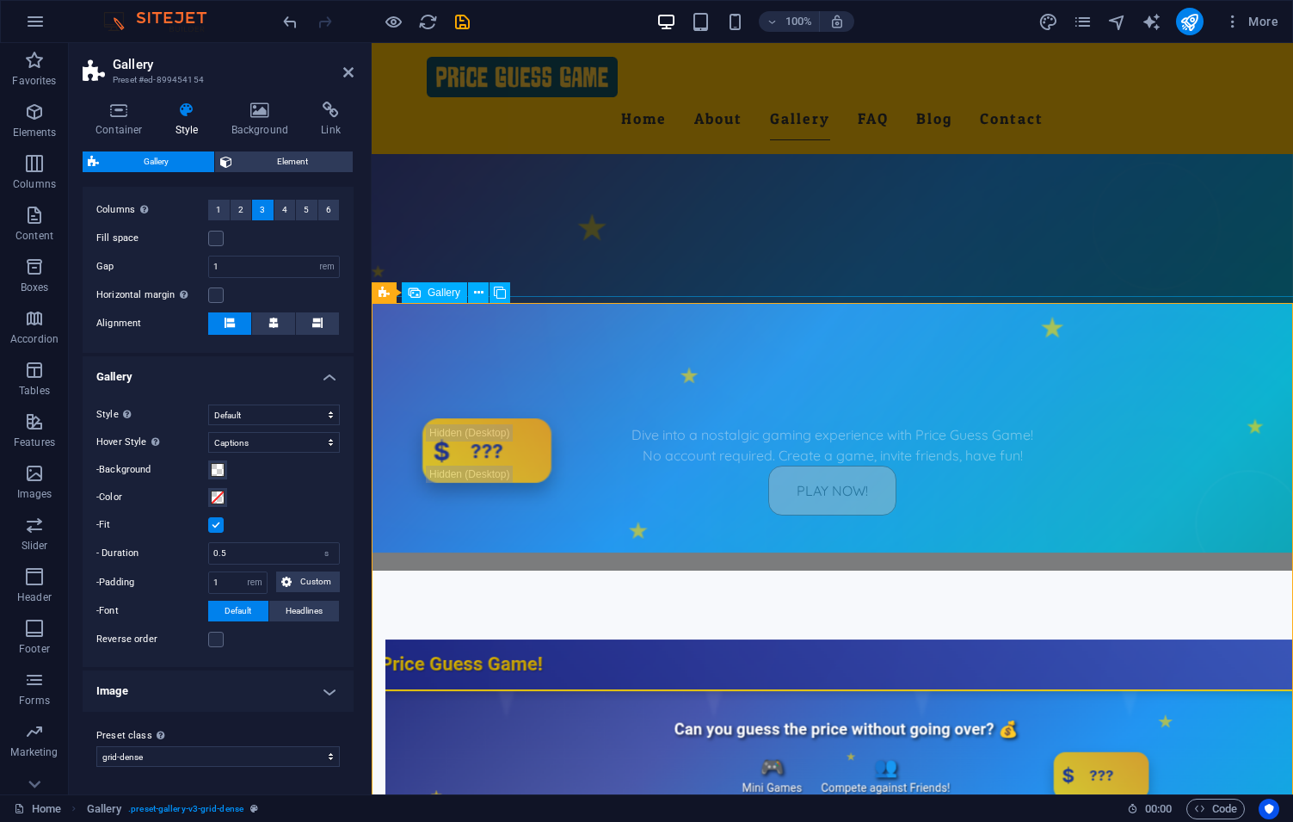
scroll to position [1040, 0]
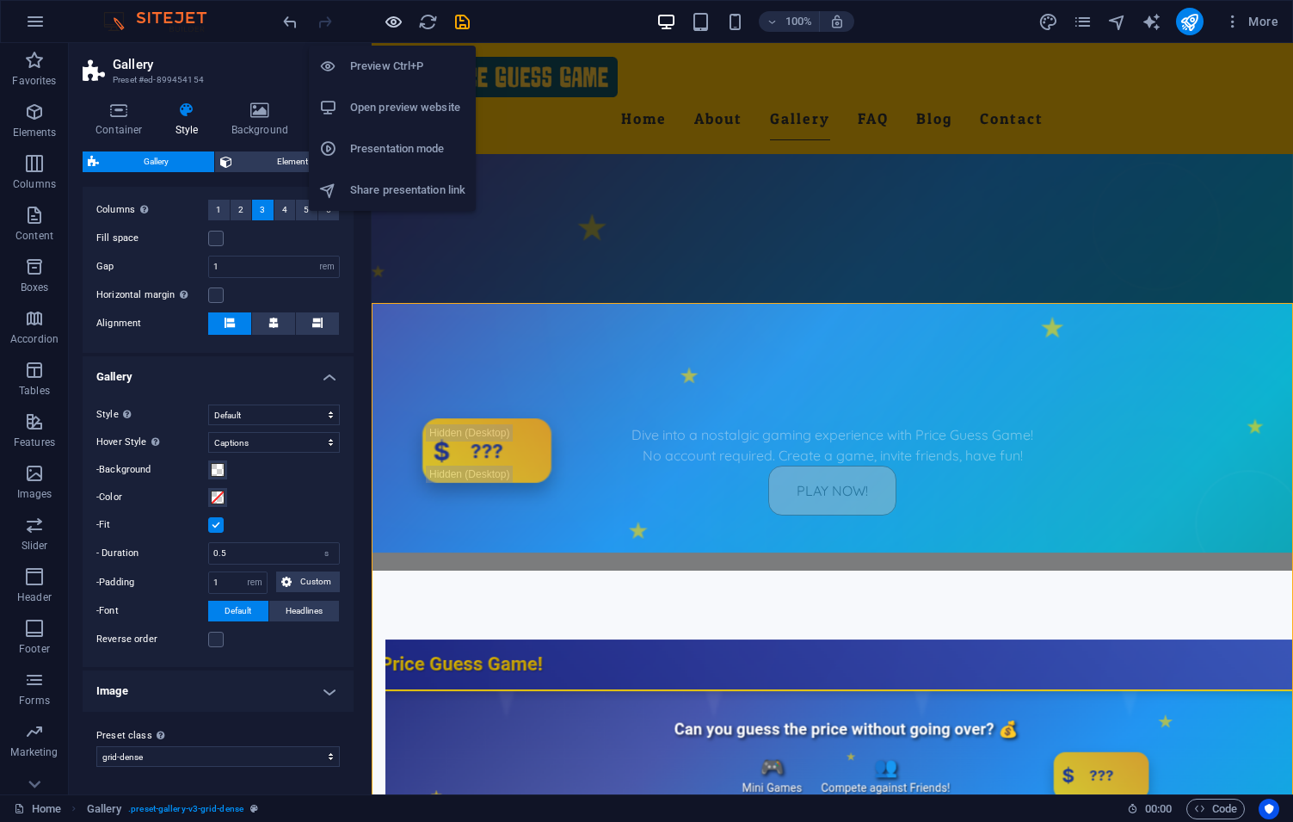
click at [399, 16] on icon "button" at bounding box center [394, 22] width 20 height 20
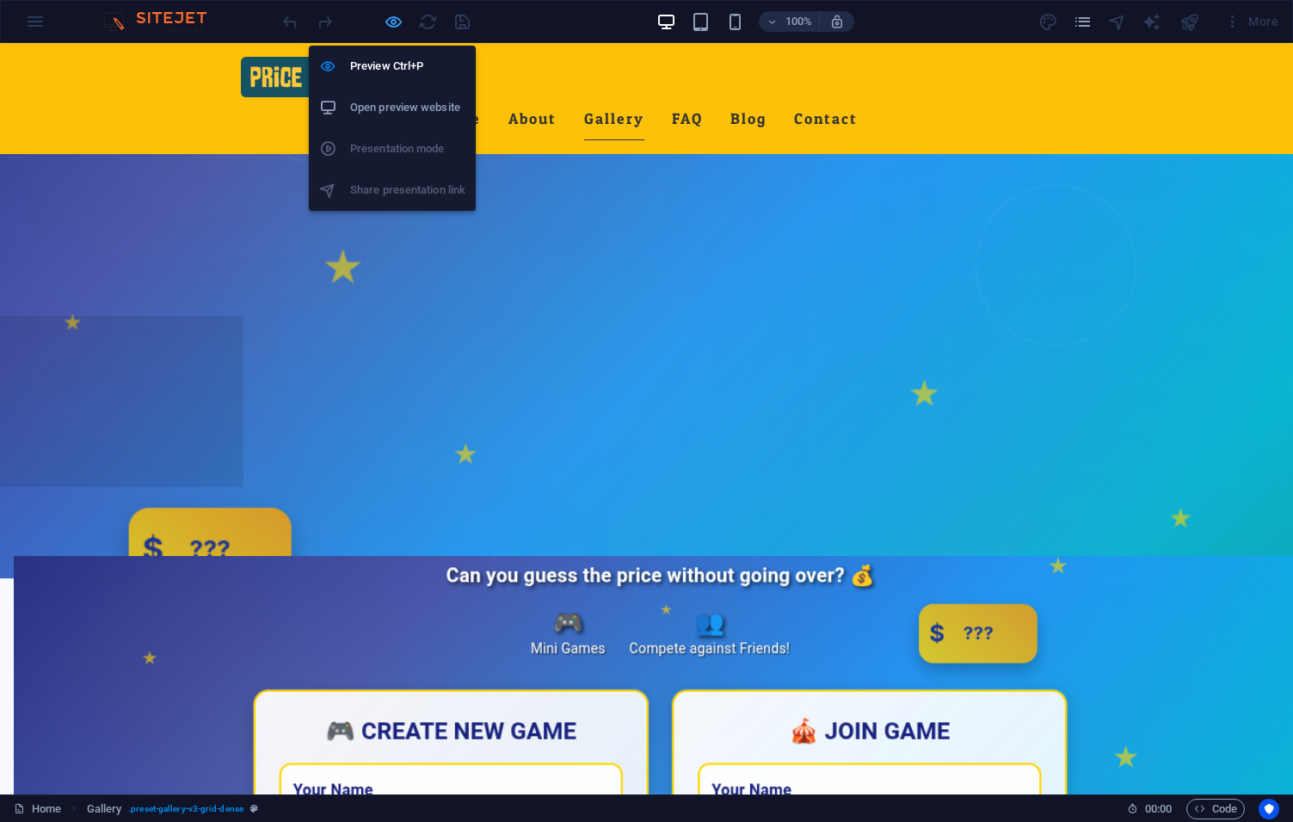
scroll to position [1003, 0]
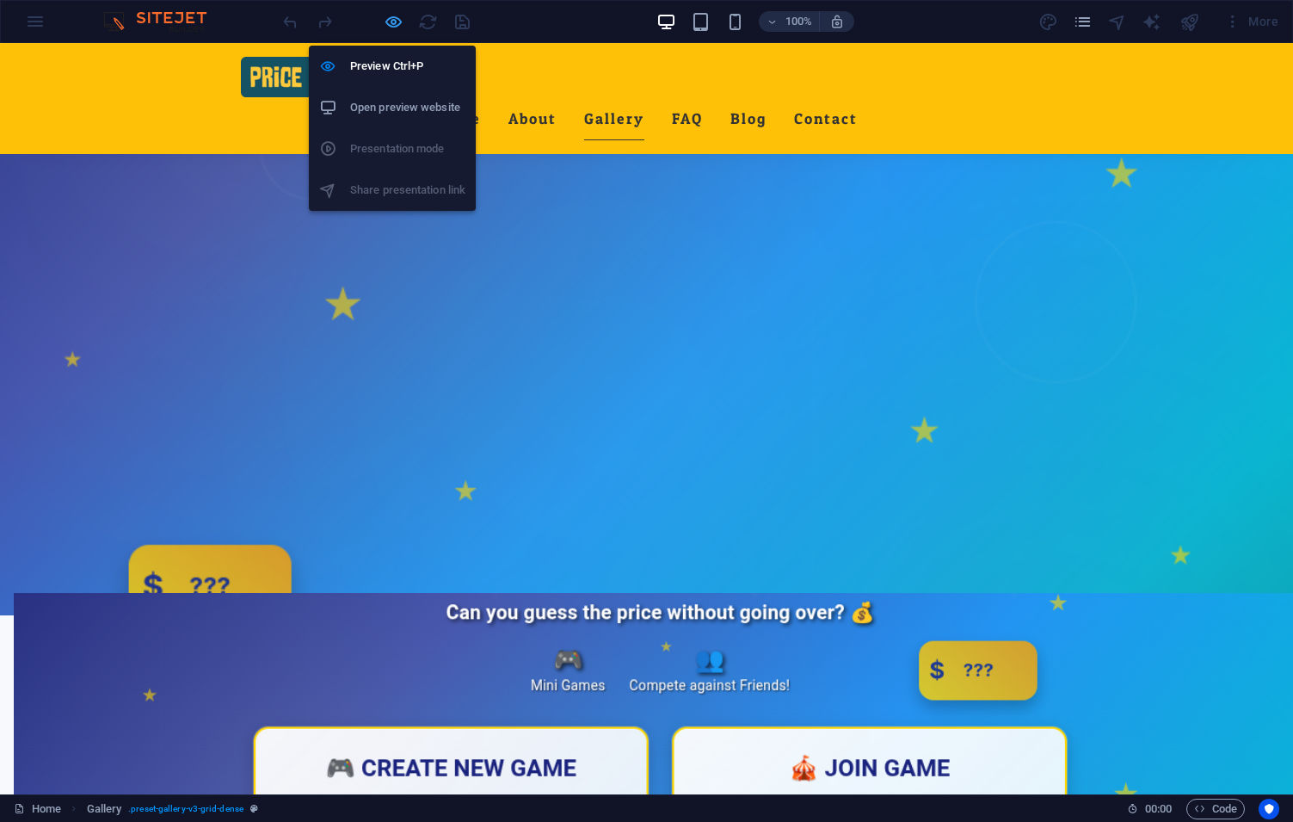
drag, startPoint x: 386, startPoint y: 20, endPoint x: 56, endPoint y: 244, distance: 398.8
click at [386, 20] on icon "button" at bounding box center [394, 22] width 20 height 20
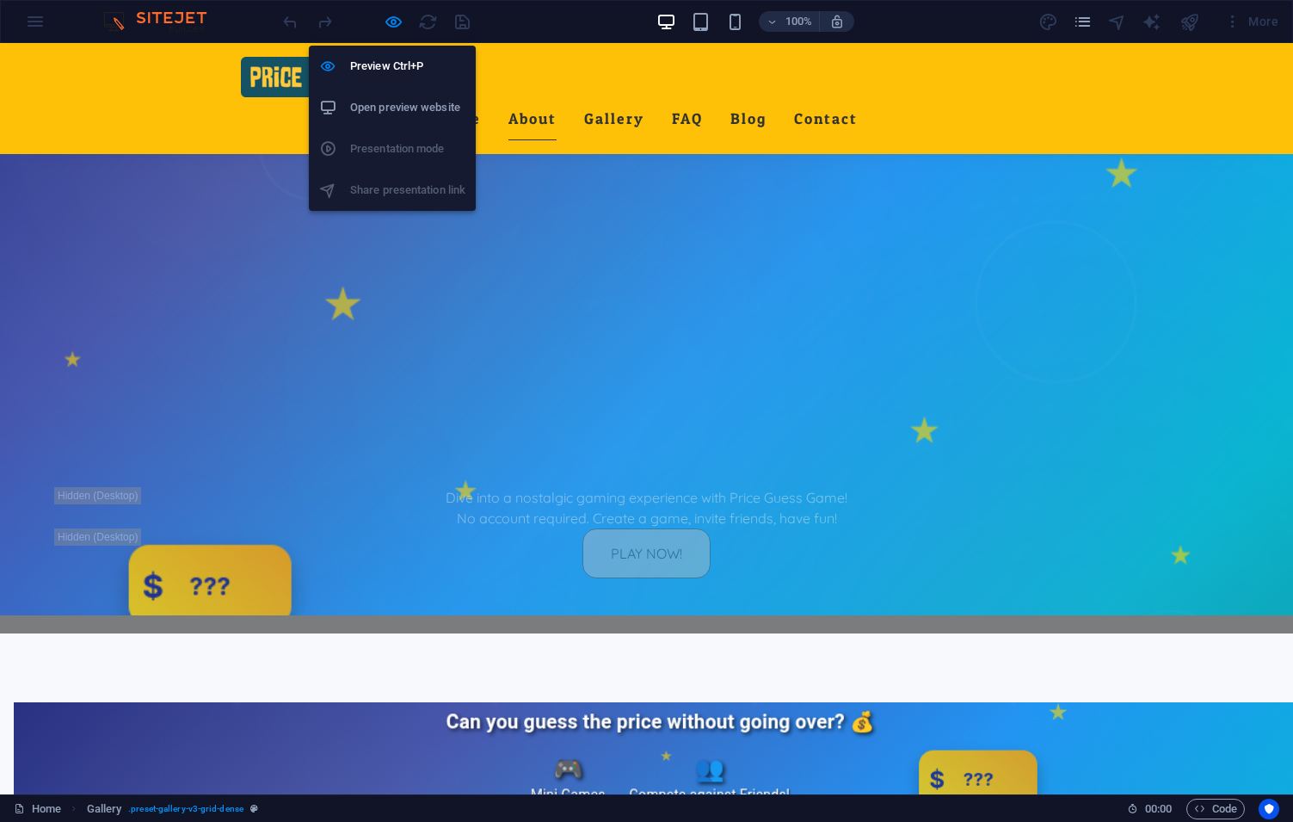
select select "rem"
select select "captions"
select select "rem"
select select "preset-gallery-v3-grid-dense"
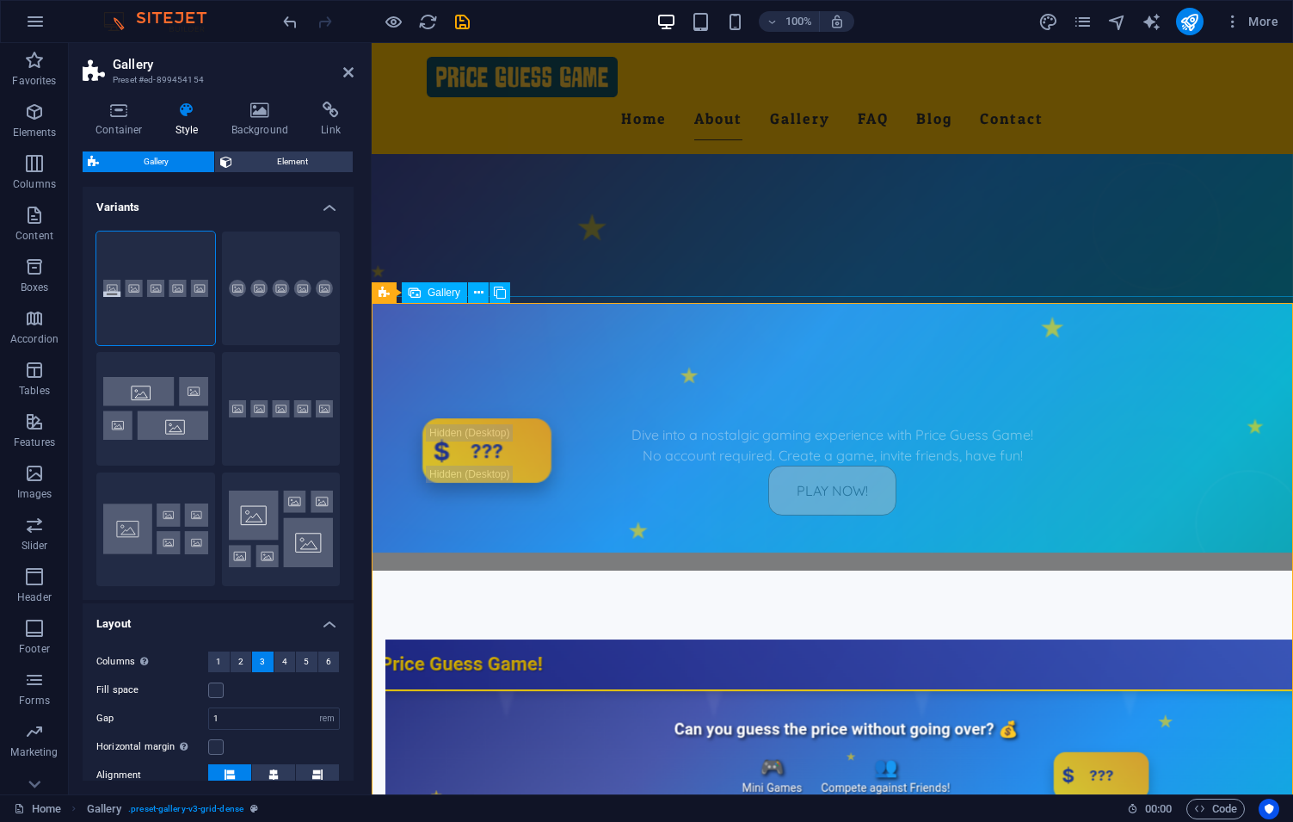
scroll to position [407, 0]
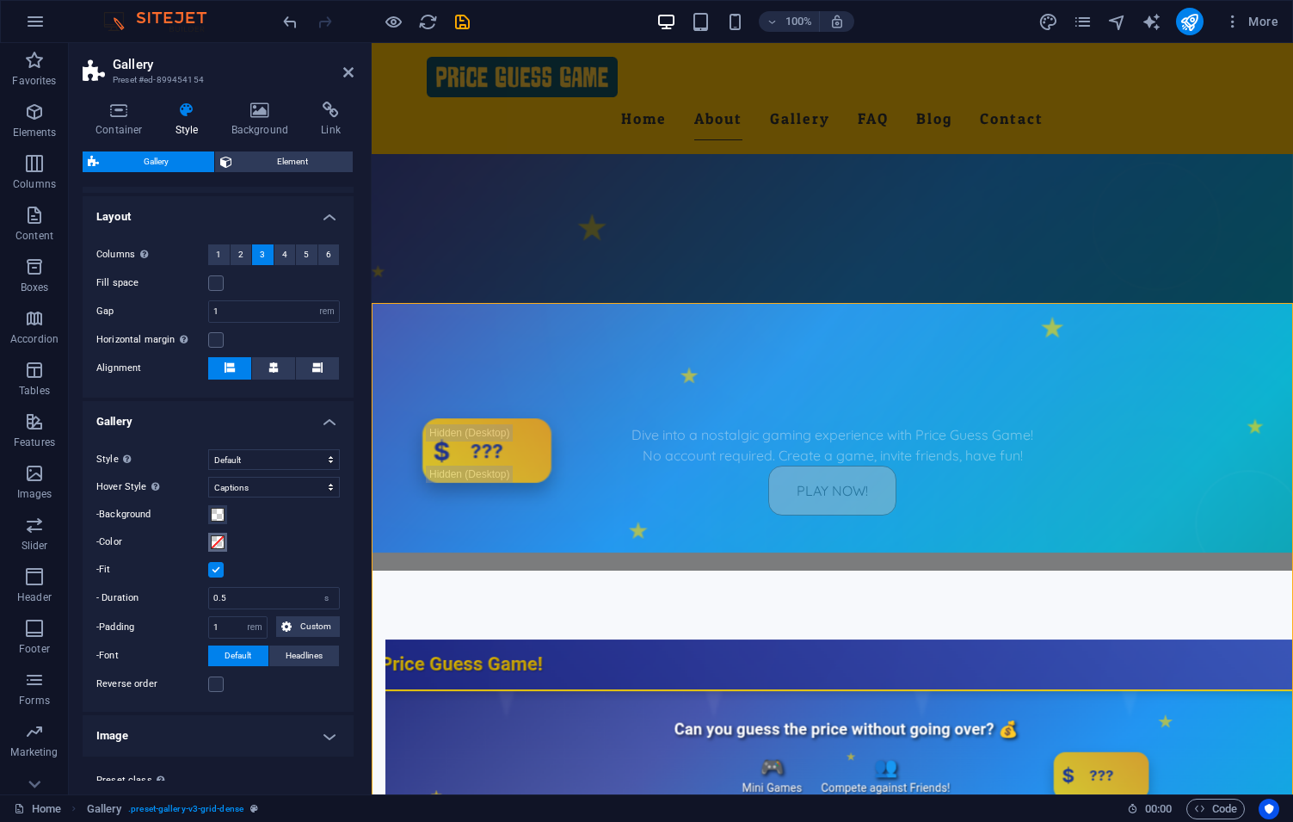
click at [222, 546] on span at bounding box center [218, 542] width 14 height 14
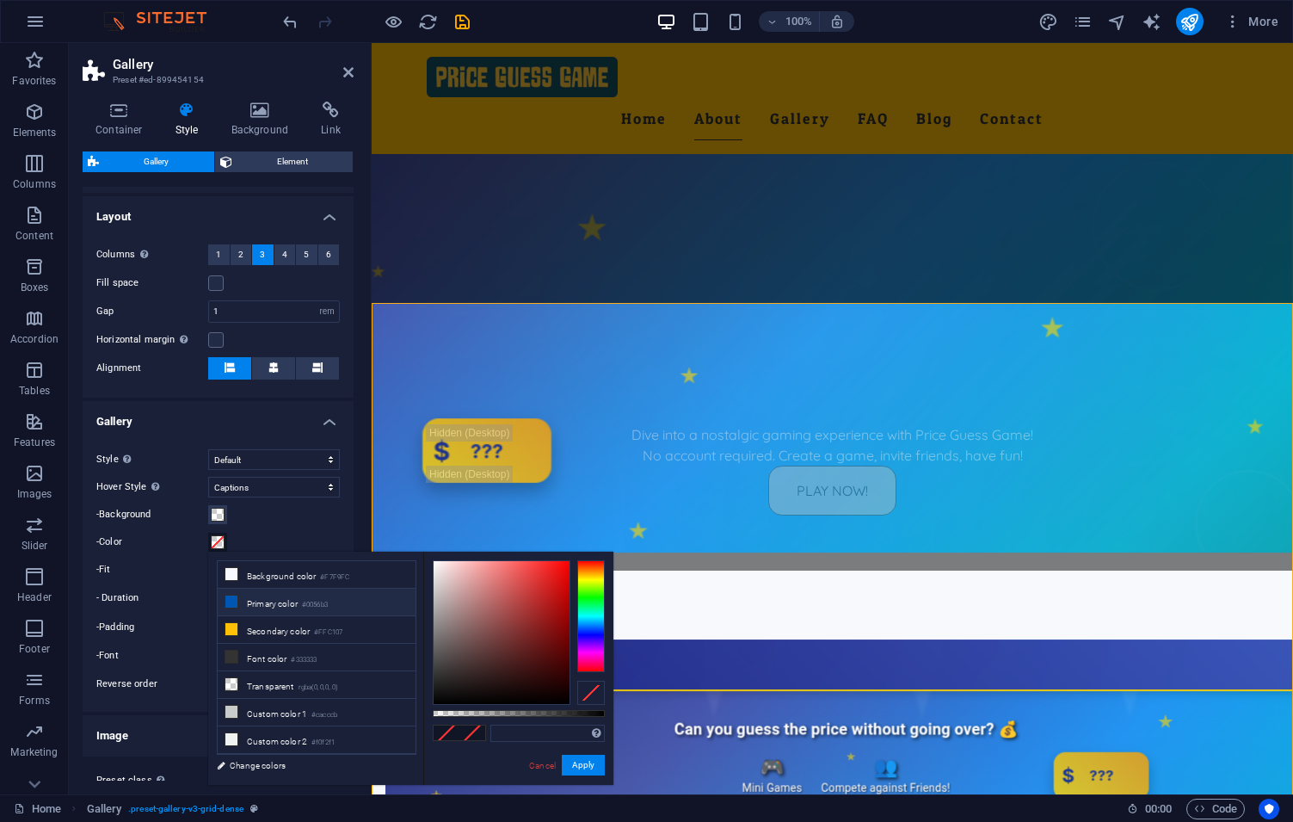
click at [241, 602] on li "Primary color #0056b3" at bounding box center [317, 603] width 198 height 28
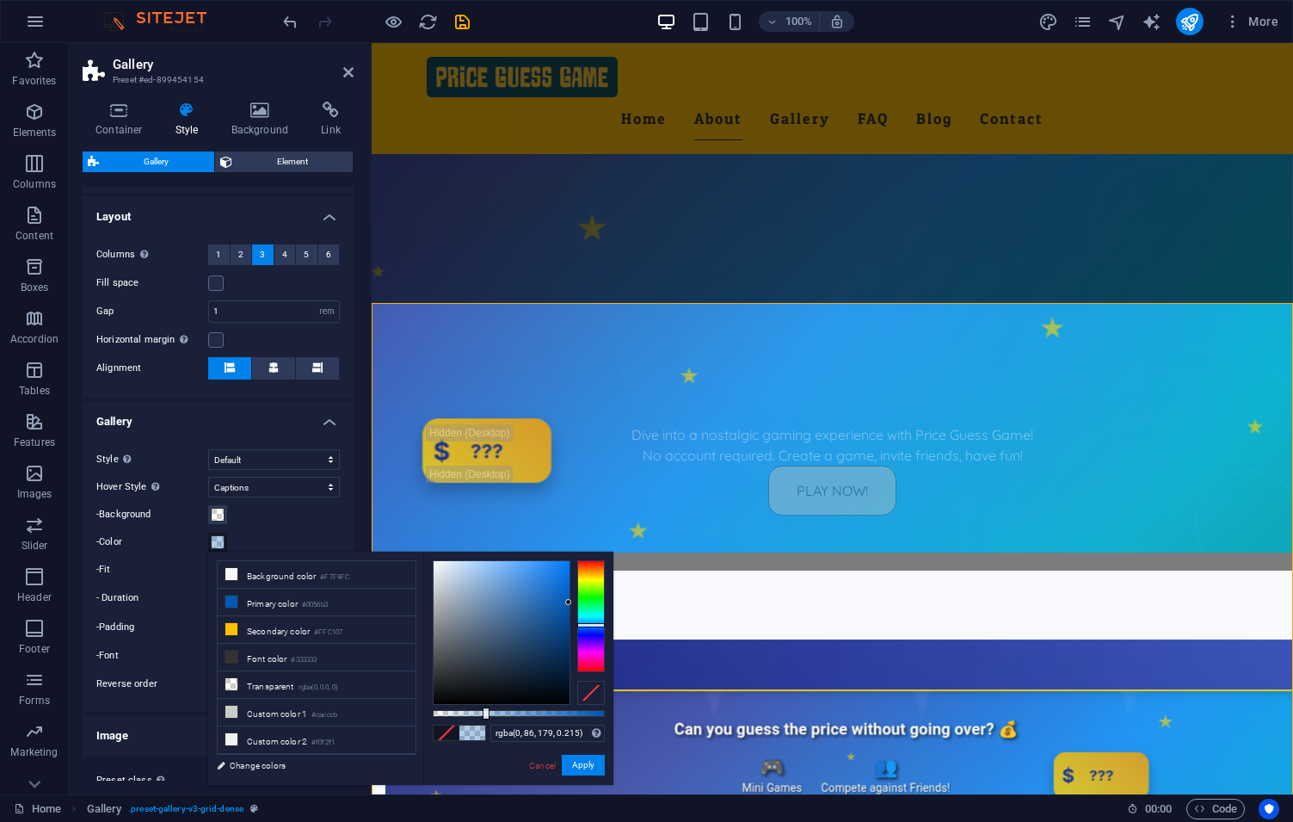
type input "rgba(0, 86, 179, 0.21)"
drag, startPoint x: 600, startPoint y: 713, endPoint x: 483, endPoint y: 717, distance: 117.1
click at [469, 715] on div at bounding box center [519, 713] width 172 height 7
click at [588, 758] on button "Apply" at bounding box center [583, 765] width 43 height 21
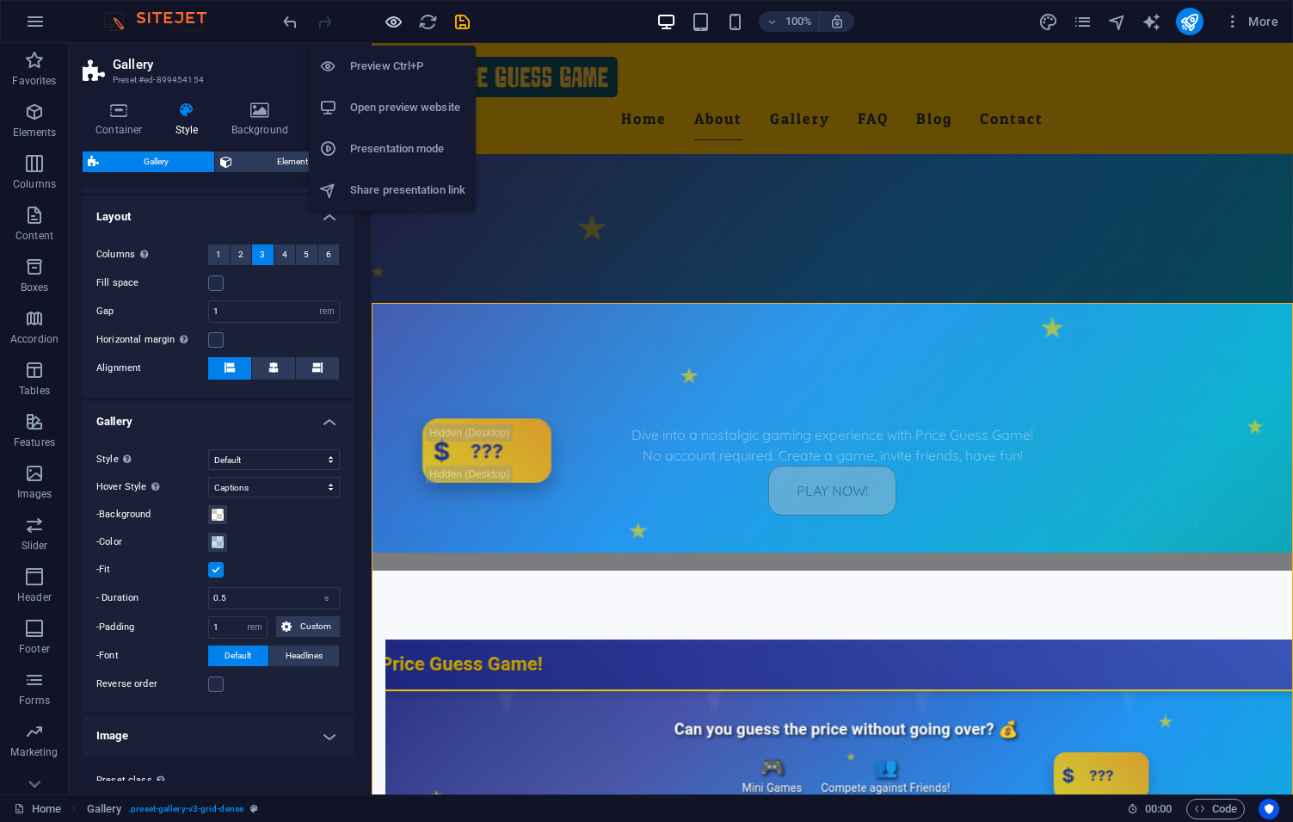
click at [394, 24] on icon "button" at bounding box center [394, 22] width 20 height 20
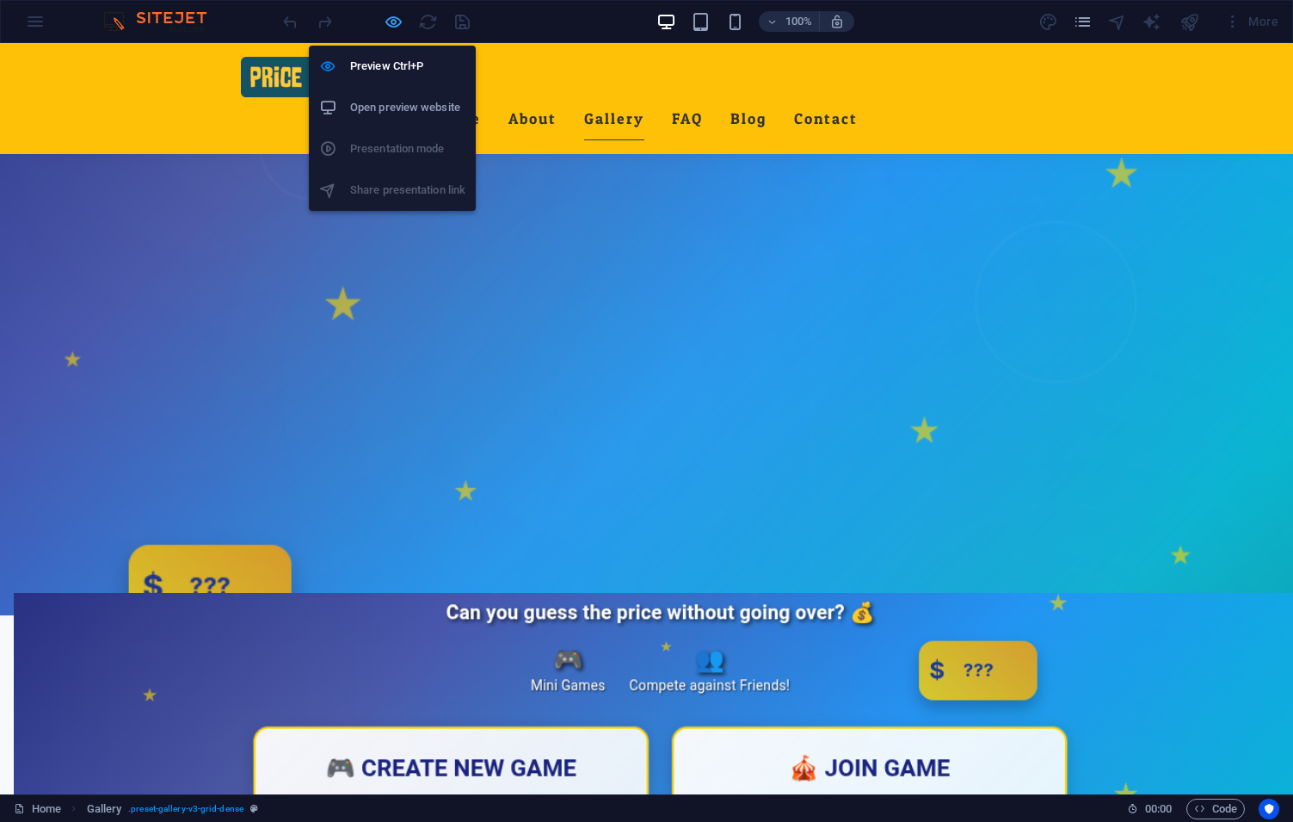
click at [388, 33] on div "Preview Ctrl+P Open preview website Presentation mode Share presentation link" at bounding box center [392, 121] width 167 height 179
click at [389, 25] on icon "button" at bounding box center [394, 22] width 20 height 20
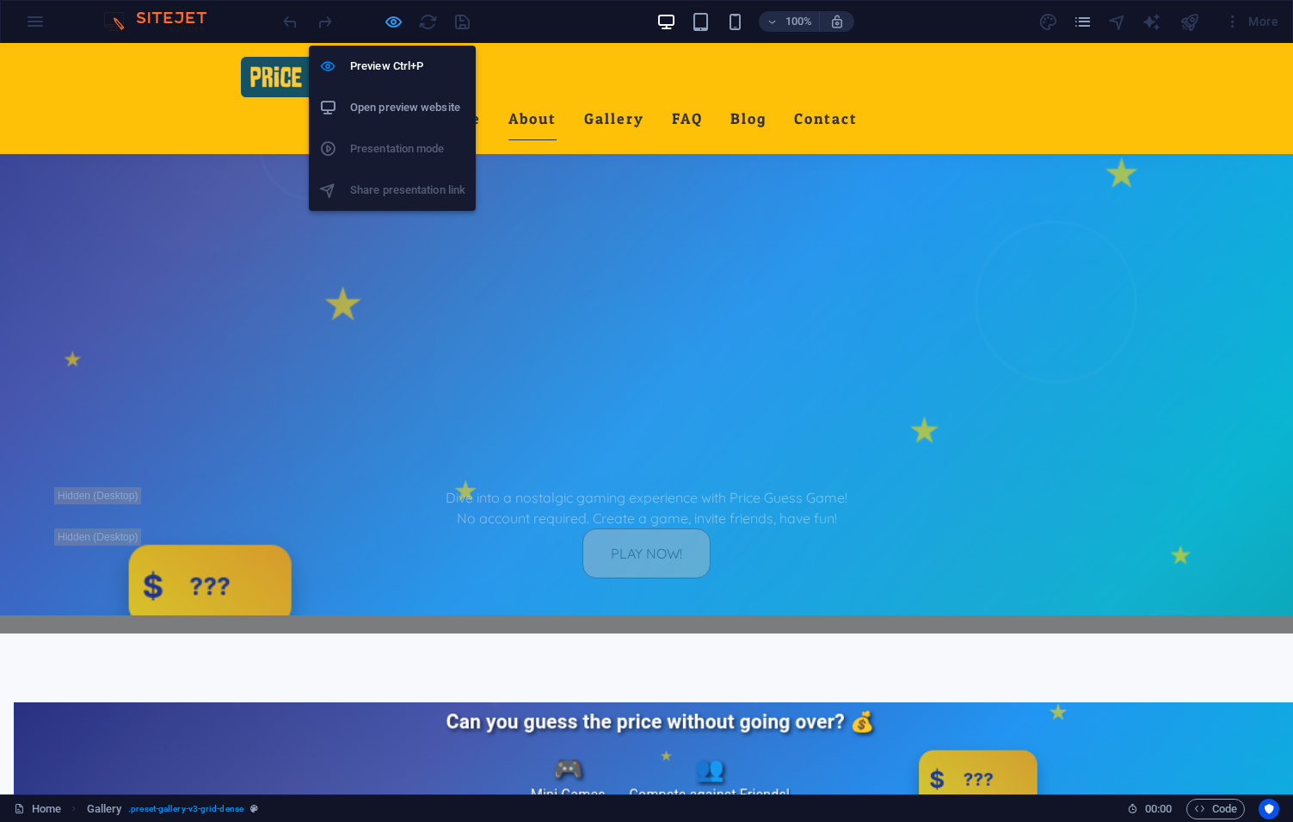
select select "rem"
select select "captions"
select select "rem"
select select "preset-gallery-v3-grid-dense"
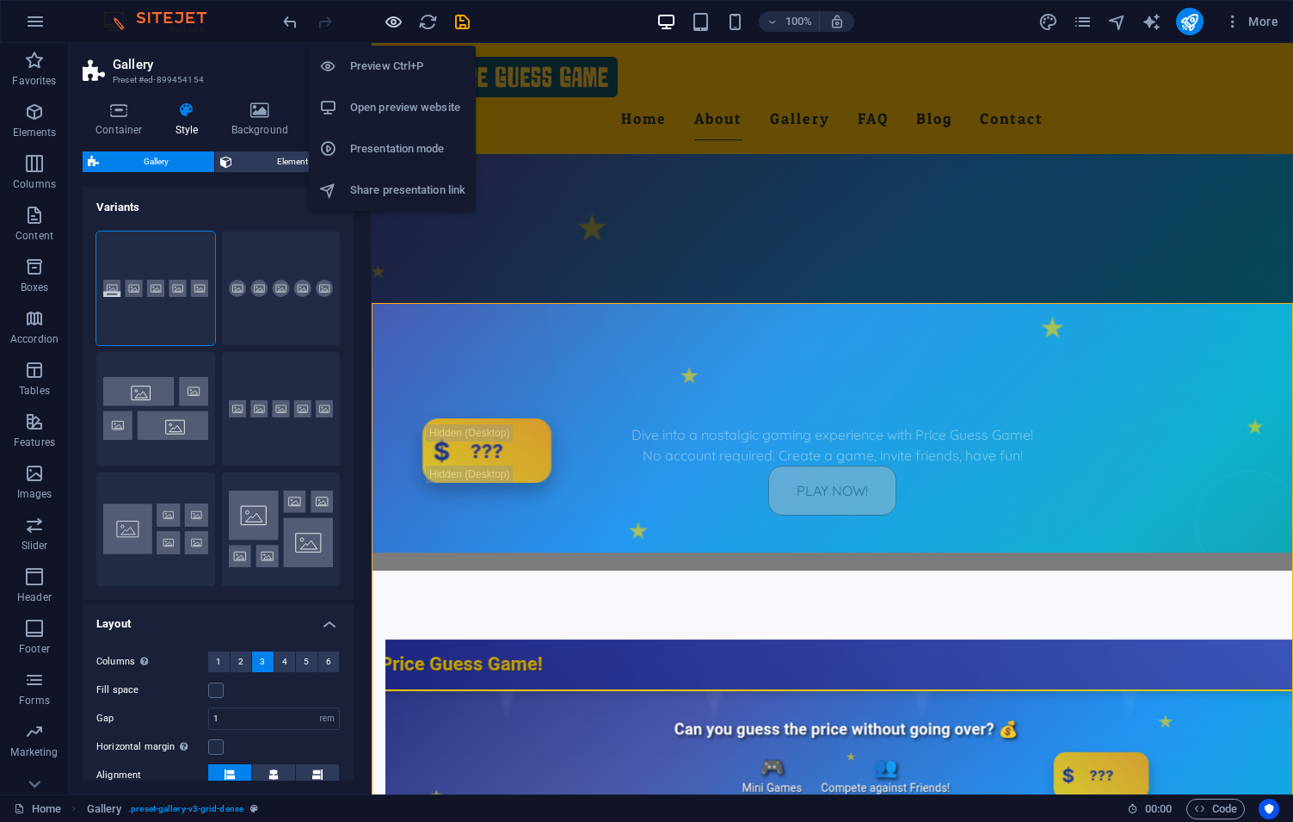
scroll to position [407, 0]
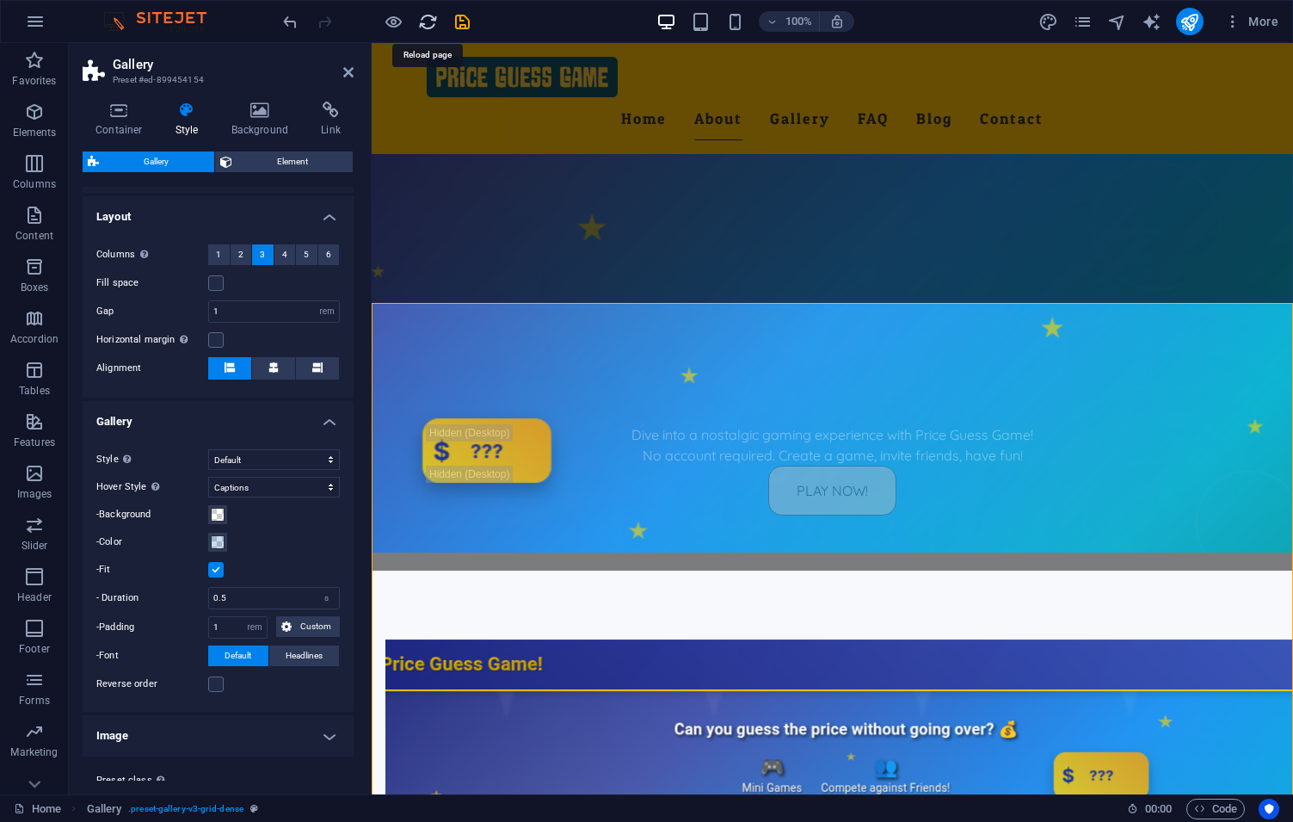
click at [432, 24] on icon "reload" at bounding box center [428, 22] width 20 height 20
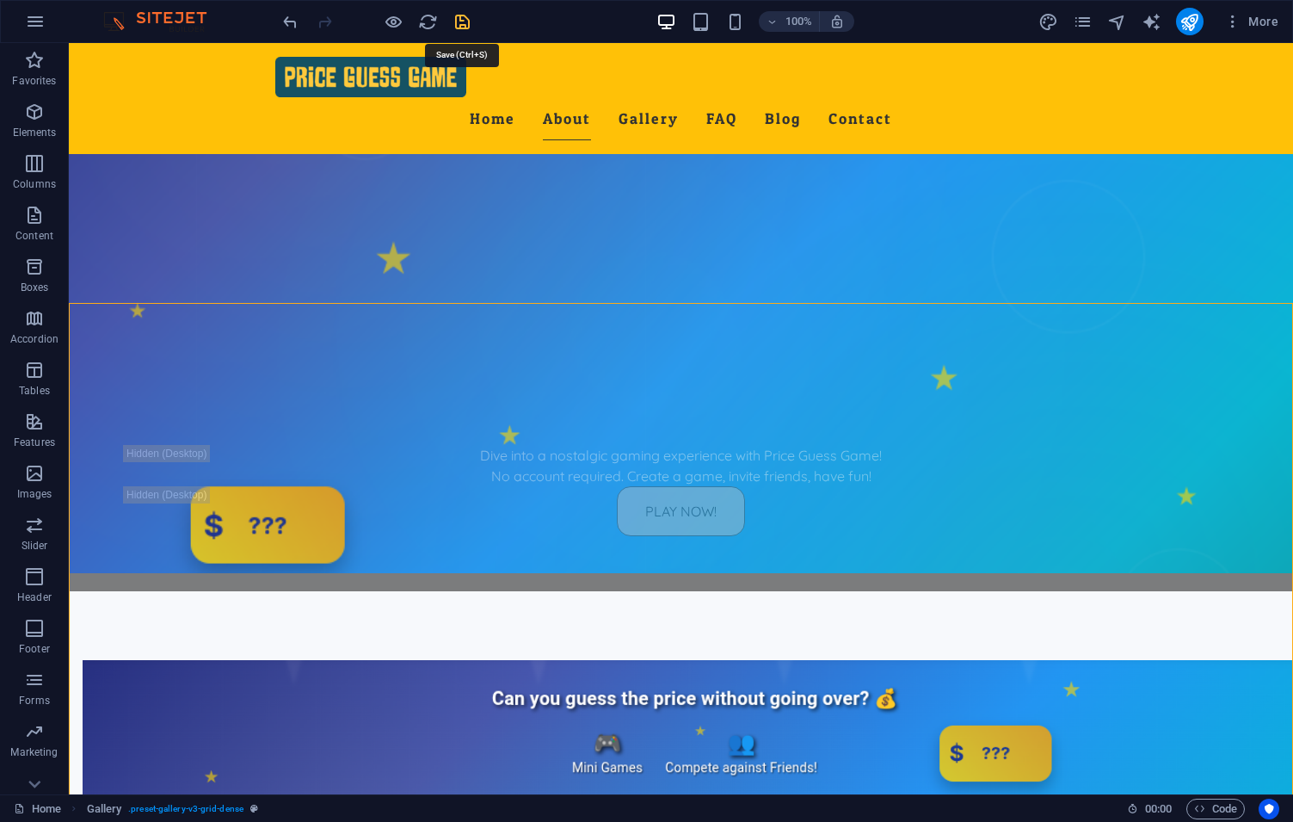
click at [461, 27] on icon "save" at bounding box center [463, 22] width 20 height 20
select select "rem"
select select "captions"
select select "rem"
select select "preset-gallery-v3-grid-dense"
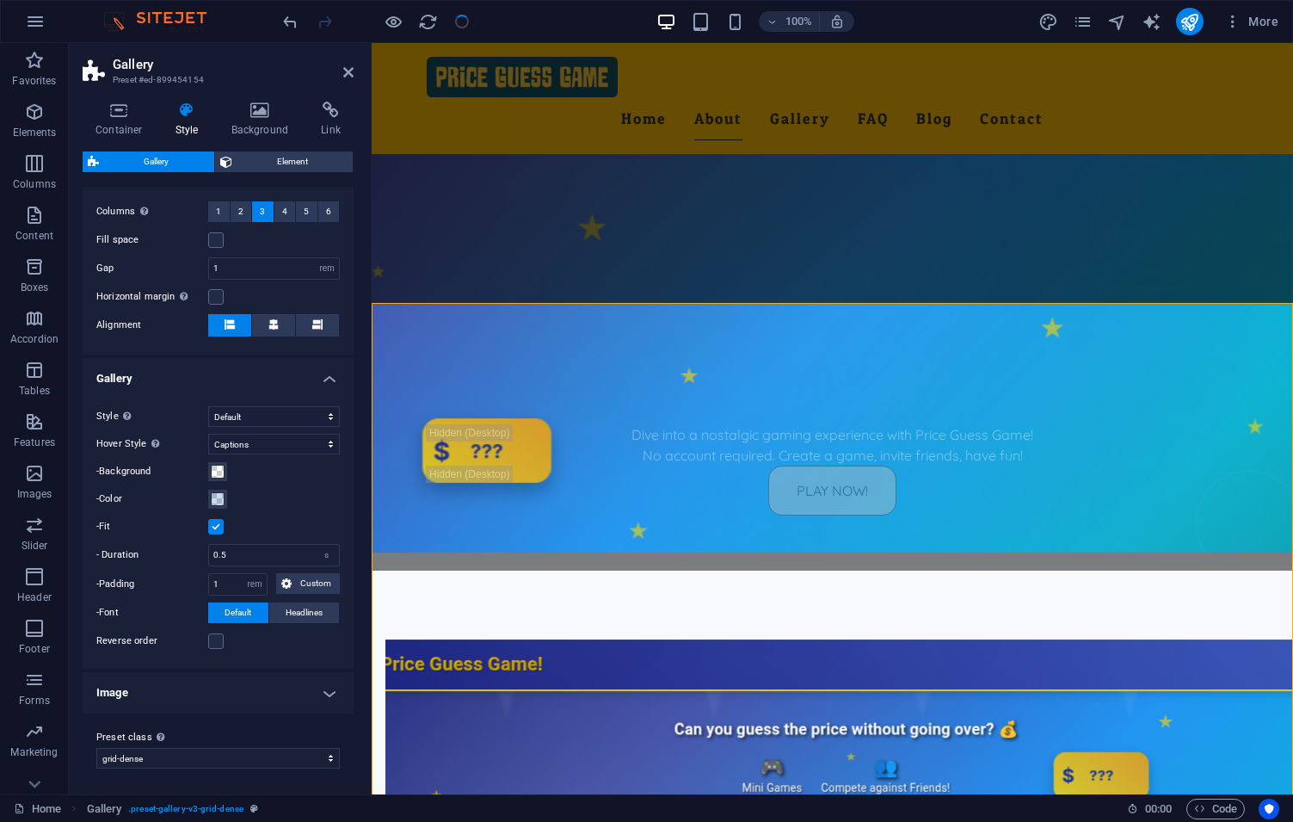
scroll to position [452, 0]
click at [220, 500] on span at bounding box center [218, 498] width 14 height 14
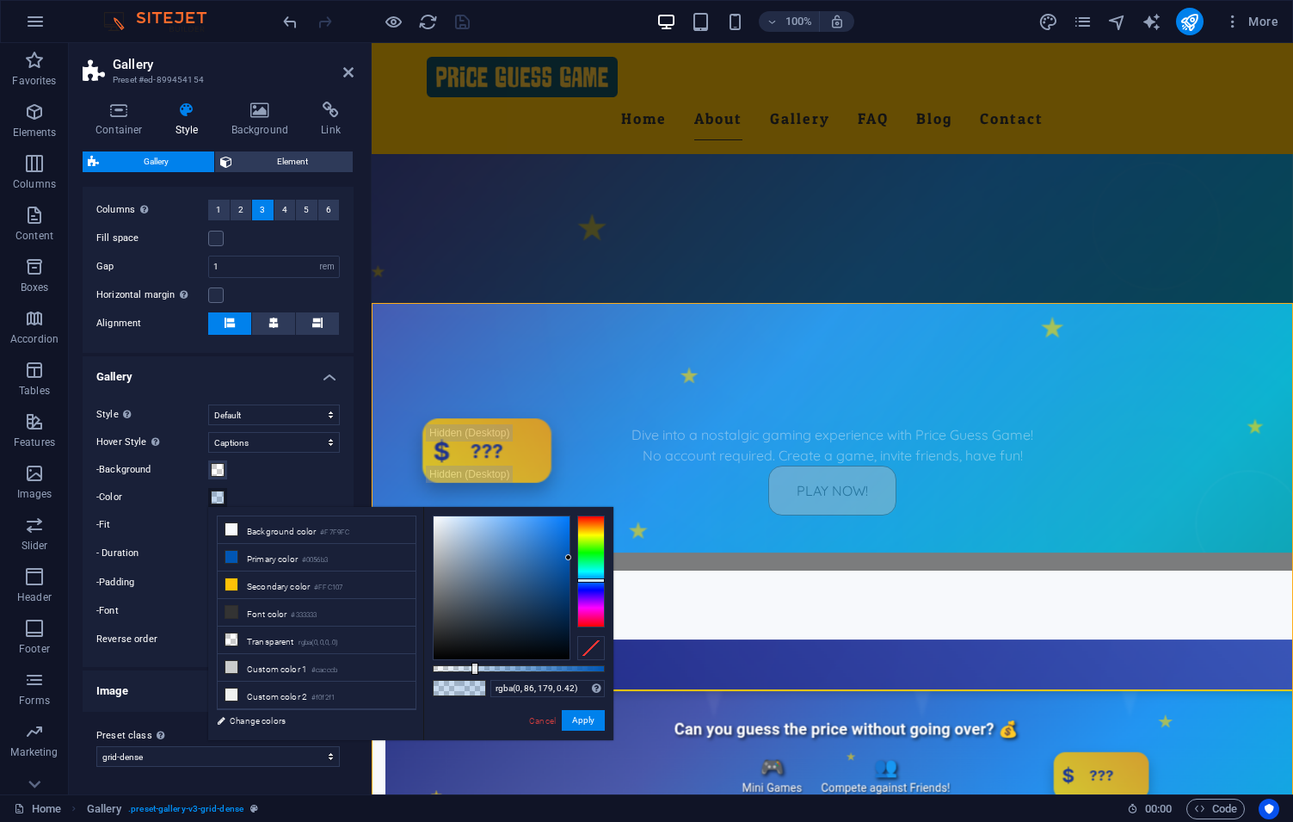
type input "rgba(0, 86, 179, 0.425)"
drag, startPoint x: 473, startPoint y: 668, endPoint x: 506, endPoint y: 672, distance: 33.0
click at [506, 672] on div at bounding box center [507, 669] width 7 height 12
click at [594, 718] on button "Apply" at bounding box center [583, 720] width 43 height 21
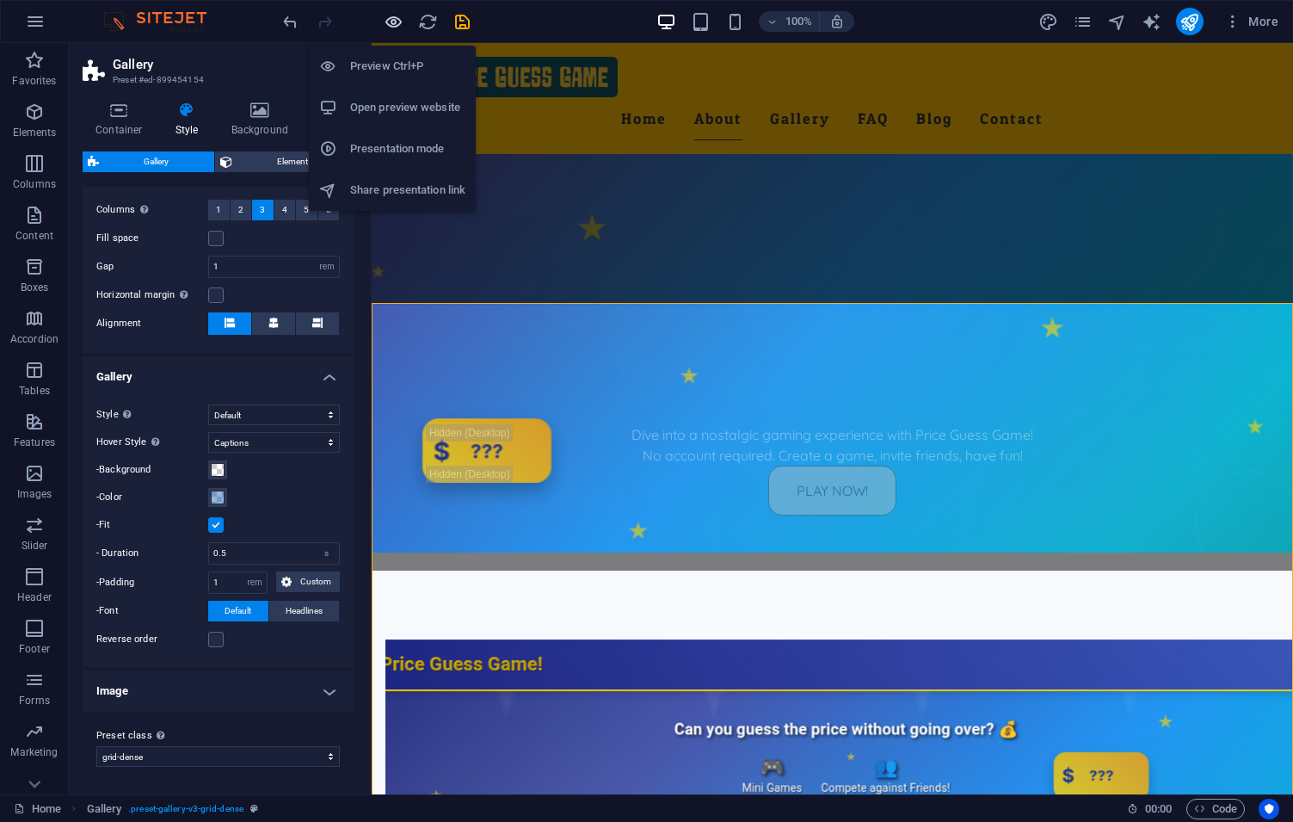
click at [403, 27] on icon "button" at bounding box center [394, 22] width 20 height 20
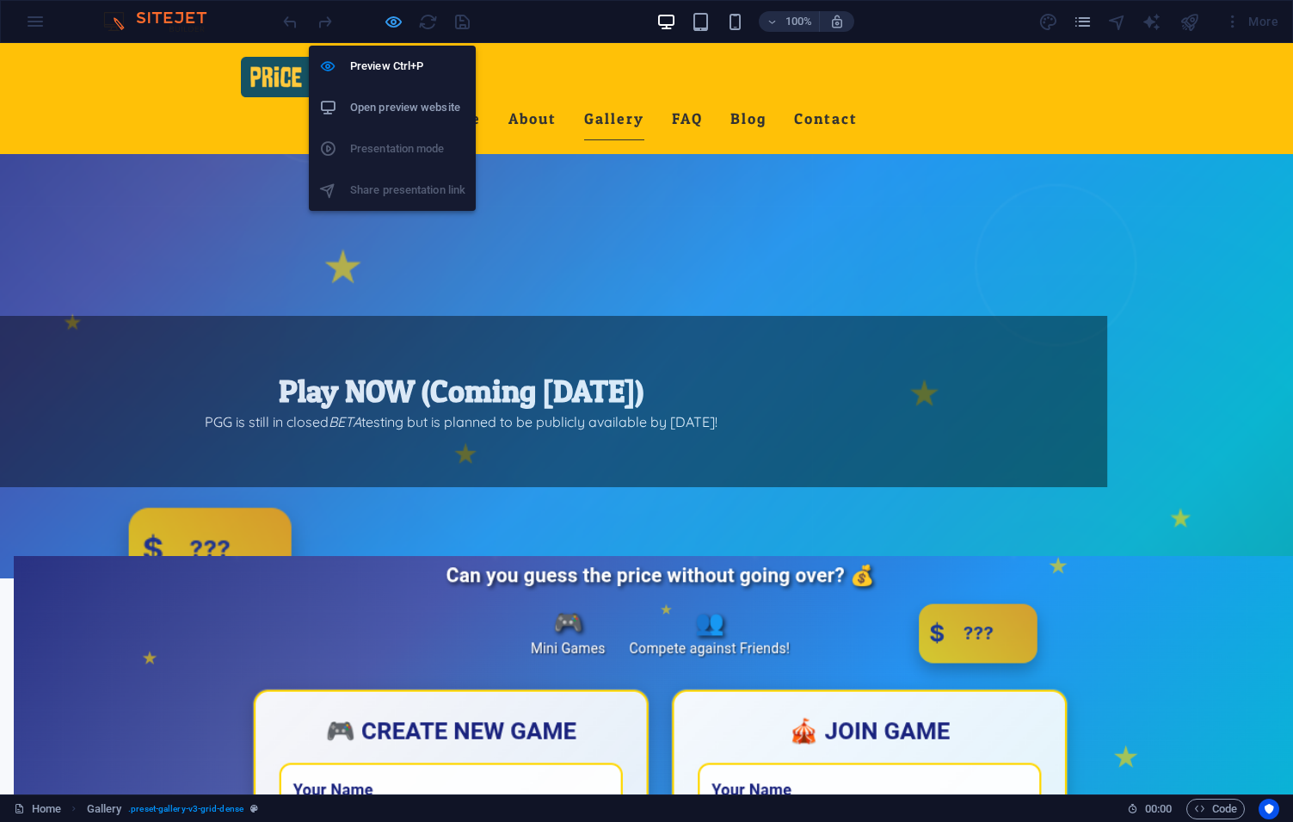
scroll to position [1003, 0]
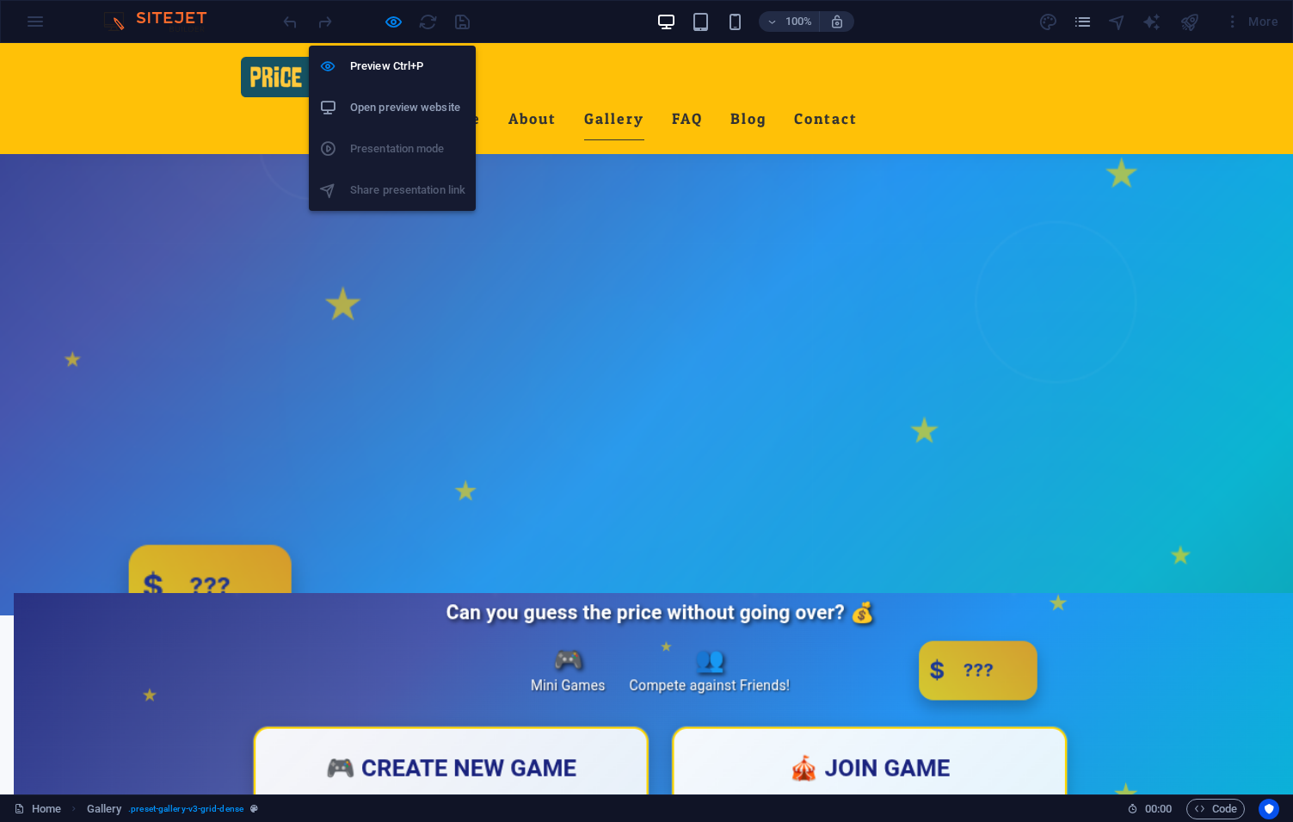
click at [408, 155] on ul "Preview Ctrl+P Open preview website Presentation mode Share presentation link" at bounding box center [392, 128] width 167 height 165
click at [397, 71] on h6 "Preview Ctrl+P" at bounding box center [407, 66] width 115 height 21
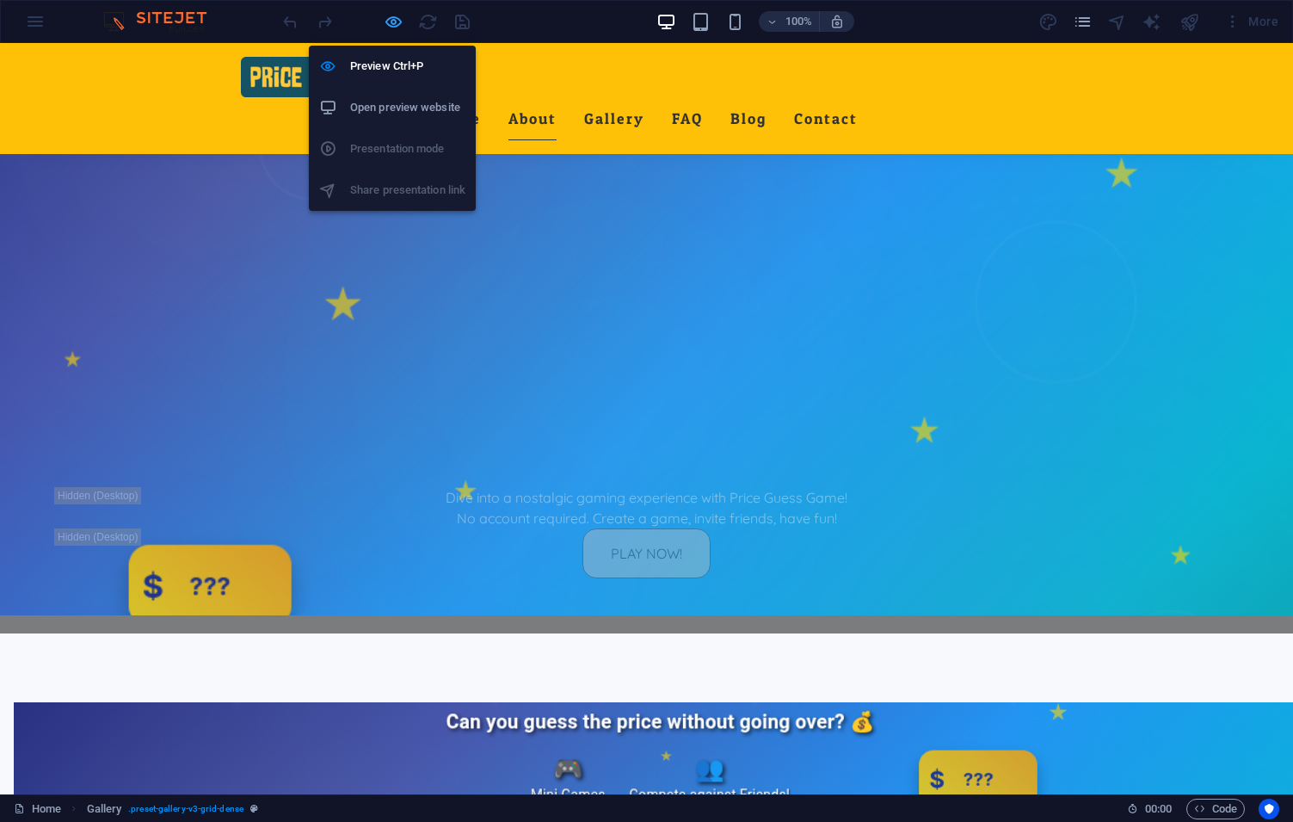
select select "rem"
select select "captions"
select select "rem"
select select "preset-gallery-v3-grid-dense"
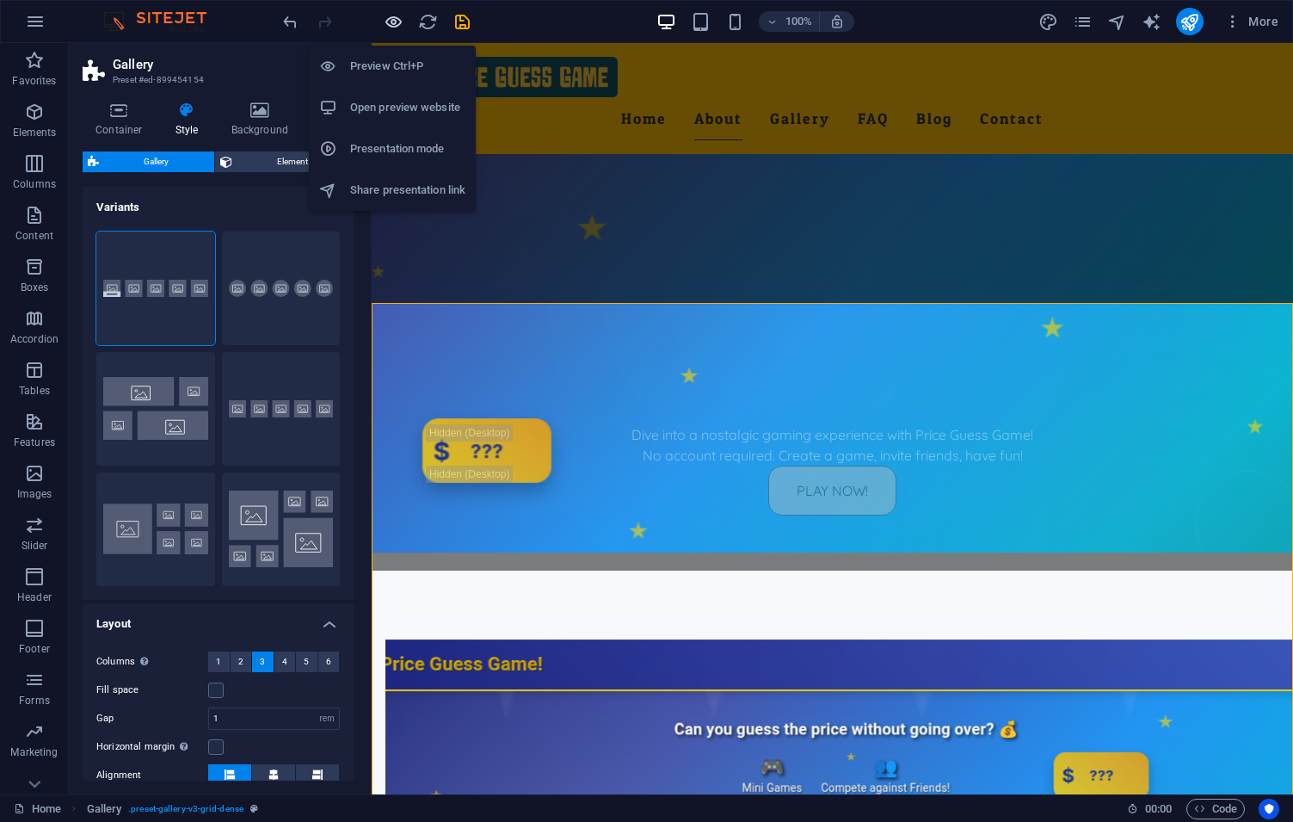
scroll to position [407, 0]
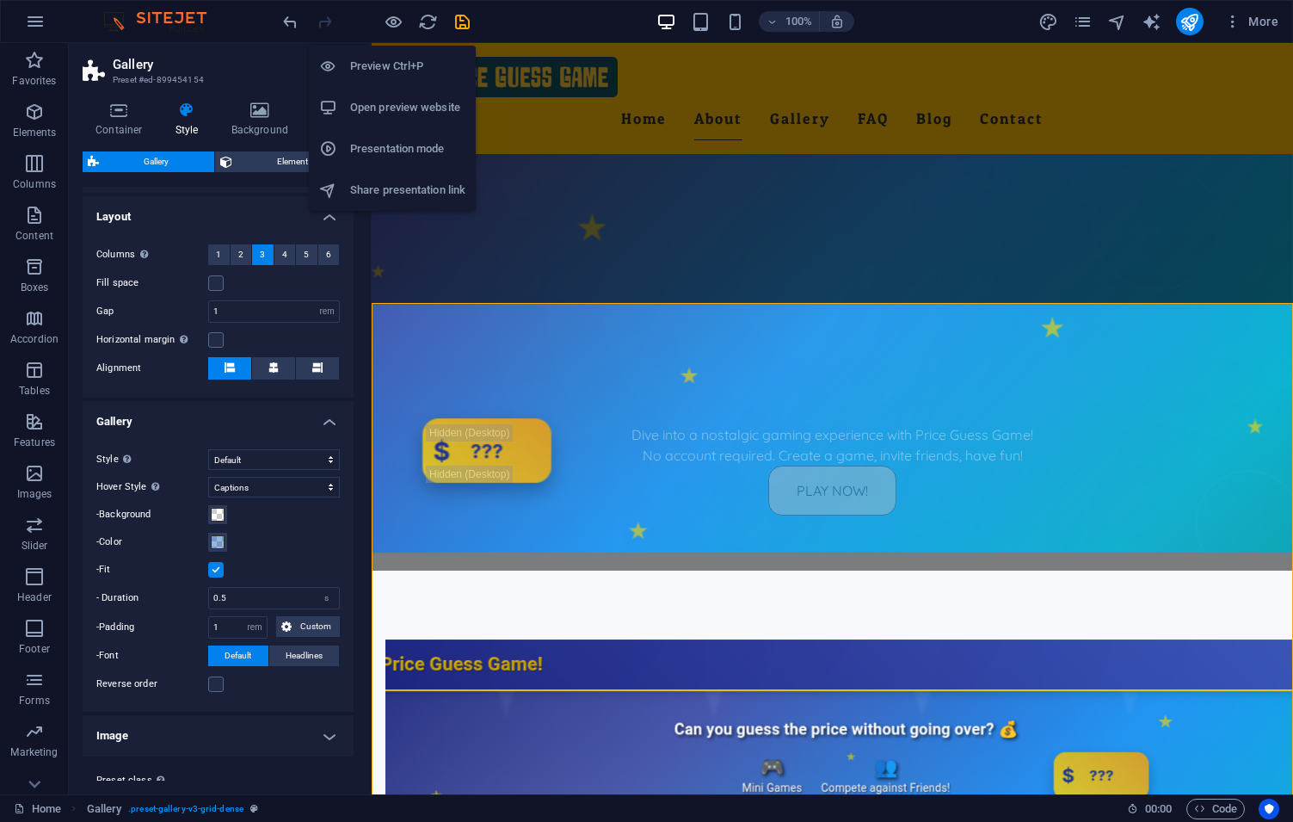
click at [402, 149] on h6 "Presentation mode" at bounding box center [407, 149] width 115 height 21
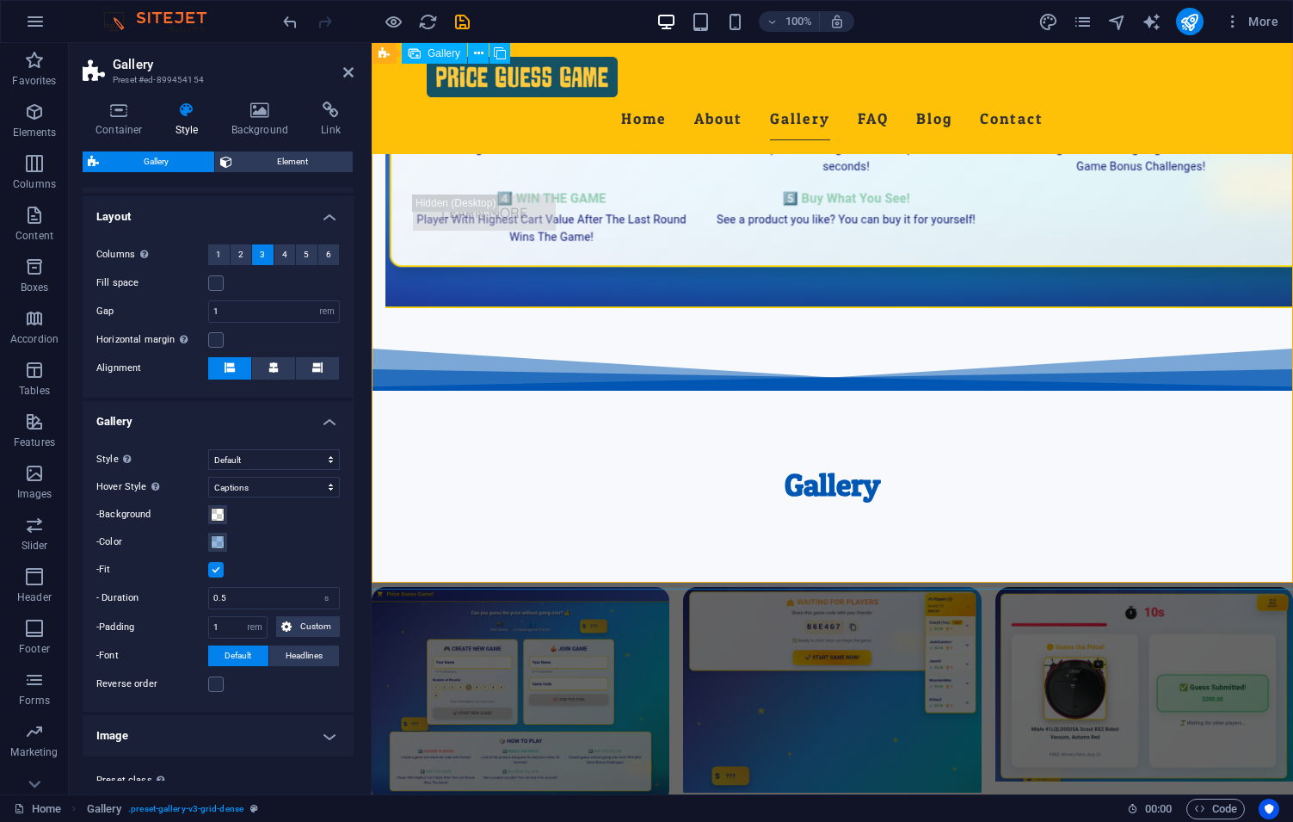
scroll to position [2119, 0]
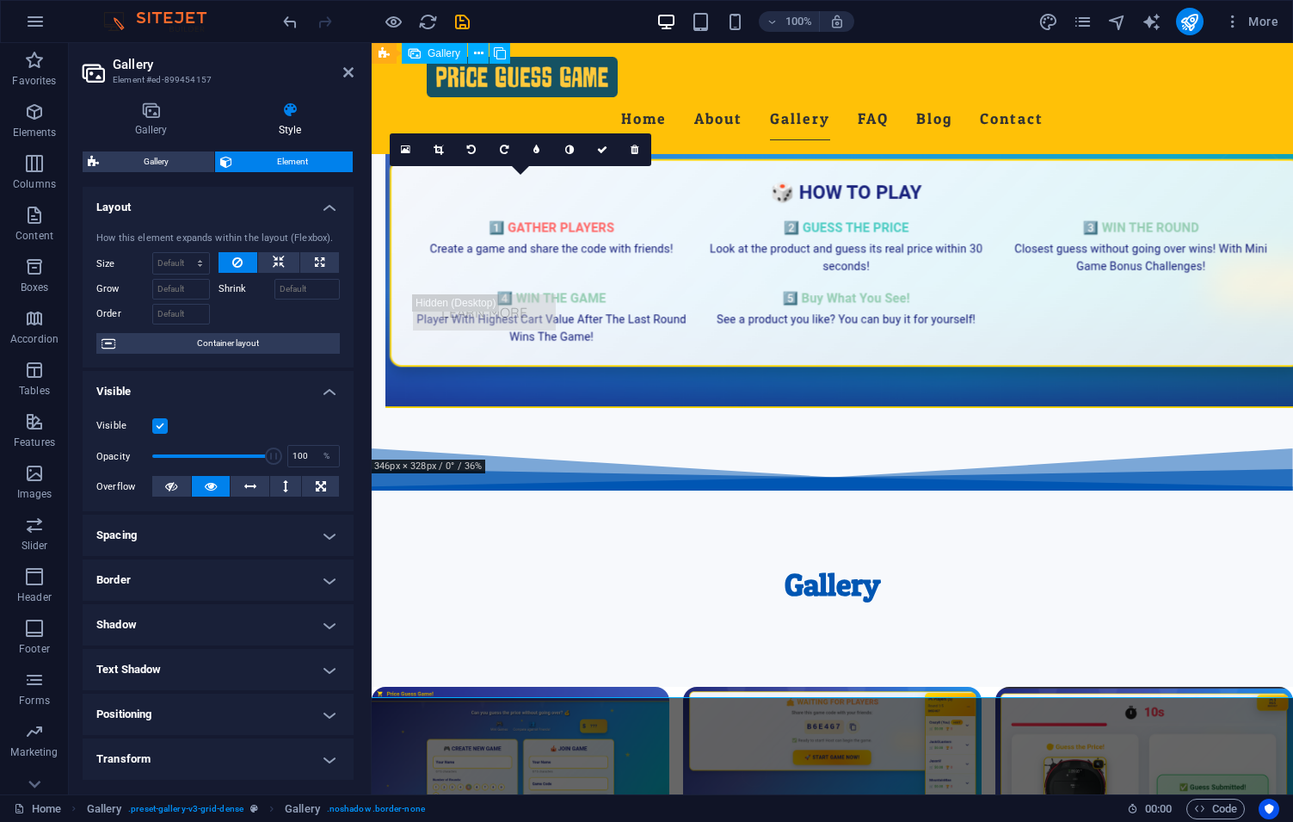
scroll to position [2414, 0]
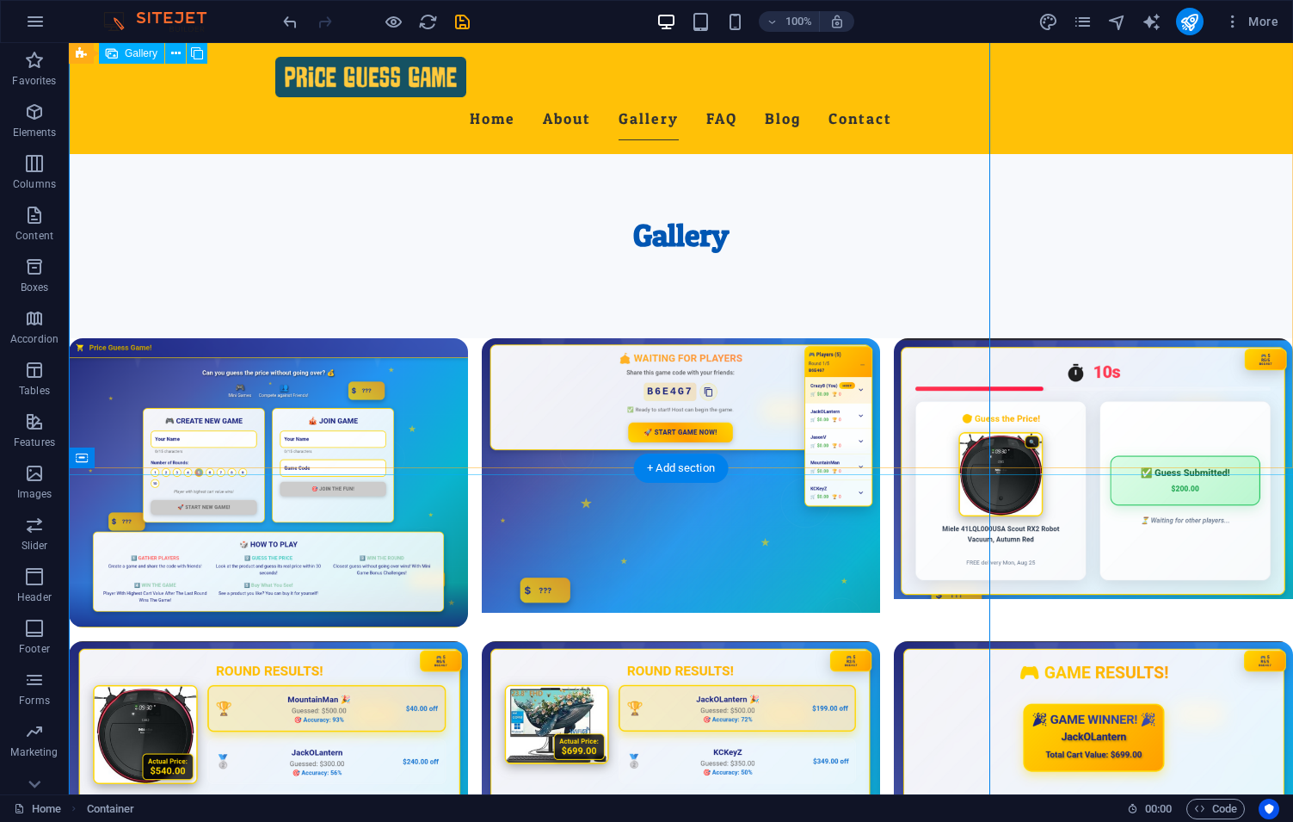
scroll to position [2689, 0]
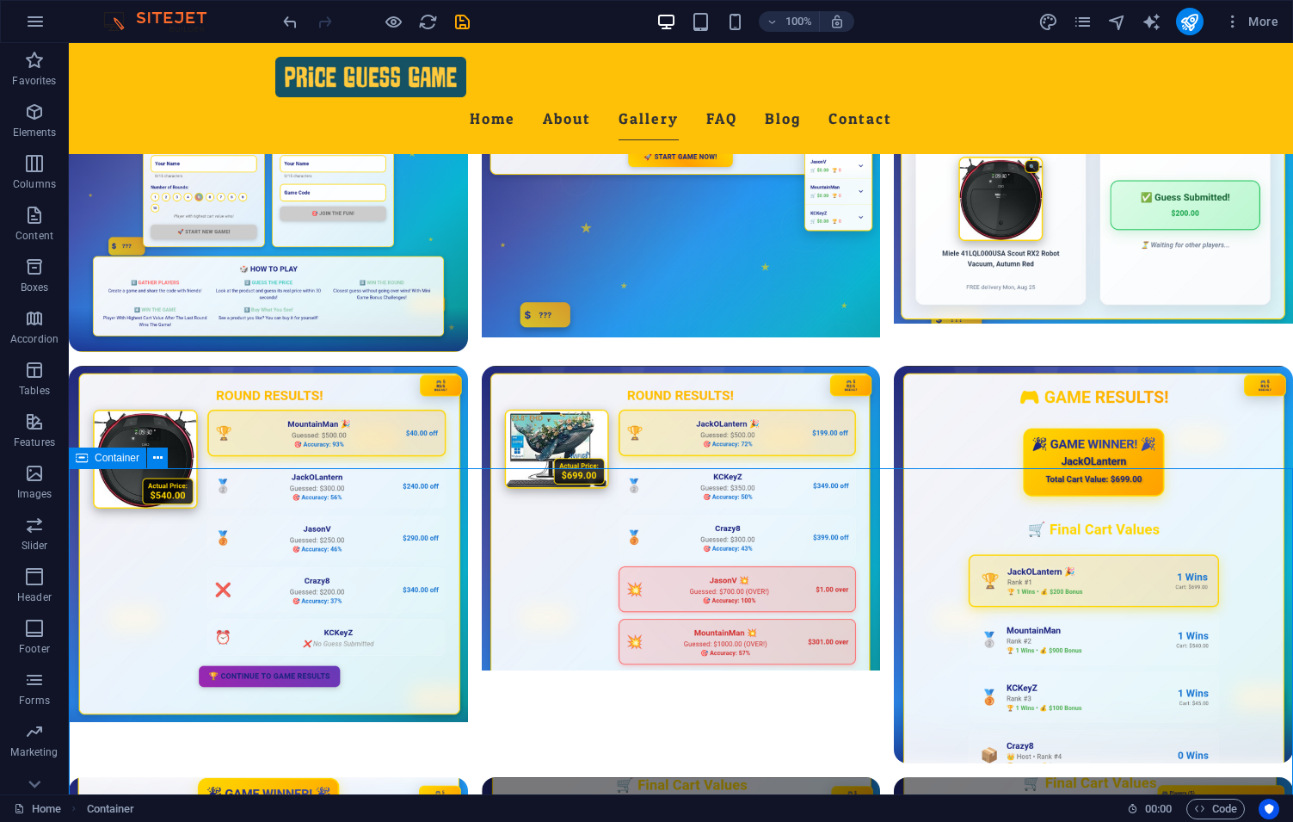
click at [116, 459] on span "Container" at bounding box center [117, 458] width 45 height 10
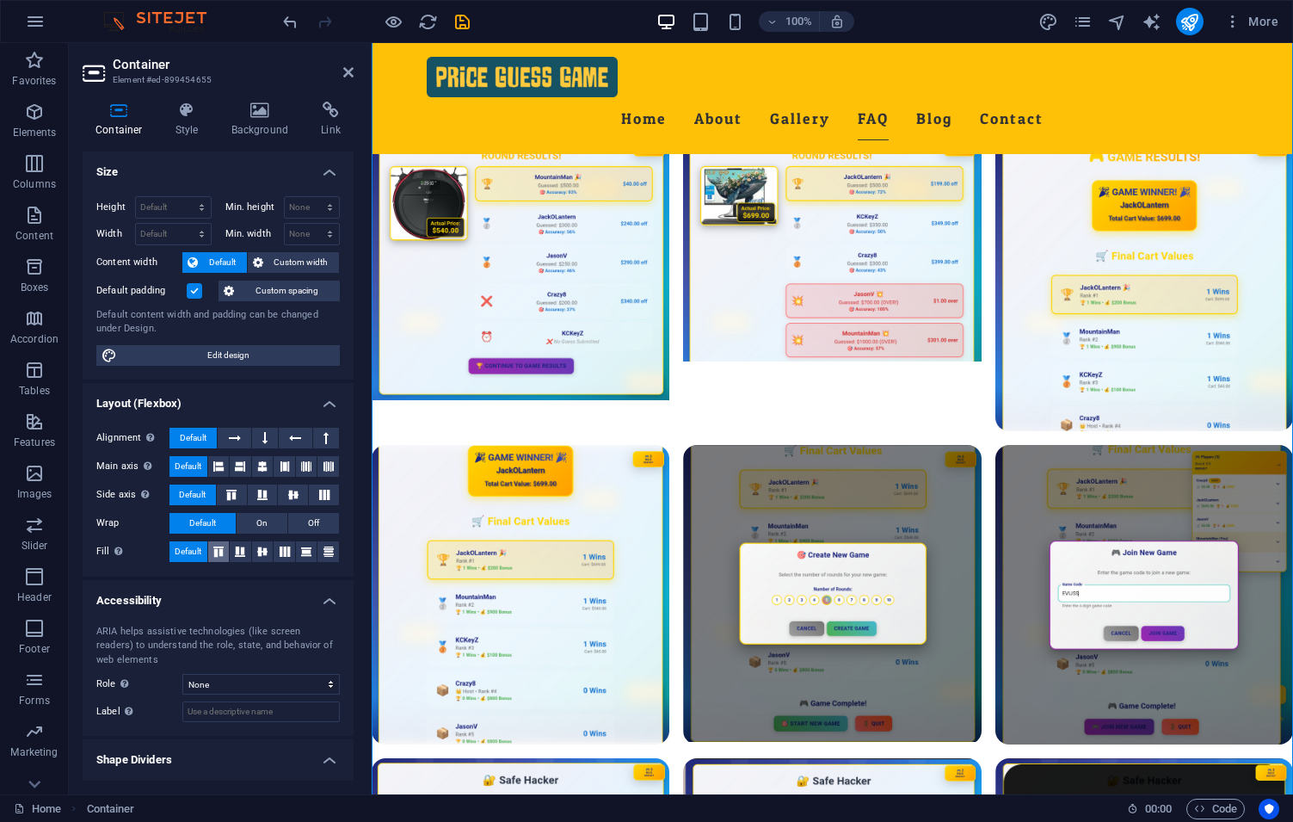
scroll to position [38, 0]
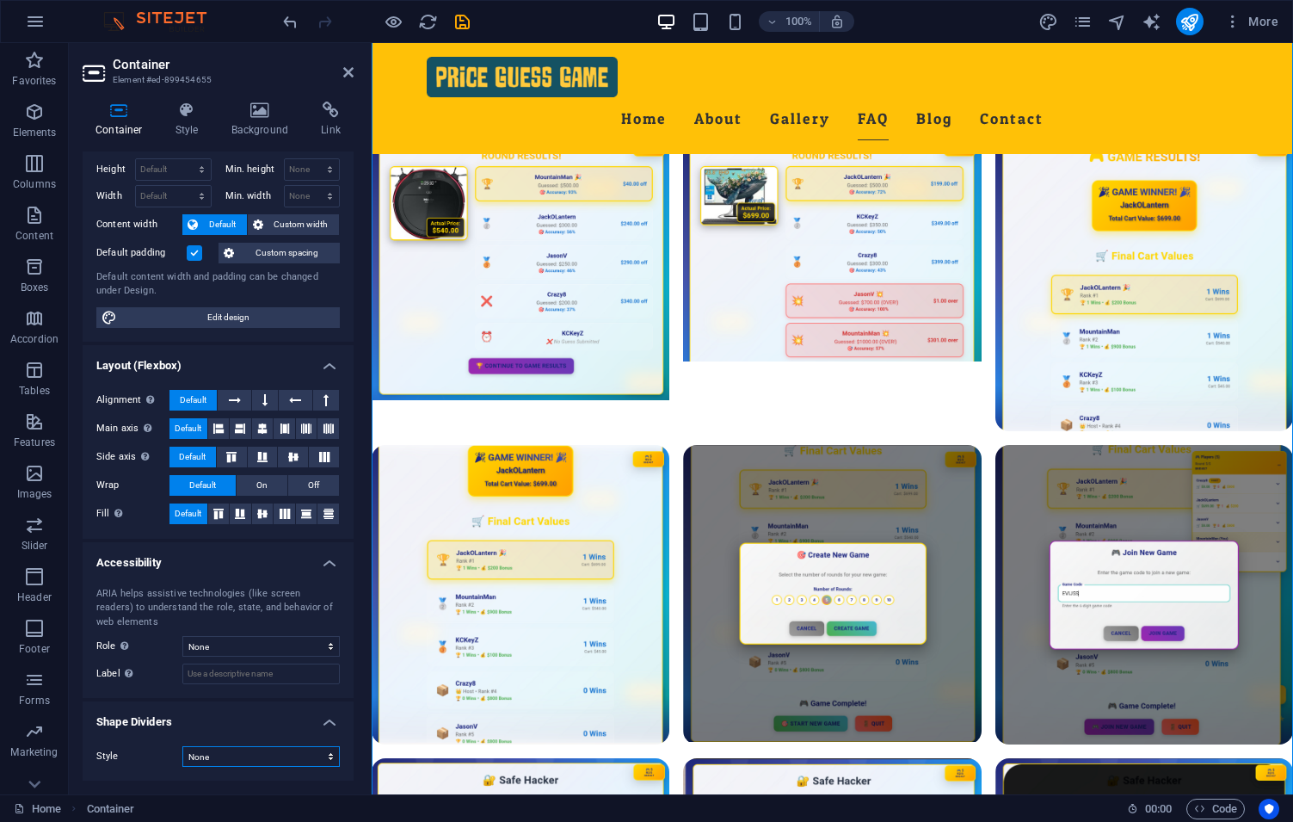
click at [182, 746] on select "None Triangle Square Diagonal Polygon 1 Polygon 2 Zigzag Multiple Zigzags Waves…" at bounding box center [260, 756] width 157 height 21
select select "shredded-paper"
click option "Shredded Paper" at bounding box center [0, 0] width 0 height 0
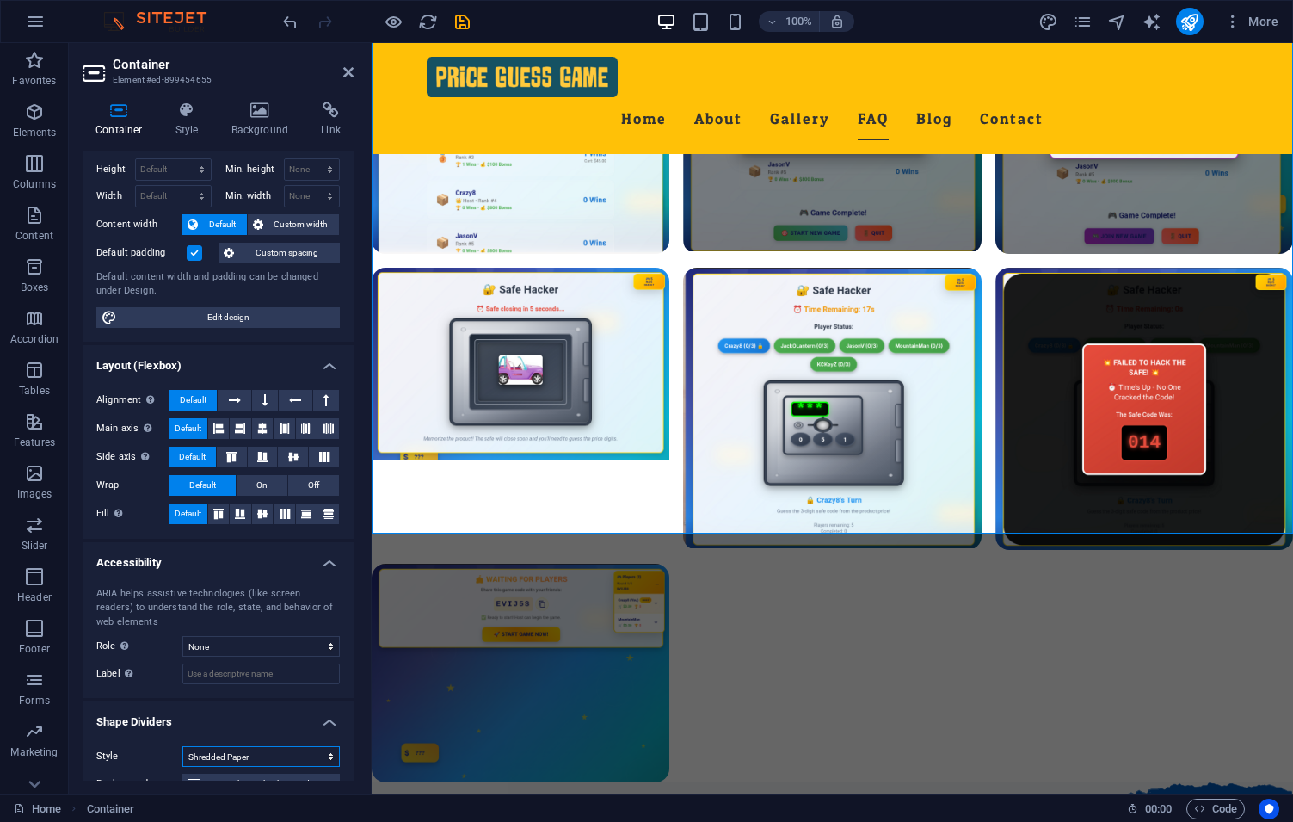
scroll to position [300, 0]
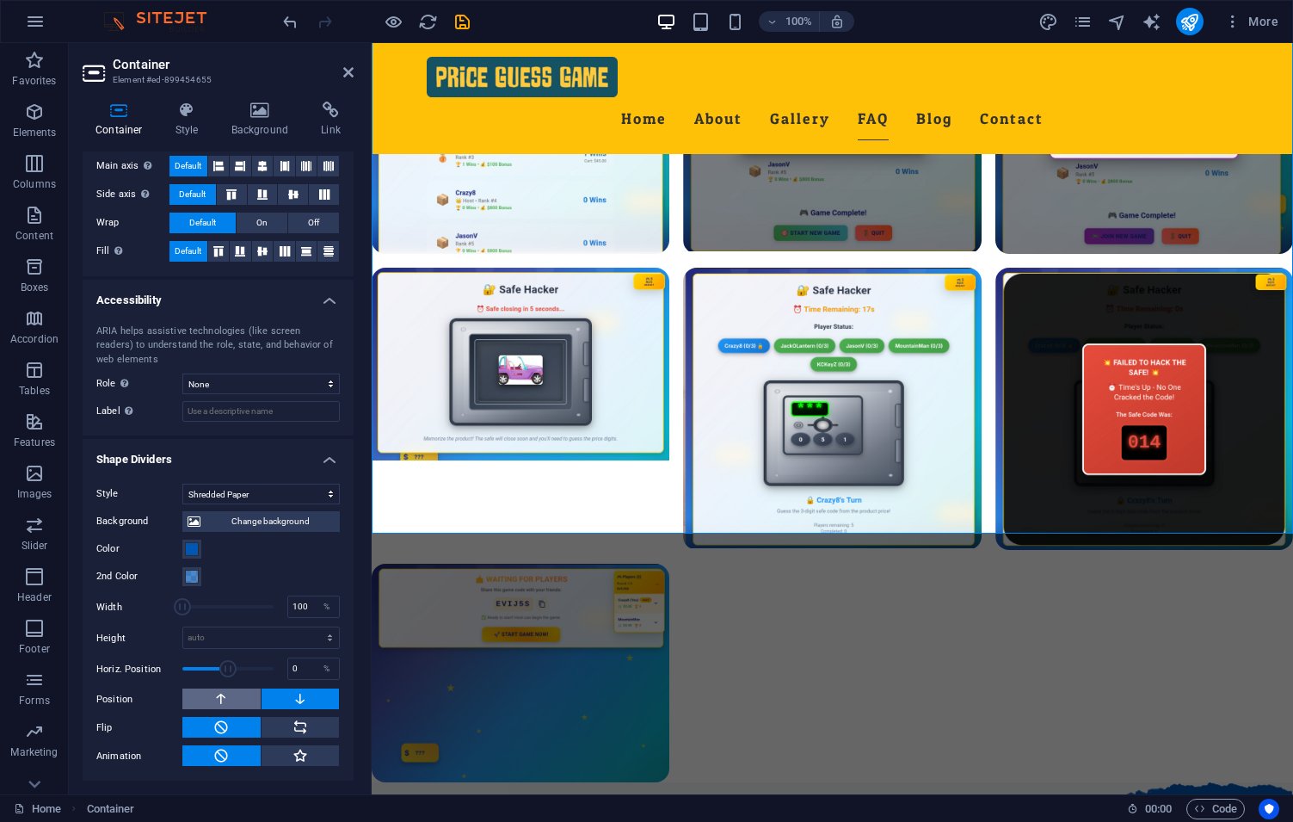
click at [224, 696] on icon at bounding box center [220, 698] width 15 height 21
click at [303, 701] on icon at bounding box center [300, 698] width 15 height 21
click at [206, 683] on div "Background Change background Color 2nd Color 3rd Color Width 100 % Height auto …" at bounding box center [218, 635] width 244 height 262
click at [197, 696] on button at bounding box center [221, 698] width 78 height 21
click at [276, 700] on button at bounding box center [301, 698] width 78 height 21
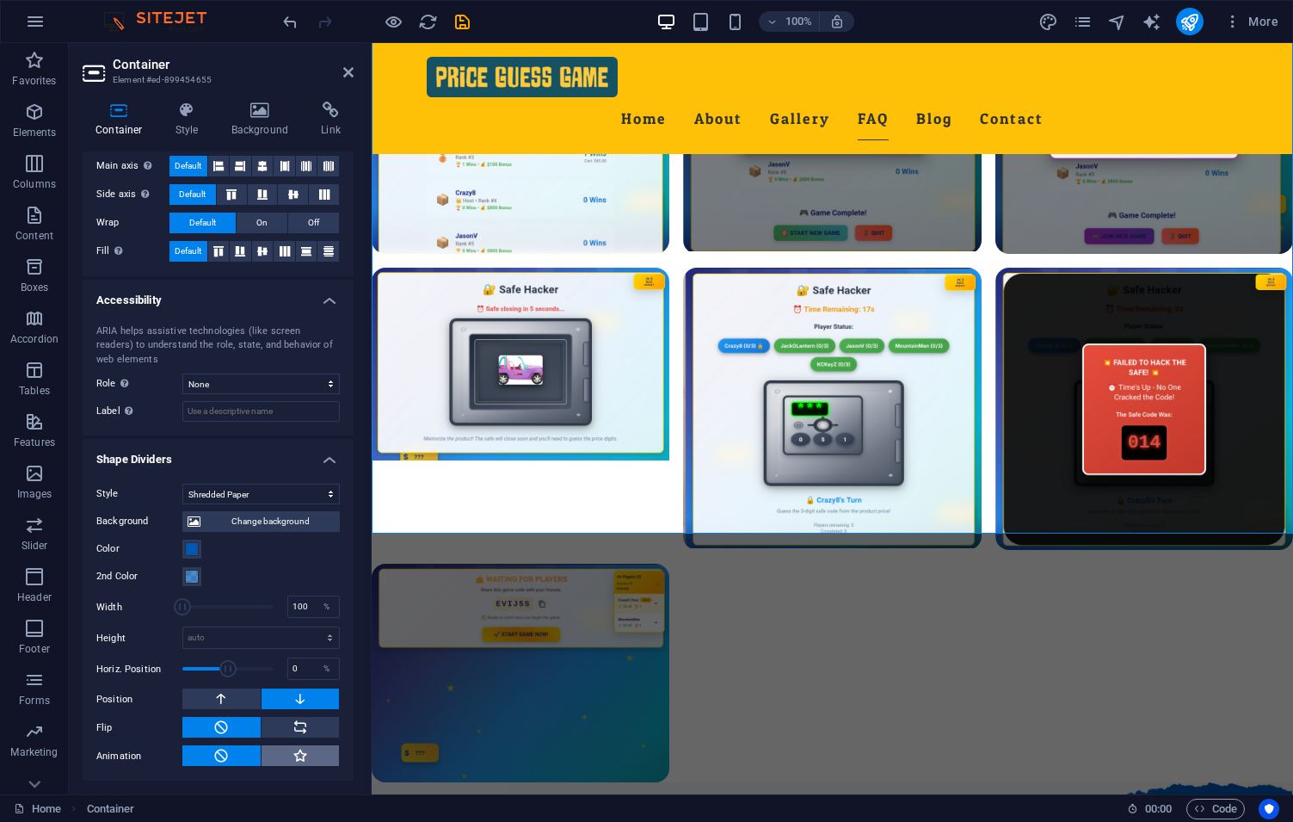
click at [300, 754] on icon at bounding box center [300, 755] width 15 height 21
type input "400"
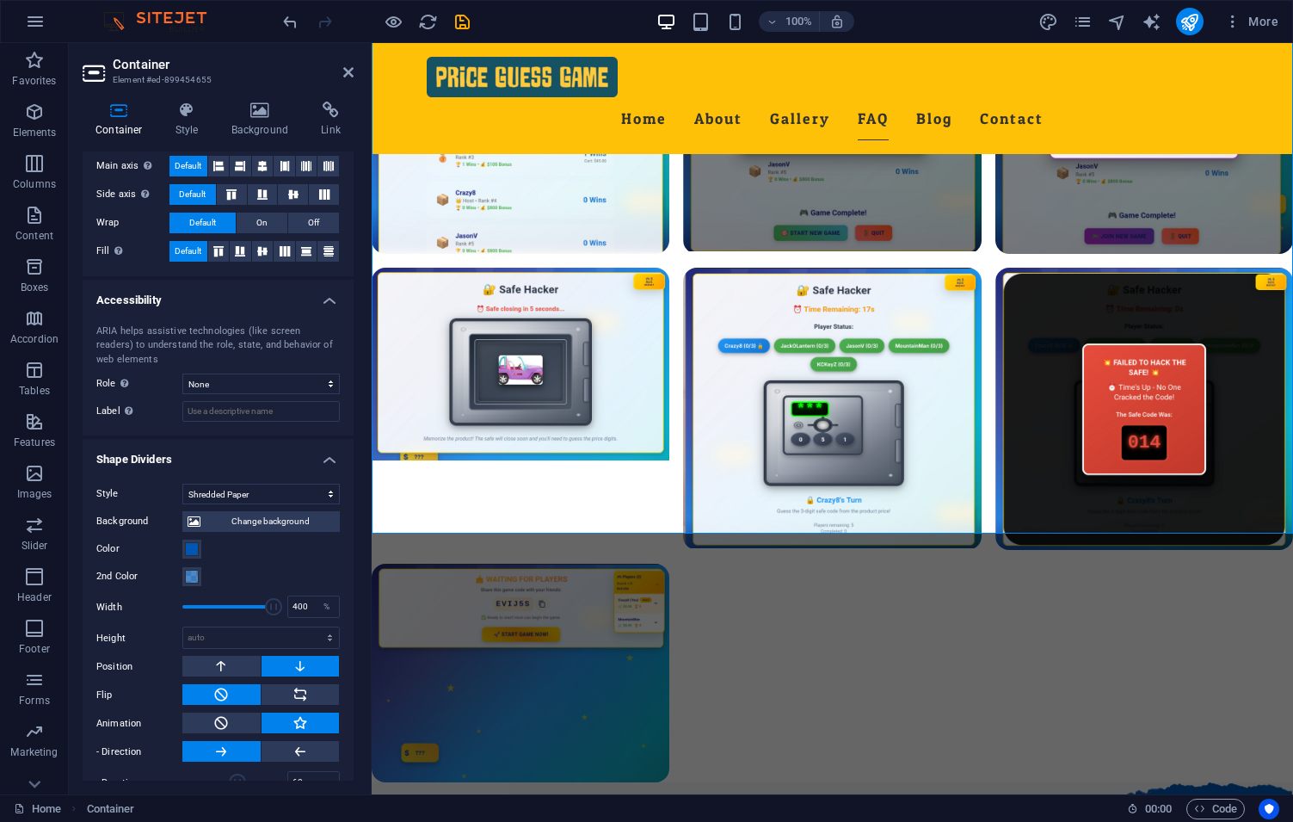
click at [300, 754] on icon at bounding box center [300, 751] width 15 height 21
click at [242, 752] on button at bounding box center [221, 751] width 78 height 21
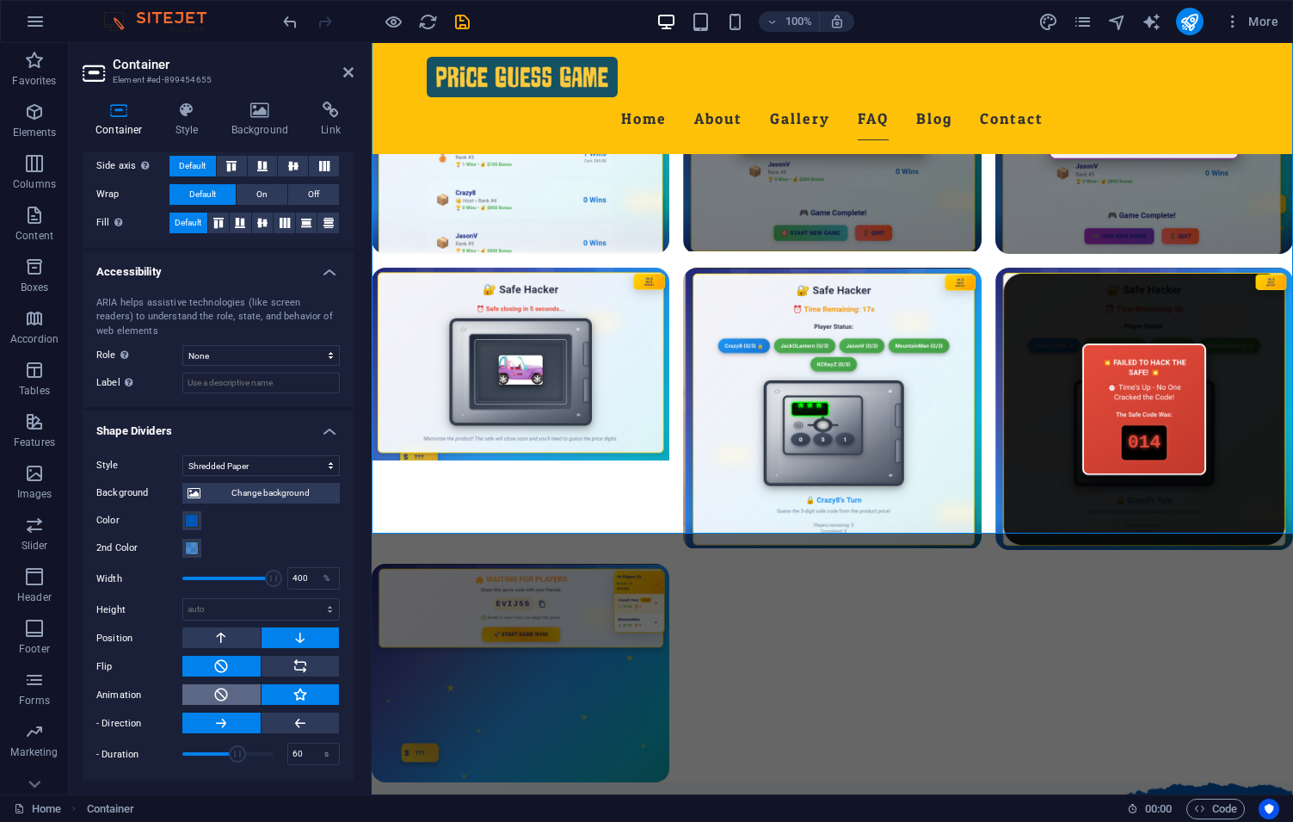
click at [226, 700] on icon at bounding box center [220, 694] width 15 height 21
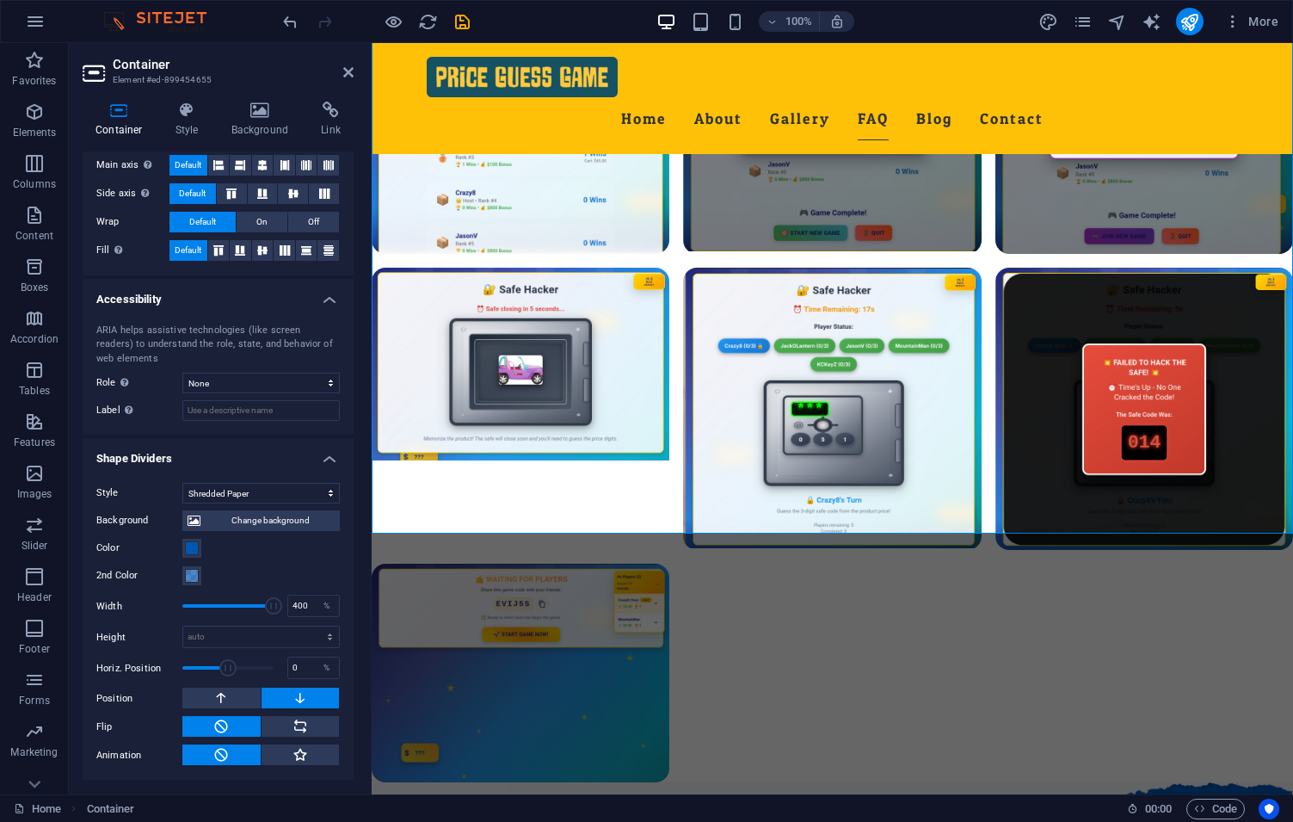
scroll to position [268, 0]
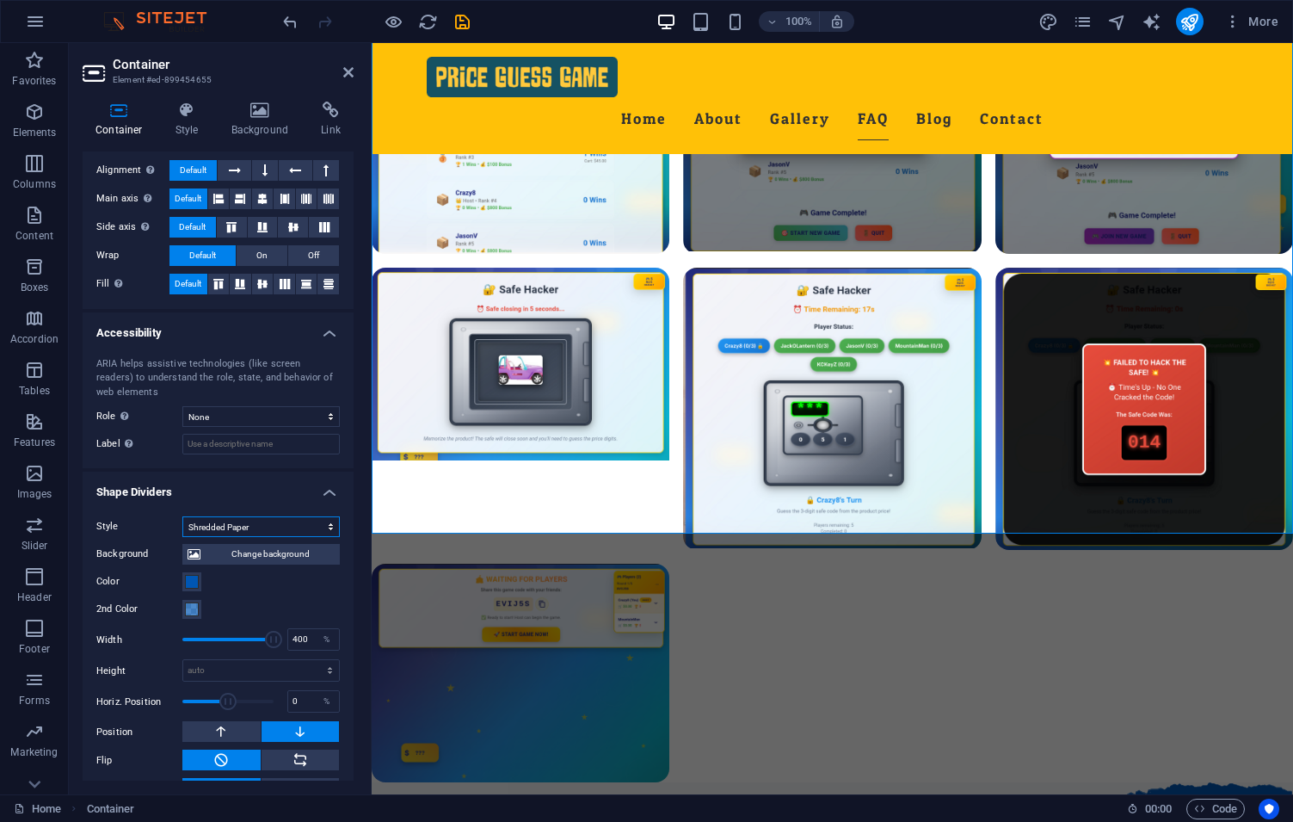
click at [182, 516] on select "None Triangle Square Diagonal Polygon 1 Polygon 2 Zigzag Multiple Zigzags Waves…" at bounding box center [260, 526] width 157 height 21
select select "none"
click option "None" at bounding box center [0, 0] width 0 height 0
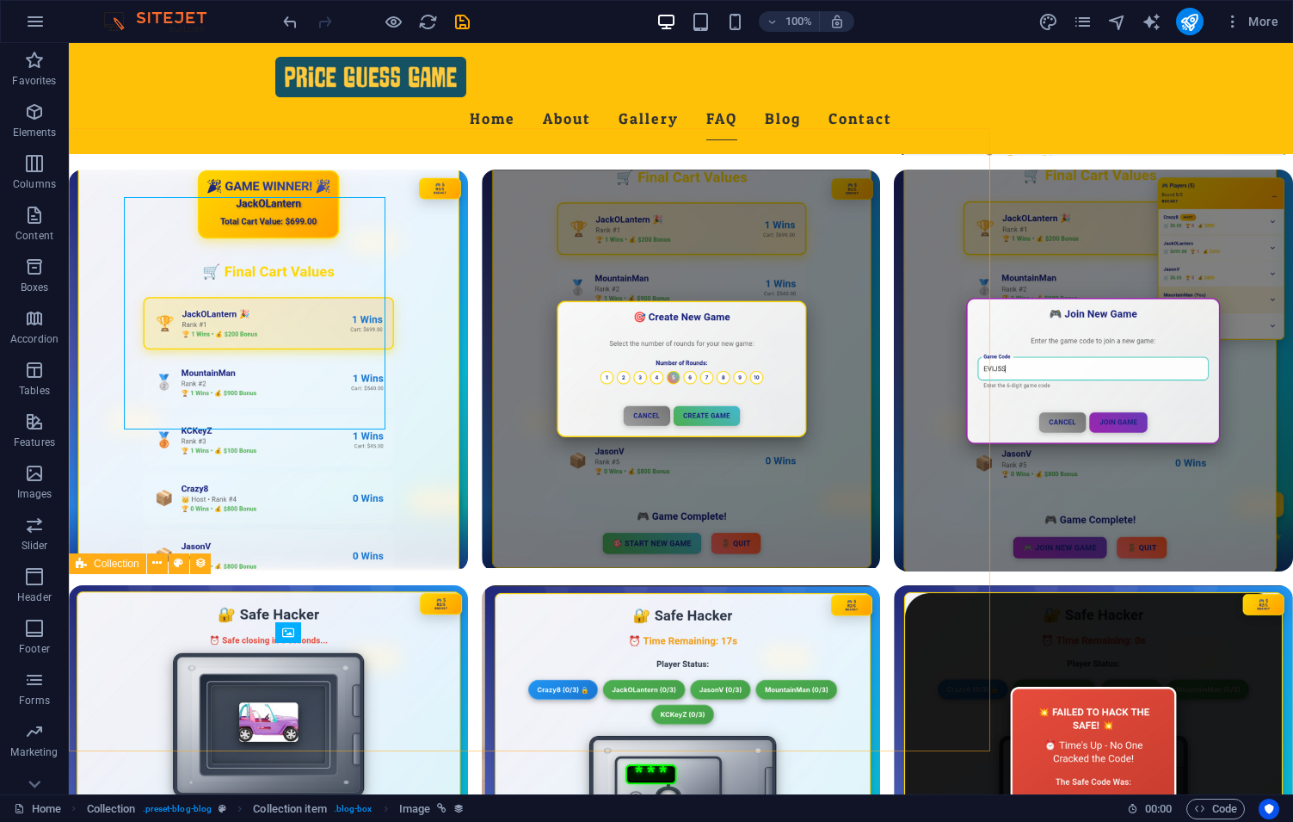
scroll to position [3742, 0]
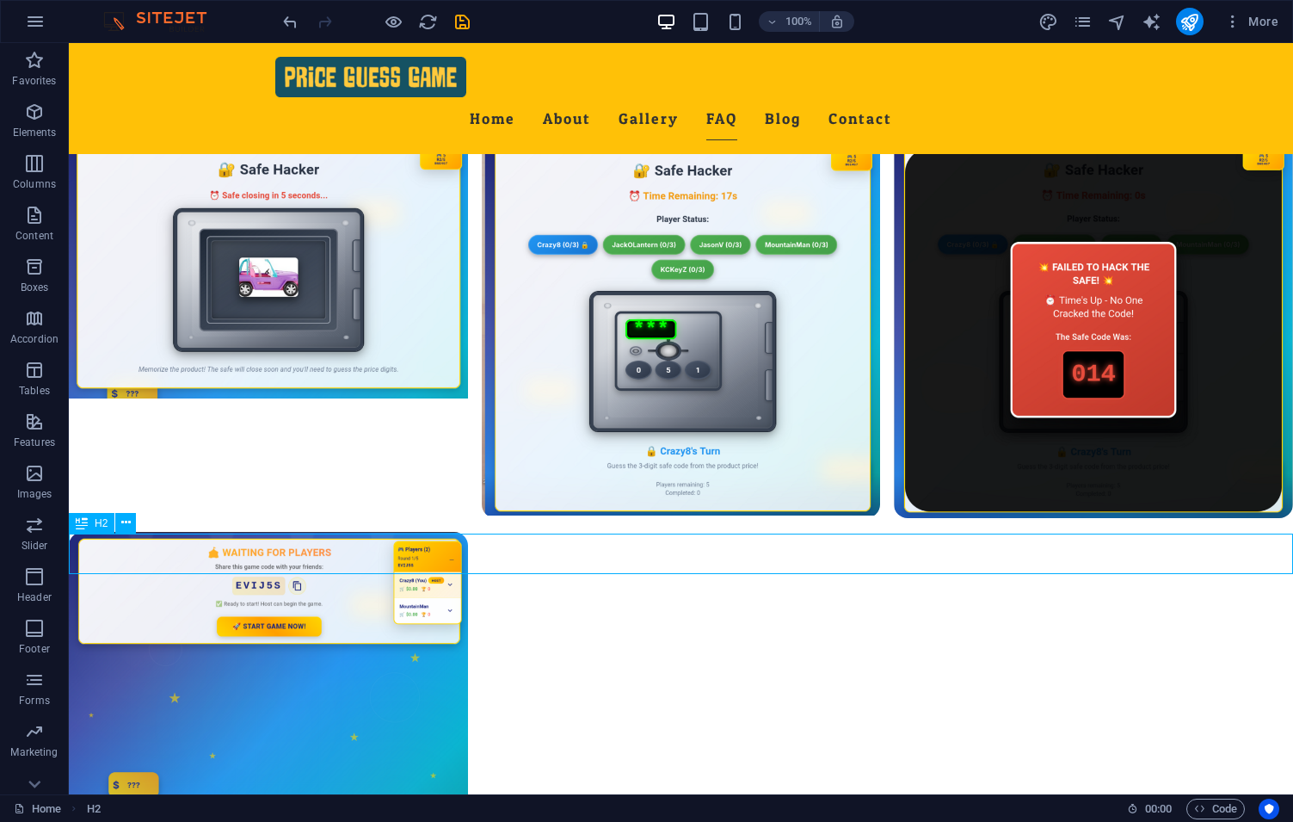
click at [96, 525] on span "H2" at bounding box center [101, 523] width 13 height 10
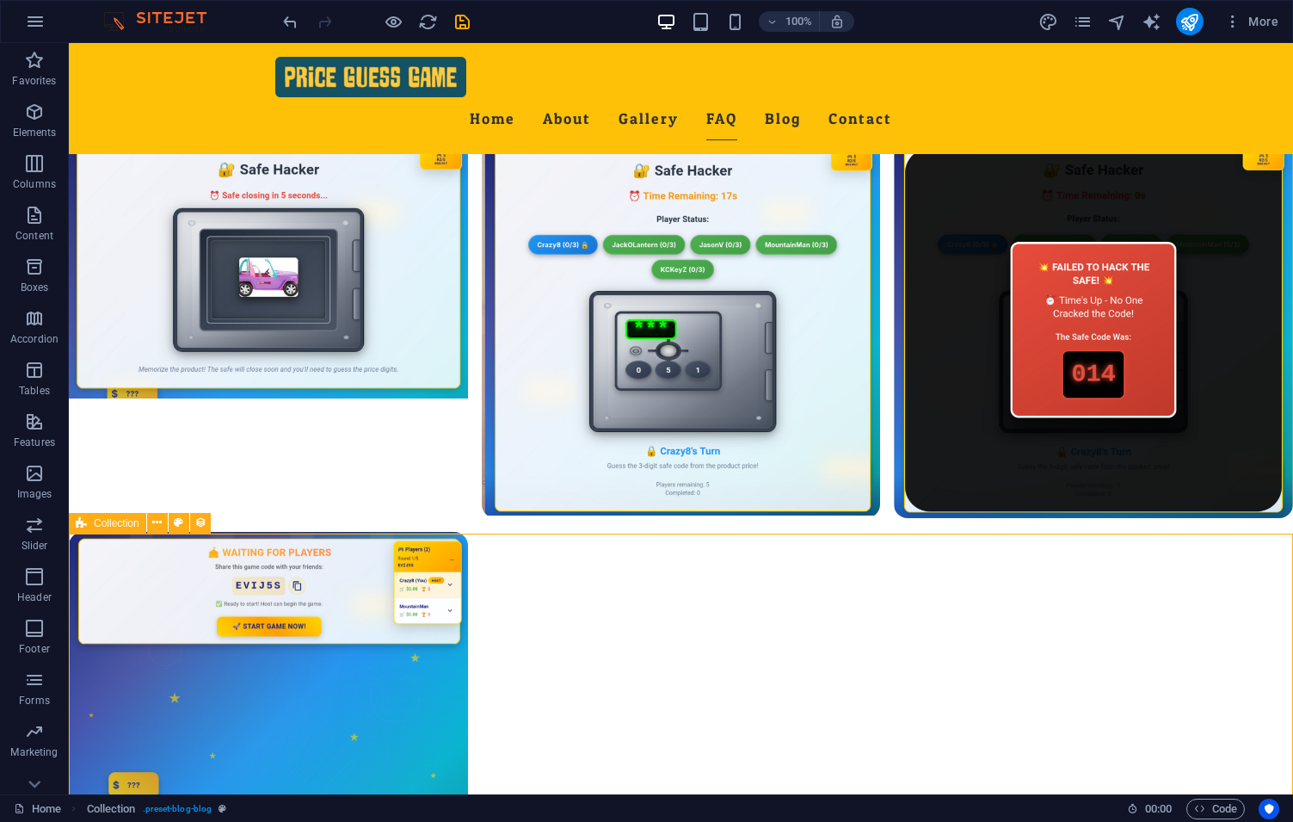
click at [110, 532] on div "Collection" at bounding box center [107, 523] width 77 height 21
click at [112, 530] on div "Collection" at bounding box center [107, 523] width 77 height 21
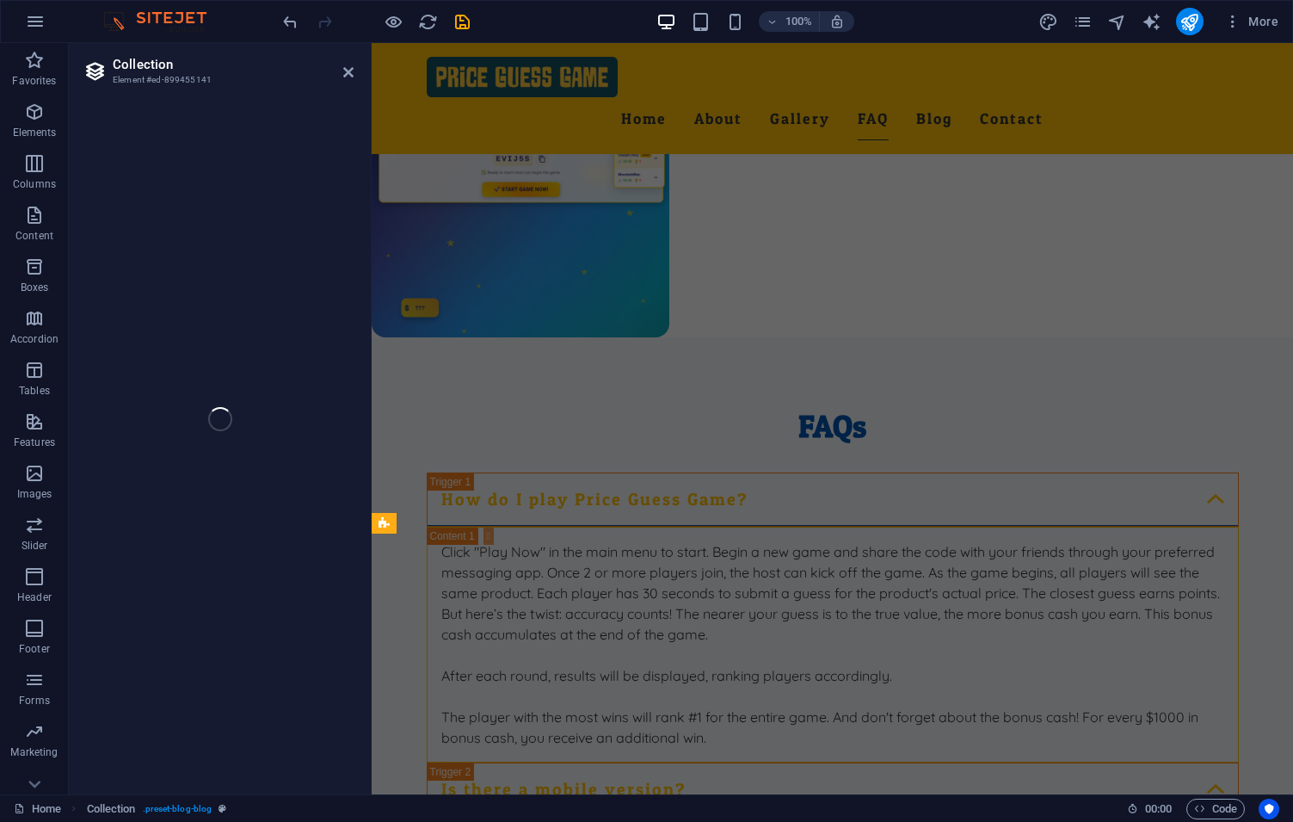
select select "columns.publishing_date_DESC"
select select "columns.status"
select select "columns.publishing_date"
select select "past"
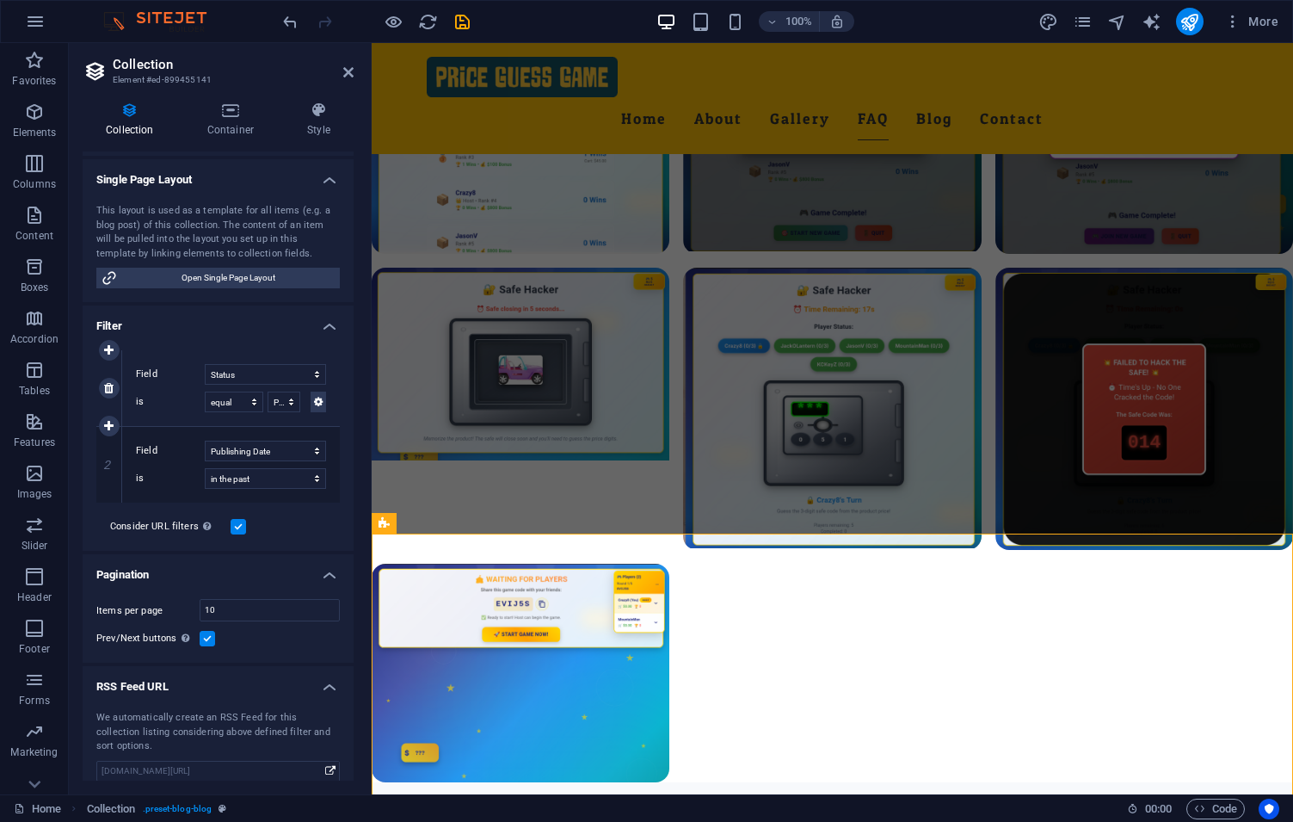
scroll to position [0, 0]
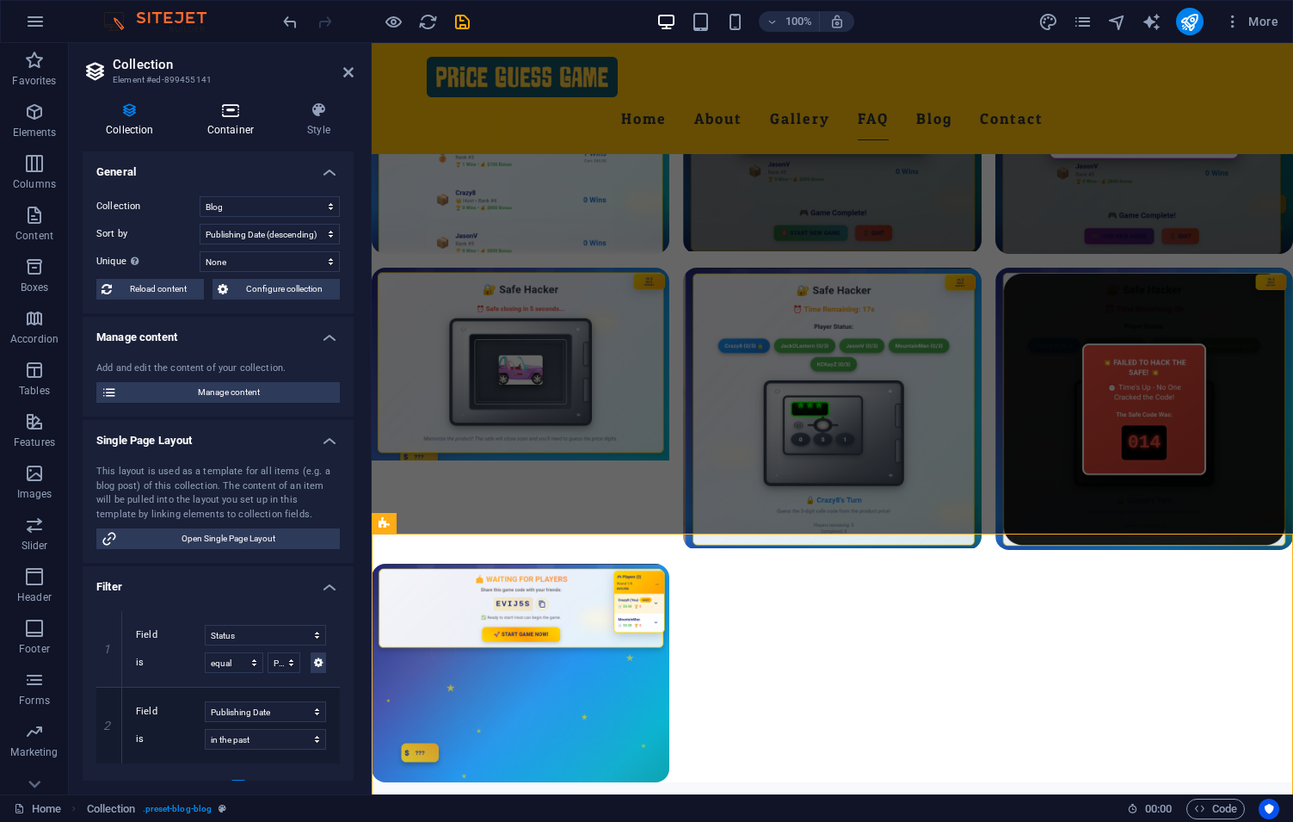
click at [231, 119] on icon at bounding box center [230, 110] width 93 height 17
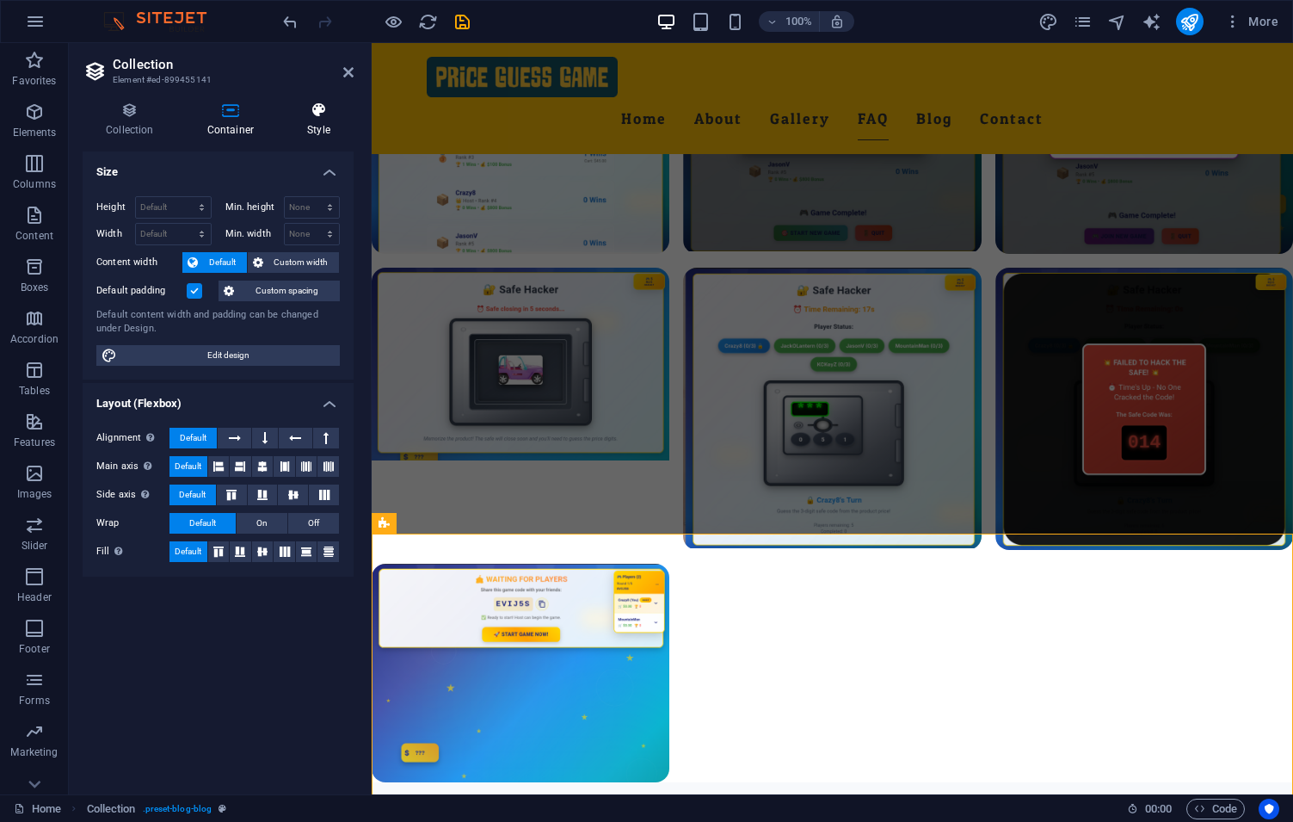
click at [311, 120] on h4 "Style" at bounding box center [319, 120] width 70 height 36
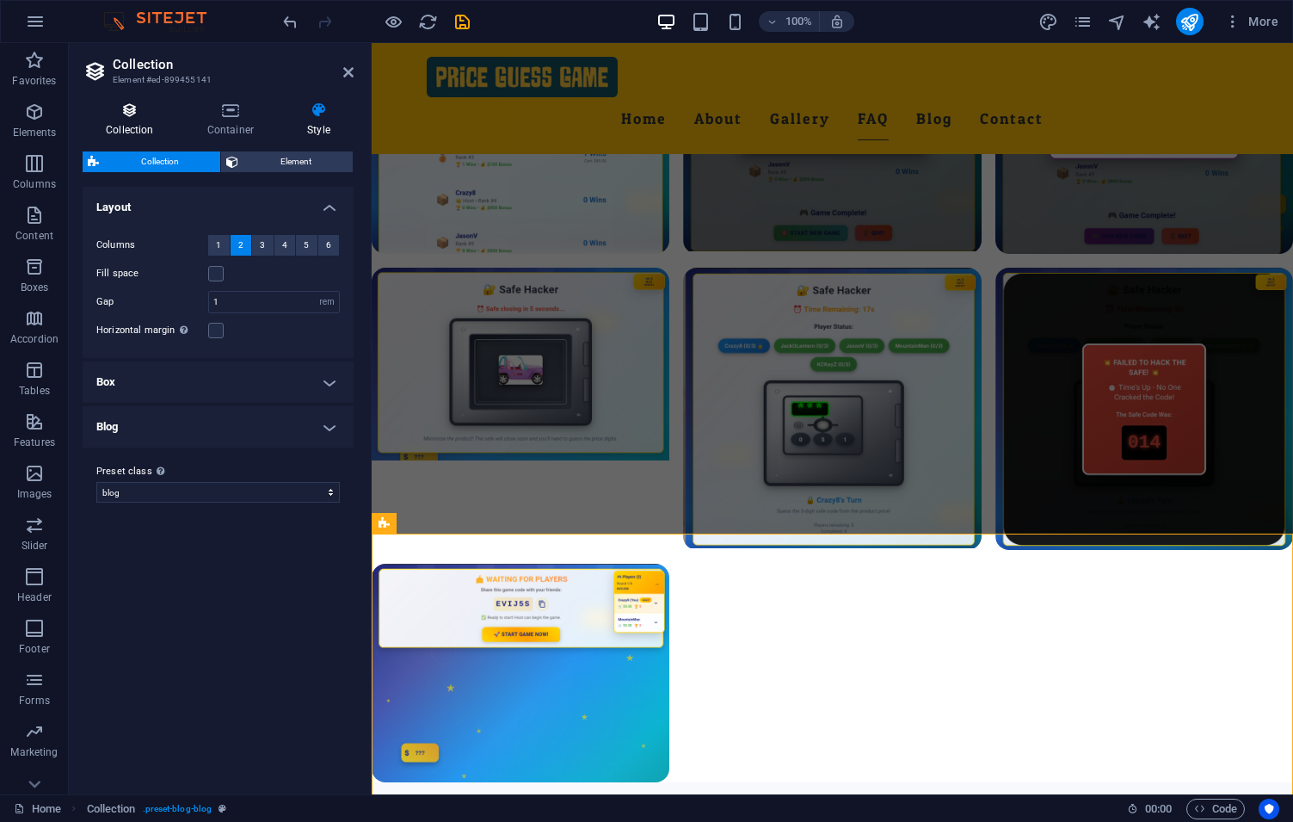
click at [139, 103] on icon at bounding box center [130, 110] width 95 height 17
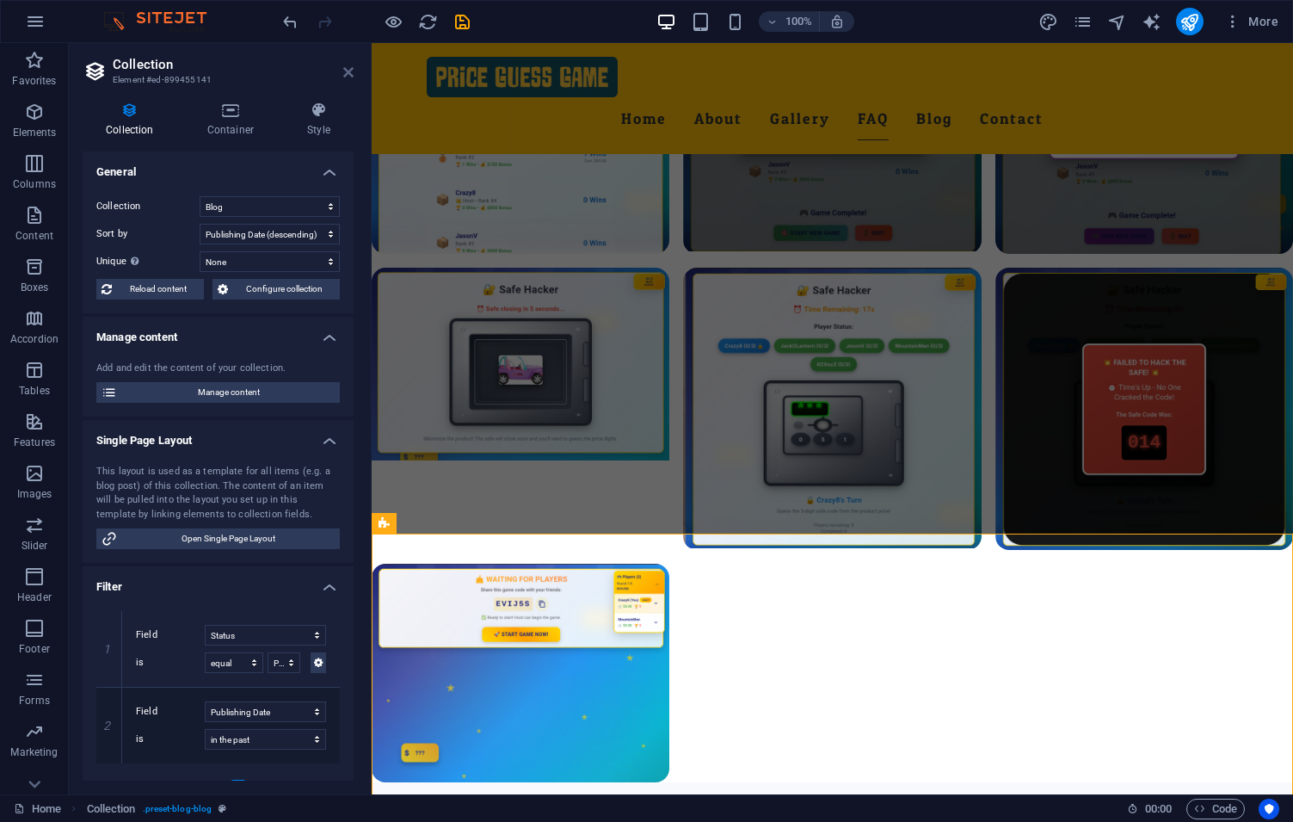
click at [348, 65] on icon at bounding box center [348, 72] width 10 height 14
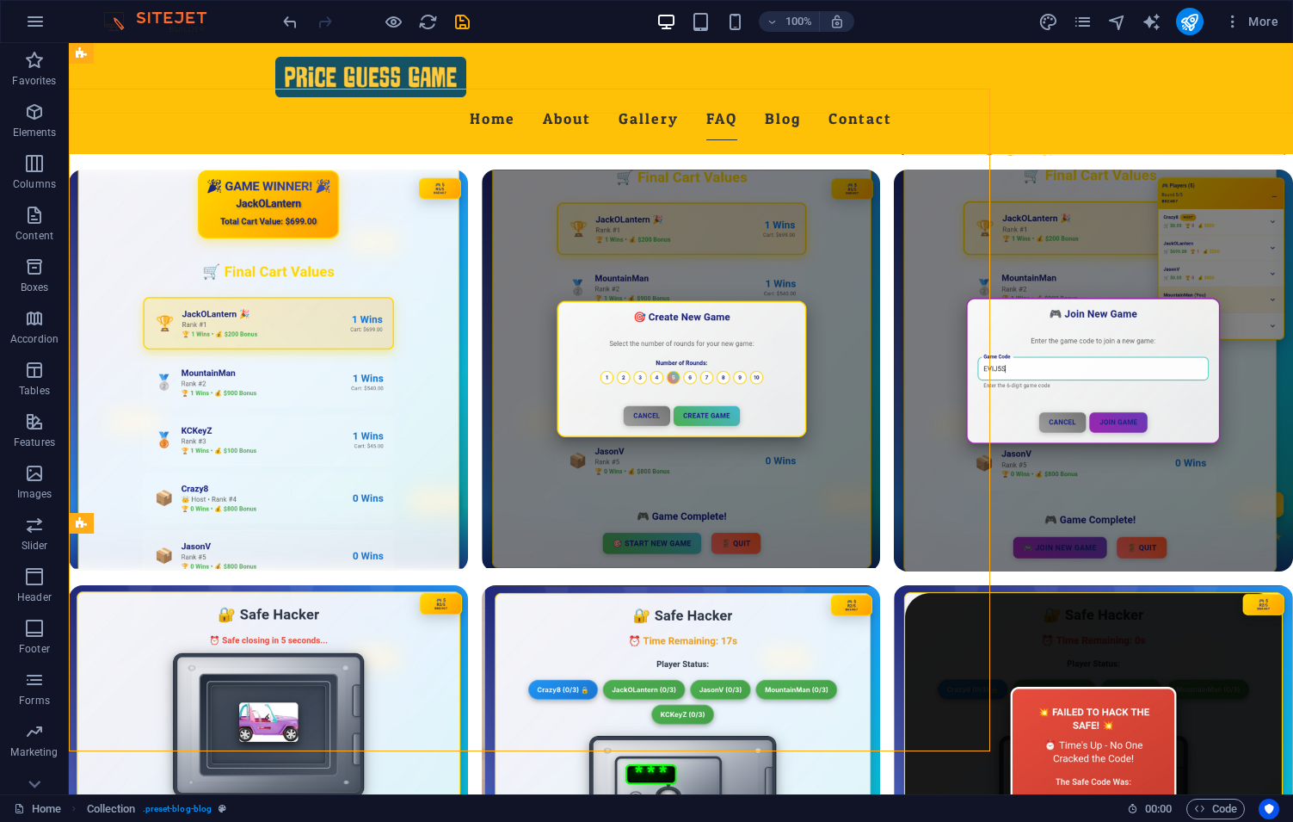
scroll to position [3742, 0]
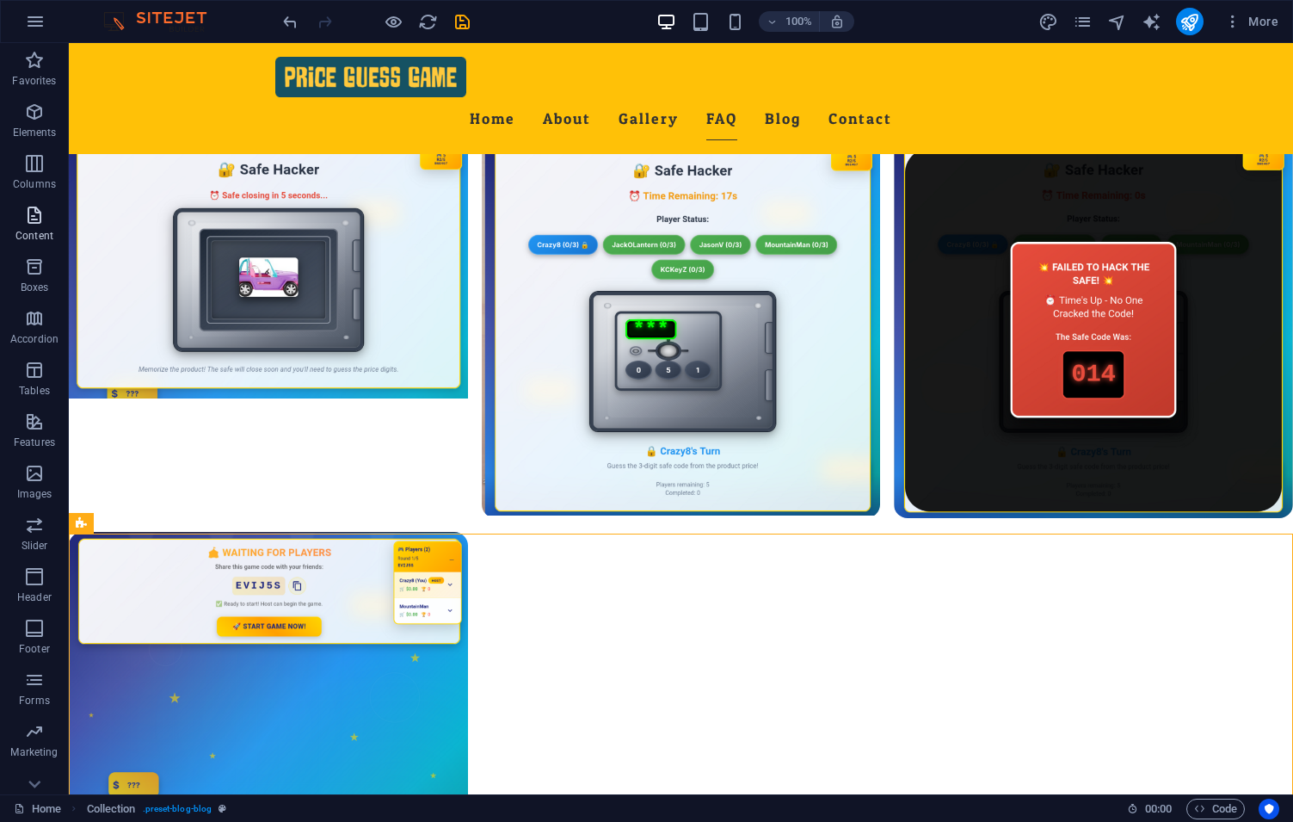
click at [44, 224] on icon "button" at bounding box center [34, 215] width 21 height 21
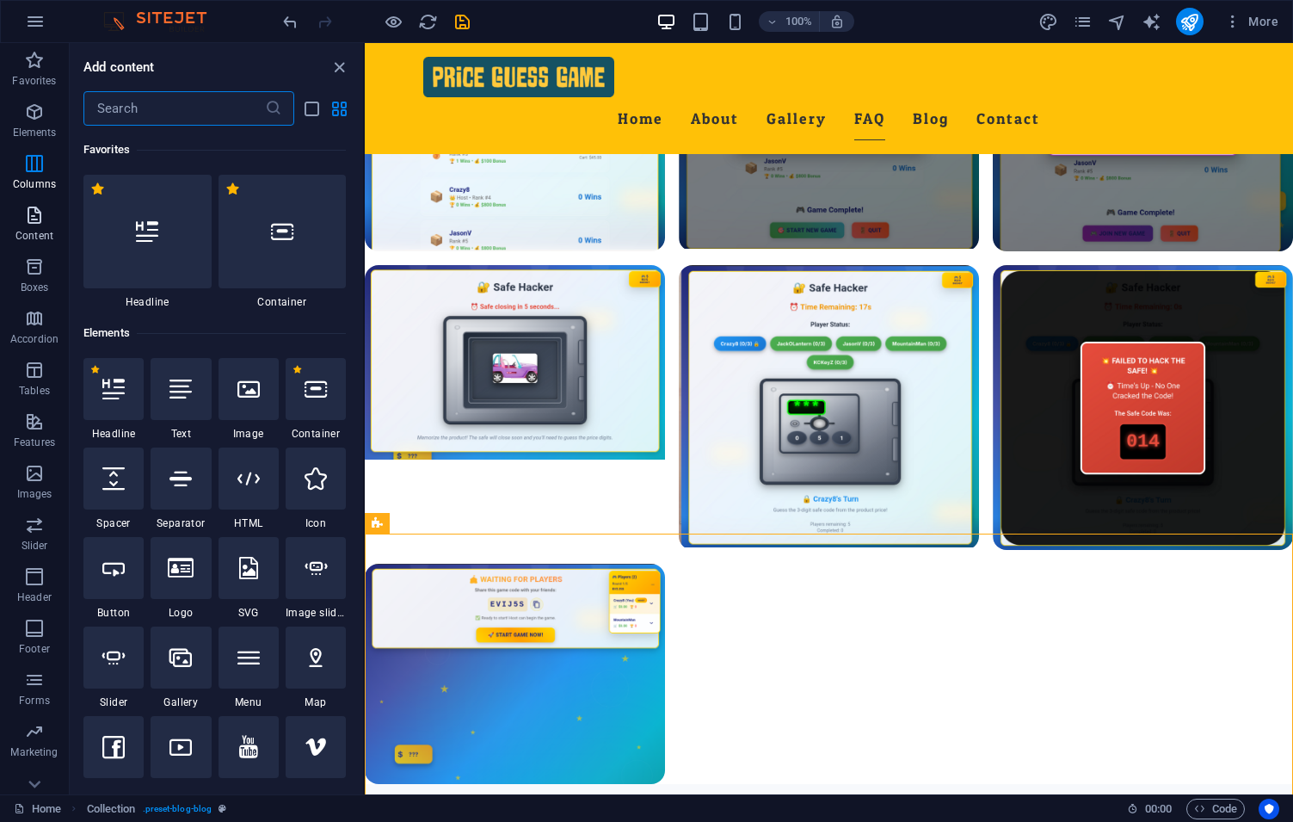
scroll to position [3011, 0]
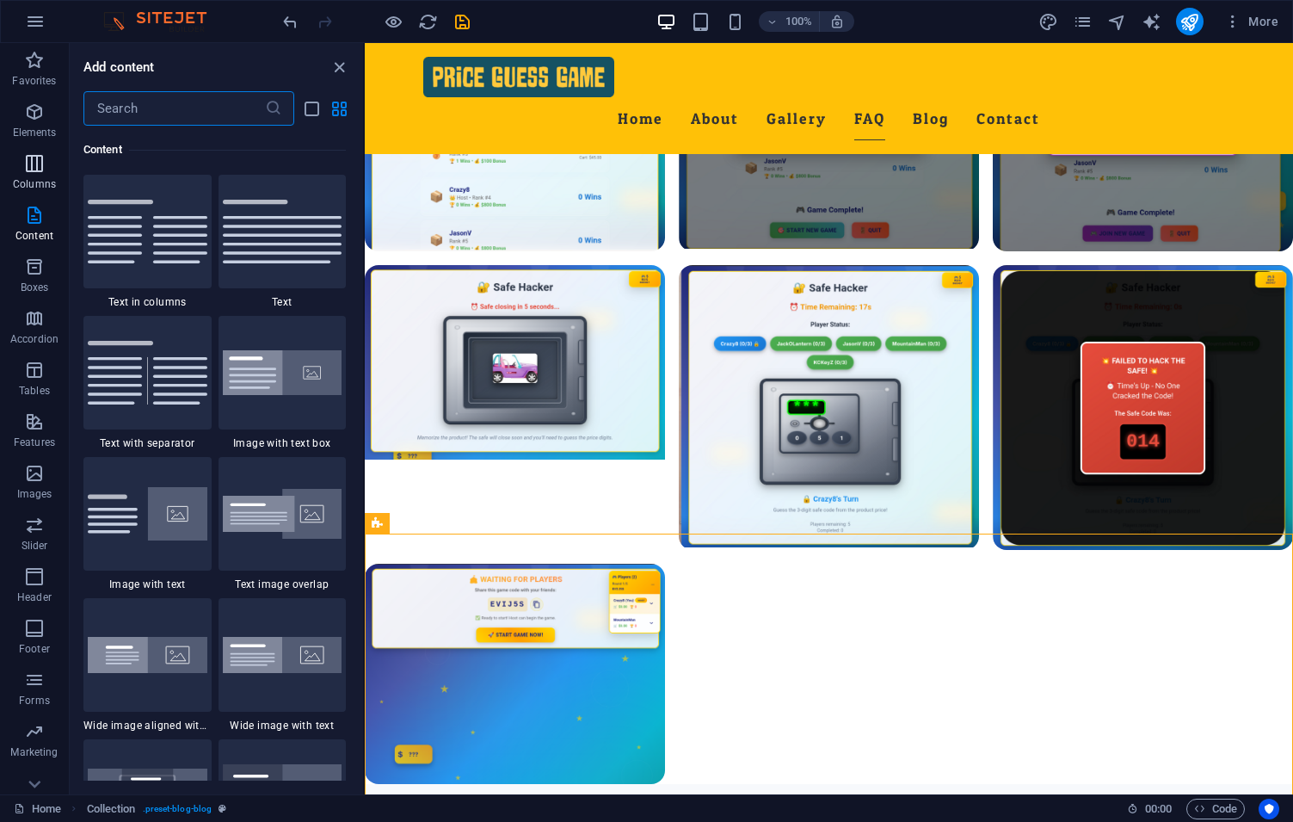
click at [43, 185] on p "Columns" at bounding box center [34, 184] width 43 height 14
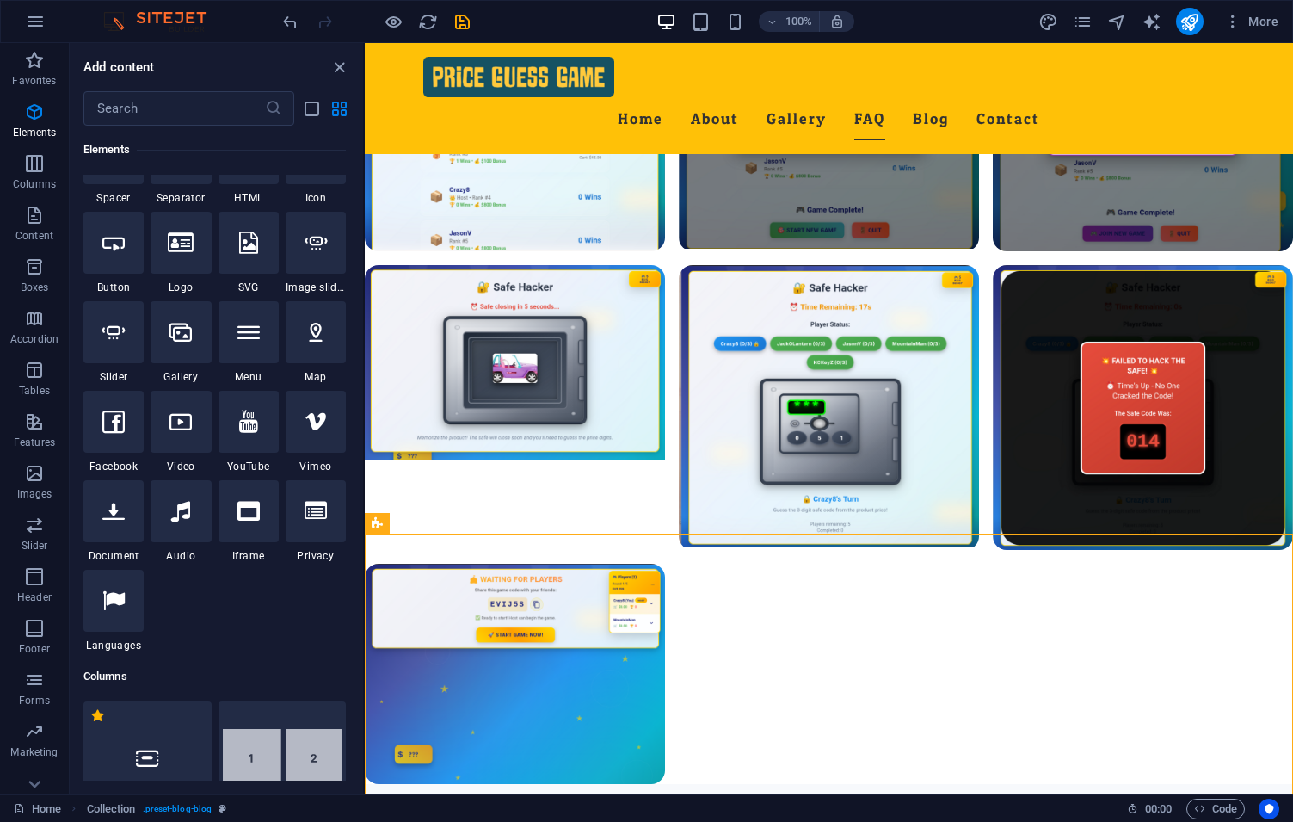
scroll to position [0, 0]
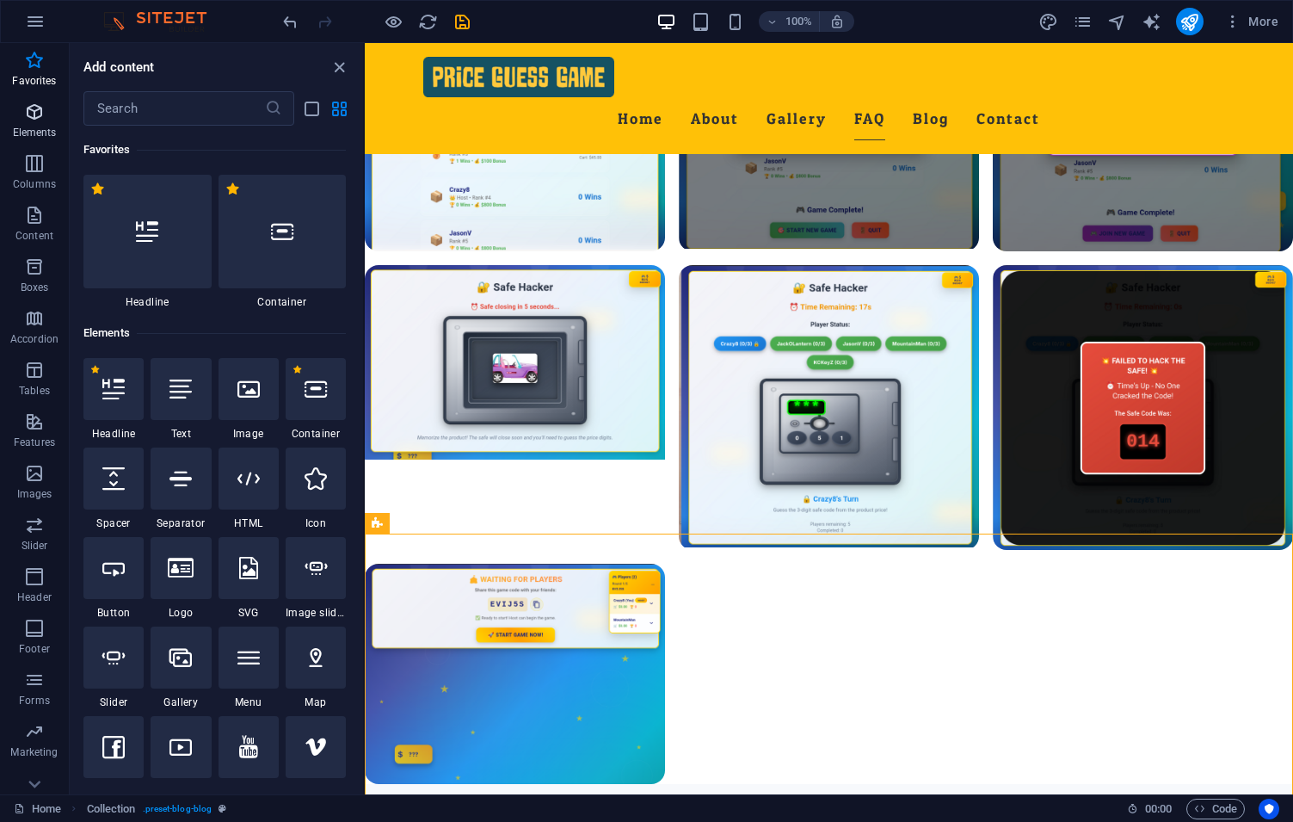
click at [37, 117] on icon "button" at bounding box center [34, 112] width 21 height 21
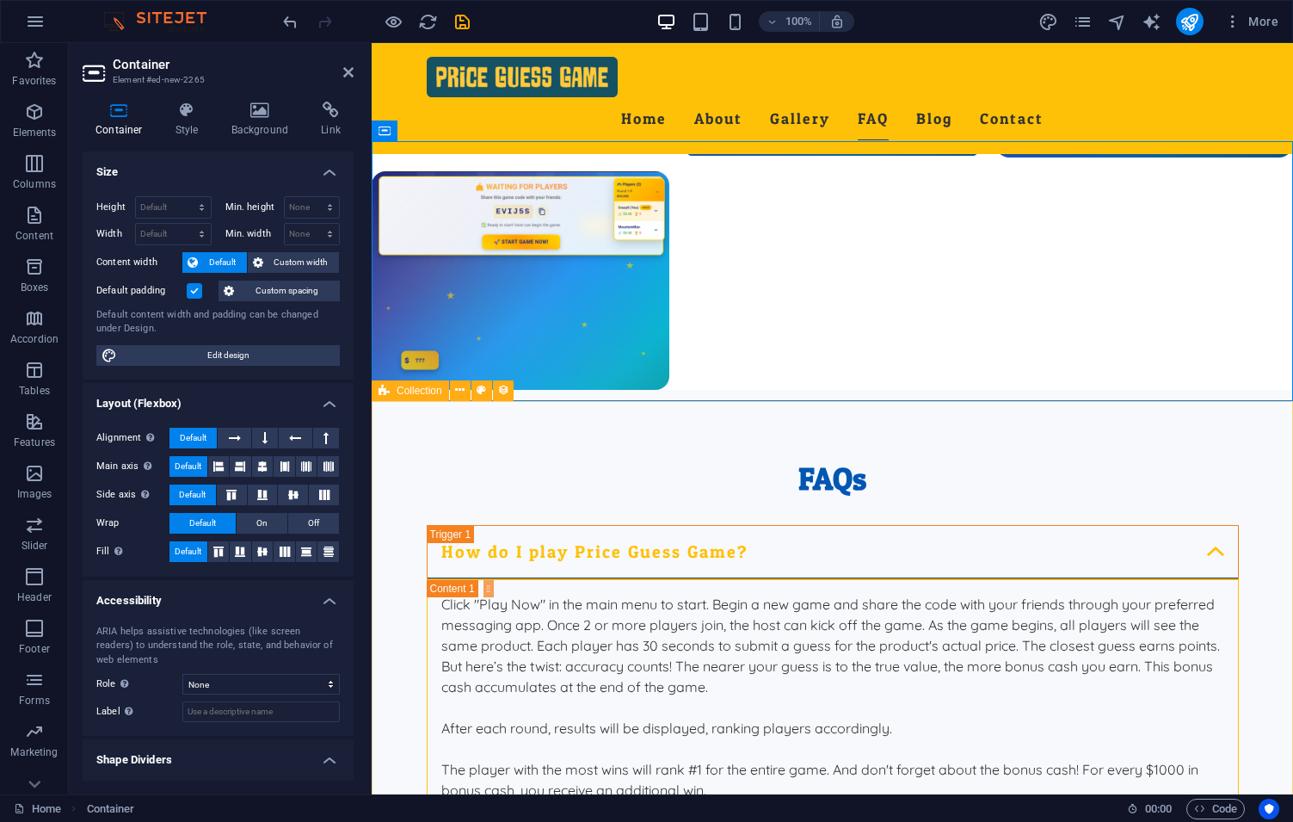
scroll to position [4134, 0]
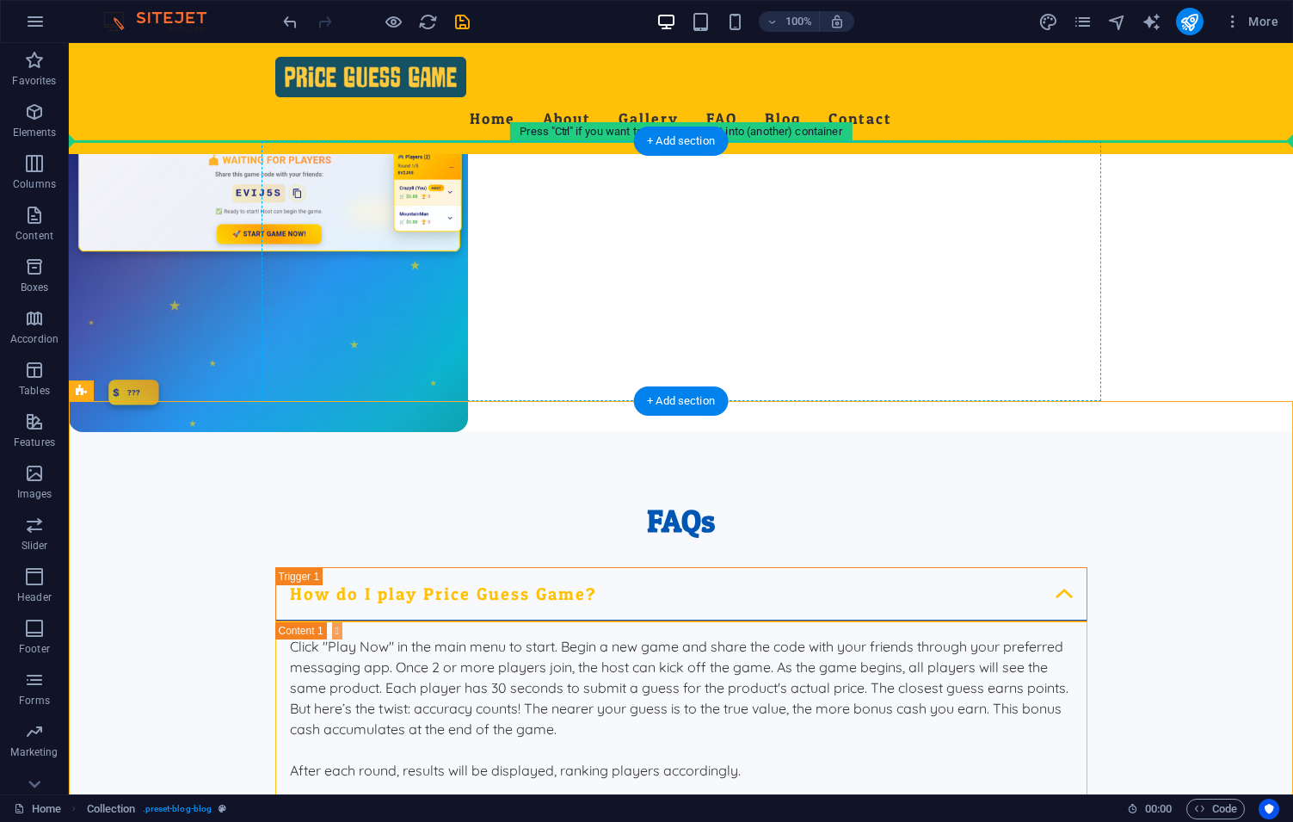
drag, startPoint x: 470, startPoint y: 435, endPoint x: 719, endPoint y: 256, distance: 306.4
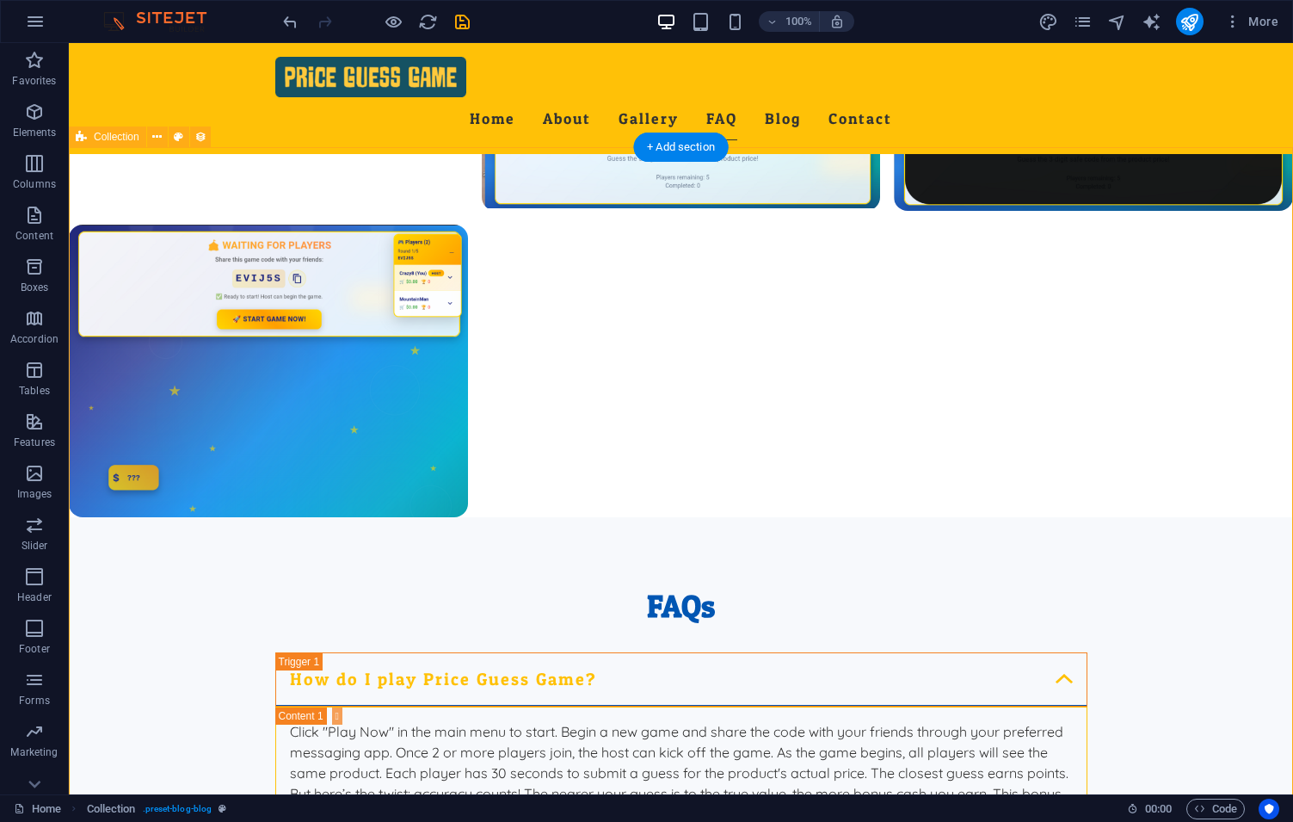
scroll to position [3840, 0]
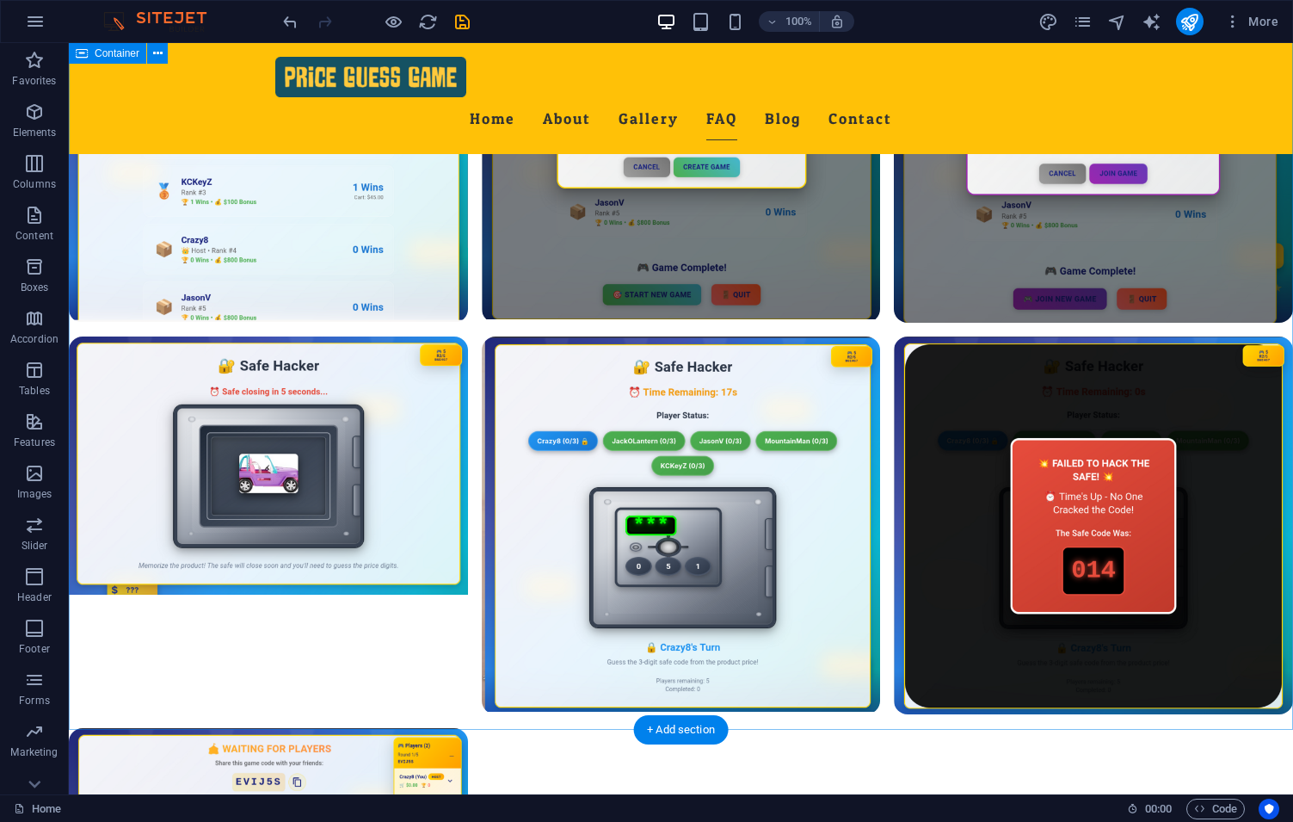
scroll to position [3938, 0]
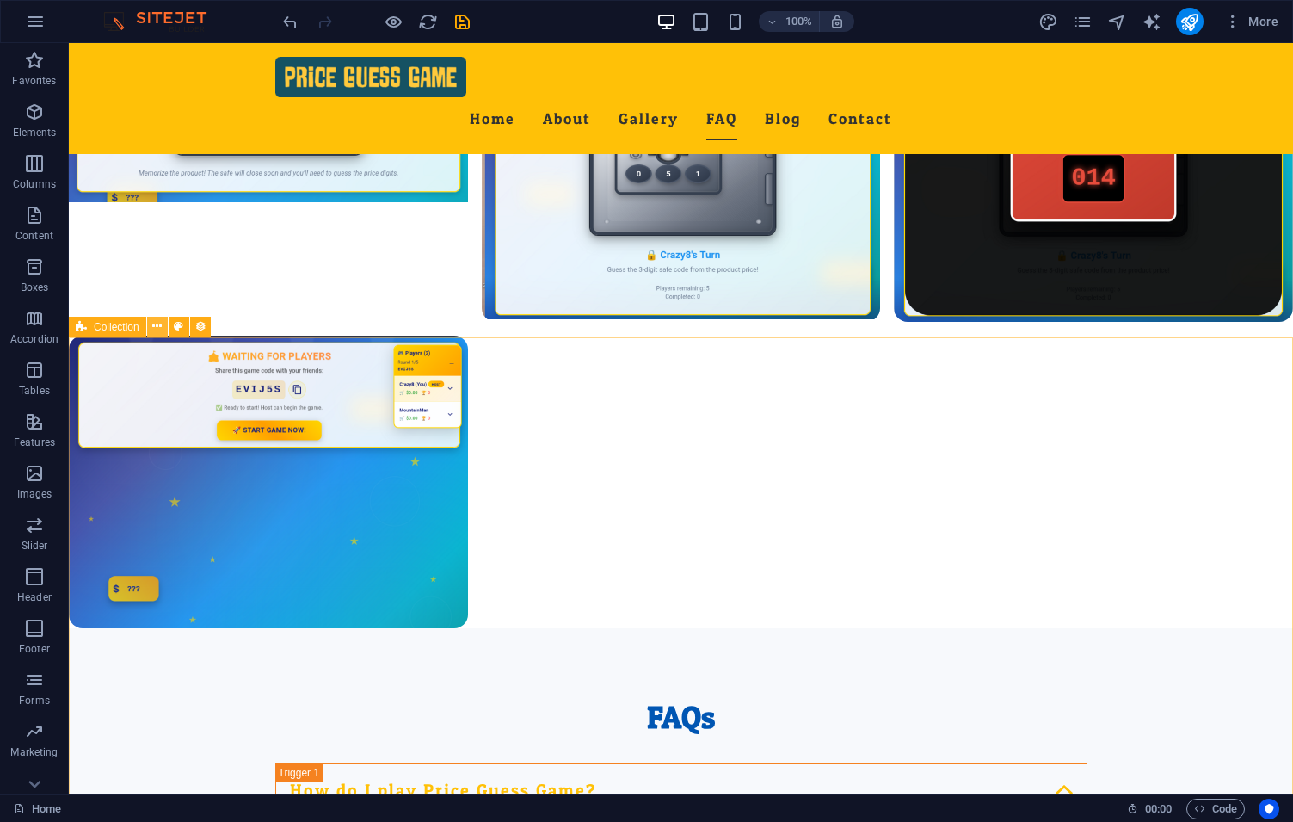
click at [152, 331] on button at bounding box center [157, 327] width 21 height 21
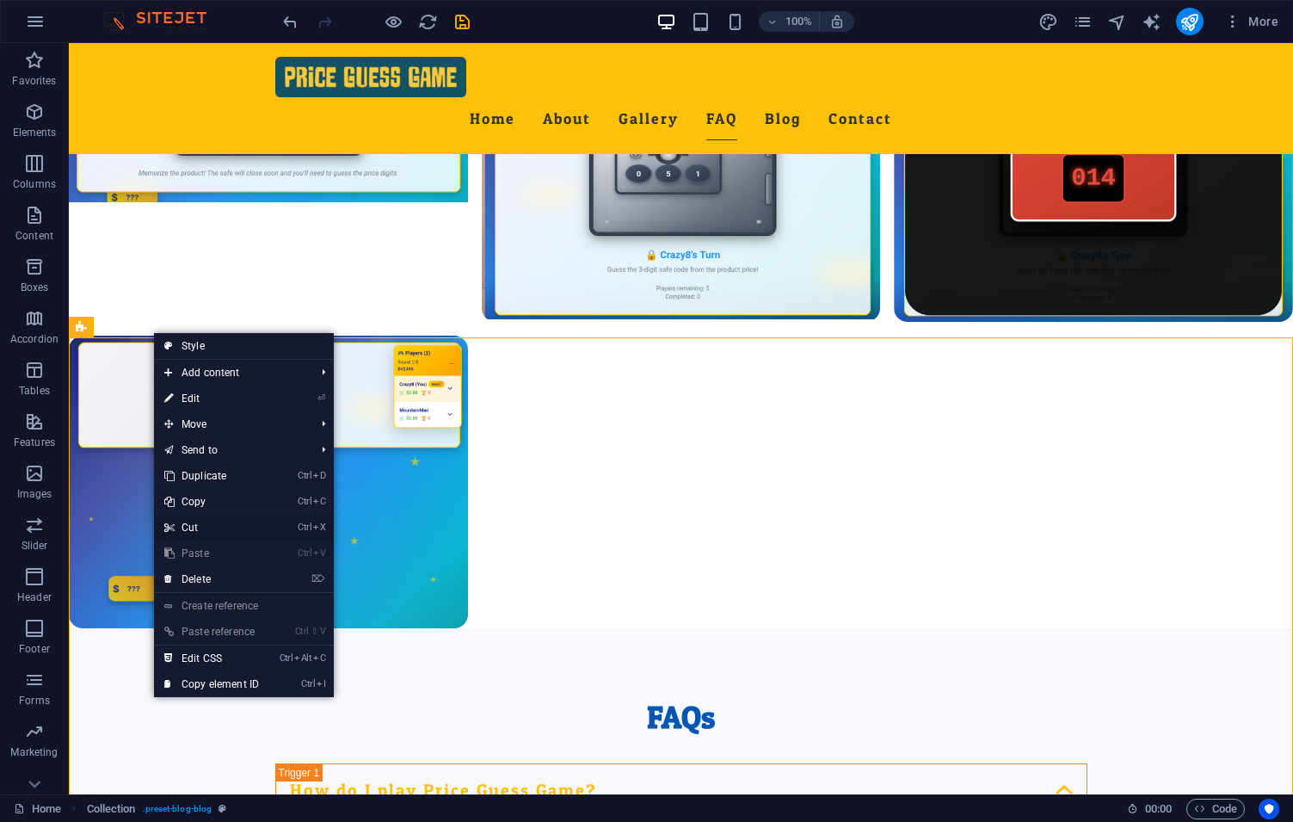
drag, startPoint x: 196, startPoint y: 528, endPoint x: 419, endPoint y: 491, distance: 226.1
click at [196, 528] on link "Ctrl X Cut" at bounding box center [211, 528] width 115 height 26
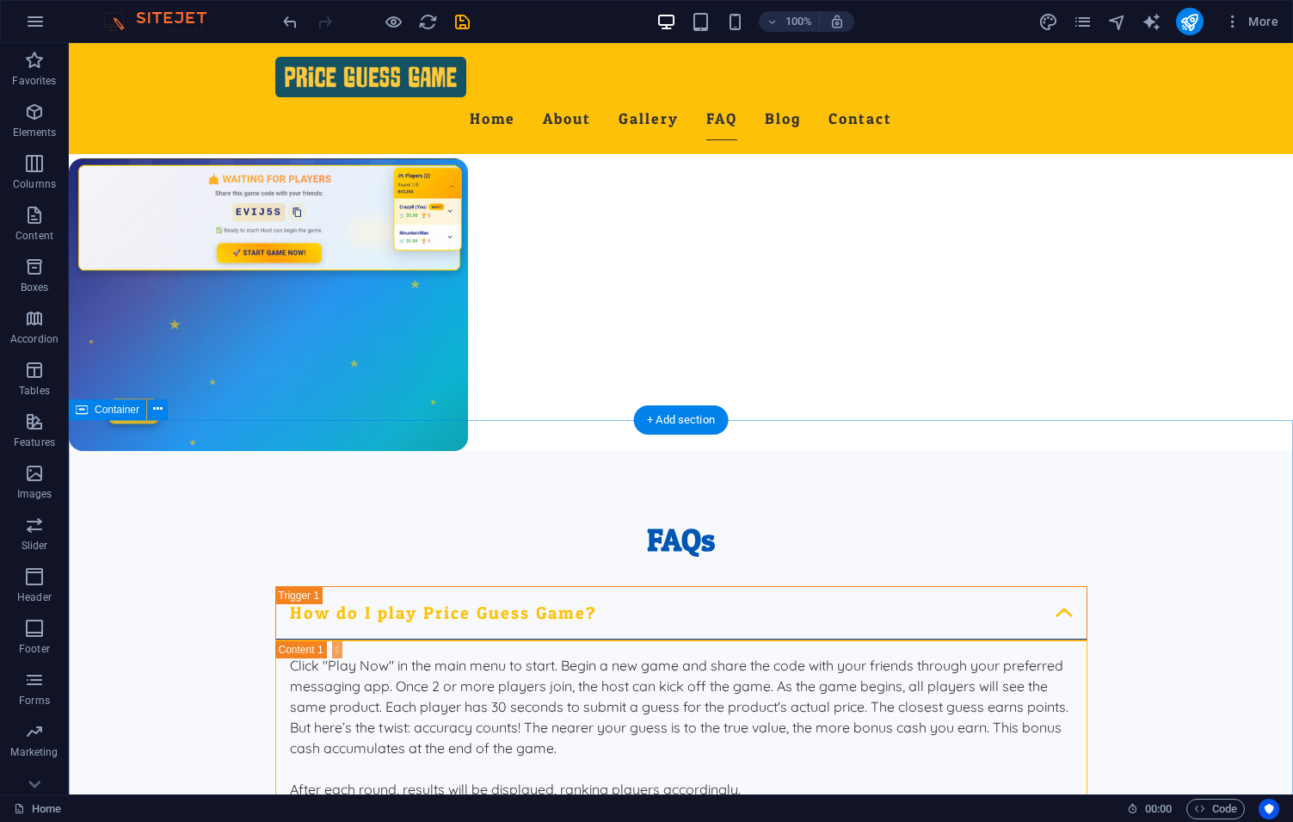
scroll to position [4134, 0]
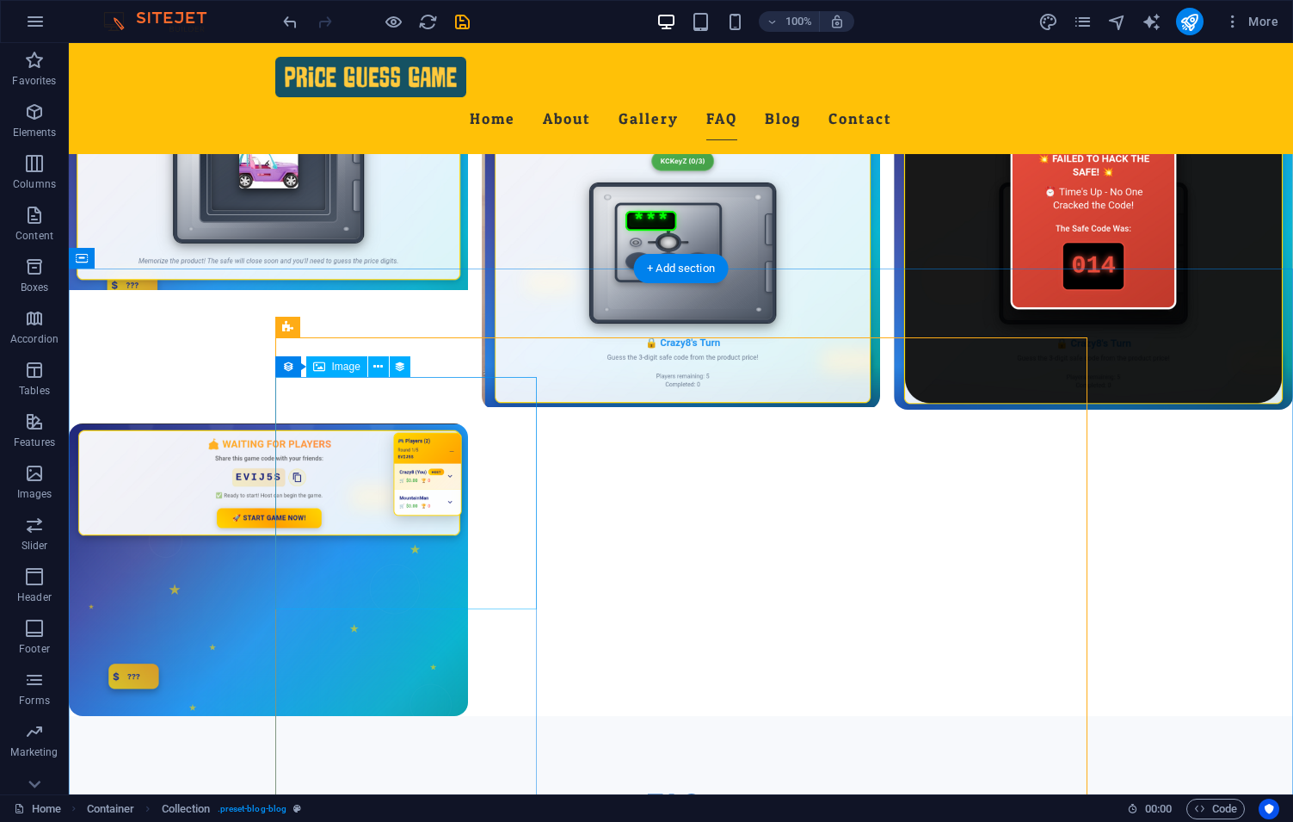
scroll to position [3840, 0]
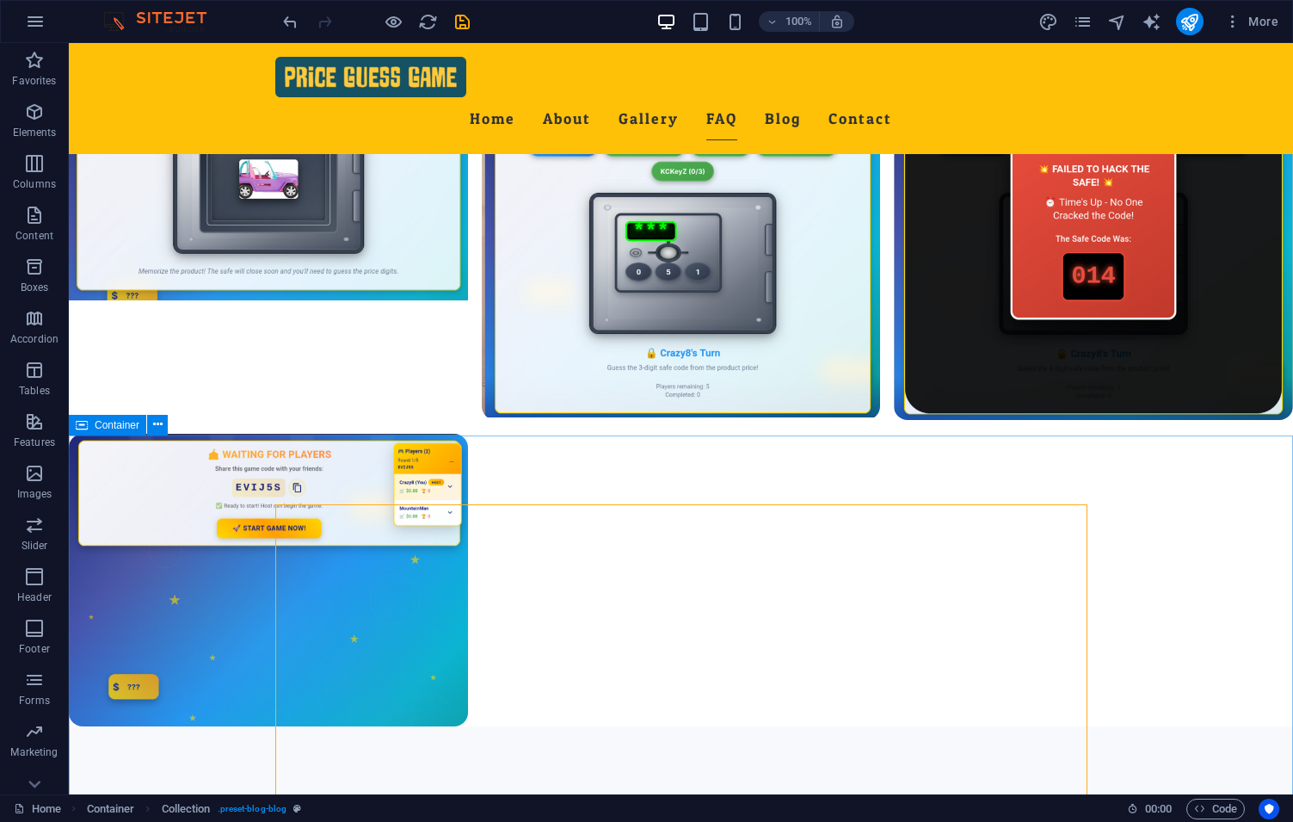
click at [102, 425] on span "Container" at bounding box center [117, 425] width 45 height 10
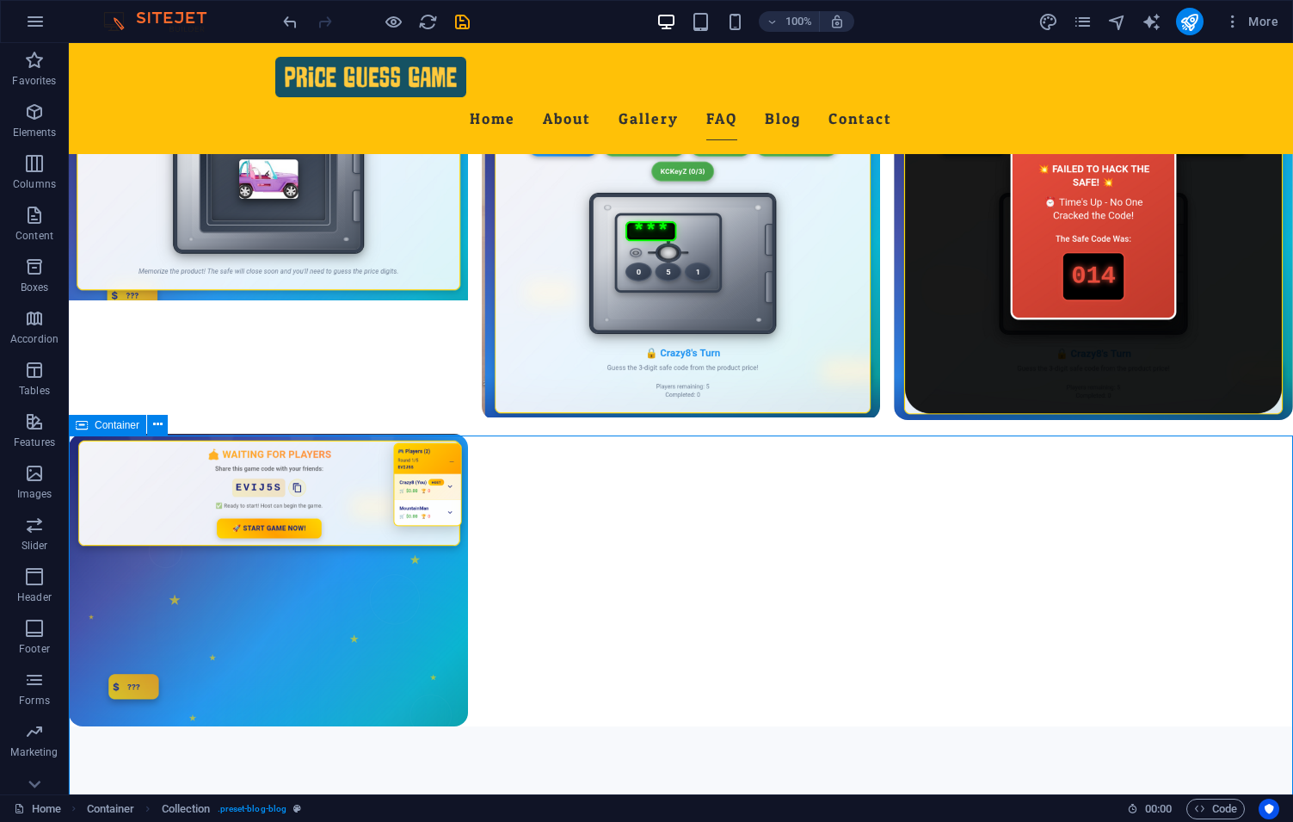
click at [102, 425] on span "Container" at bounding box center [117, 425] width 45 height 10
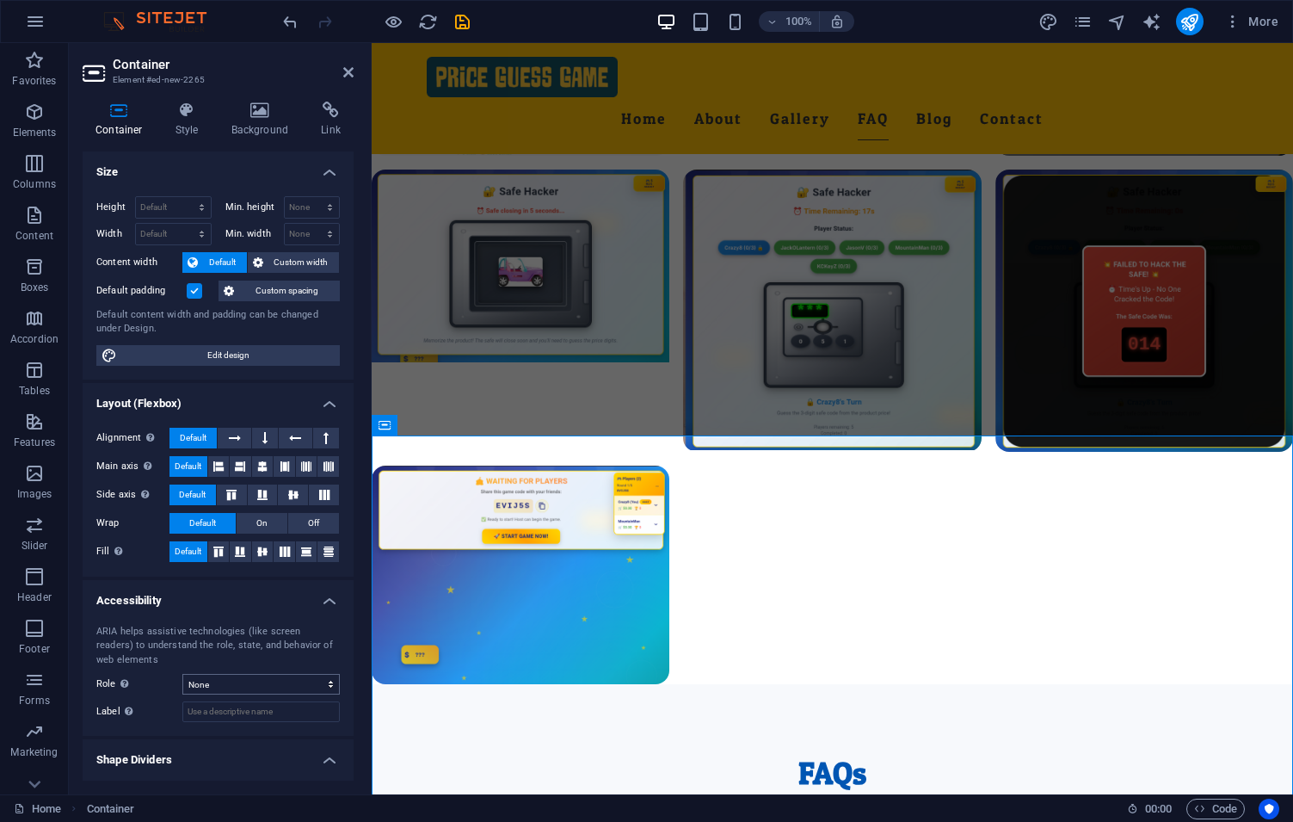
scroll to position [38, 0]
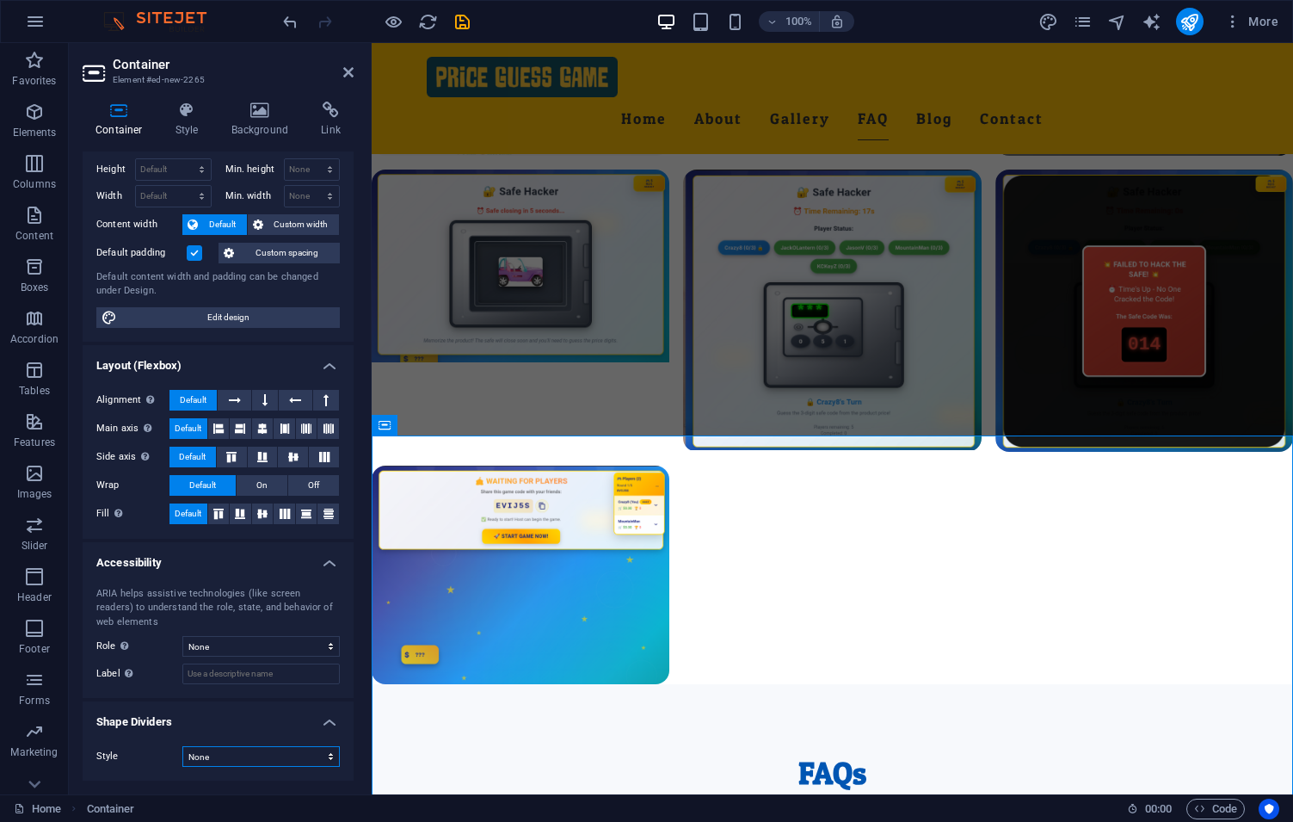
click at [182, 746] on select "None Triangle Square Diagonal Polygon 1 Polygon 2 Zigzag Multiple Zigzags Waves…" at bounding box center [260, 756] width 157 height 21
select select "shredded-paper"
click option "Shredded Paper" at bounding box center [0, 0] width 0 height 0
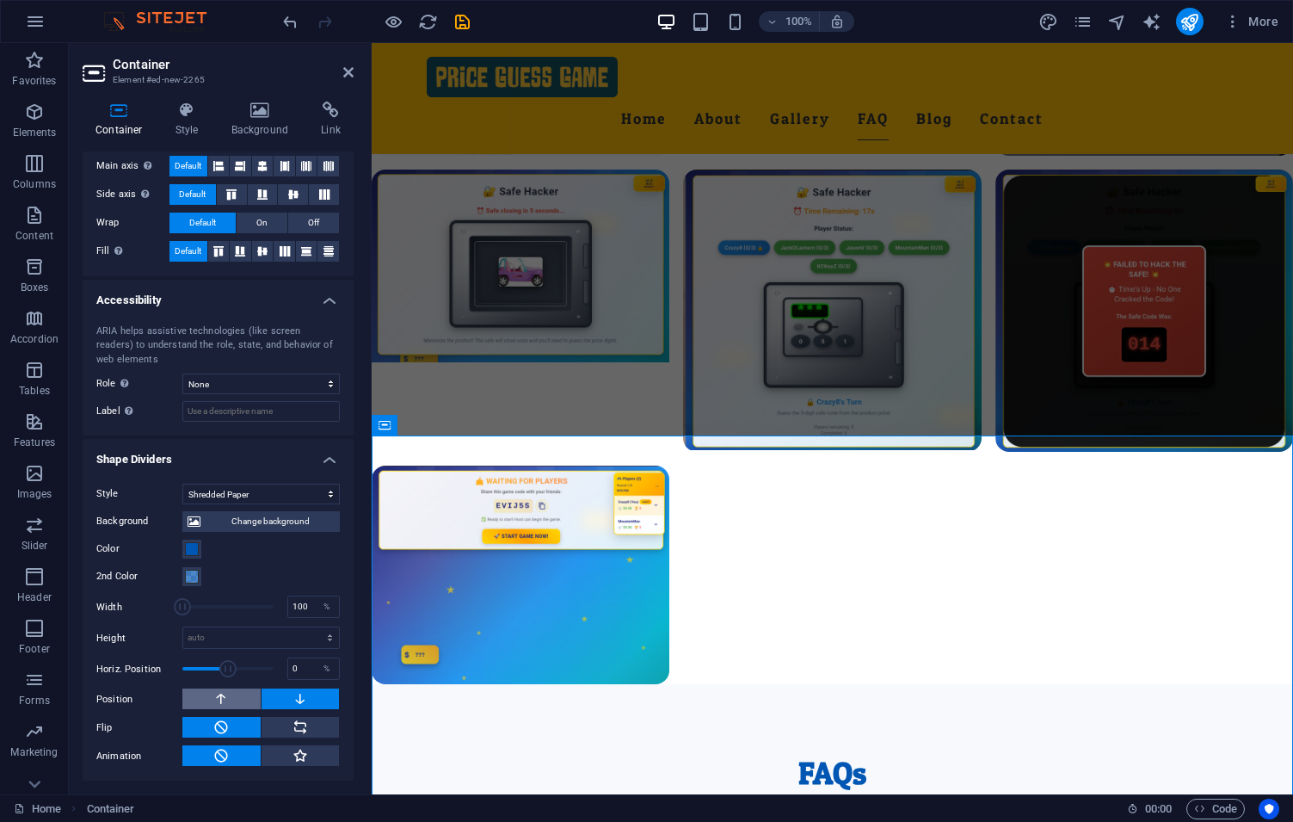
click at [225, 700] on icon at bounding box center [220, 698] width 15 height 21
drag, startPoint x: 222, startPoint y: 671, endPoint x: 207, endPoint y: 677, distance: 16.6
click at [207, 677] on span at bounding box center [206, 668] width 17 height 17
drag, startPoint x: 208, startPoint y: 676, endPoint x: 217, endPoint y: 669, distance: 11.6
click at [217, 669] on span at bounding box center [216, 668] width 17 height 17
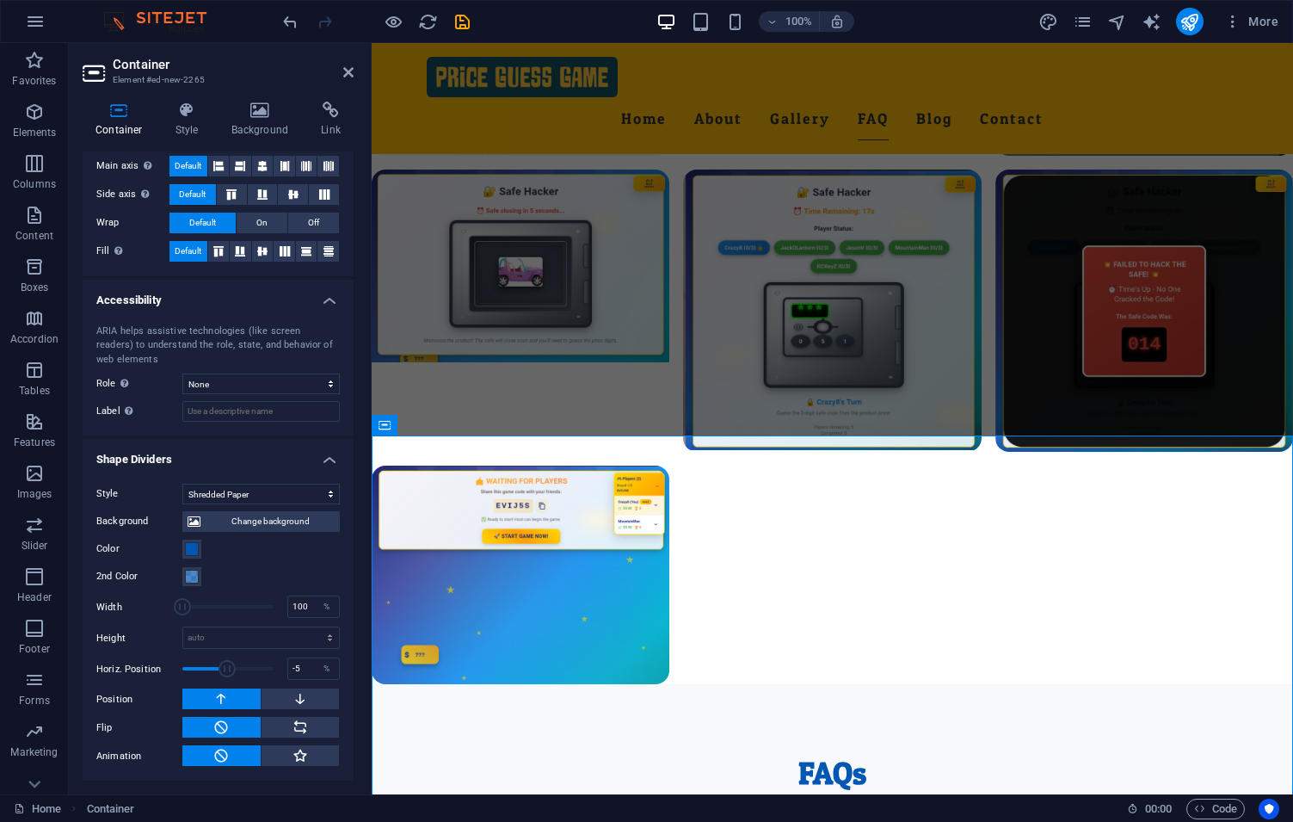
type input "0"
drag, startPoint x: 217, startPoint y: 669, endPoint x: 228, endPoint y: 664, distance: 12.0
click at [228, 664] on span at bounding box center [227, 668] width 17 height 17
click at [183, 627] on select "auto px rem em vh vw" at bounding box center [261, 637] width 156 height 21
select select "rem"
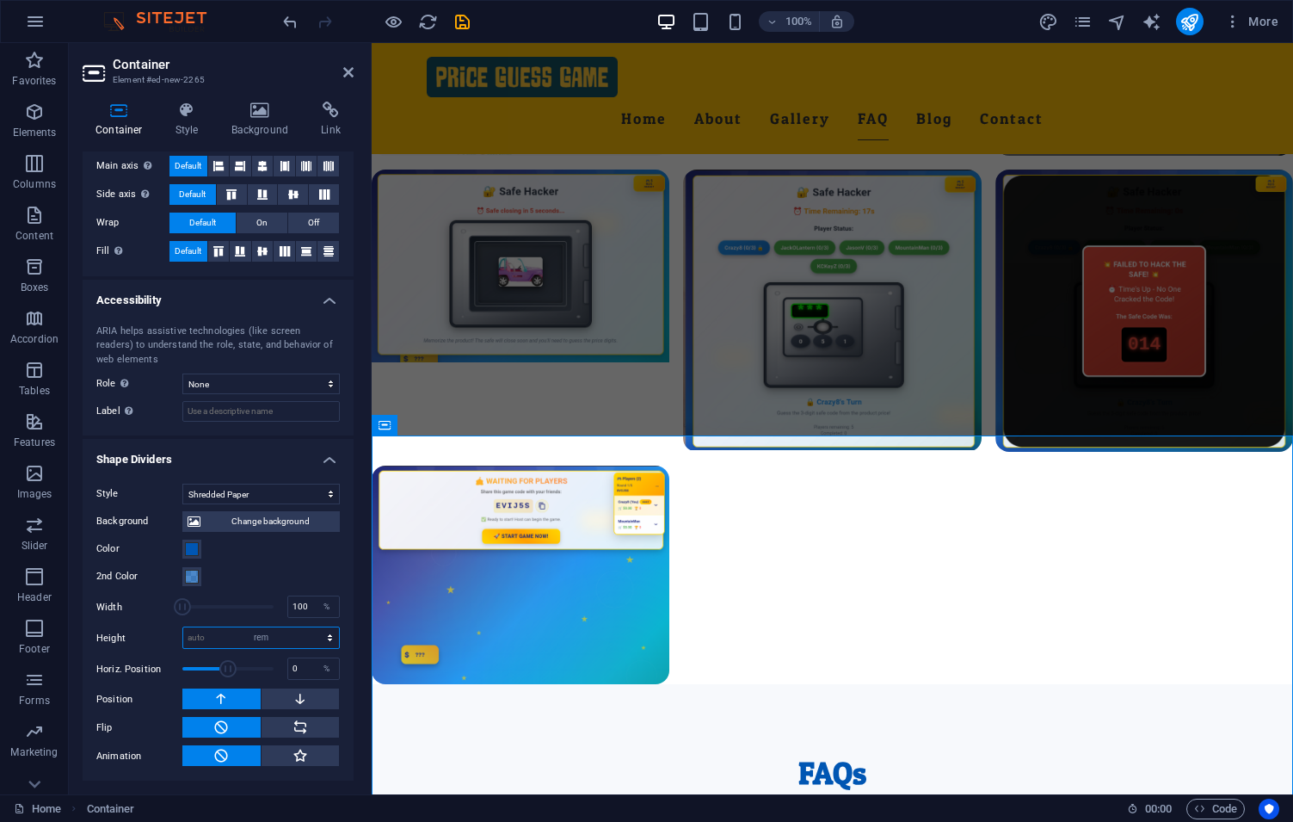
click option "rem" at bounding box center [0, 0] width 0 height 0
type input "10.375"
click at [252, 640] on input "10.375" at bounding box center [261, 637] width 156 height 21
click at [315, 627] on select "auto px rem em vh vw" at bounding box center [327, 637] width 24 height 21
select select "vh"
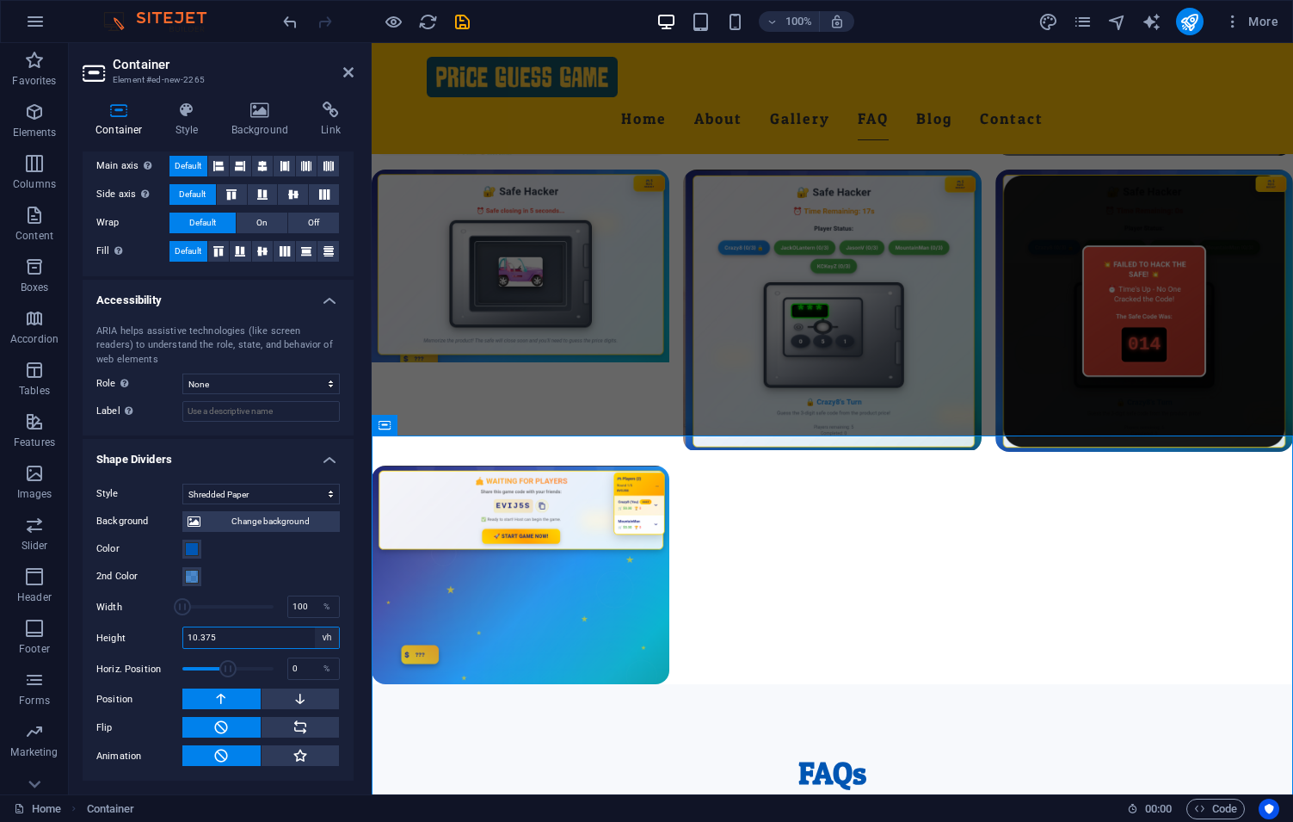
click option "vh" at bounding box center [0, 0] width 0 height 0
drag, startPoint x: 241, startPoint y: 639, endPoint x: 113, endPoint y: 633, distance: 128.3
click at [183, 633] on input "19" at bounding box center [261, 637] width 156 height 21
type input "10"
click at [268, 558] on div "Color" at bounding box center [218, 549] width 244 height 21
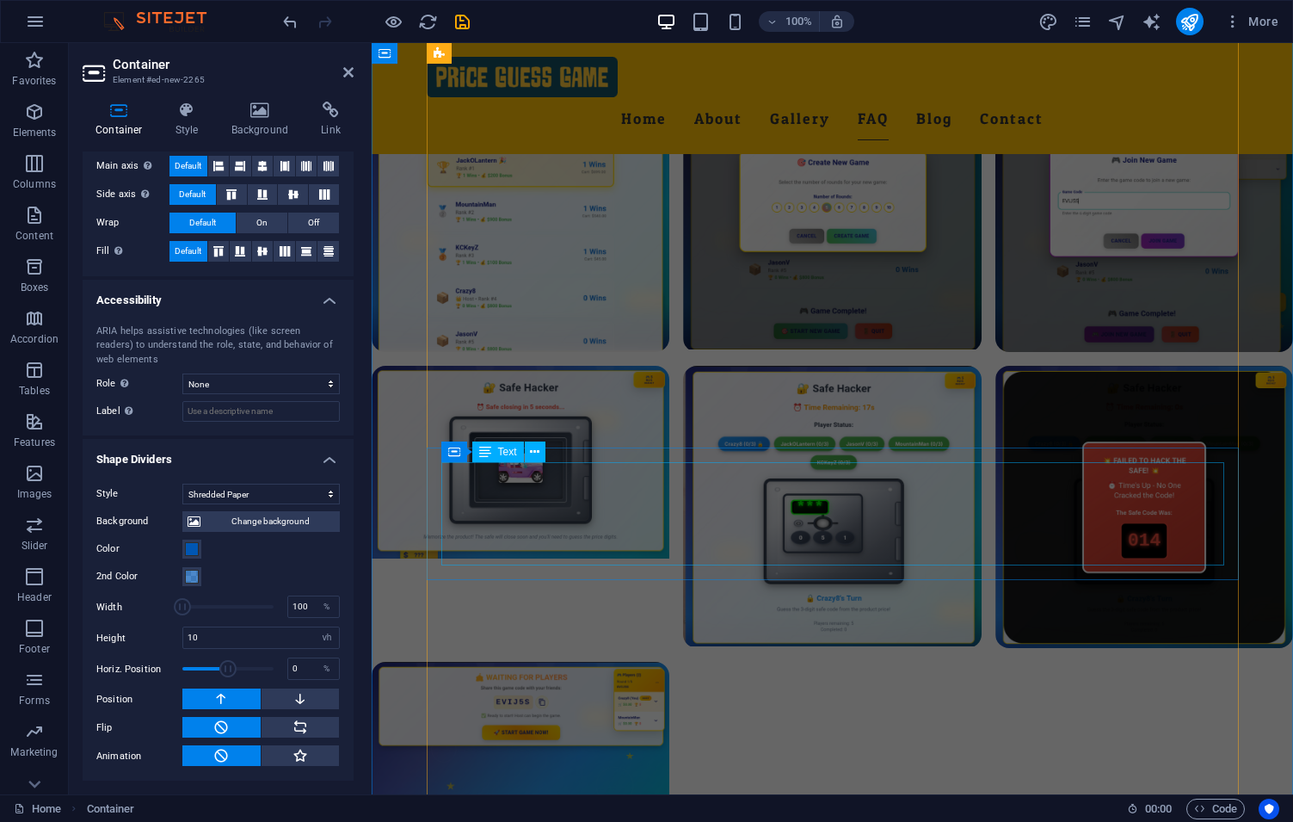
scroll to position [2806, 0]
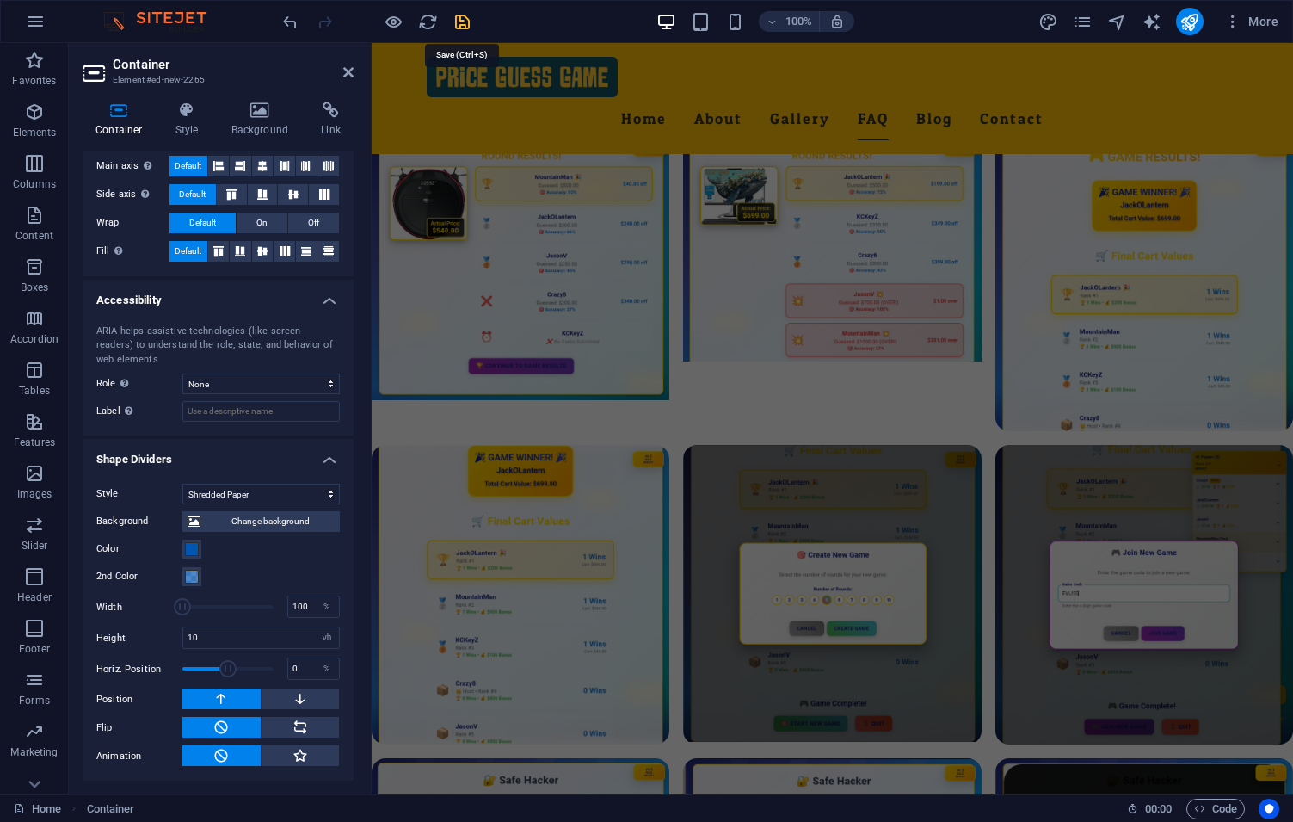
click at [466, 28] on icon "save" at bounding box center [463, 22] width 20 height 20
select select "rem"
select select "captions"
select select "rem"
select select "preset-gallery-v3-grid-dense"
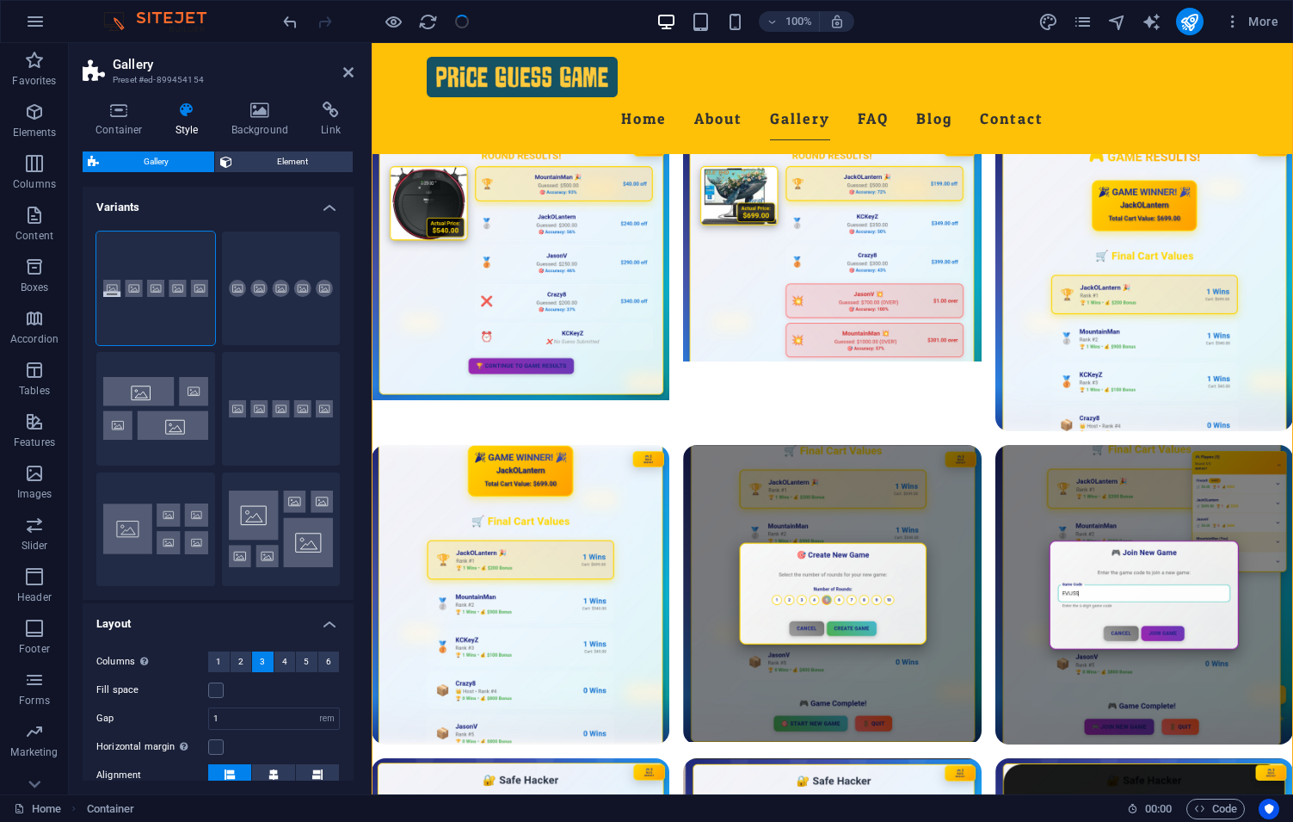
scroll to position [1609, 0]
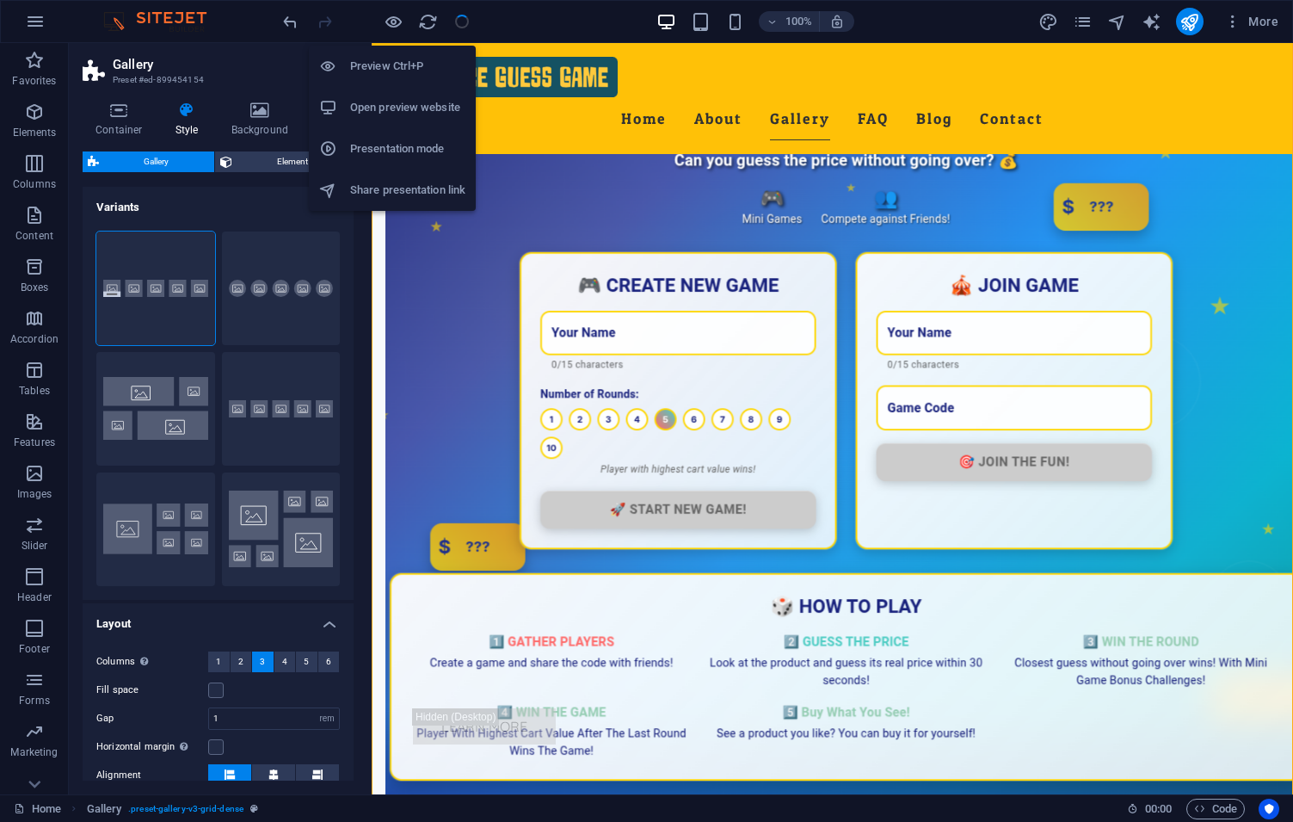
click at [386, 120] on li "Open preview website" at bounding box center [392, 107] width 167 height 41
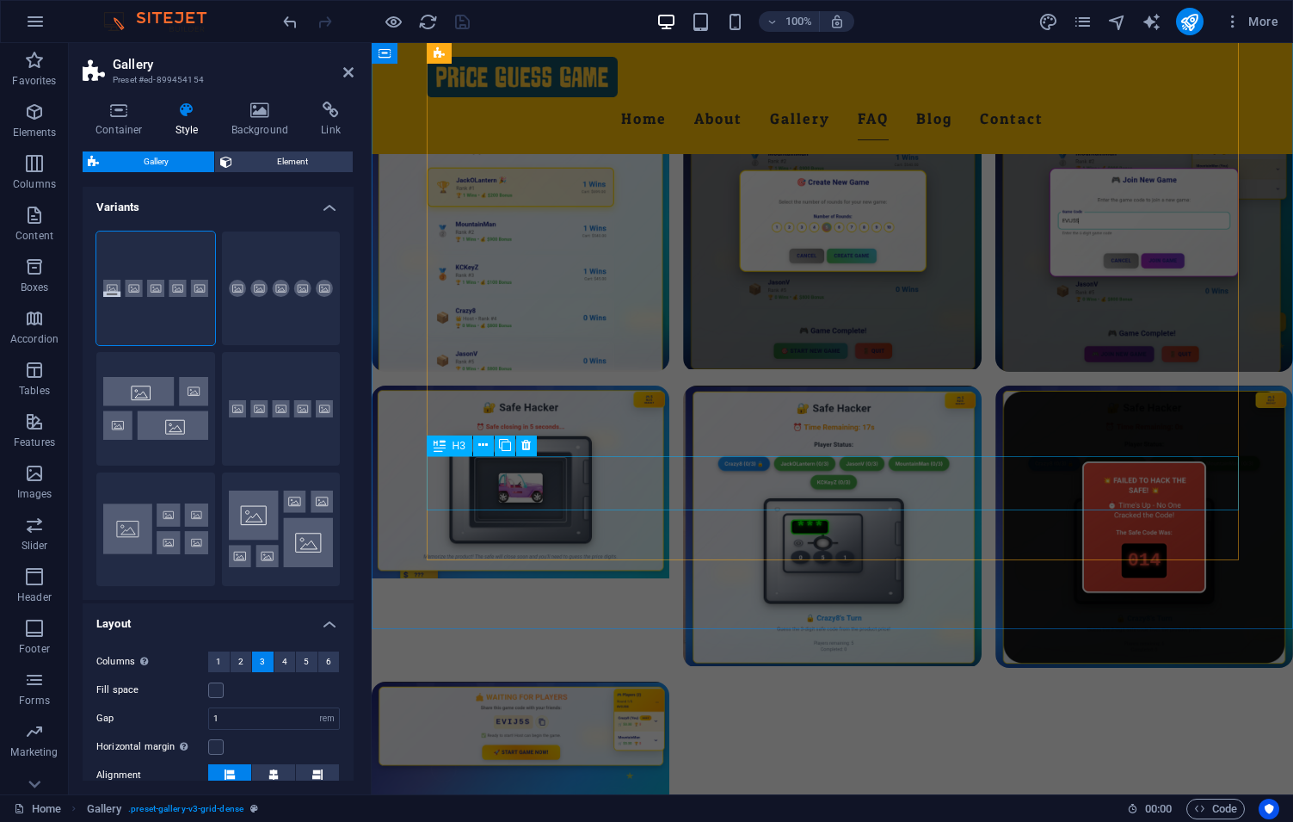
scroll to position [3571, 0]
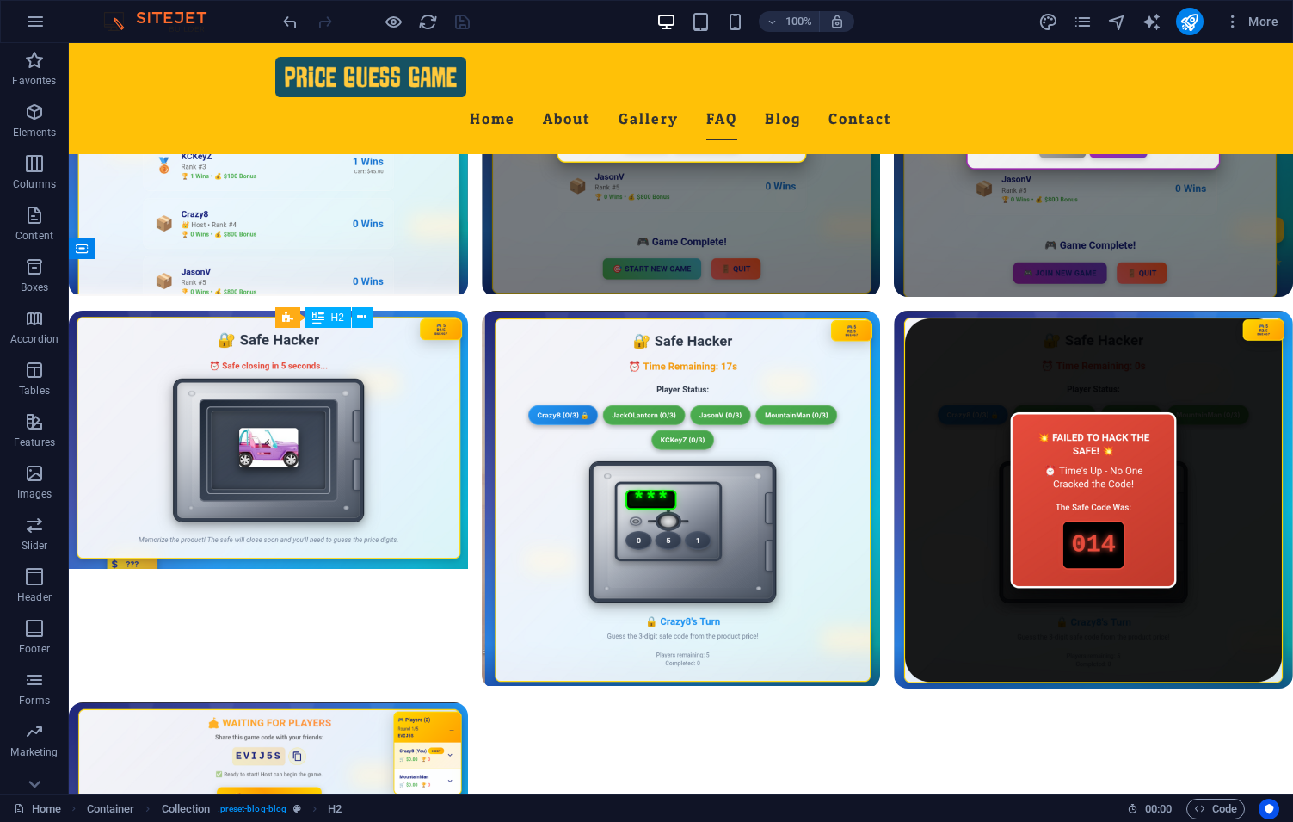
scroll to position [4016, 0]
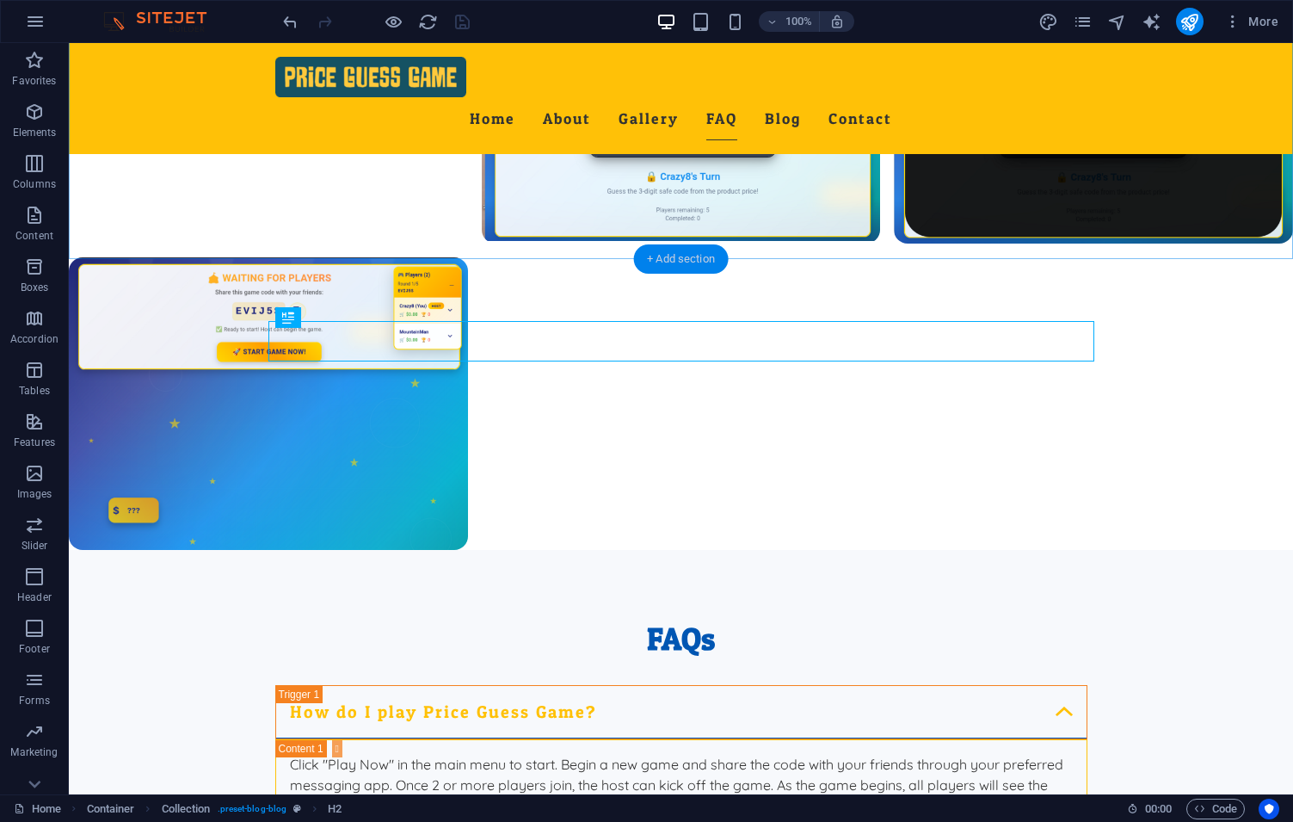
click at [679, 268] on div "+ Add section" at bounding box center [681, 258] width 96 height 29
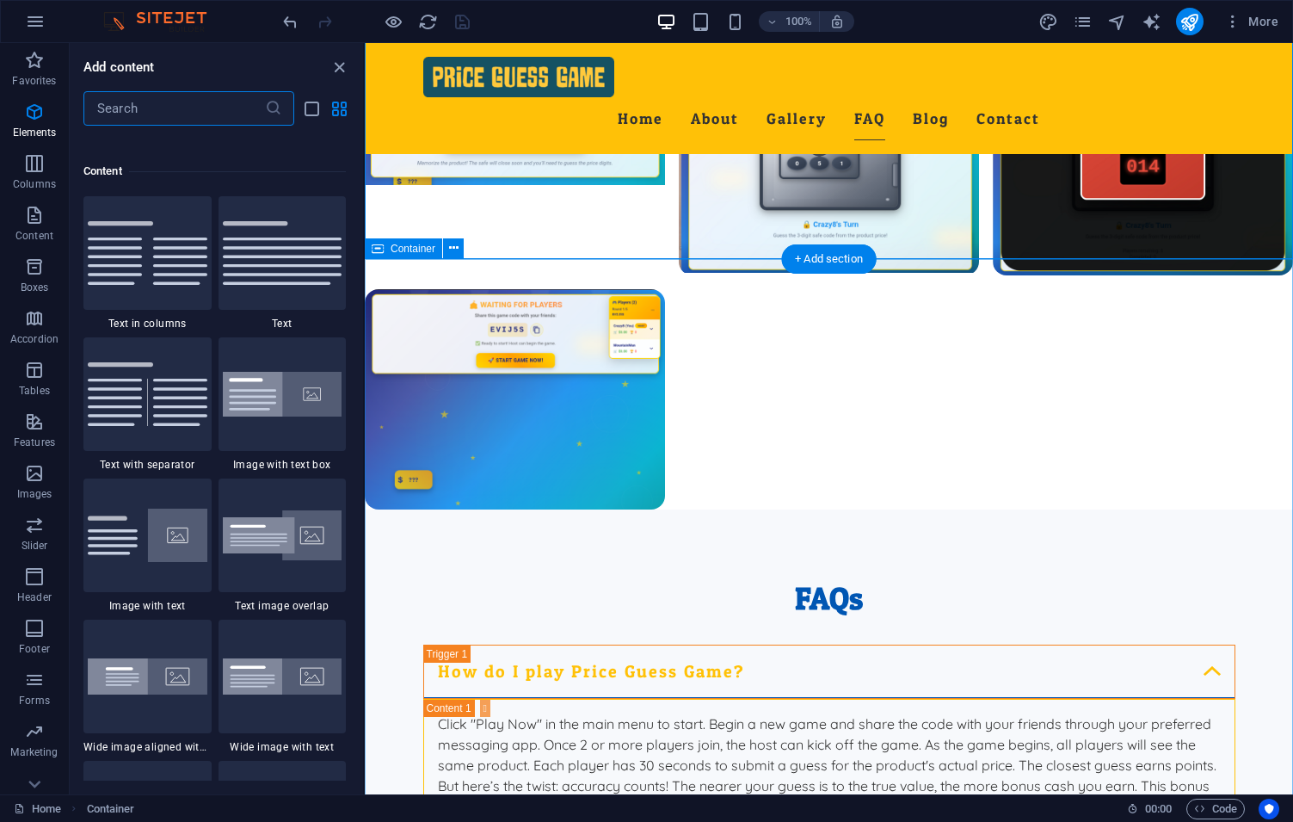
scroll to position [3011, 0]
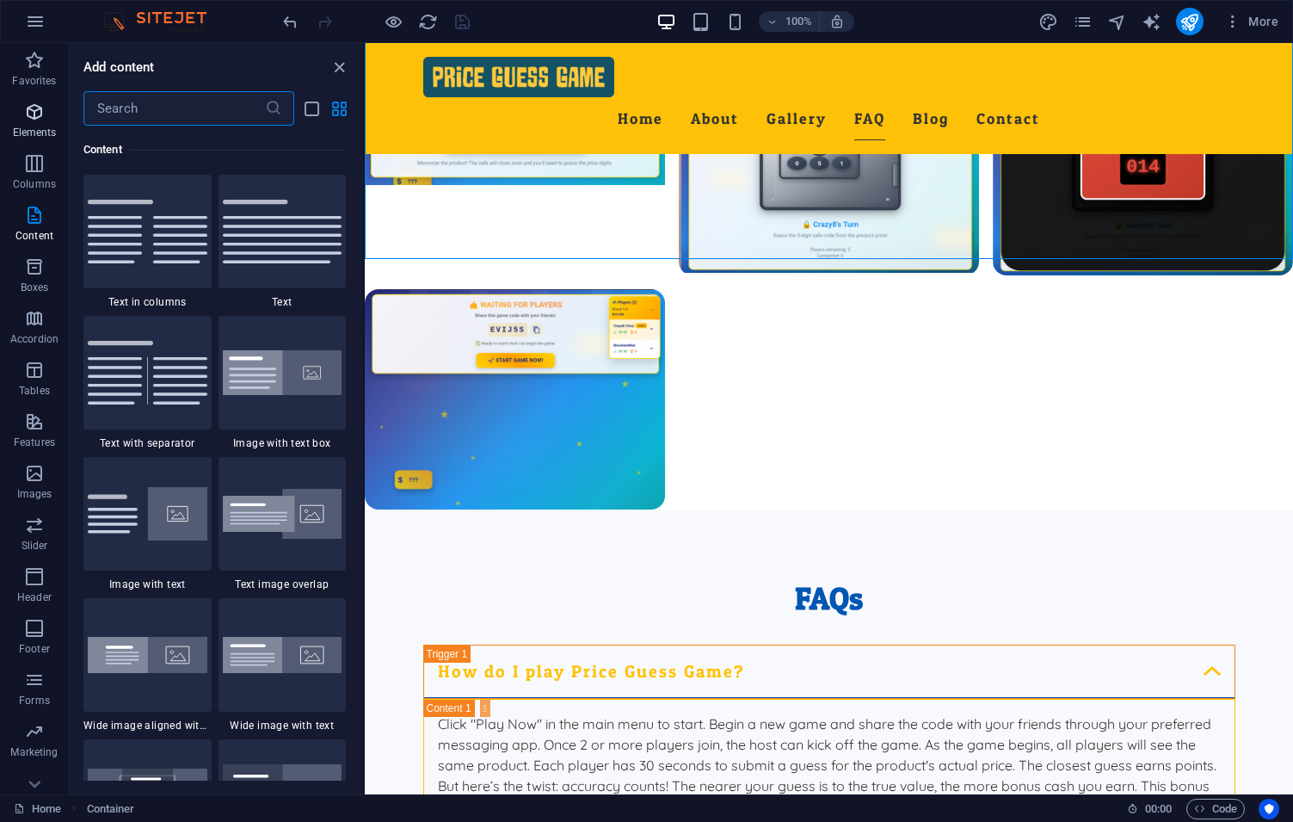
click at [45, 112] on icon "button" at bounding box center [34, 112] width 21 height 21
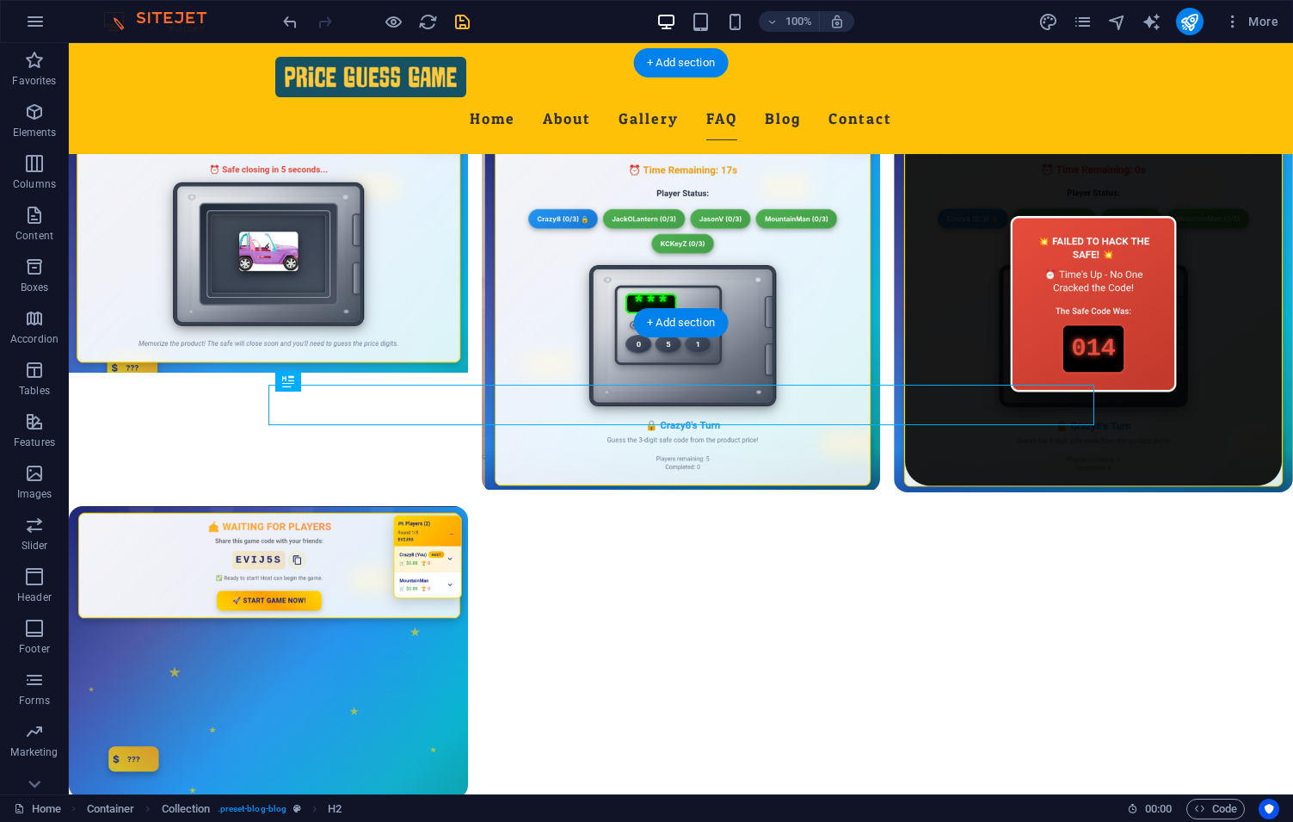
scroll to position [4212, 0]
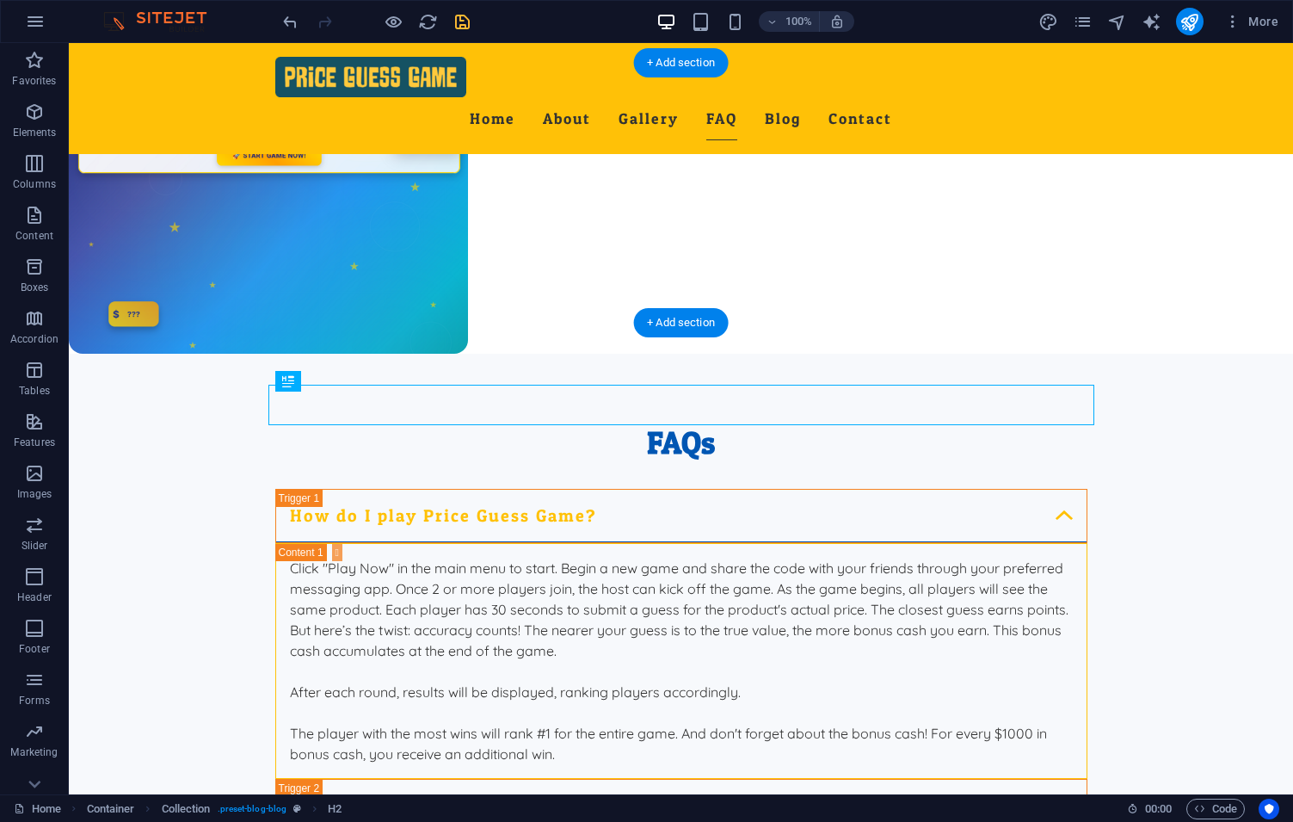
drag, startPoint x: 553, startPoint y: 428, endPoint x: 687, endPoint y: 205, distance: 259.7
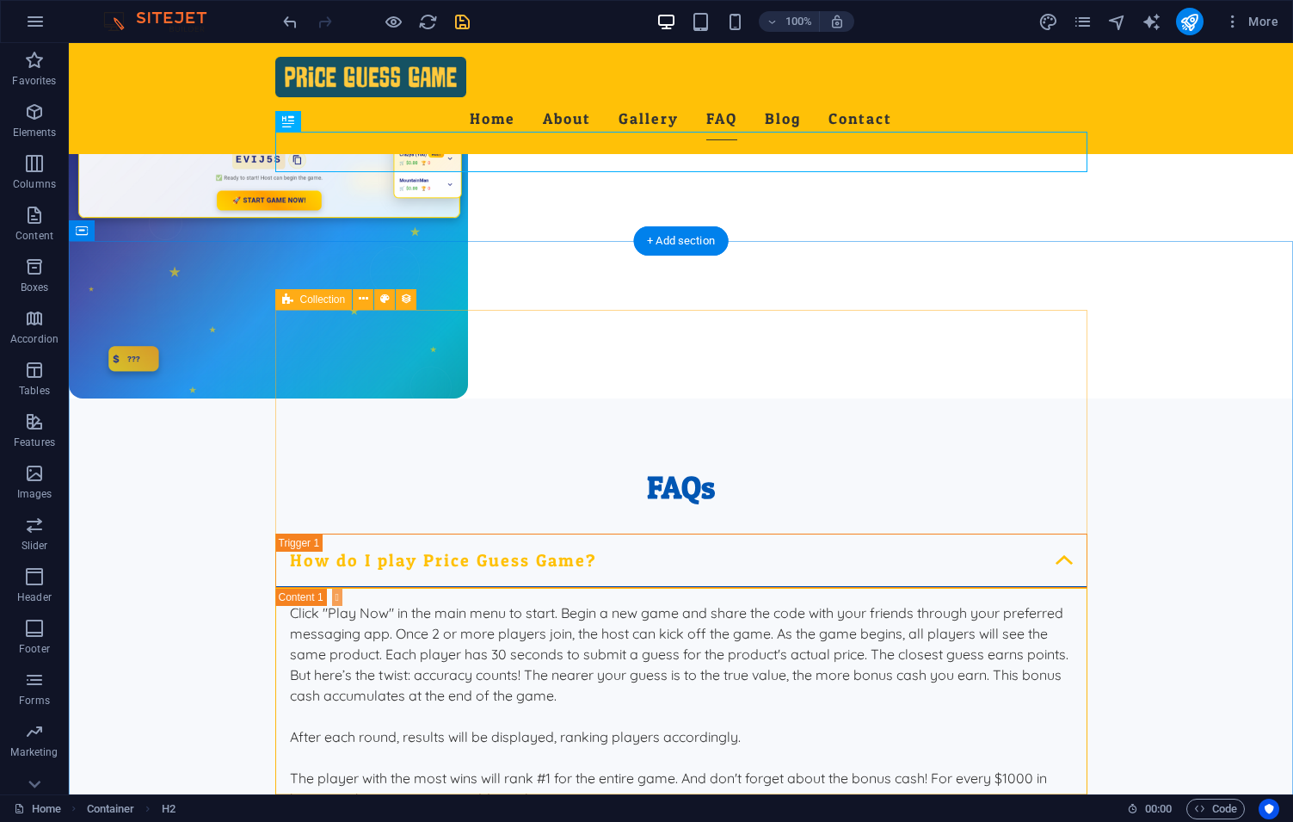
scroll to position [4016, 0]
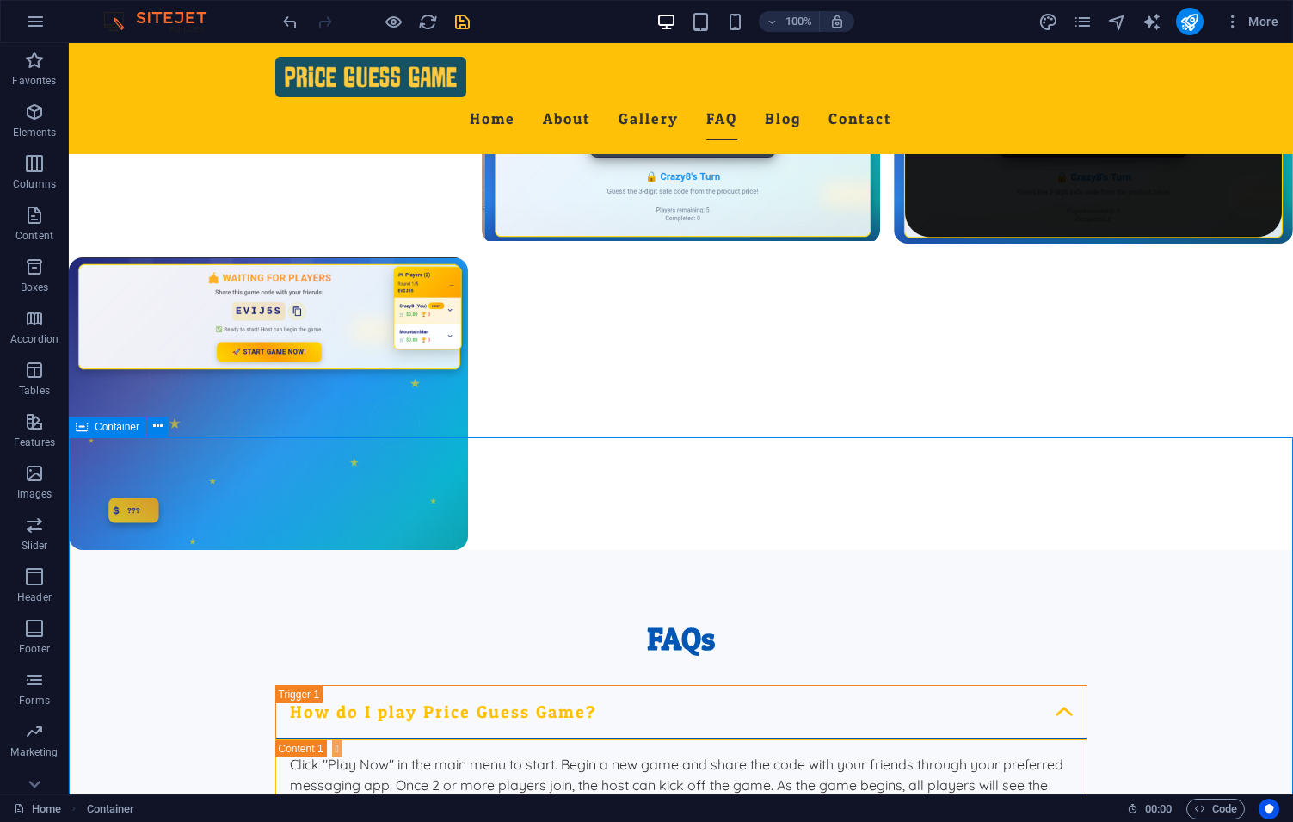
click at [89, 429] on div "Container" at bounding box center [107, 426] width 77 height 21
select select "shredded-paper"
select select "vh"
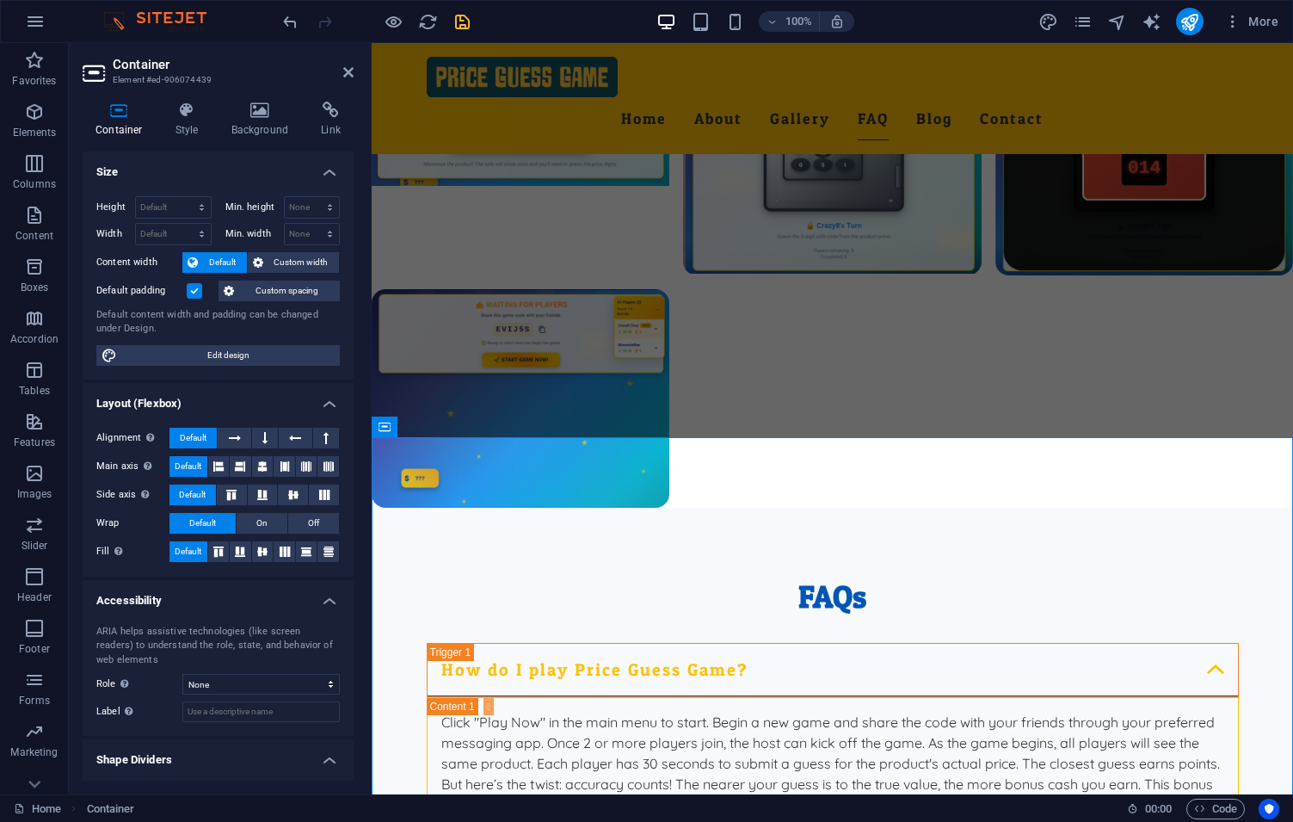
scroll to position [300, 0]
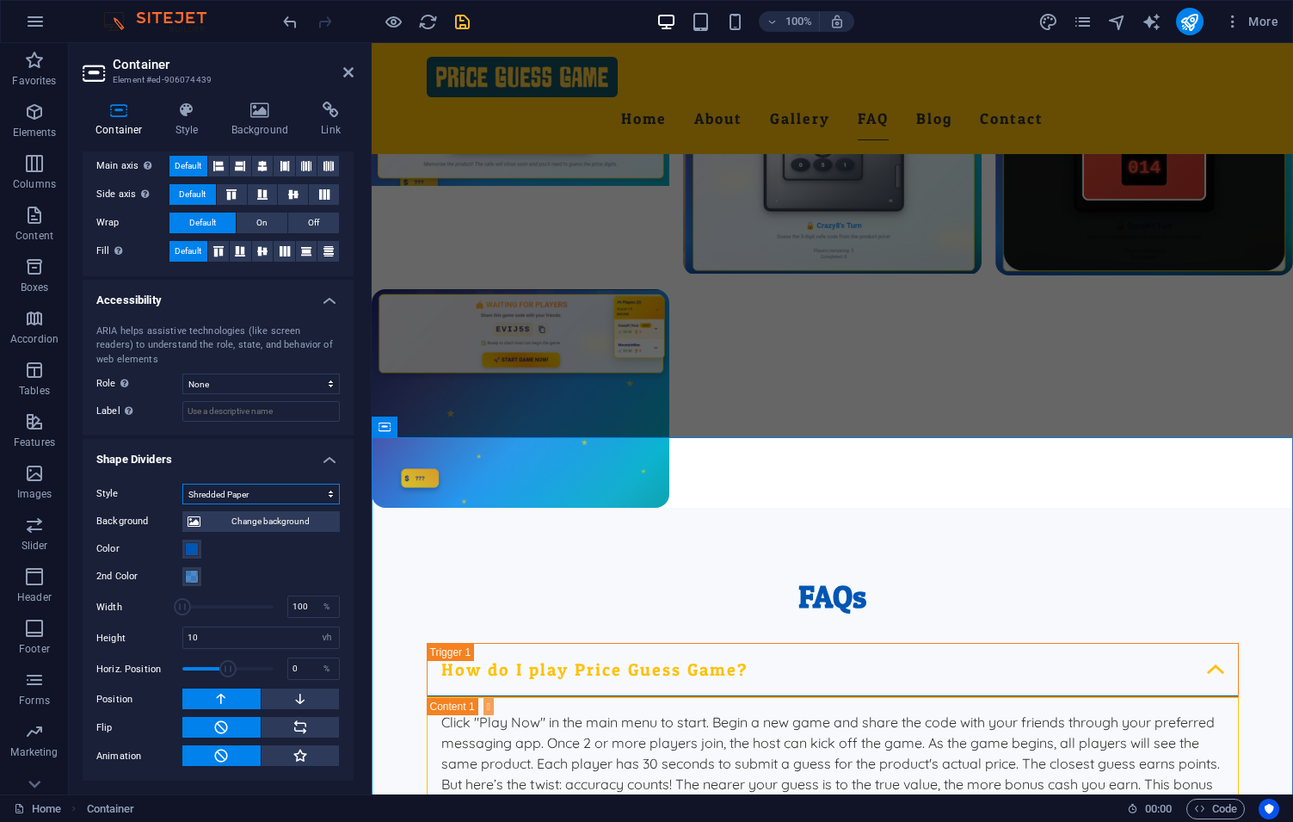
click at [182, 484] on select "None Triangle Square Diagonal Polygon 1 Polygon 2 Zigzag Multiple Zigzags Waves…" at bounding box center [260, 494] width 157 height 21
select select "none"
click option "None" at bounding box center [0, 0] width 0 height 0
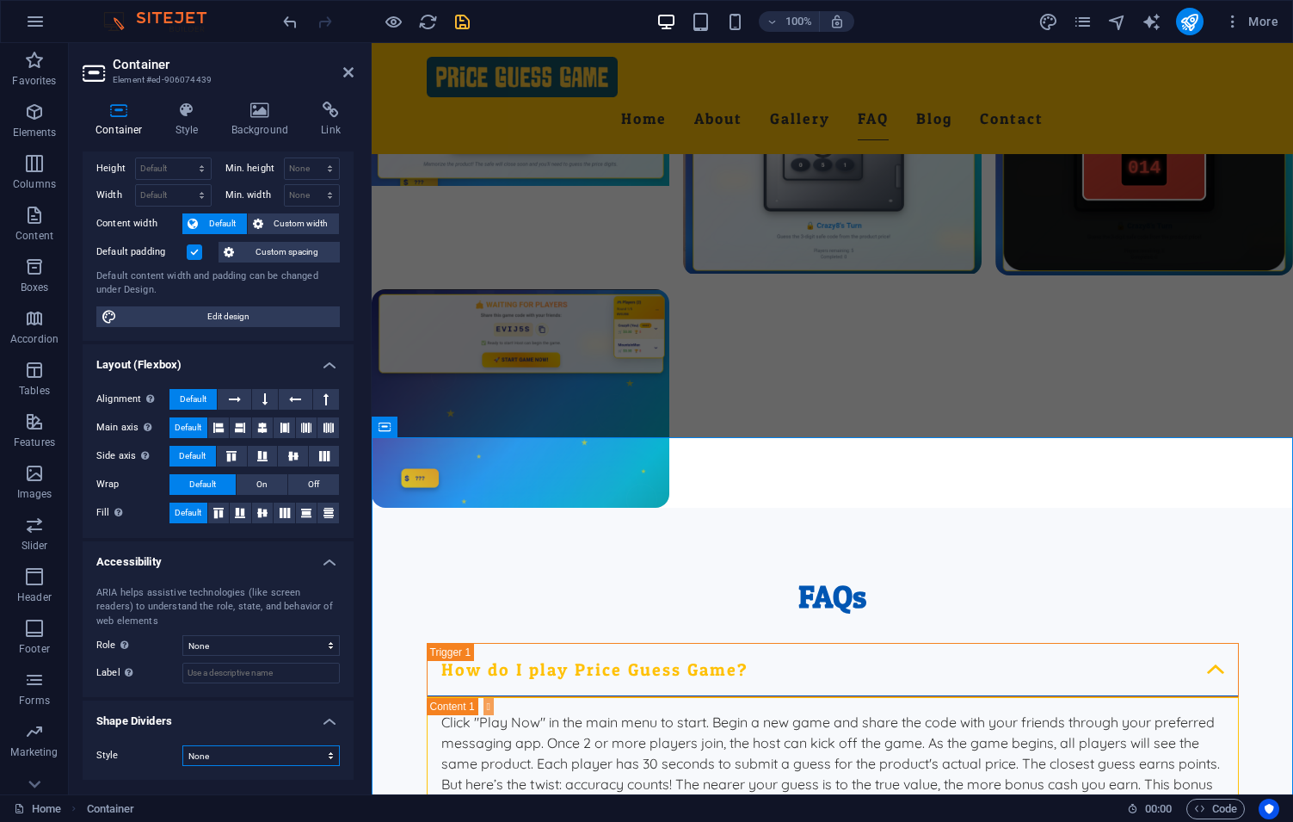
scroll to position [38, 0]
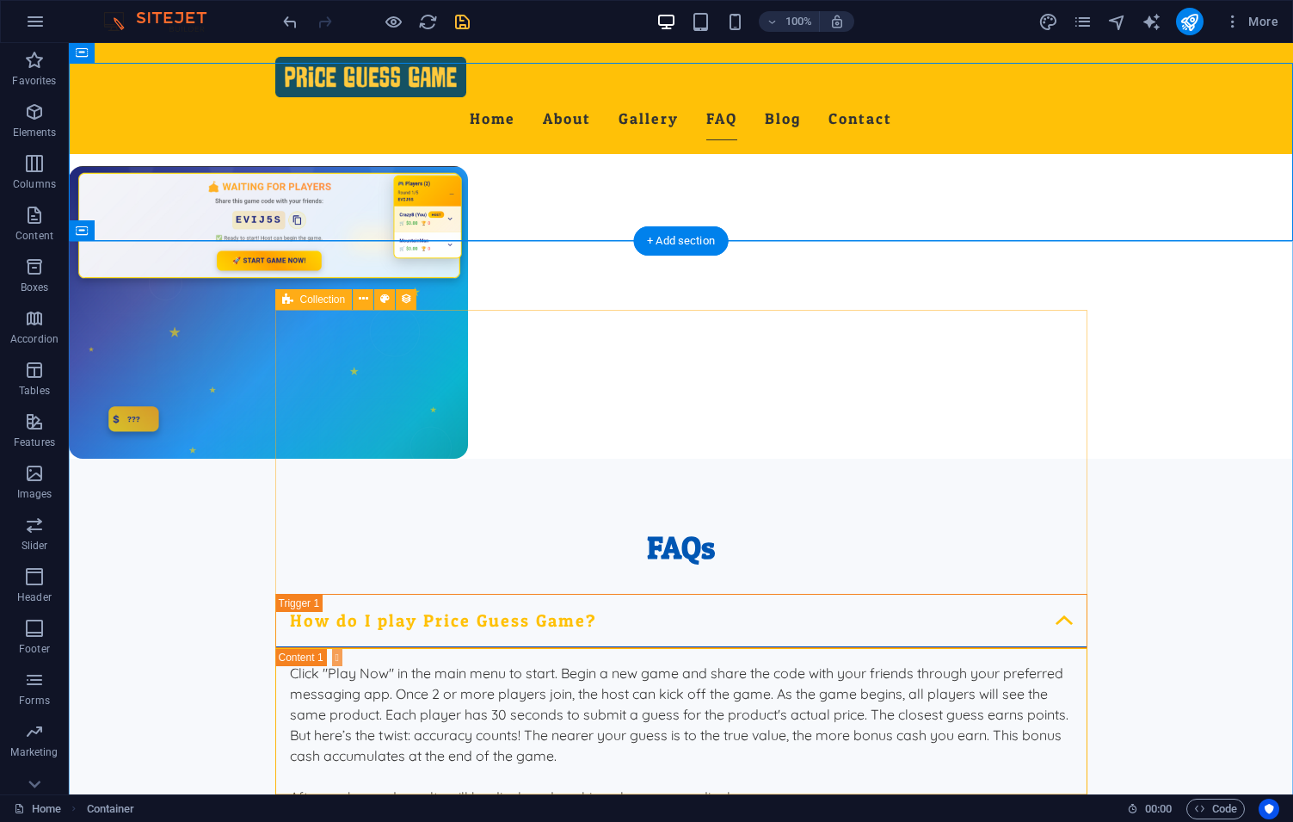
scroll to position [3820, 0]
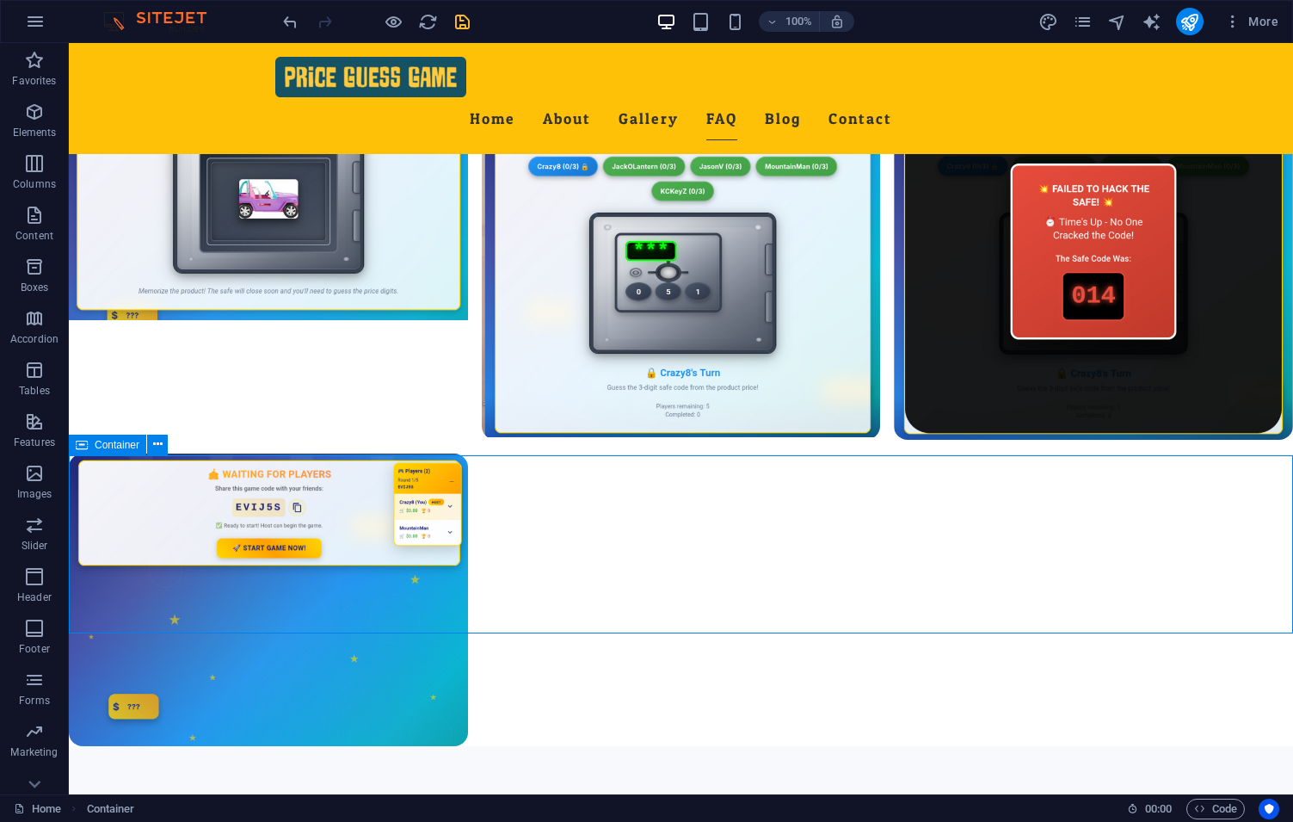
click at [121, 445] on span "Container" at bounding box center [117, 445] width 45 height 10
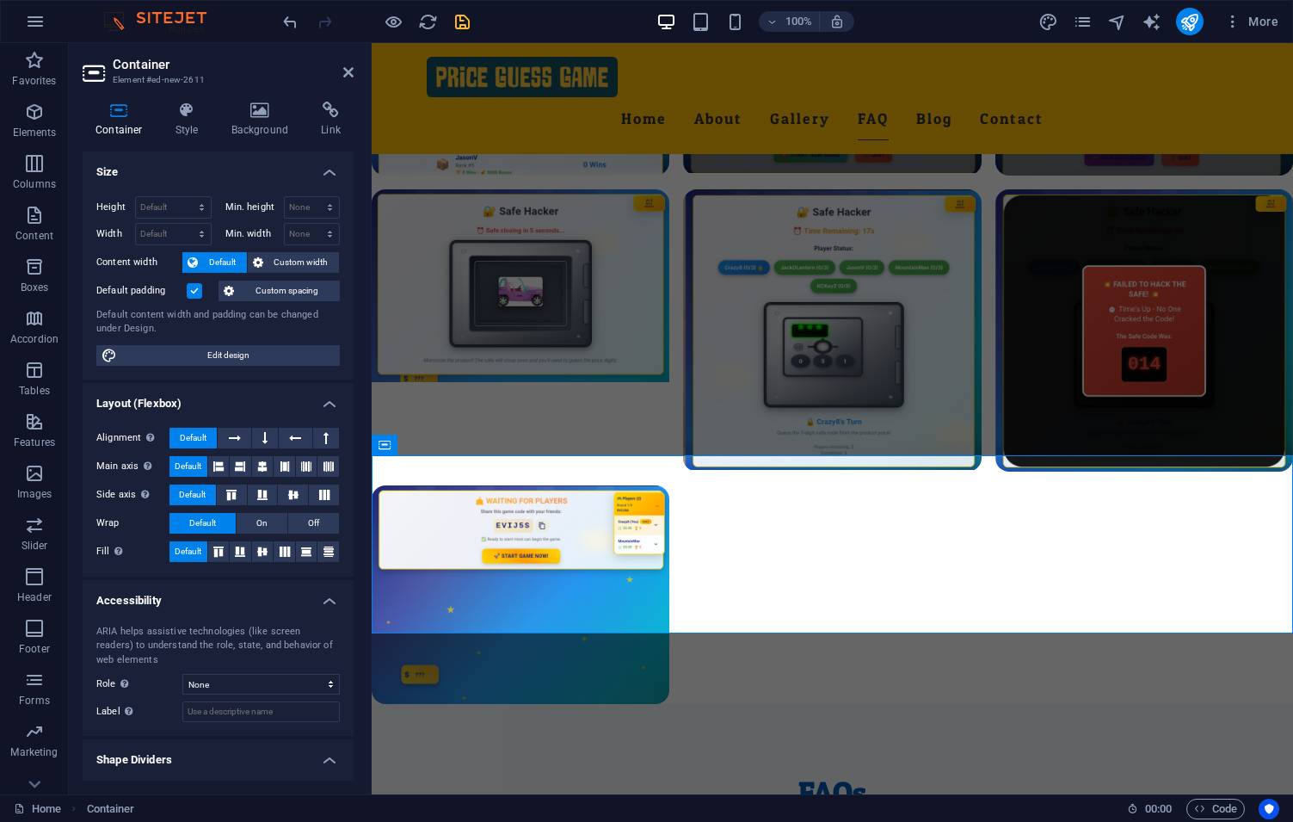
scroll to position [38, 0]
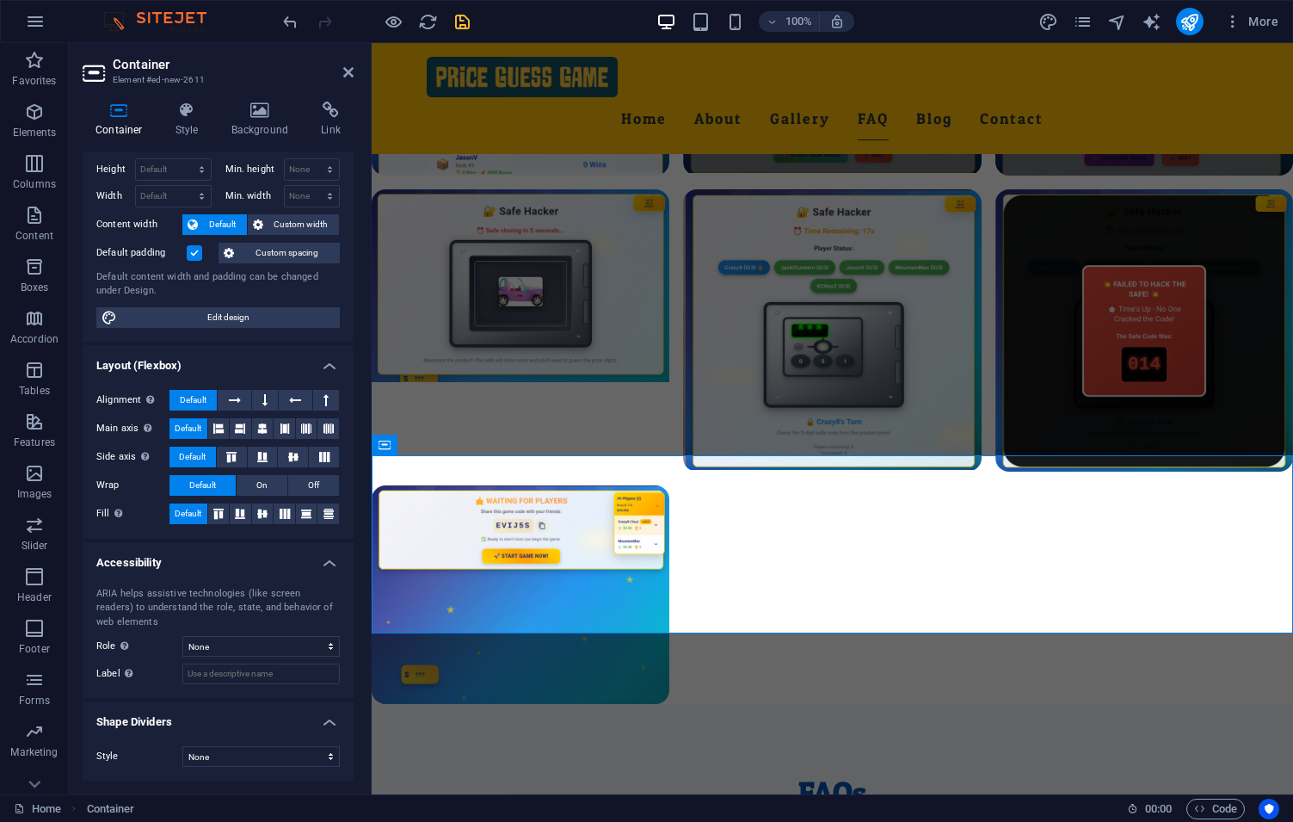
click at [262, 745] on div "Style None Triangle Square Diagonal Polygon 1 Polygon 2 Zigzag Multiple Zigzags…" at bounding box center [218, 756] width 271 height 48
click at [182, 746] on select "None Triangle Square Diagonal Polygon 1 Polygon 2 Zigzag Multiple Zigzags Waves…" at bounding box center [260, 756] width 157 height 21
select select "shredded-paper"
click option "Shredded Paper" at bounding box center [0, 0] width 0 height 0
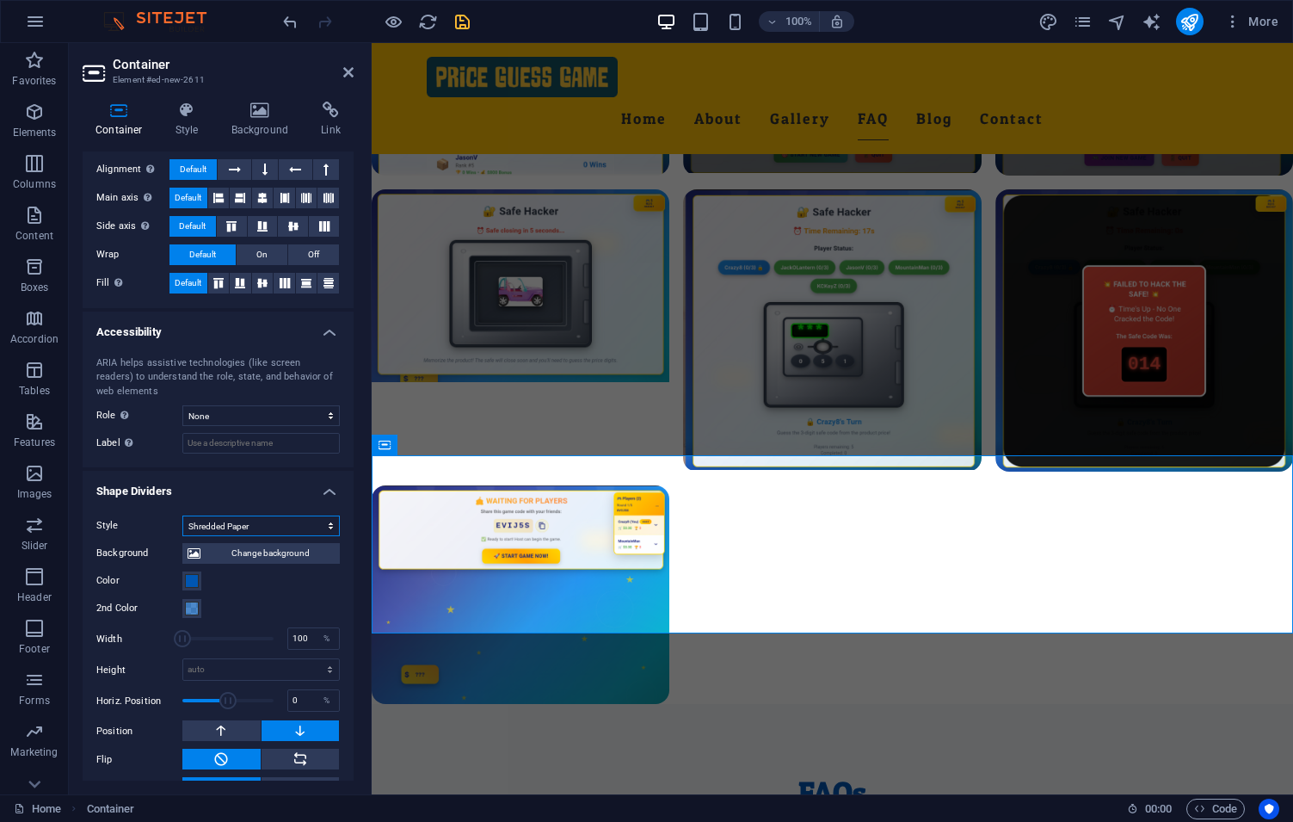
scroll to position [300, 0]
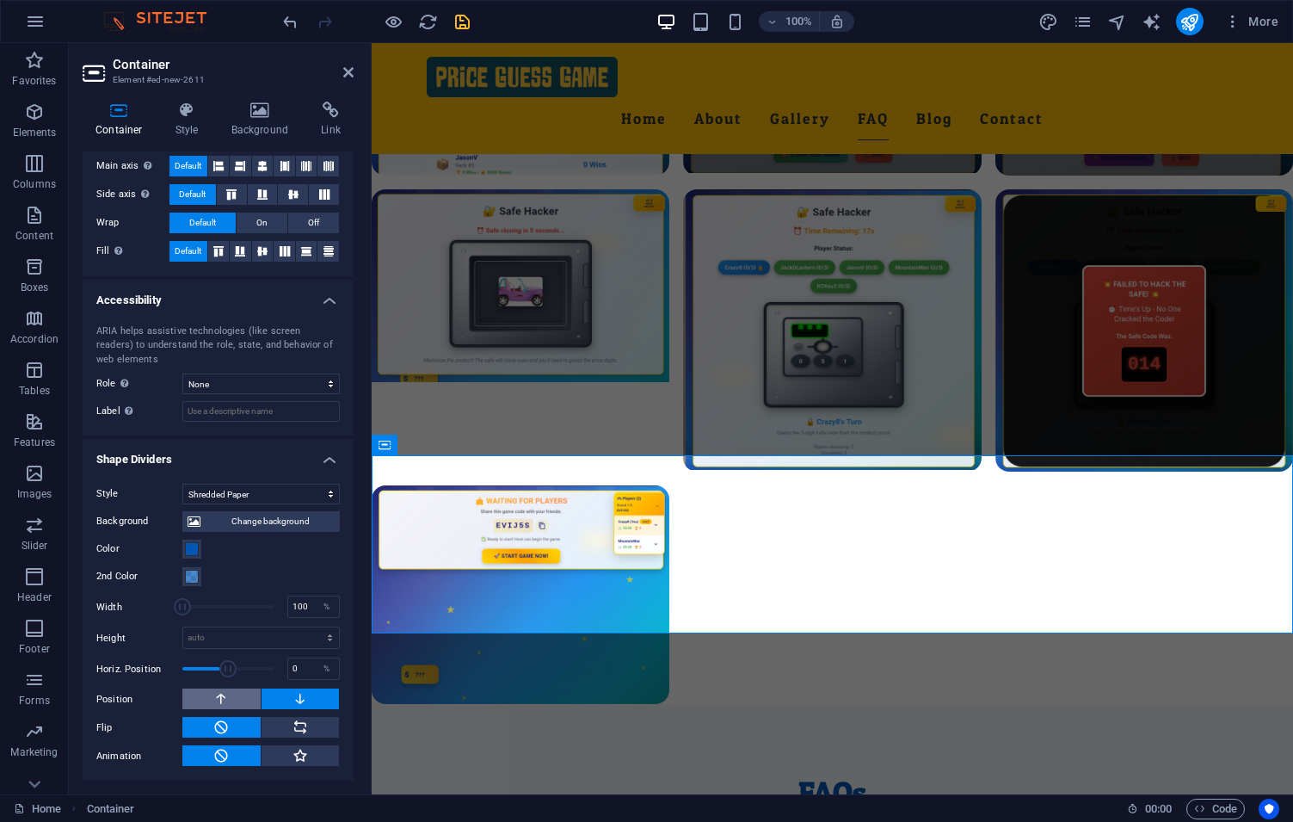
click at [232, 695] on button at bounding box center [221, 698] width 78 height 21
click at [183, 627] on select "auto px rem em vh vw" at bounding box center [261, 637] width 156 height 21
select select "vh"
click option "vh" at bounding box center [0, 0] width 0 height 0
drag, startPoint x: 231, startPoint y: 639, endPoint x: 139, endPoint y: 628, distance: 92.8
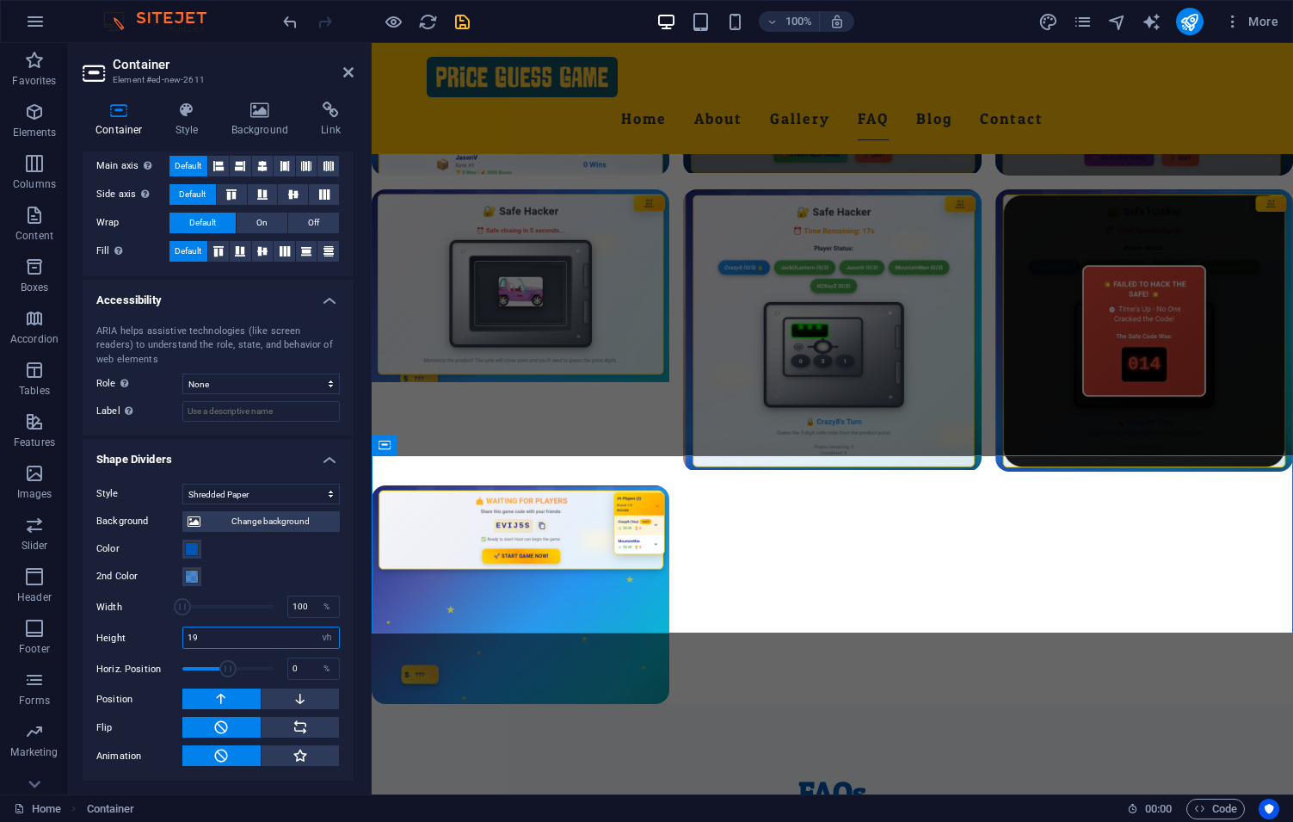
click at [183, 628] on input "19" at bounding box center [261, 637] width 156 height 21
drag, startPoint x: 208, startPoint y: 639, endPoint x: 193, endPoint y: 635, distance: 16.1
click at [193, 635] on input "15" at bounding box center [261, 637] width 156 height 21
type input "13"
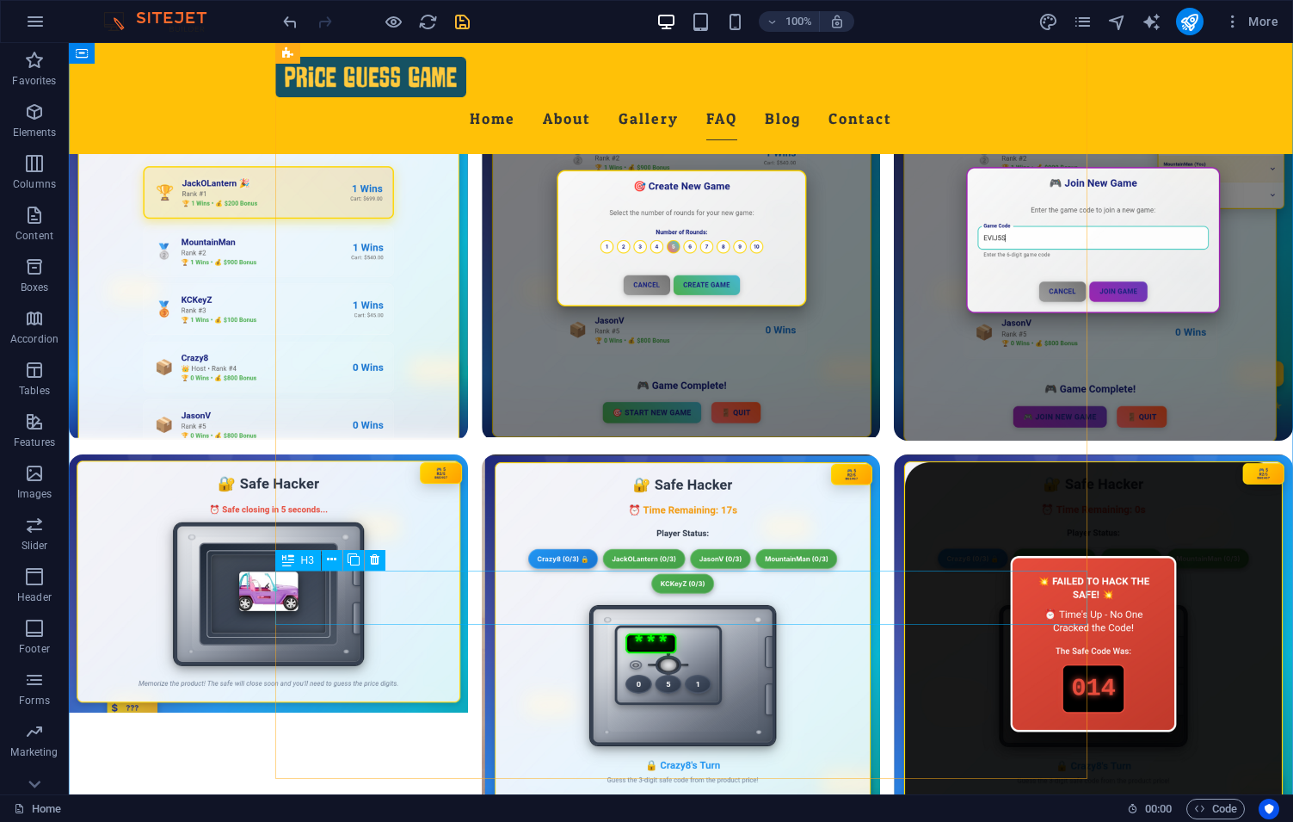
scroll to position [3918, 0]
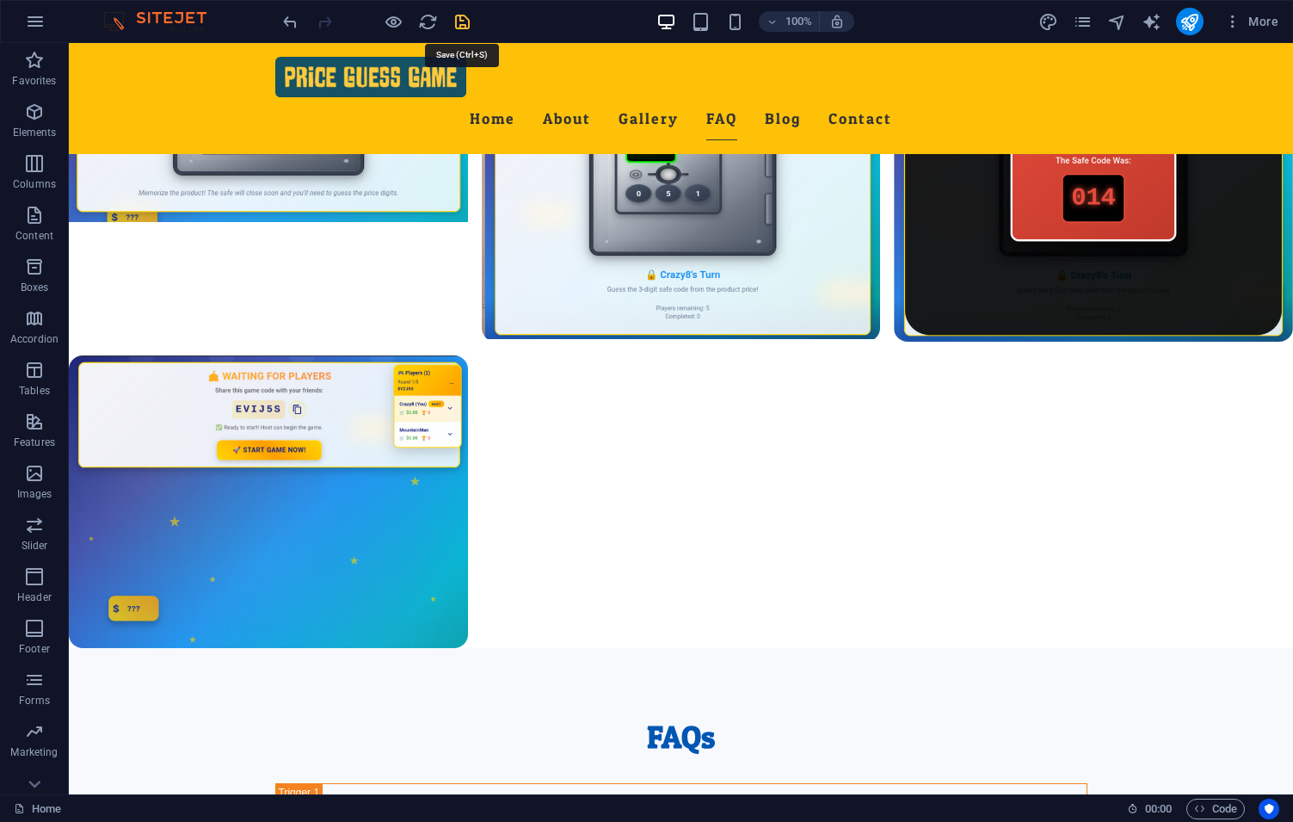
click at [460, 29] on icon "save" at bounding box center [463, 22] width 20 height 20
select select "rem"
select select "captions"
select select "rem"
select select "preset-gallery-v3-grid-dense"
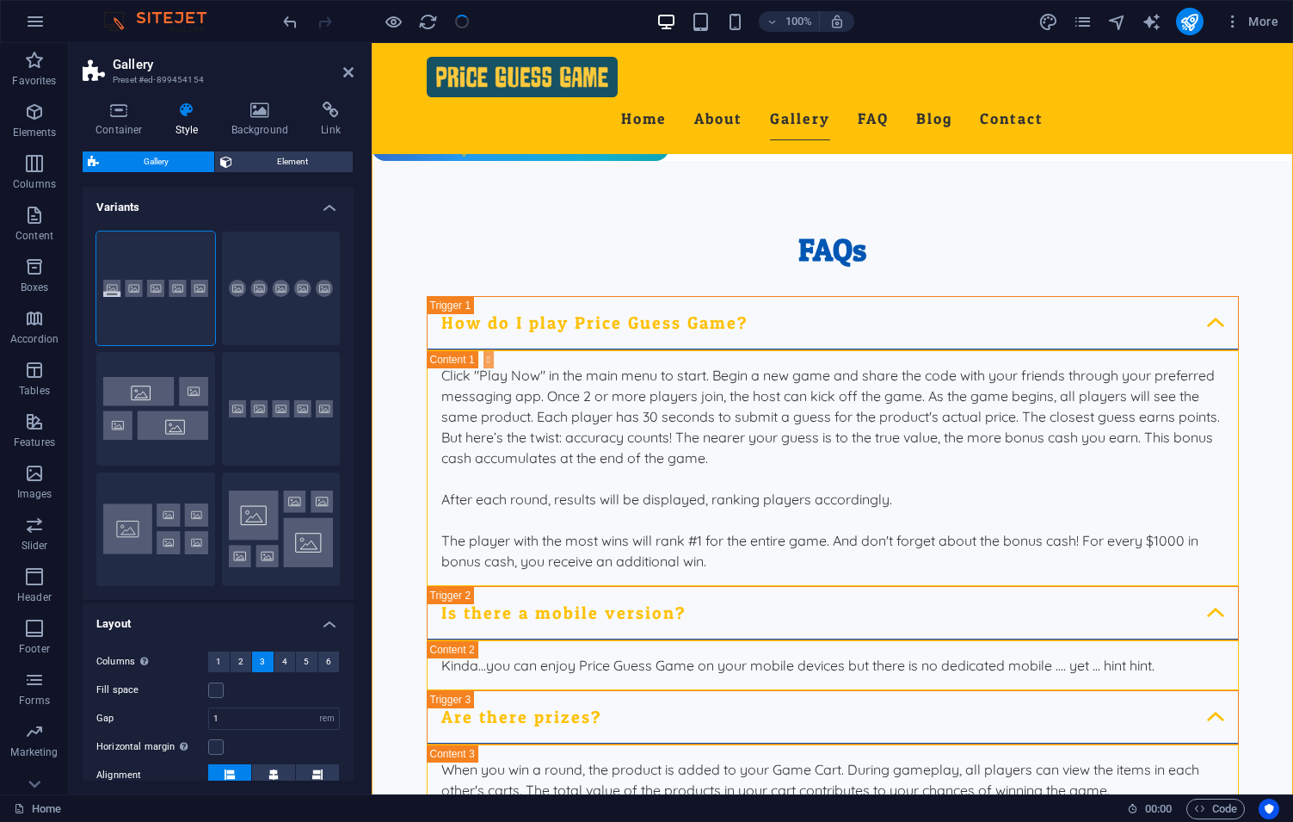
scroll to position [1609, 0]
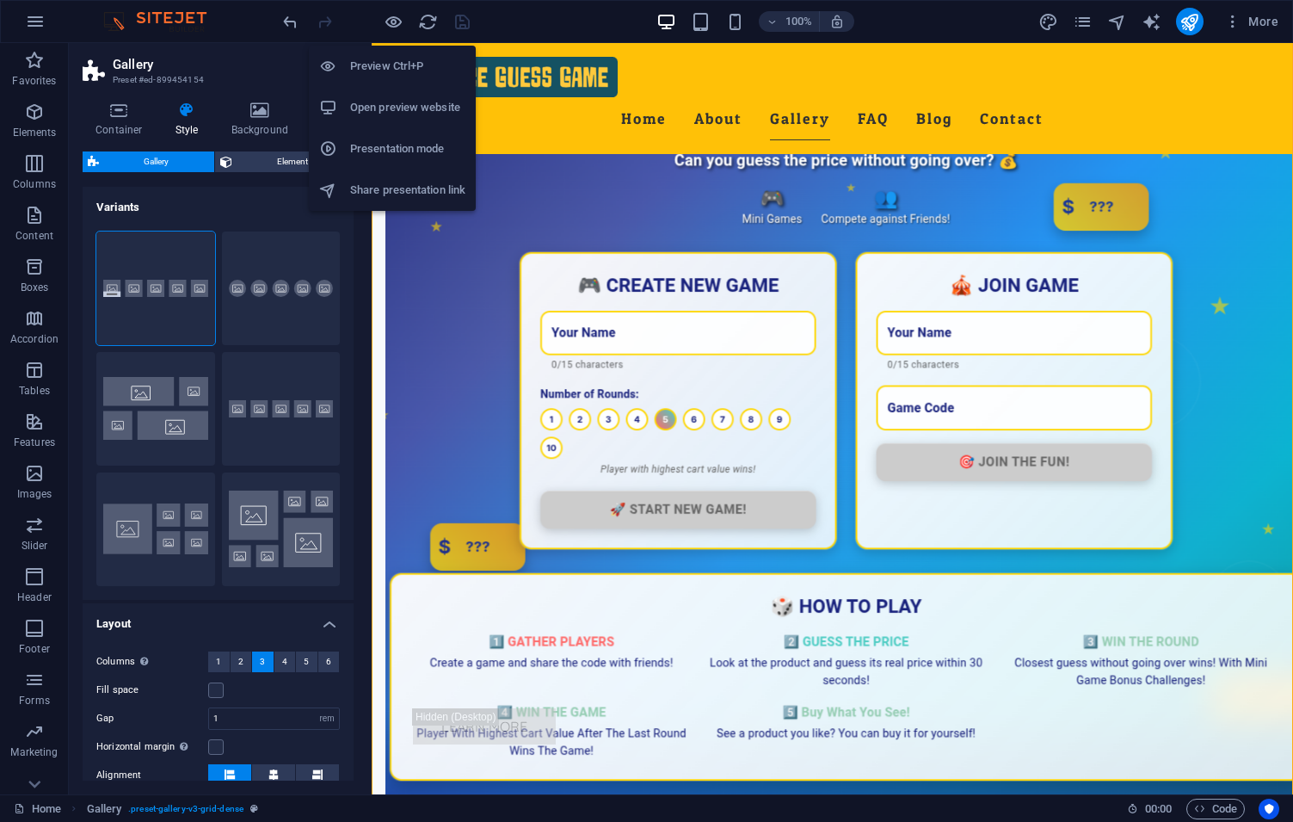
click at [389, 116] on h6 "Open preview website" at bounding box center [407, 107] width 115 height 21
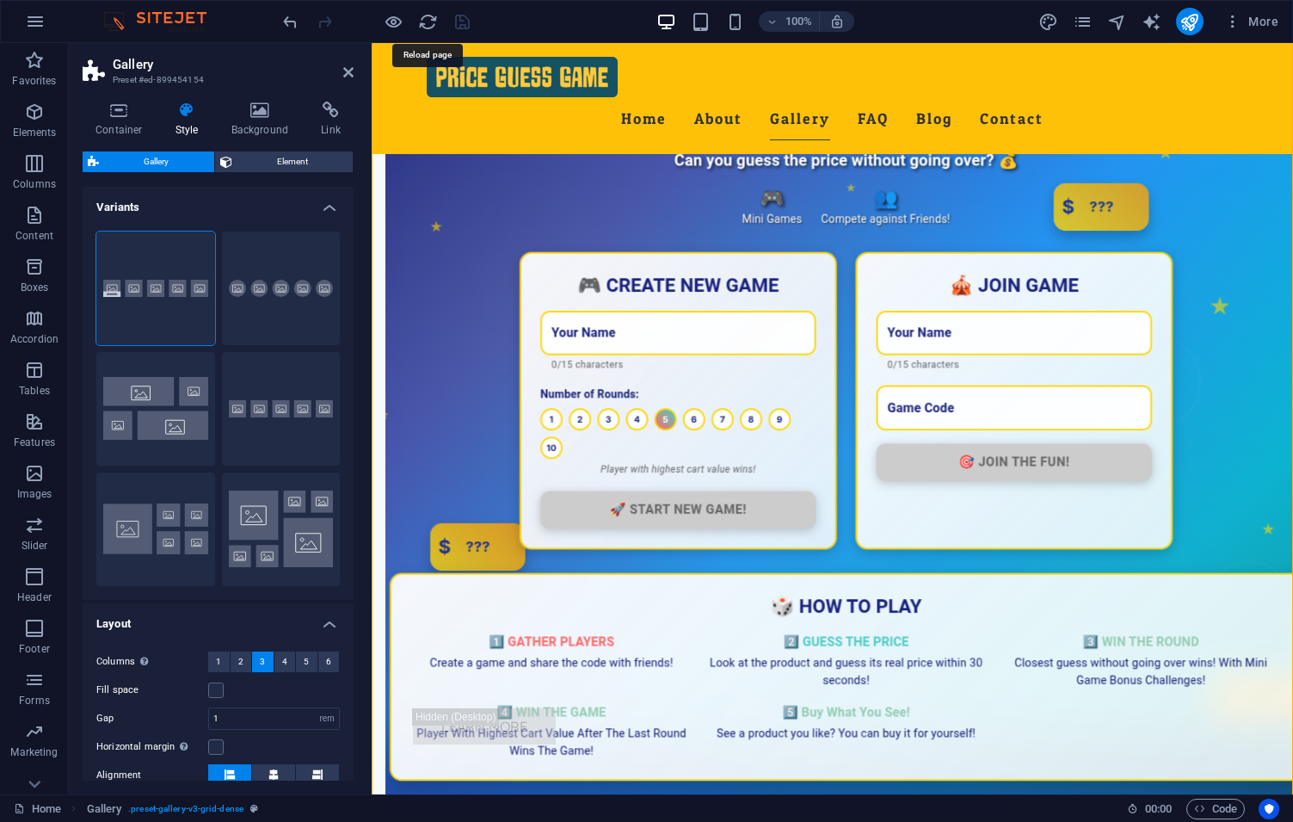
click at [416, 20] on div at bounding box center [376, 22] width 193 height 28
click at [434, 27] on icon "reload" at bounding box center [428, 22] width 20 height 20
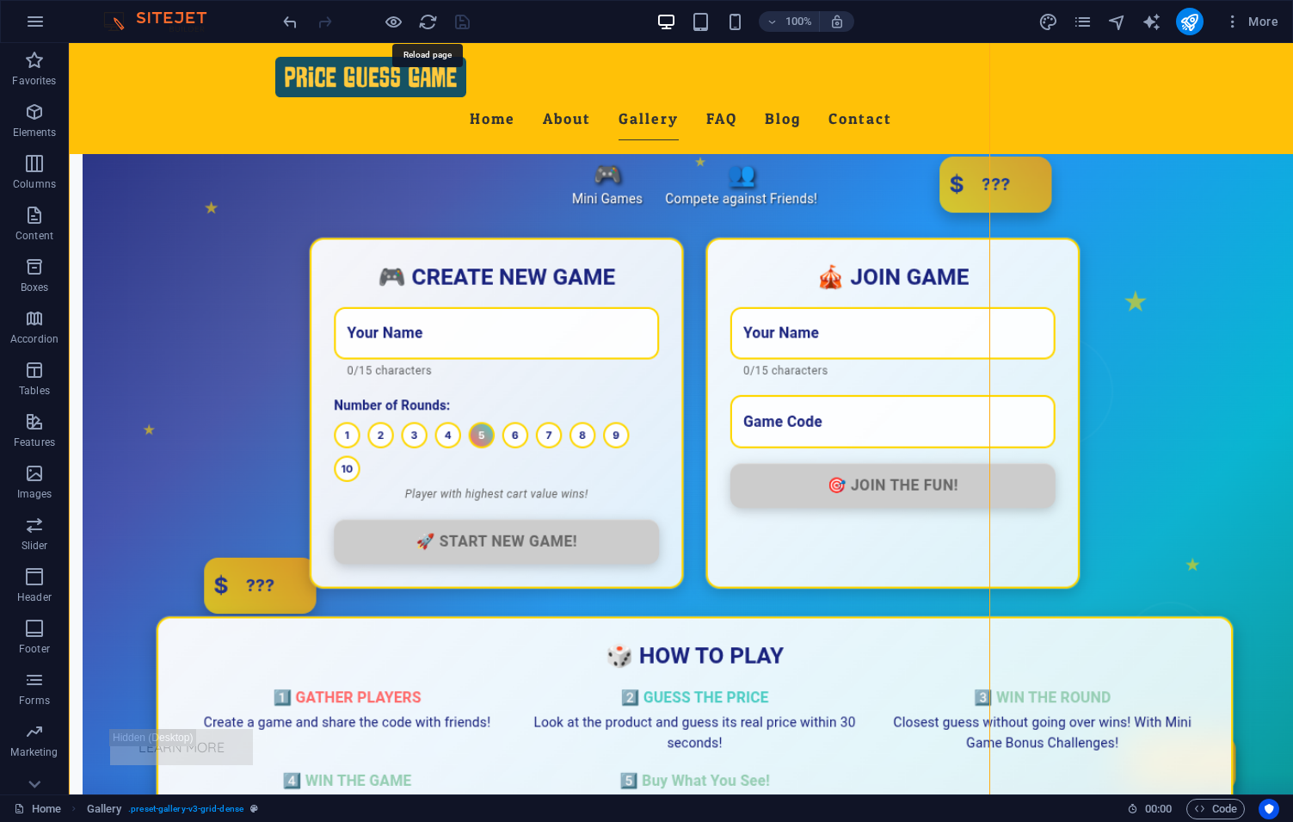
scroll to position [1682, 0]
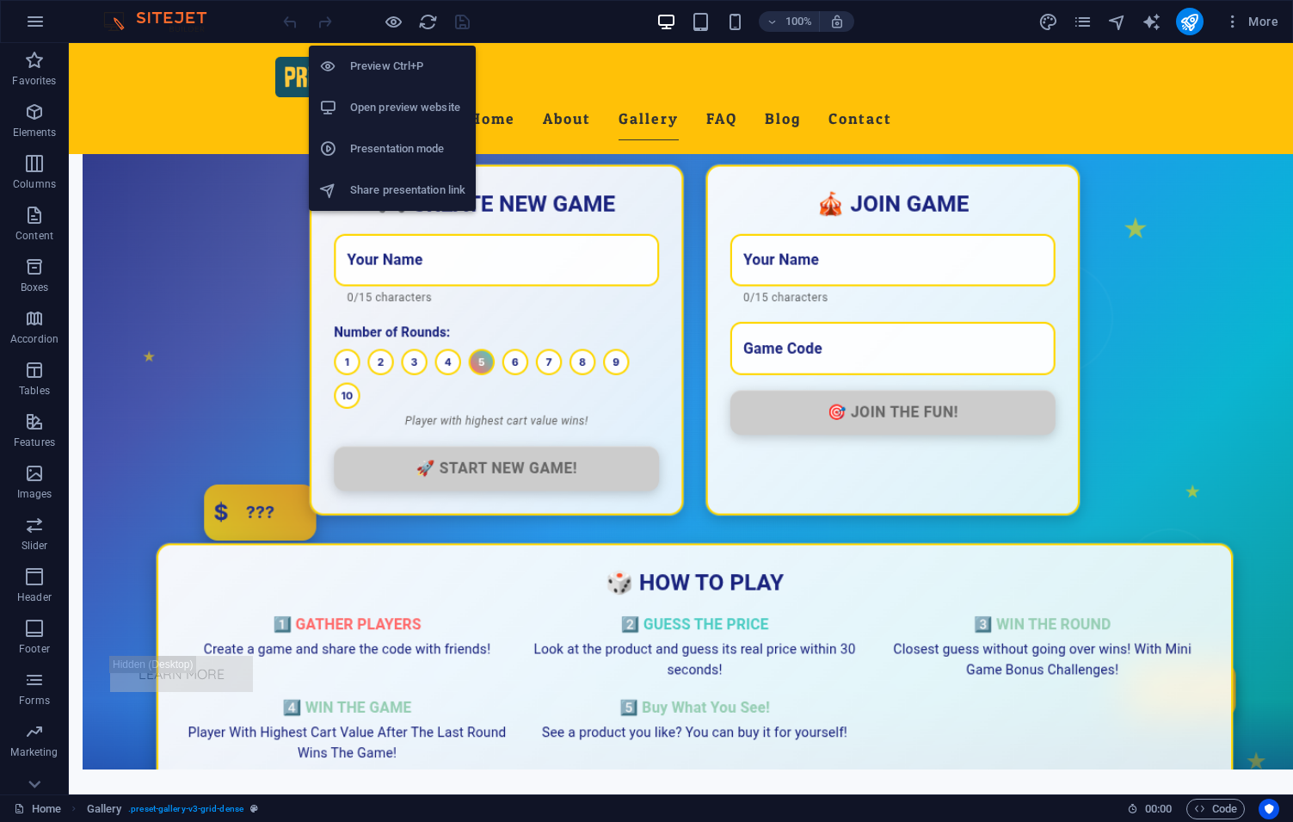
click at [419, 152] on h6 "Presentation mode" at bounding box center [407, 149] width 115 height 21
click at [397, 144] on h6 "Presentation mode" at bounding box center [407, 149] width 115 height 21
